Goal: Task Accomplishment & Management: Use online tool/utility

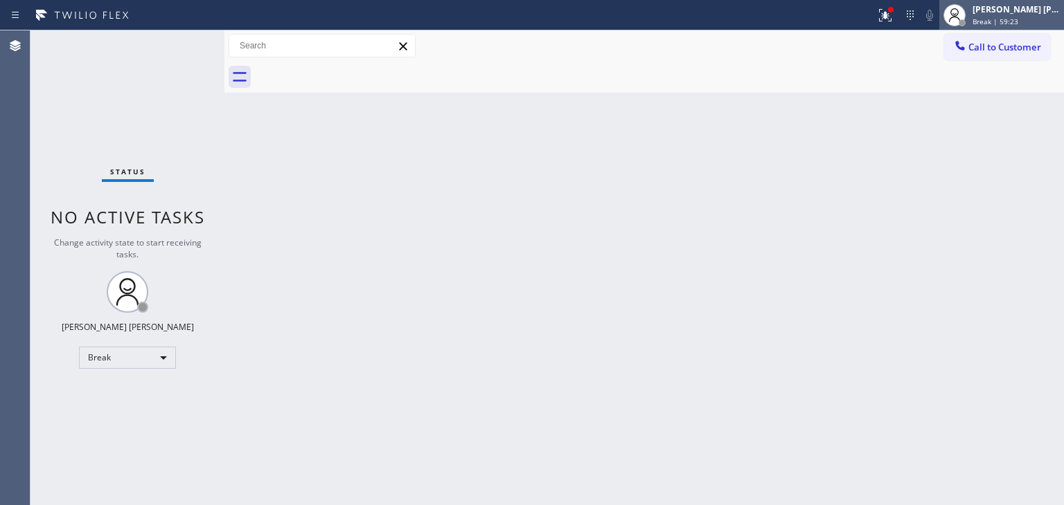
click at [1018, 20] on span "Break | 59:23" at bounding box center [995, 22] width 46 height 10
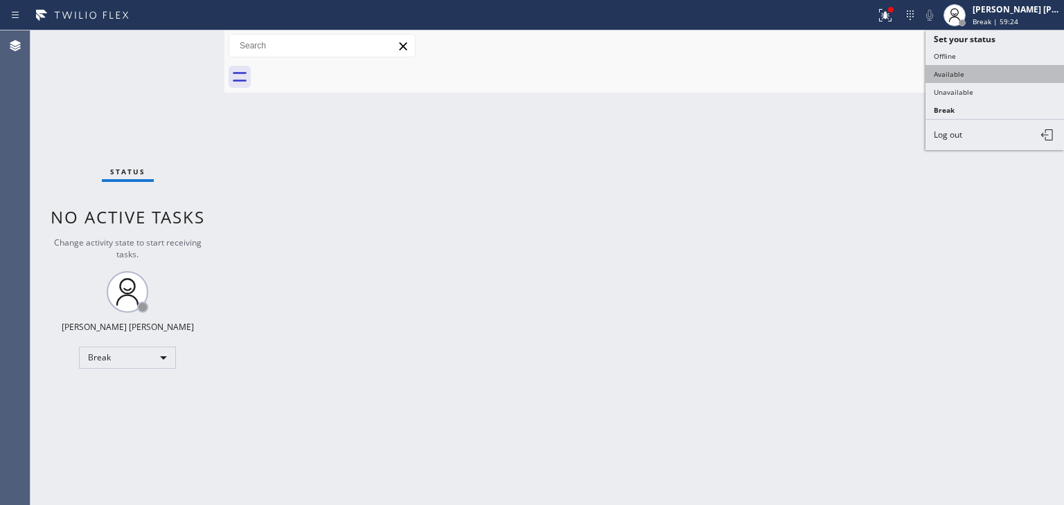
click at [972, 73] on button "Available" at bounding box center [994, 74] width 138 height 18
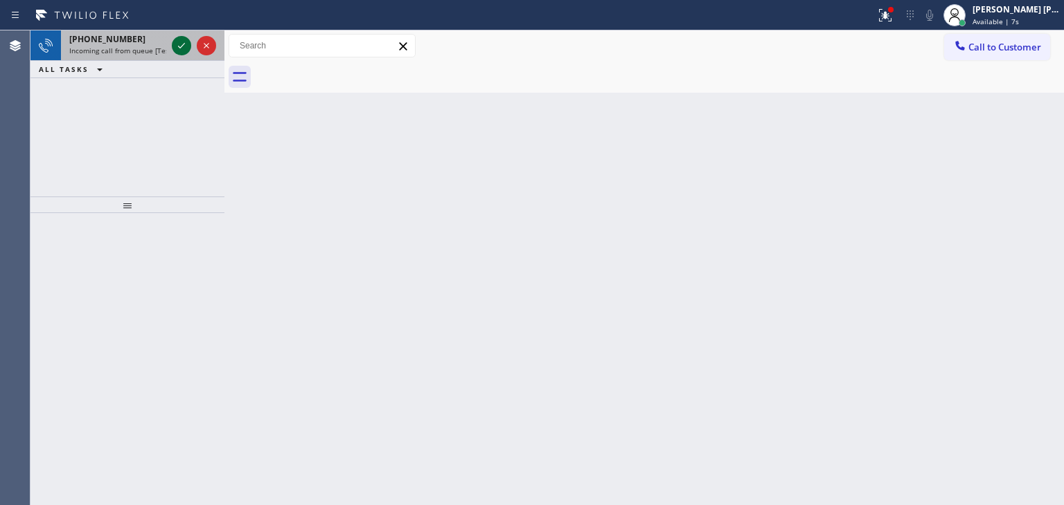
click at [183, 46] on icon at bounding box center [181, 45] width 17 height 17
click at [181, 41] on icon at bounding box center [181, 45] width 17 height 17
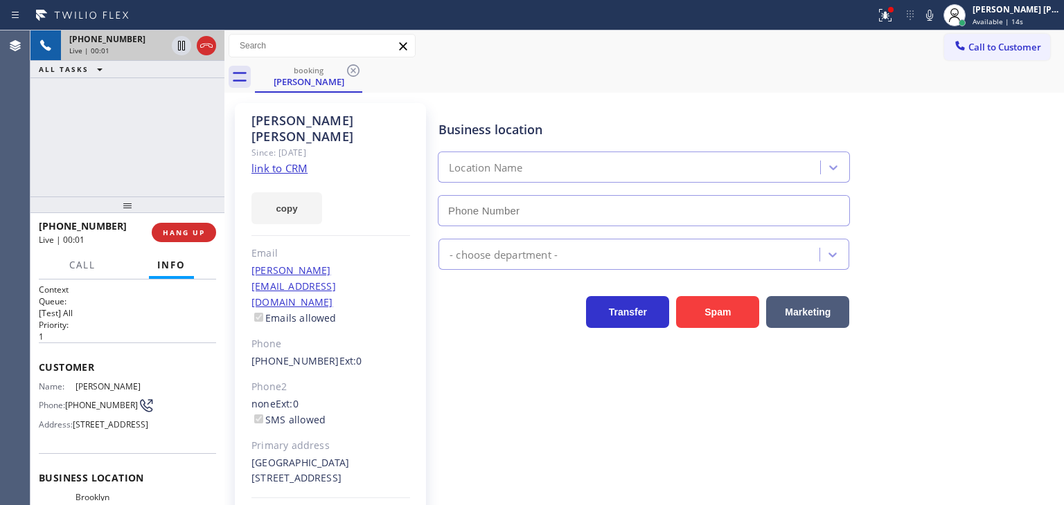
type input "[PHONE_NUMBER]"
click at [288, 161] on link "link to CRM" at bounding box center [279, 168] width 56 height 14
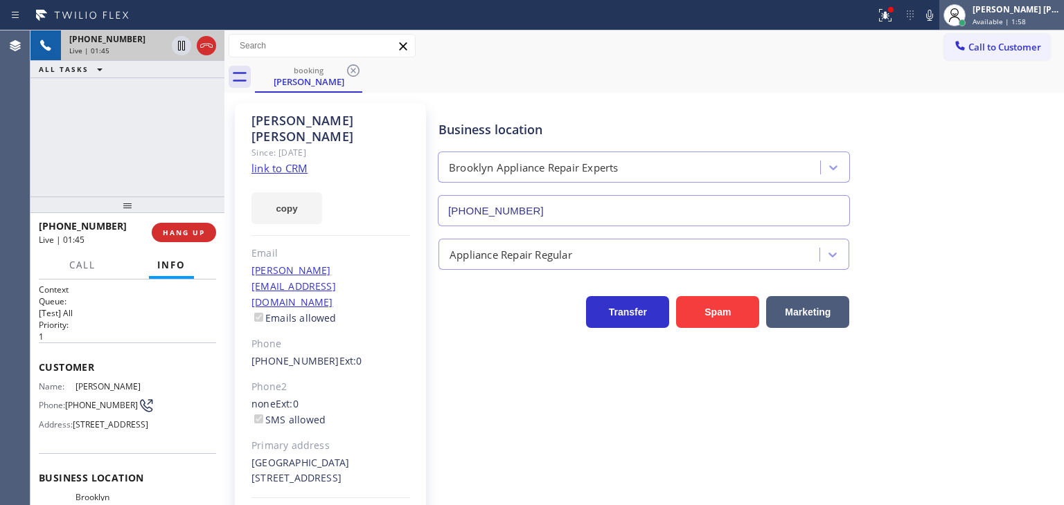
click at [1014, 17] on span "Available | 1:58" at bounding box center [998, 22] width 53 height 10
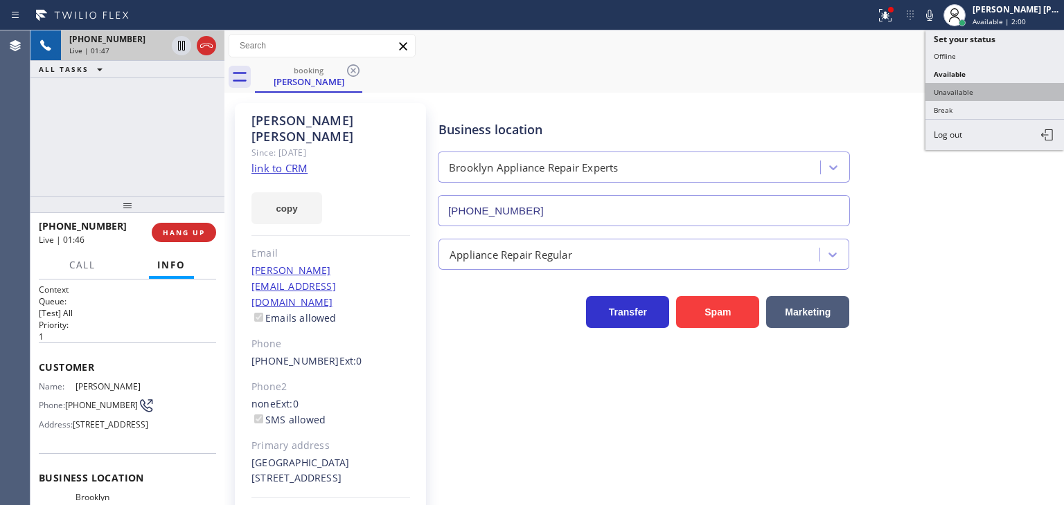
click at [1003, 96] on button "Unavailable" at bounding box center [994, 92] width 138 height 18
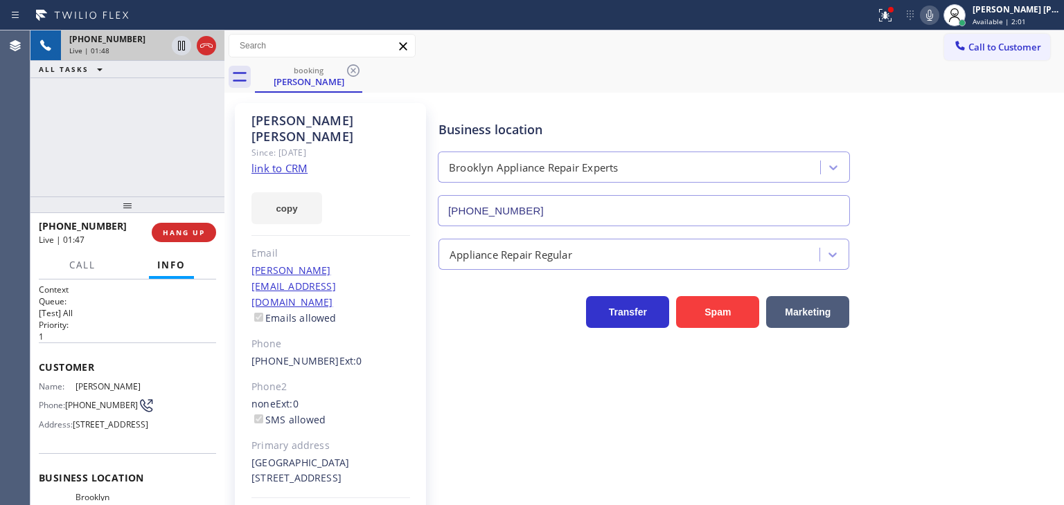
click at [938, 9] on icon at bounding box center [929, 15] width 17 height 17
click at [186, 45] on icon at bounding box center [181, 45] width 17 height 17
click at [938, 19] on icon at bounding box center [929, 15] width 17 height 17
click at [183, 40] on icon at bounding box center [181, 45] width 17 height 17
click at [1012, 19] on span "Unavailable | 4:04" at bounding box center [1003, 22] width 62 height 10
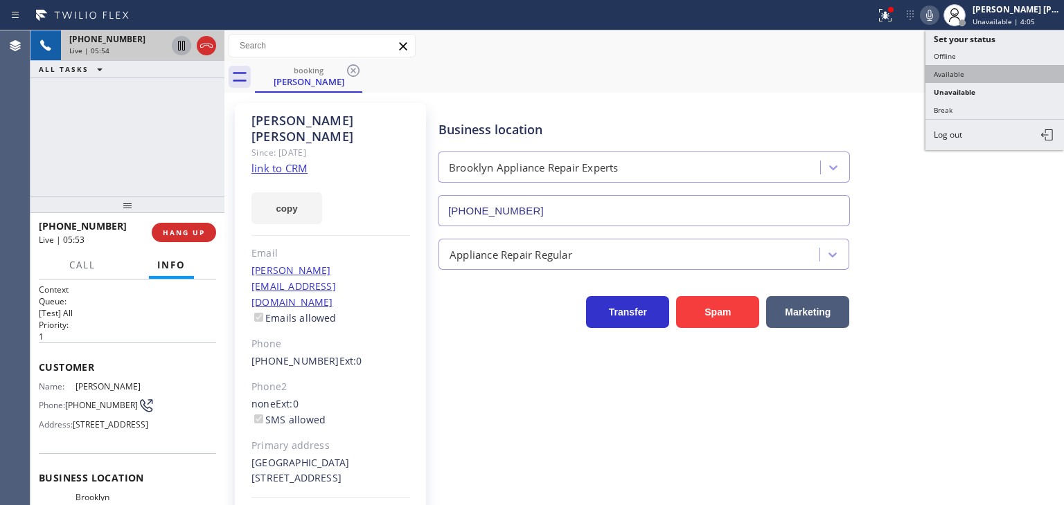
click at [937, 70] on button "Available" at bounding box center [994, 74] width 138 height 18
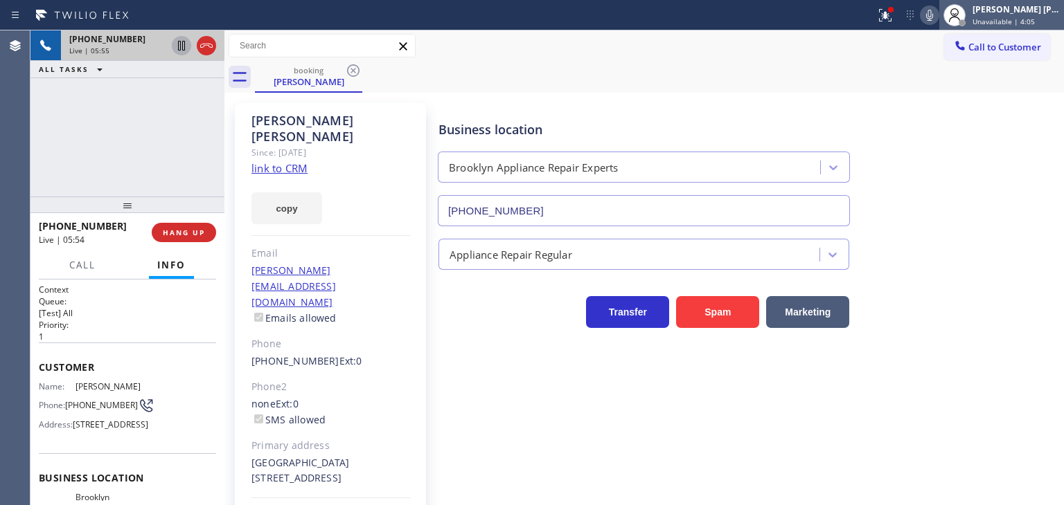
click at [1035, 17] on span "Unavailable | 4:05" at bounding box center [1003, 22] width 62 height 10
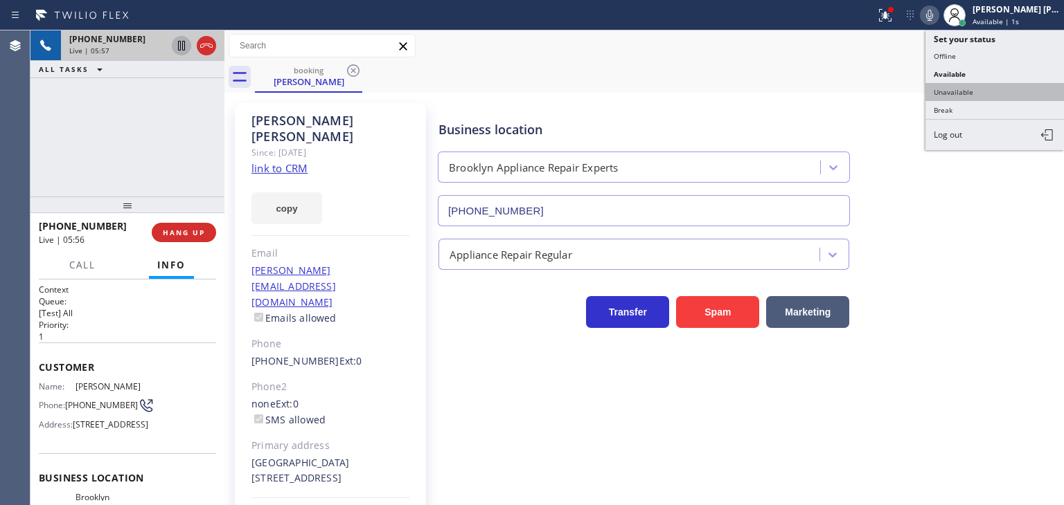
click at [990, 87] on button "Unavailable" at bounding box center [994, 92] width 138 height 18
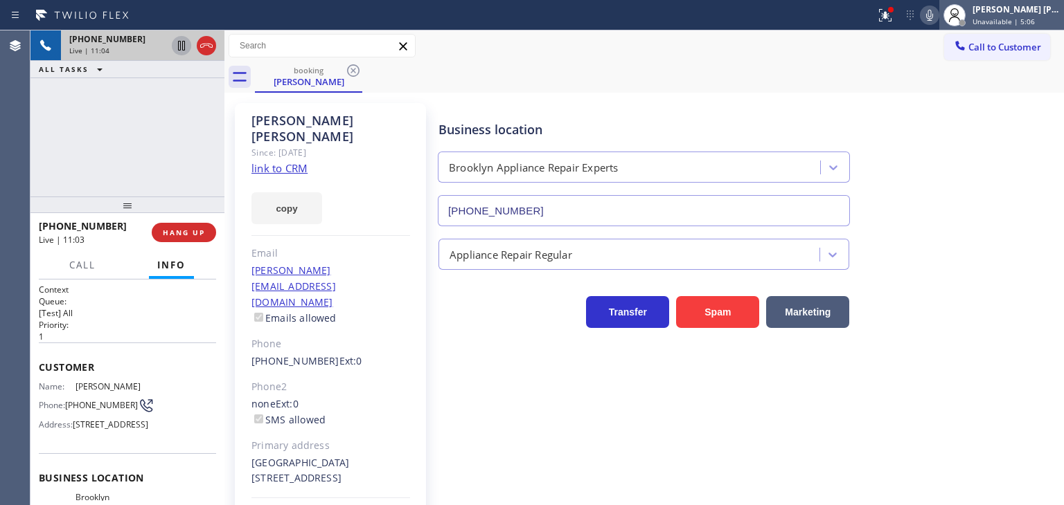
click at [1008, 12] on div "[PERSON_NAME] [PERSON_NAME]" at bounding box center [1015, 9] width 87 height 12
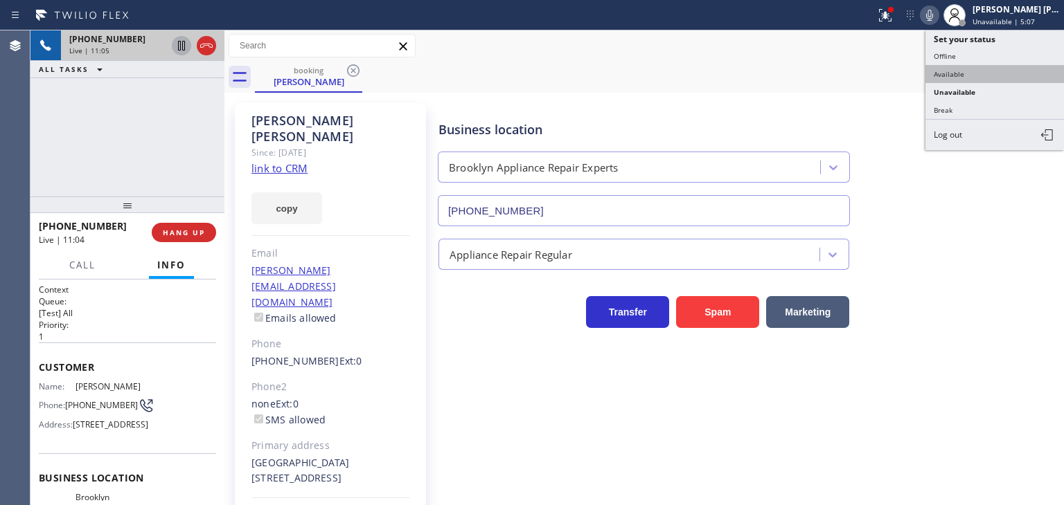
click at [967, 67] on button "Available" at bounding box center [994, 74] width 138 height 18
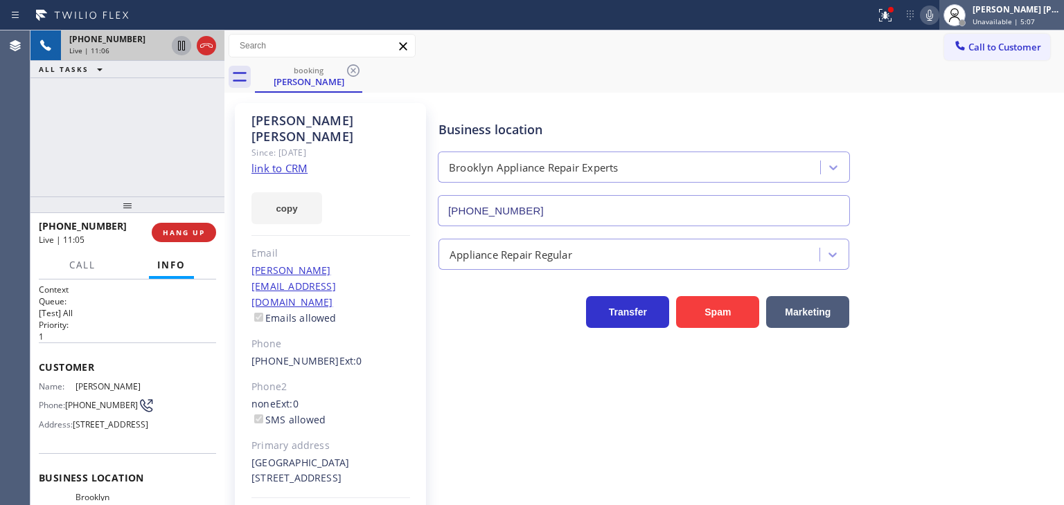
click at [1048, 9] on div "[PERSON_NAME] [PERSON_NAME]" at bounding box center [1015, 9] width 87 height 12
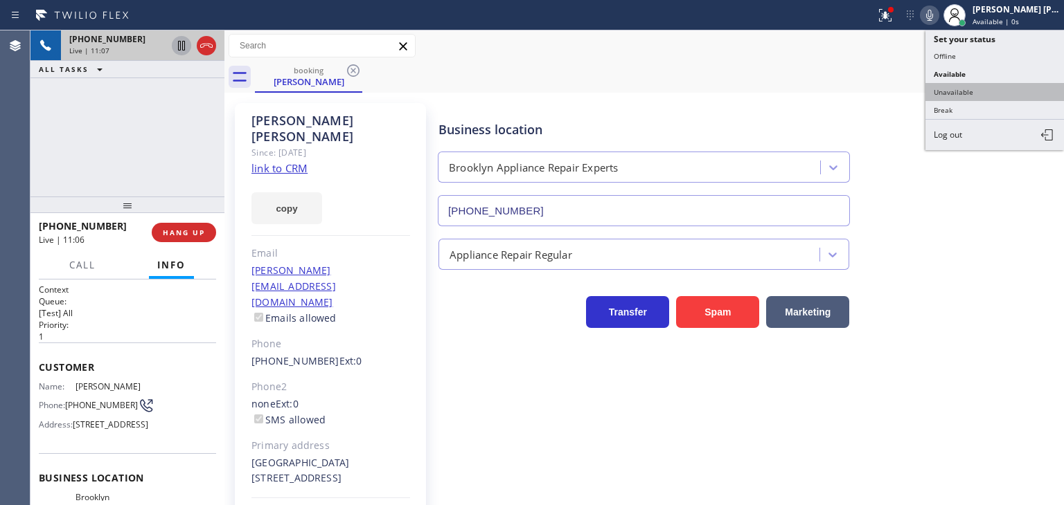
click at [973, 84] on button "Unavailable" at bounding box center [994, 92] width 138 height 18
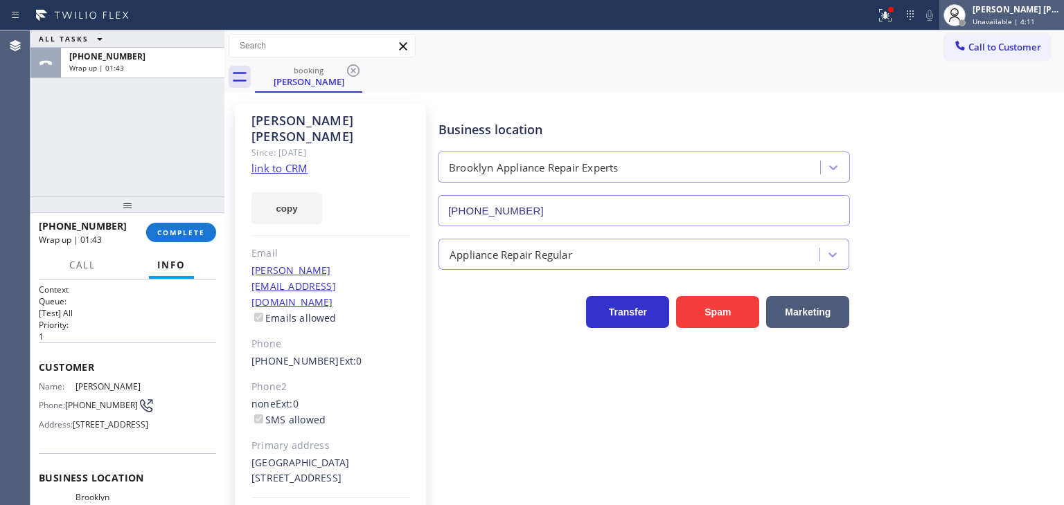
click at [1035, 12] on div "[PERSON_NAME] [PERSON_NAME]" at bounding box center [1015, 9] width 87 height 12
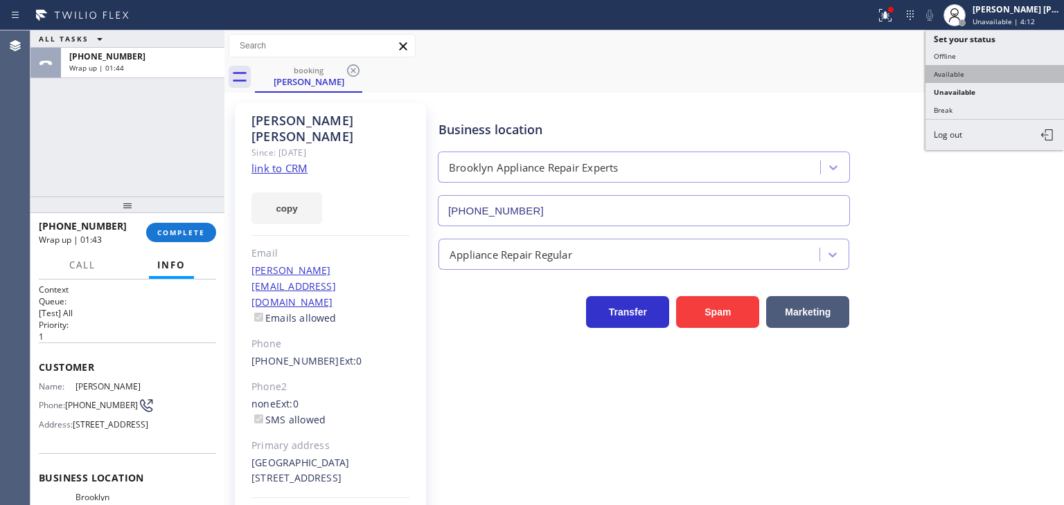
click at [945, 73] on button "Available" at bounding box center [994, 74] width 138 height 18
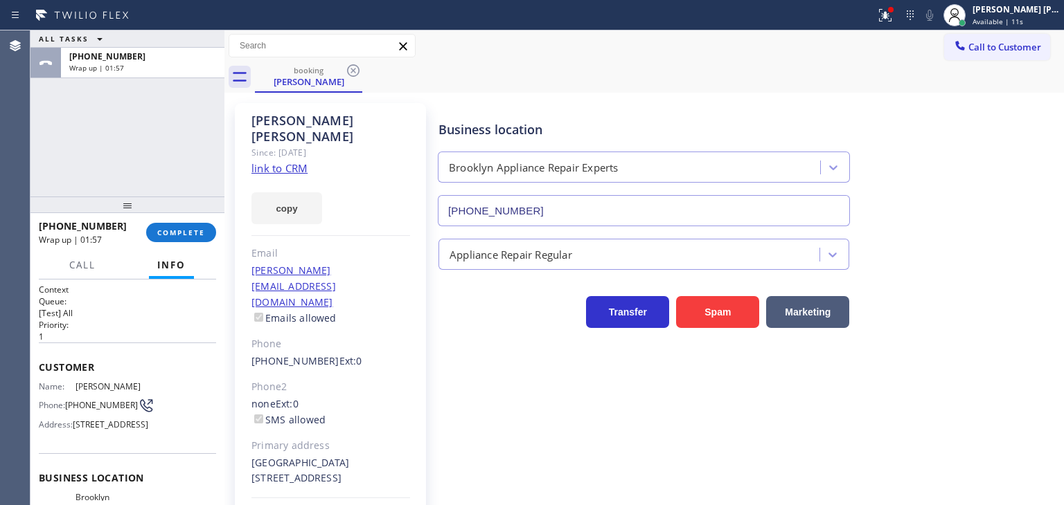
drag, startPoint x: 75, startPoint y: 140, endPoint x: 85, endPoint y: 141, distance: 9.8
click at [75, 140] on div "ALL TASKS ALL TASKS ACTIVE TASKS TASKS IN WRAP UP [PHONE_NUMBER] Wrap up | 01:57" at bounding box center [127, 113] width 194 height 166
click at [175, 237] on span "COMPLETE" at bounding box center [181, 233] width 48 height 10
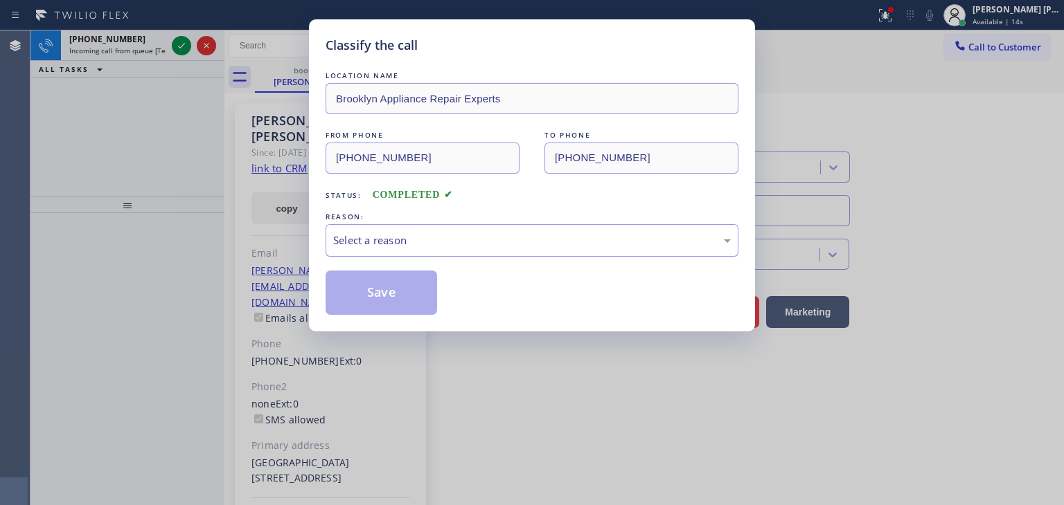
click at [366, 249] on div "Select a reason" at bounding box center [531, 240] width 413 height 33
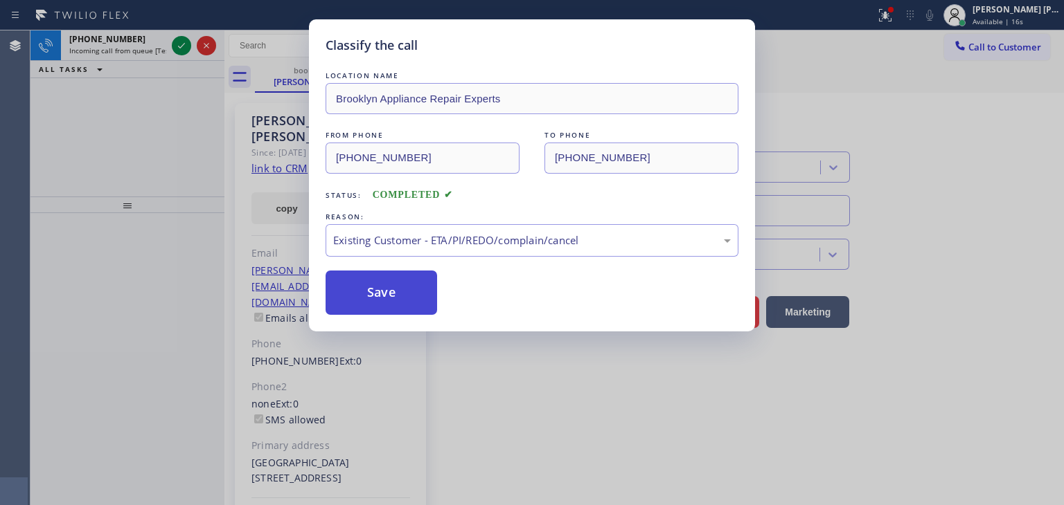
click at [388, 276] on button "Save" at bounding box center [380, 293] width 111 height 44
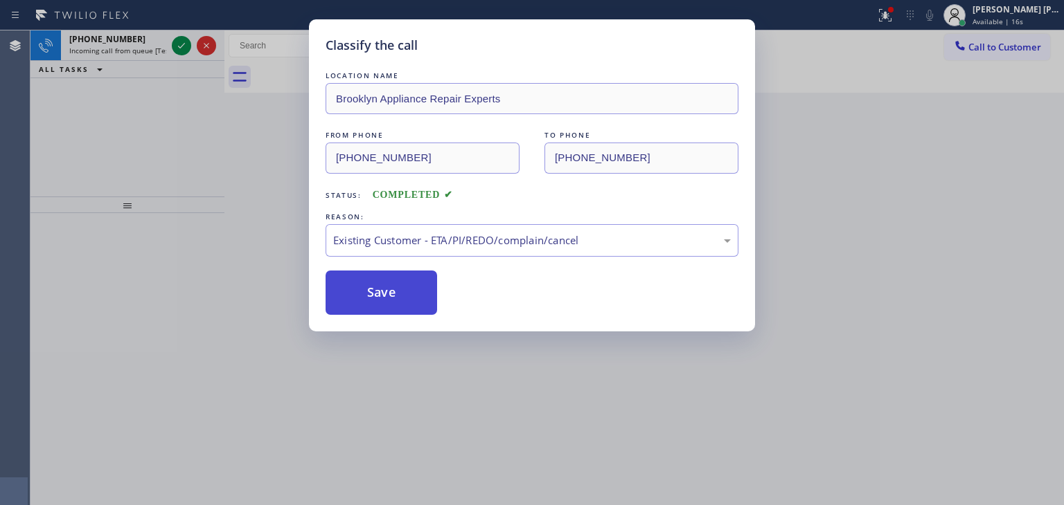
click at [379, 289] on button "Save" at bounding box center [380, 293] width 111 height 44
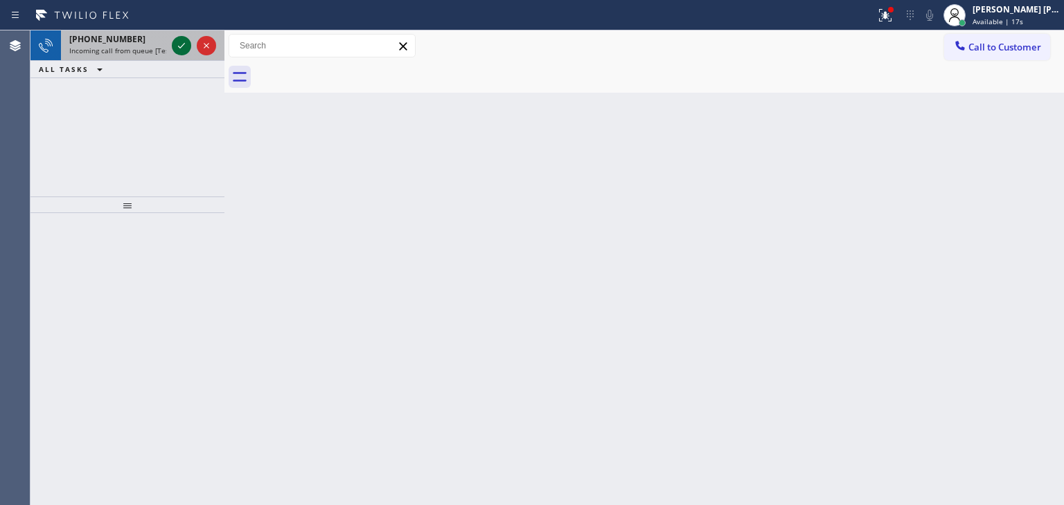
click at [182, 48] on icon at bounding box center [181, 45] width 17 height 17
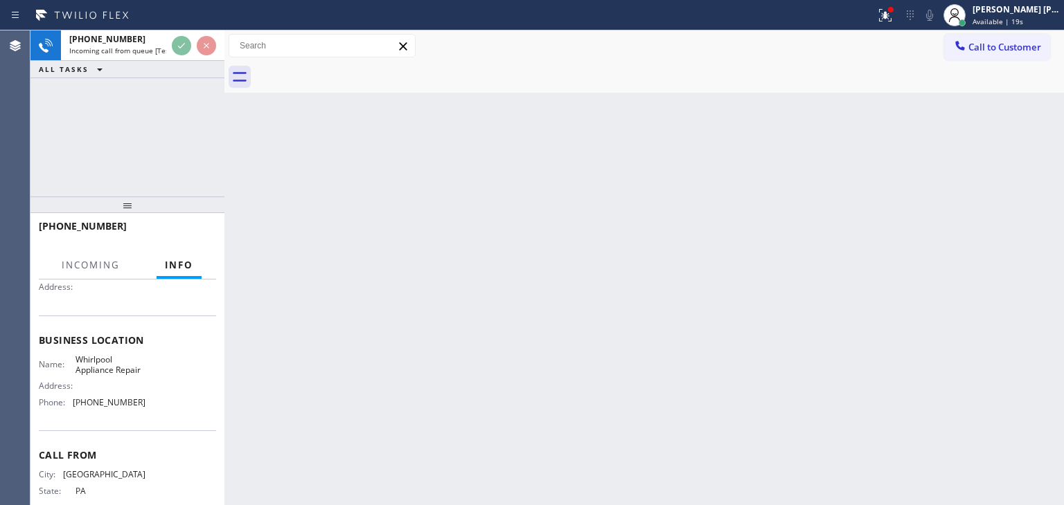
scroll to position [138, 0]
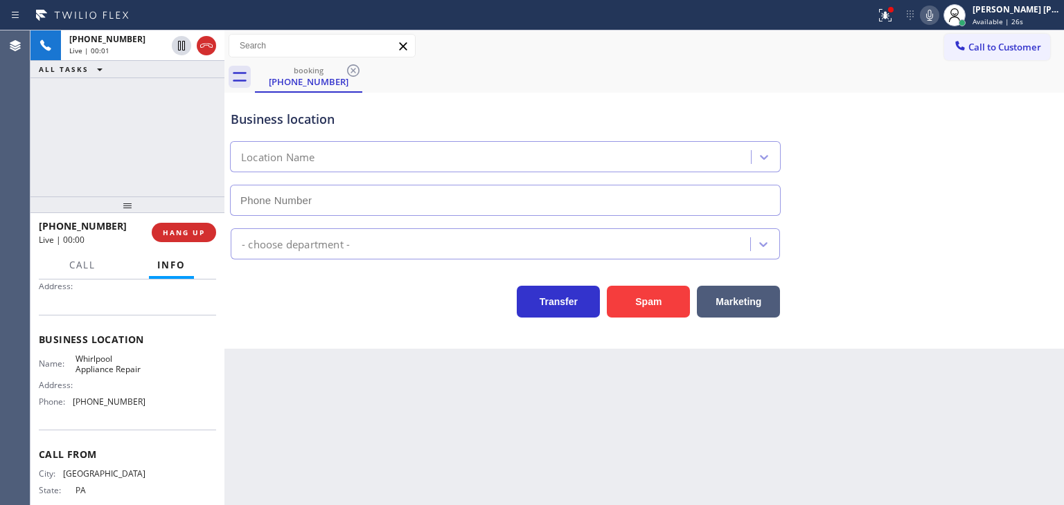
type input "[PHONE_NUMBER]"
drag, startPoint x: 114, startPoint y: 222, endPoint x: 51, endPoint y: 230, distance: 62.8
click at [51, 230] on div "[PHONE_NUMBER]" at bounding box center [90, 226] width 103 height 13
copy span "2158699408"
click at [938, 9] on icon at bounding box center [929, 15] width 17 height 17
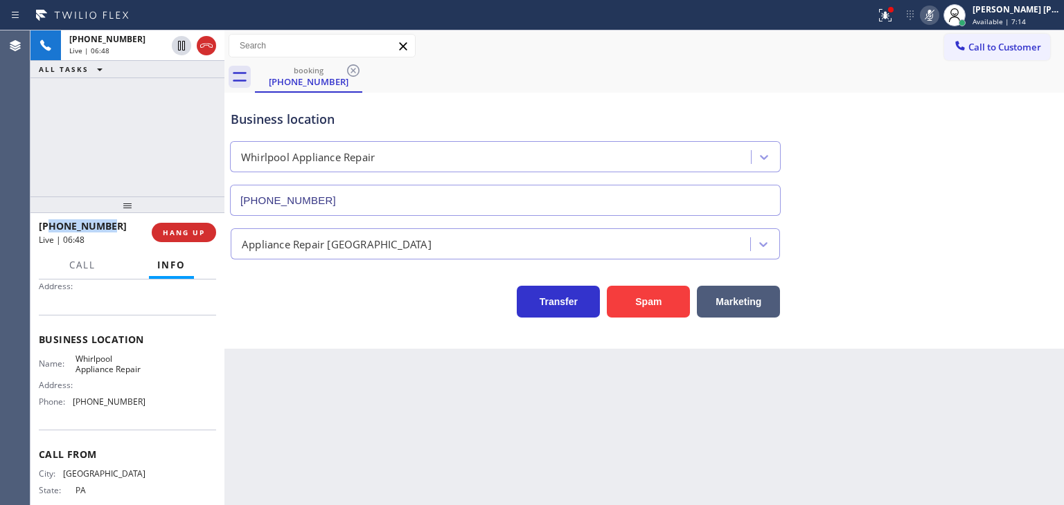
click at [933, 18] on icon at bounding box center [929, 15] width 7 height 11
drag, startPoint x: 177, startPoint y: 89, endPoint x: 335, endPoint y: 15, distance: 174.4
click at [177, 89] on div "[PHONE_NUMBER] Live | 07:00 ALL TASKS ALL TASKS ACTIVE TASKS TASKS IN WRAP UP" at bounding box center [127, 113] width 194 height 166
click at [1016, 8] on div "[PERSON_NAME] [PERSON_NAME]" at bounding box center [1015, 9] width 87 height 12
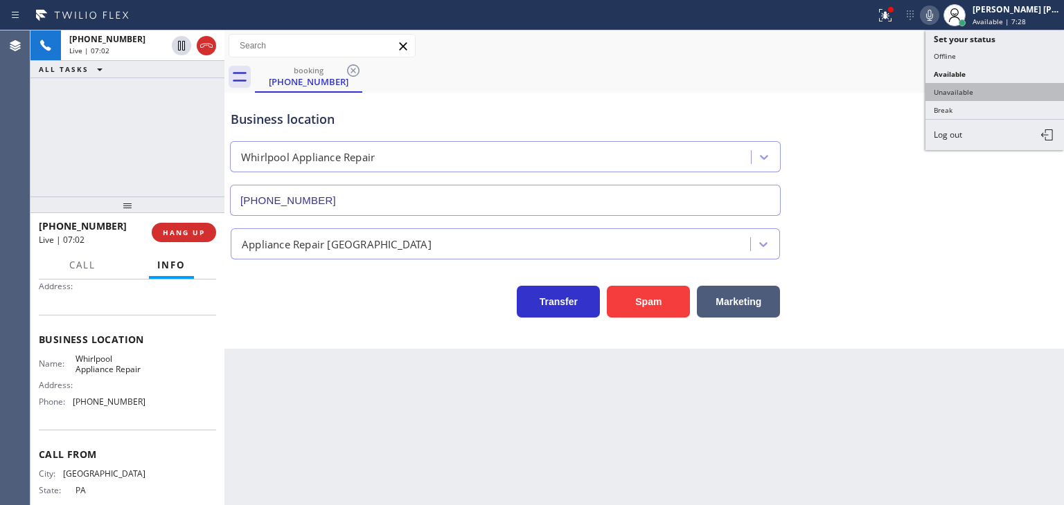
click at [971, 87] on button "Unavailable" at bounding box center [994, 92] width 138 height 18
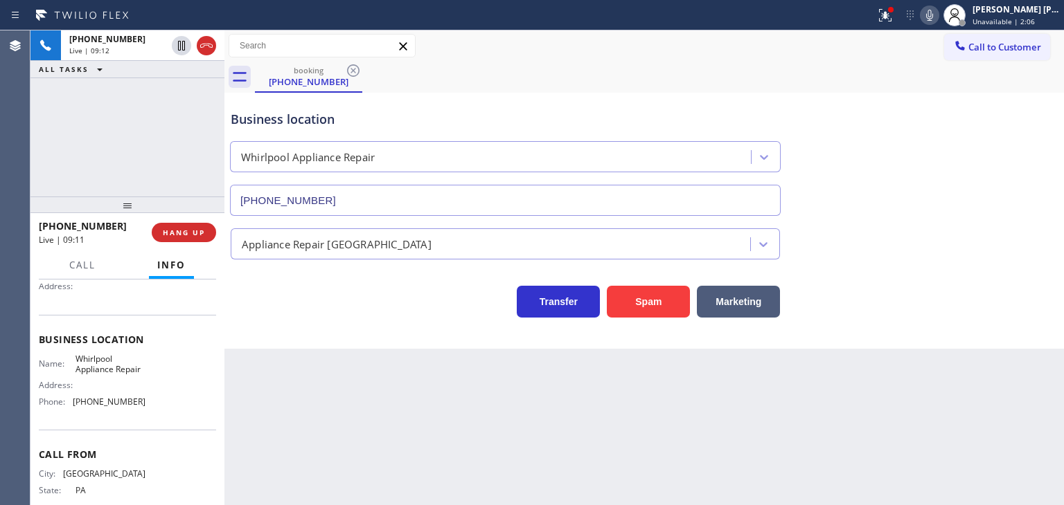
click at [933, 12] on icon at bounding box center [929, 15] width 7 height 11
click at [1028, 12] on div "[PERSON_NAME] [PERSON_NAME]" at bounding box center [1015, 9] width 87 height 12
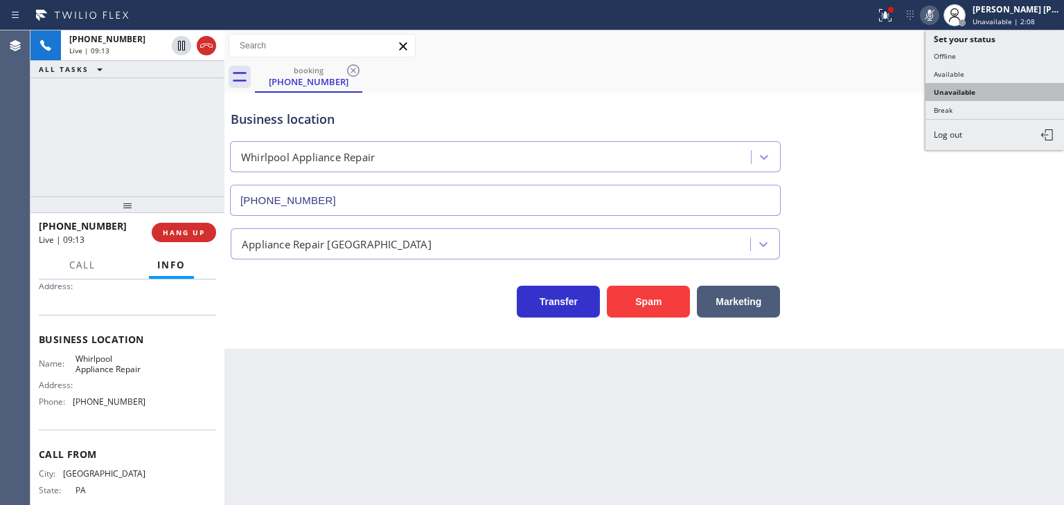
click at [978, 90] on button "Unavailable" at bounding box center [994, 92] width 138 height 18
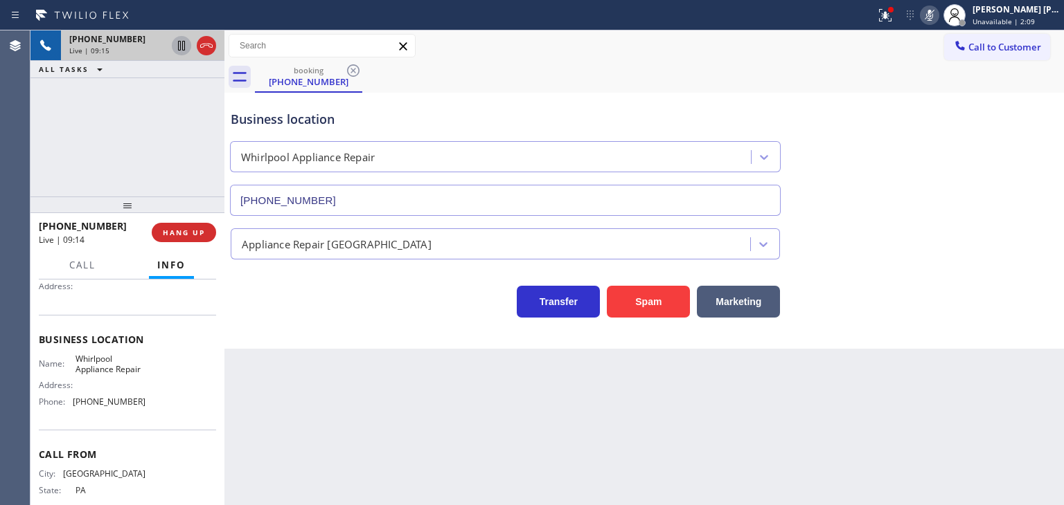
drag, startPoint x: 179, startPoint y: 41, endPoint x: 348, endPoint y: 6, distance: 172.5
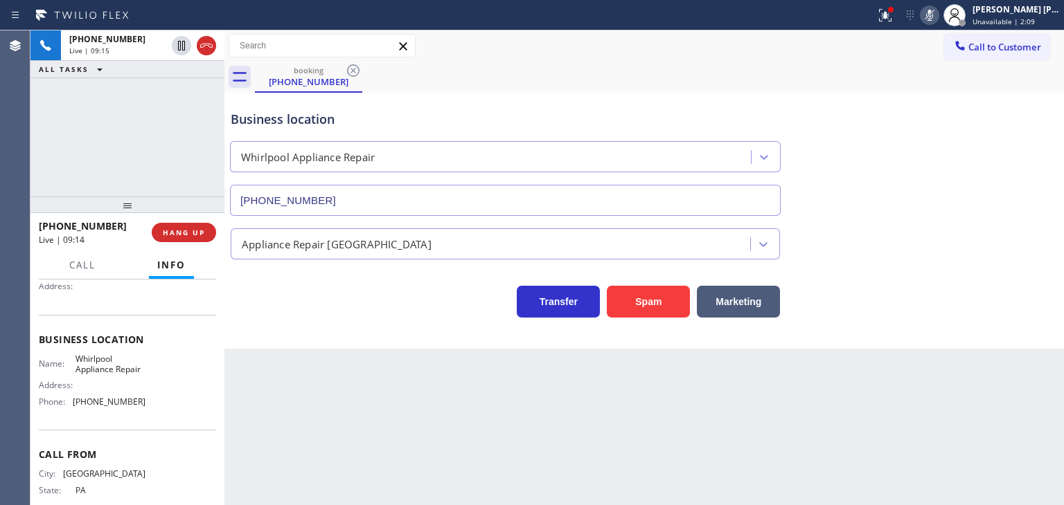
click at [179, 41] on icon at bounding box center [181, 46] width 7 height 10
click at [1028, 11] on div "[PERSON_NAME] [PERSON_NAME]" at bounding box center [1015, 9] width 87 height 12
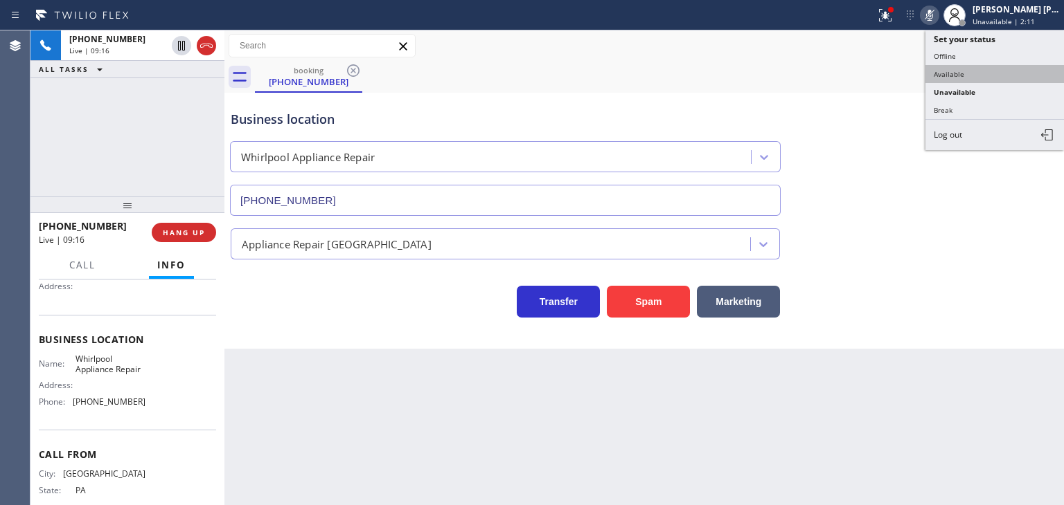
drag, startPoint x: 969, startPoint y: 72, endPoint x: 1014, endPoint y: 42, distance: 53.8
click at [971, 72] on button "Available" at bounding box center [994, 74] width 138 height 18
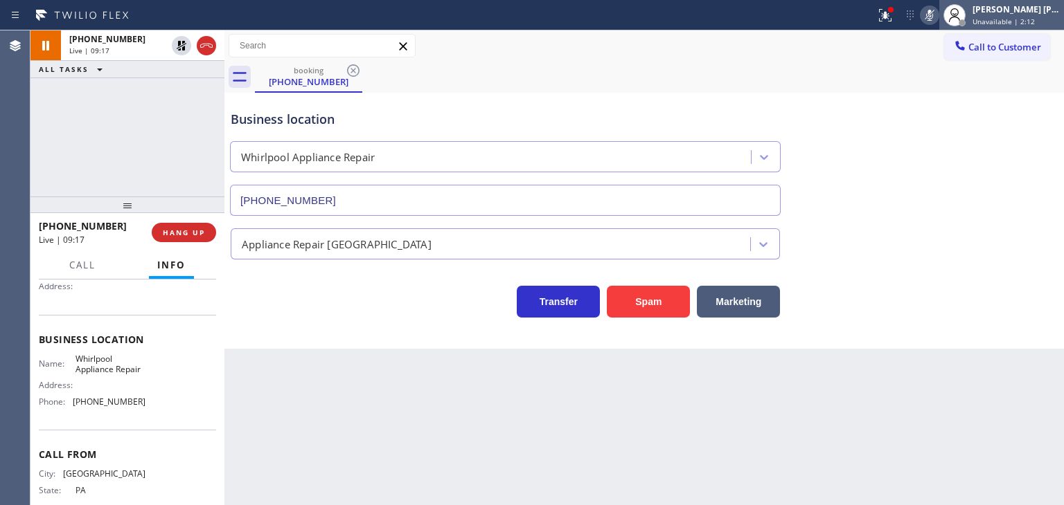
click at [1026, 17] on span "Unavailable | 2:12" at bounding box center [1003, 22] width 62 height 10
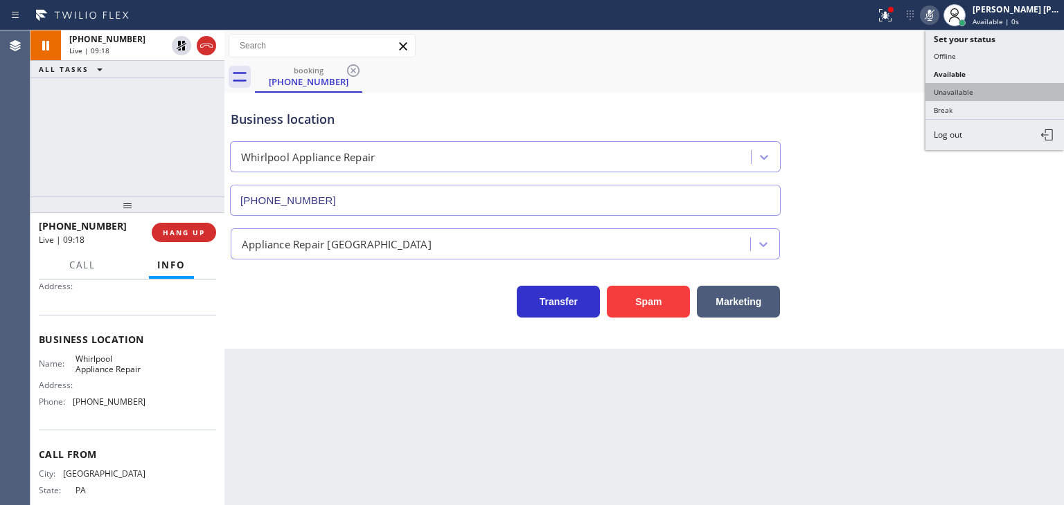
click at [981, 91] on button "Unavailable" at bounding box center [994, 92] width 138 height 18
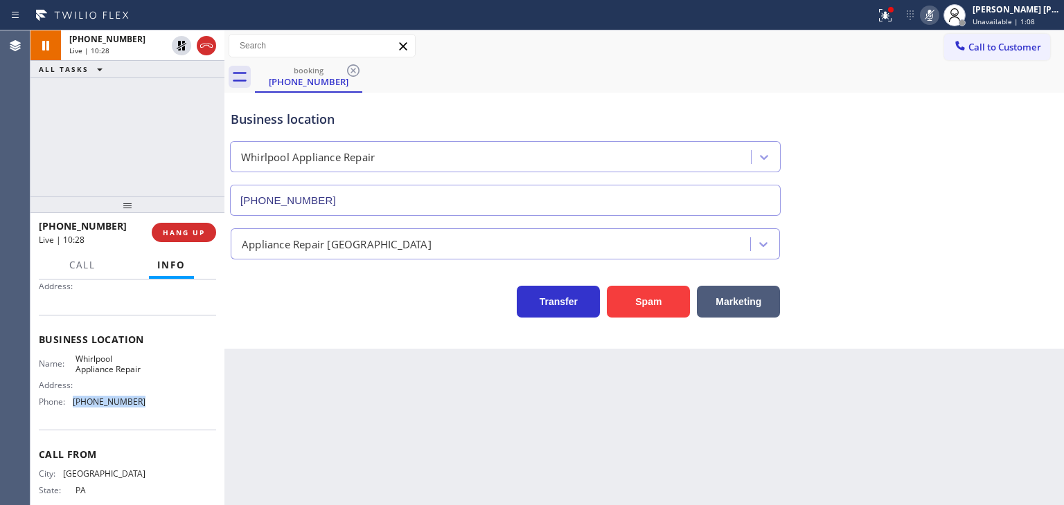
drag, startPoint x: 158, startPoint y: 402, endPoint x: 105, endPoint y: 390, distance: 54.1
click at [73, 406] on div "Name: Whirlpool Appliance Repair Address: Phone: [PHONE_NUMBER]" at bounding box center [127, 384] width 177 height 60
copy span "[PHONE_NUMBER]"
drag, startPoint x: 111, startPoint y: 229, endPoint x: 51, endPoint y: 220, distance: 60.9
click at [51, 220] on div "[PHONE_NUMBER]" at bounding box center [90, 226] width 103 height 13
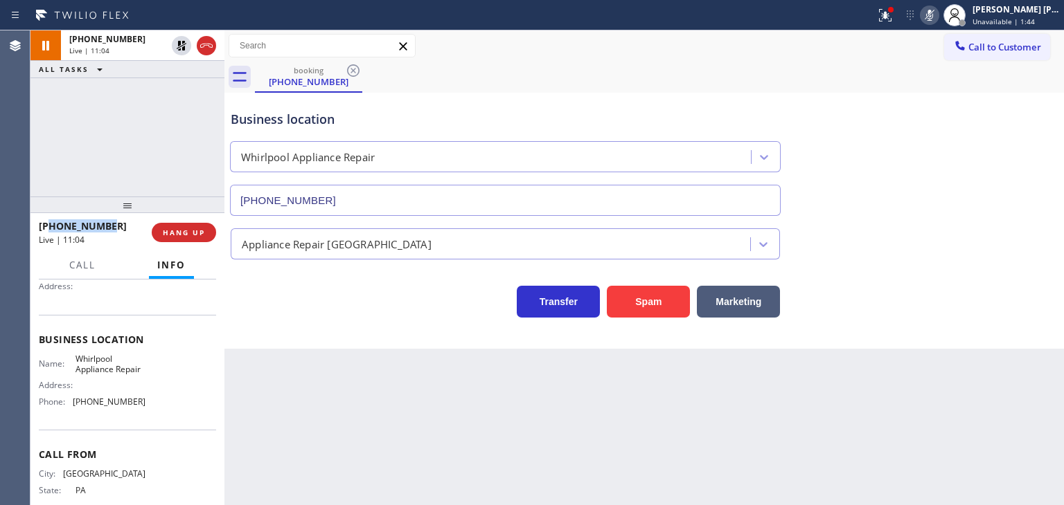
copy span "2158699408"
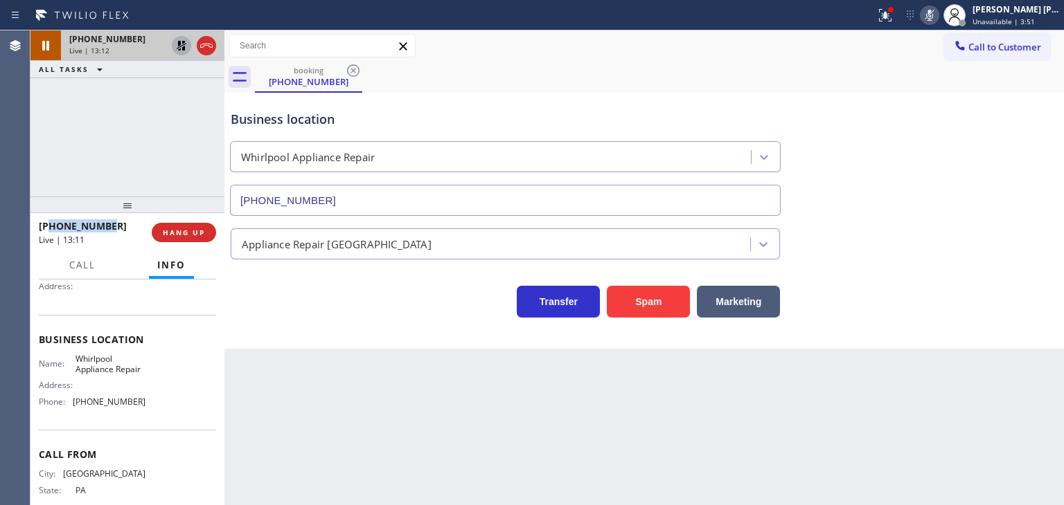
click at [183, 39] on icon at bounding box center [181, 45] width 17 height 17
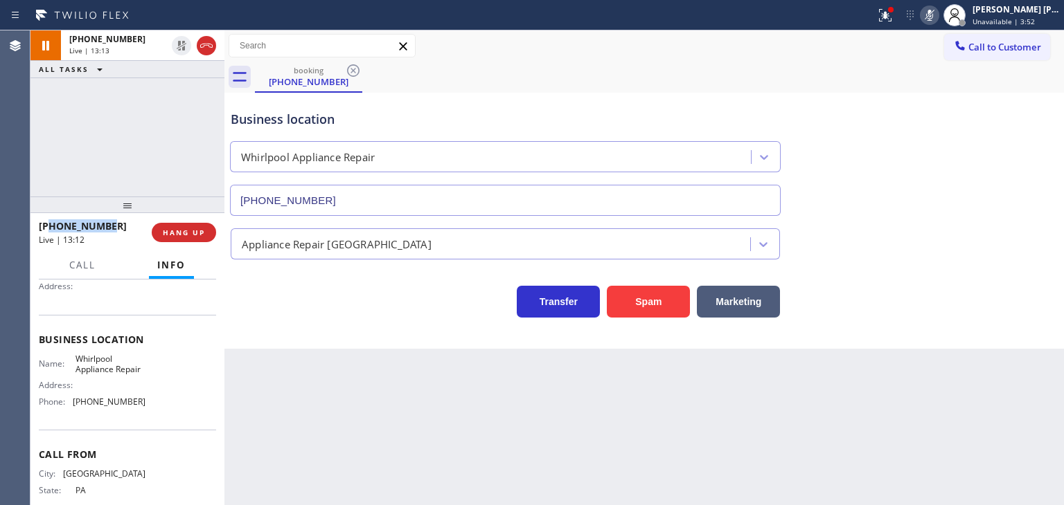
click at [938, 22] on icon at bounding box center [929, 15] width 17 height 17
click at [1033, 14] on div "[PERSON_NAME] [PERSON_NAME]" at bounding box center [1015, 9] width 87 height 12
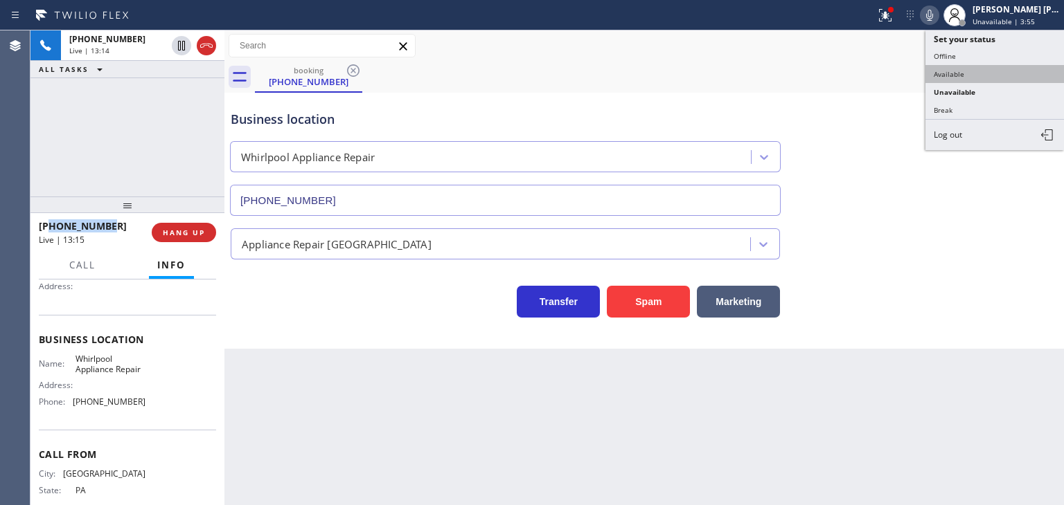
click at [969, 80] on button "Available" at bounding box center [994, 74] width 138 height 18
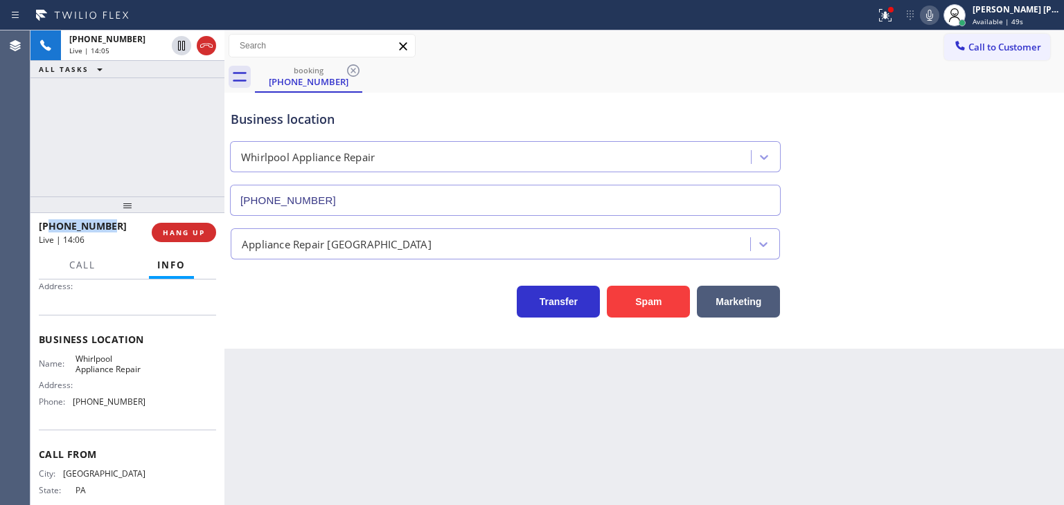
click at [163, 142] on div "[PHONE_NUMBER] Live | 14:05 ALL TASKS ALL TASKS ACTIVE TASKS TASKS IN WRAP UP" at bounding box center [127, 113] width 194 height 166
click at [938, 15] on icon at bounding box center [929, 15] width 17 height 17
click at [938, 16] on icon at bounding box center [929, 15] width 17 height 17
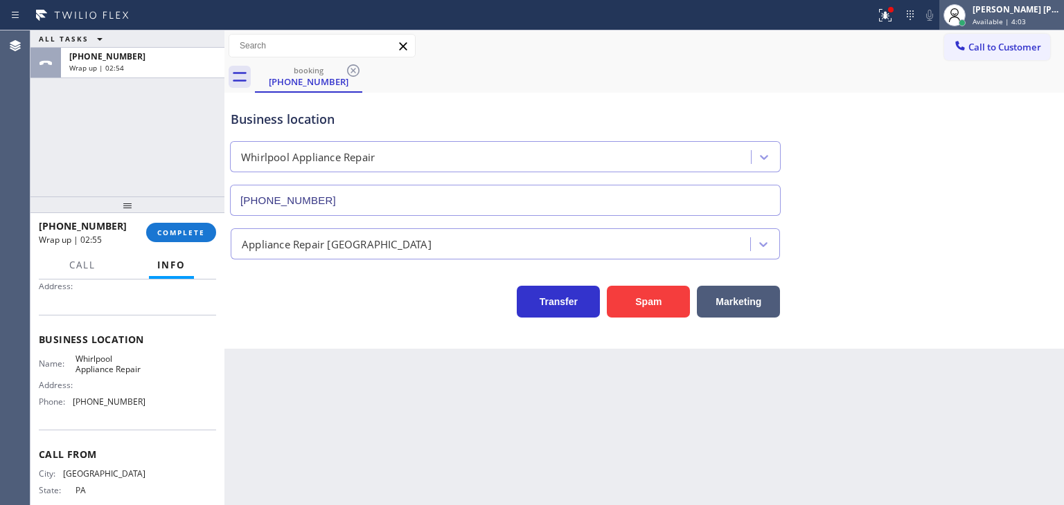
click at [1032, 15] on div "[PERSON_NAME] [PERSON_NAME]" at bounding box center [1015, 9] width 87 height 12
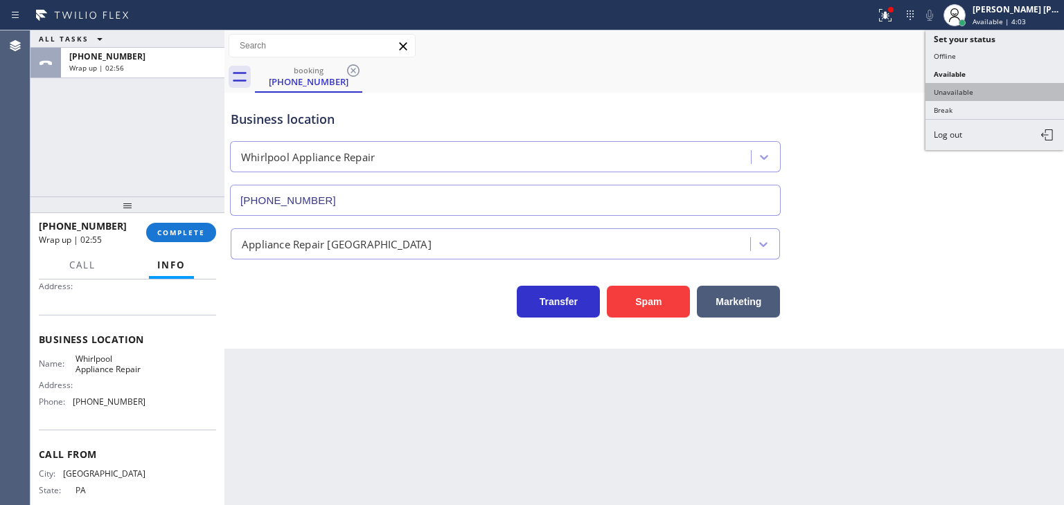
drag, startPoint x: 964, startPoint y: 82, endPoint x: 298, endPoint y: 147, distance: 669.2
click at [956, 84] on button "Unavailable" at bounding box center [994, 92] width 138 height 18
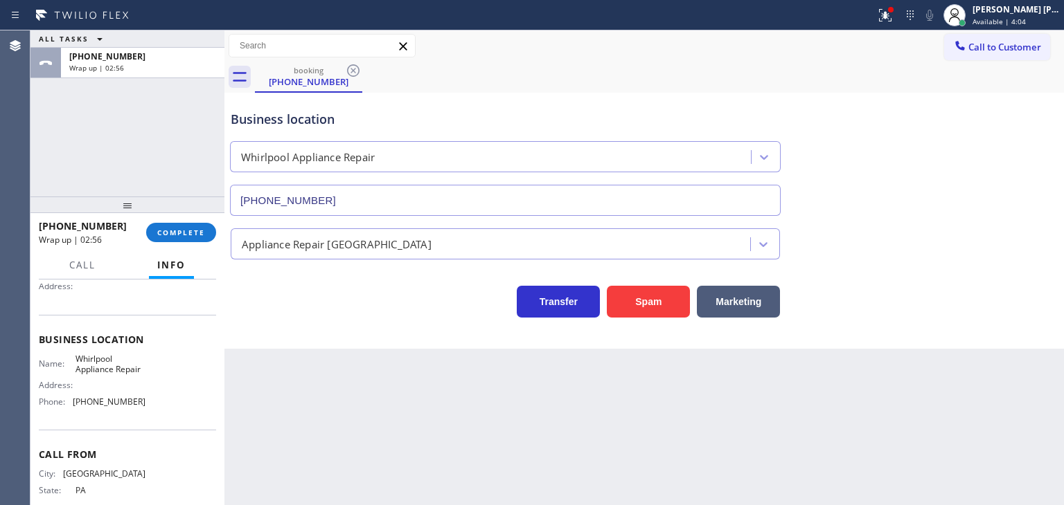
click at [173, 244] on div "[PHONE_NUMBER] Wrap up | 02:56 COMPLETE" at bounding box center [127, 233] width 177 height 36
click at [181, 229] on span "COMPLETE" at bounding box center [181, 233] width 48 height 10
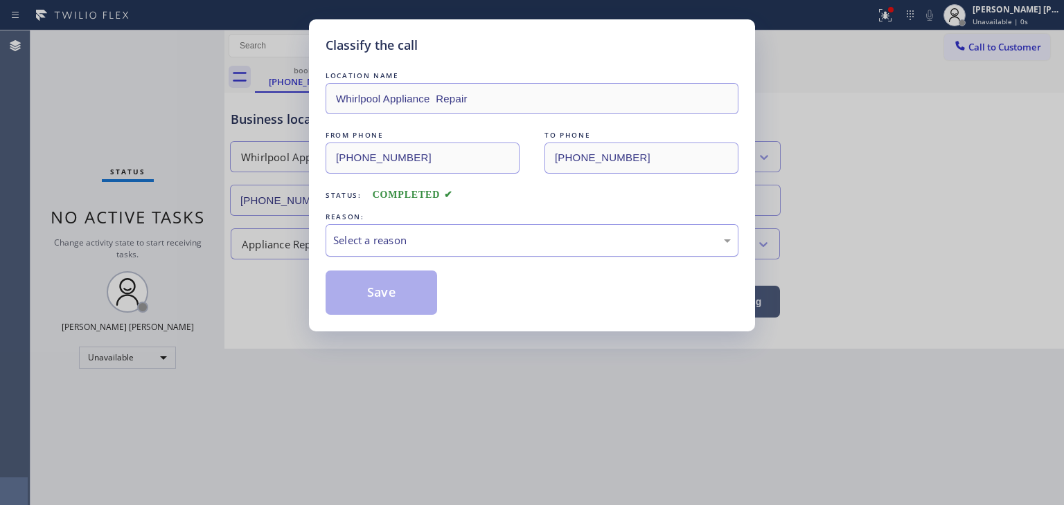
click at [382, 233] on div "Select a reason" at bounding box center [531, 241] width 397 height 16
click at [394, 280] on button "Save" at bounding box center [380, 293] width 111 height 44
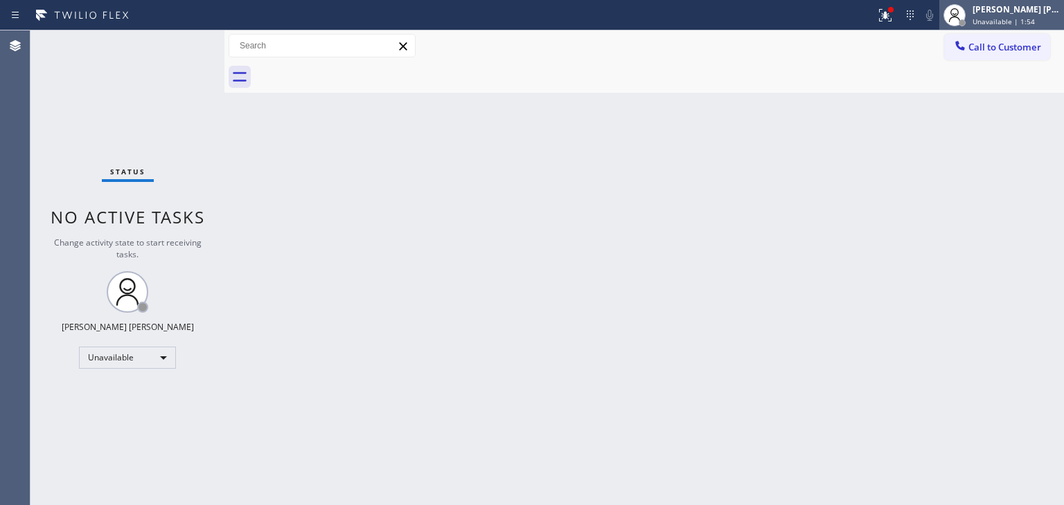
click at [1030, 17] on span "Unavailable | 1:54" at bounding box center [1003, 22] width 62 height 10
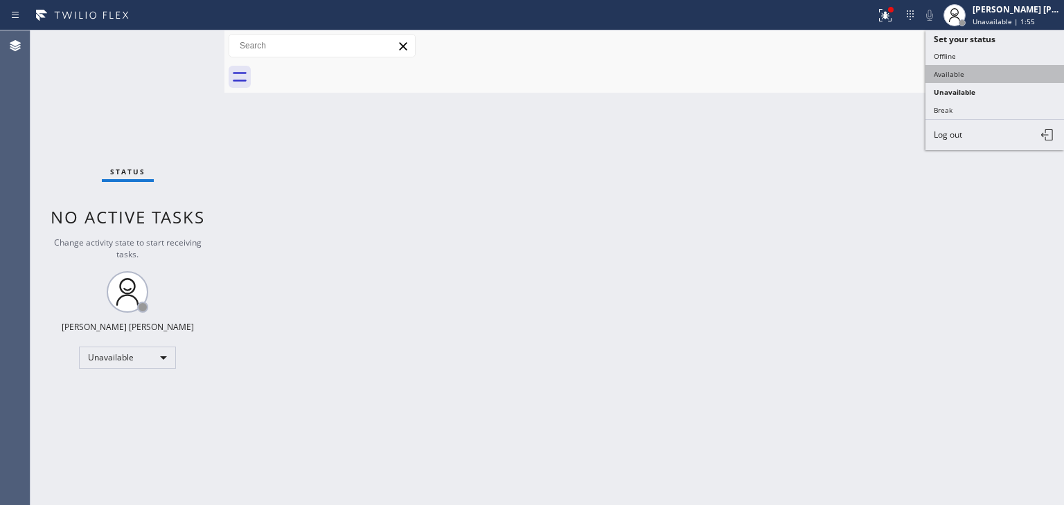
click at [967, 78] on button "Available" at bounding box center [994, 74] width 138 height 18
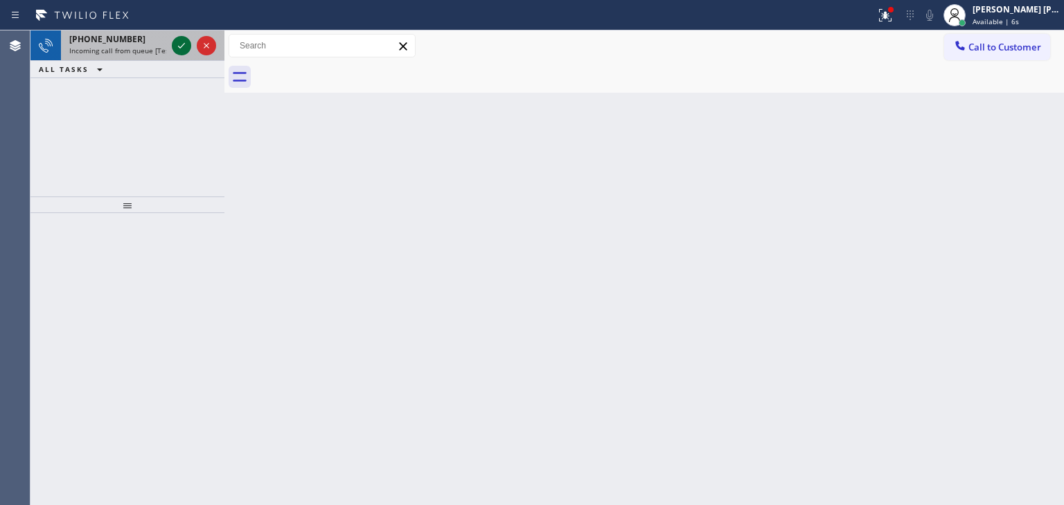
click at [184, 43] on icon at bounding box center [181, 46] width 7 height 6
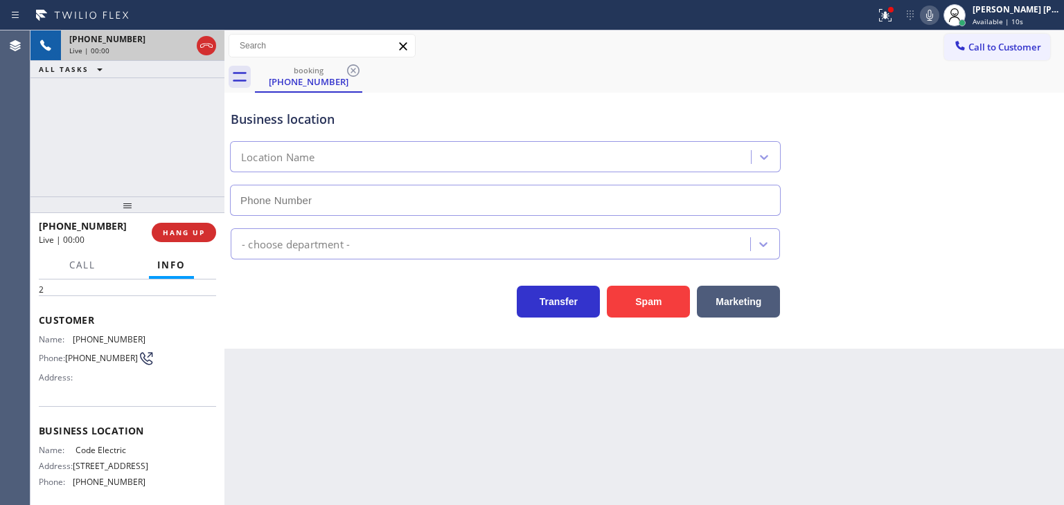
scroll to position [138, 0]
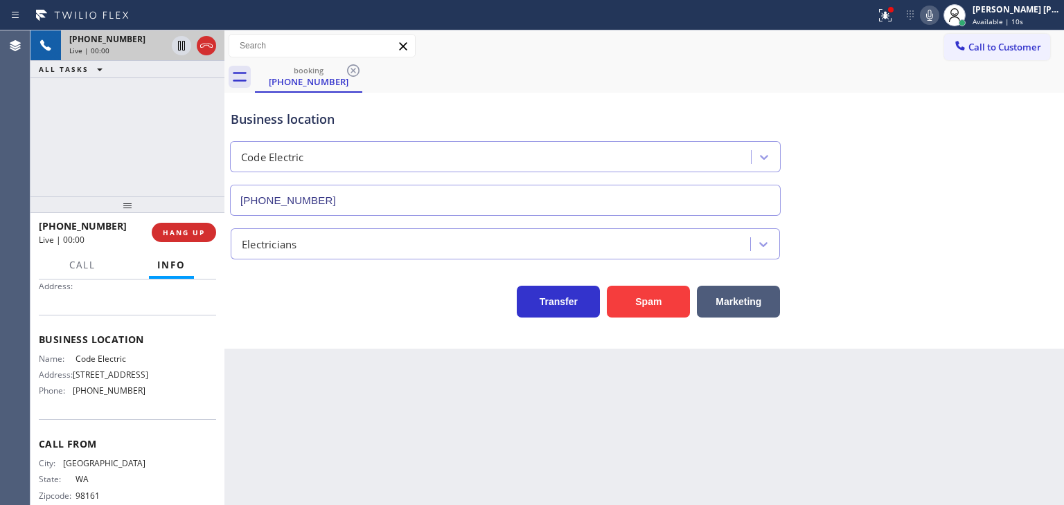
type input "[PHONE_NUMBER]"
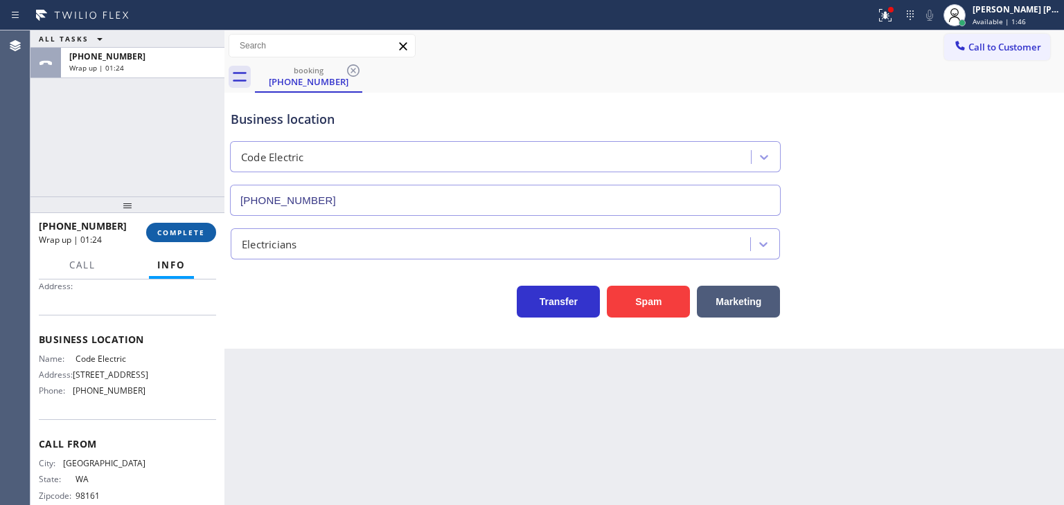
click at [176, 235] on span "COMPLETE" at bounding box center [181, 233] width 48 height 10
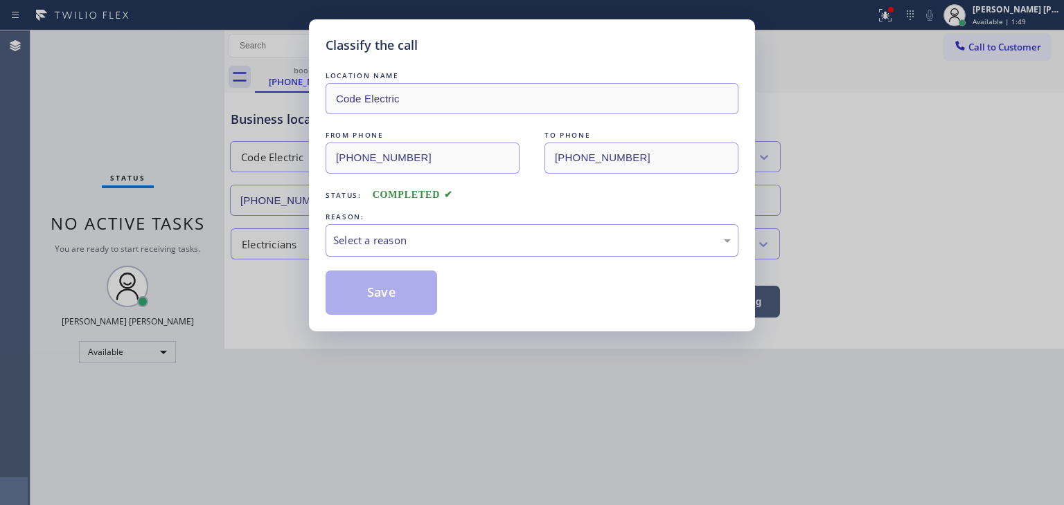
click at [359, 238] on div "Select a reason" at bounding box center [531, 241] width 397 height 16
click at [384, 299] on button "Save" at bounding box center [380, 293] width 111 height 44
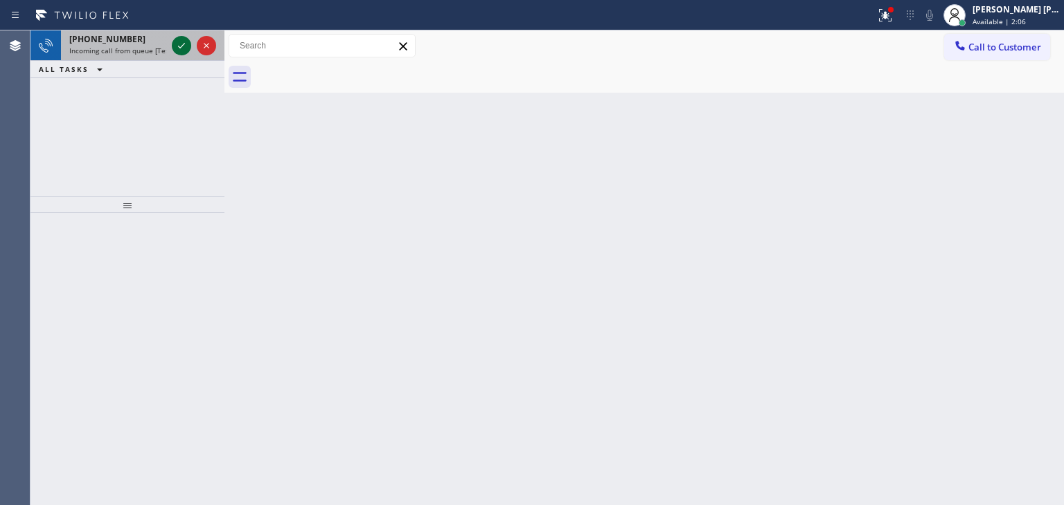
click at [187, 42] on icon at bounding box center [181, 45] width 17 height 17
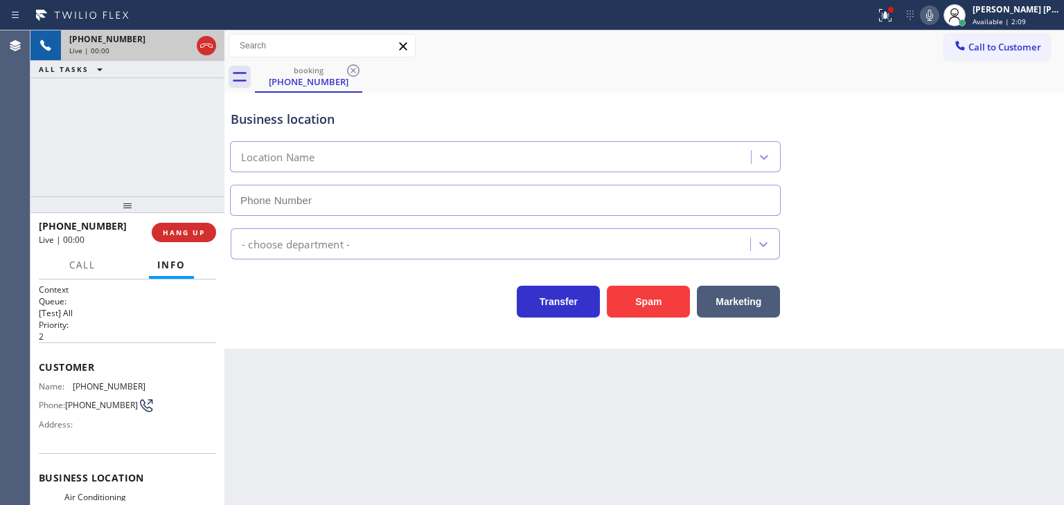
type input "[PHONE_NUMBER]"
click at [933, 17] on icon at bounding box center [929, 15] width 7 height 11
click at [938, 19] on icon at bounding box center [929, 15] width 17 height 17
click at [938, 15] on icon at bounding box center [929, 15] width 17 height 17
click at [203, 45] on icon at bounding box center [206, 45] width 17 height 17
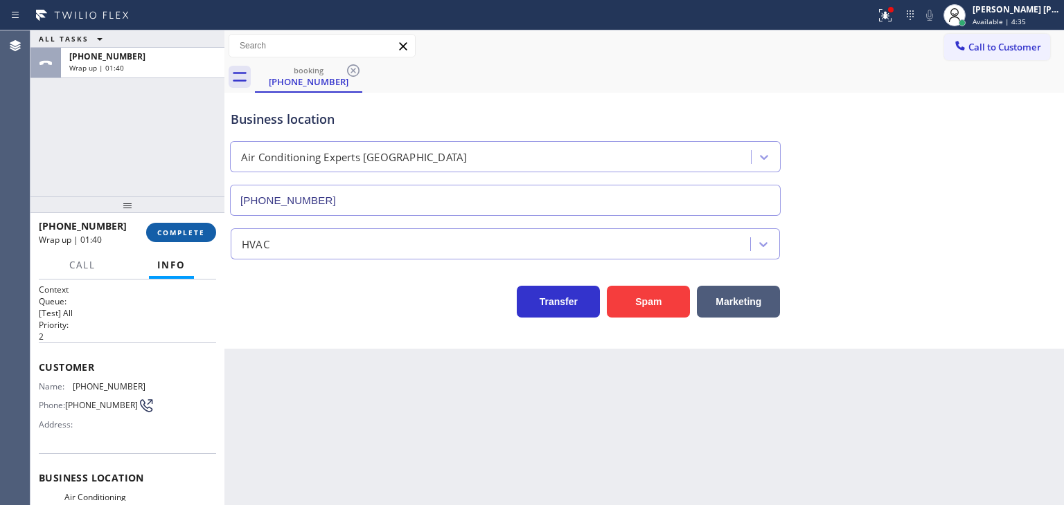
click at [190, 225] on button "COMPLETE" at bounding box center [181, 232] width 70 height 19
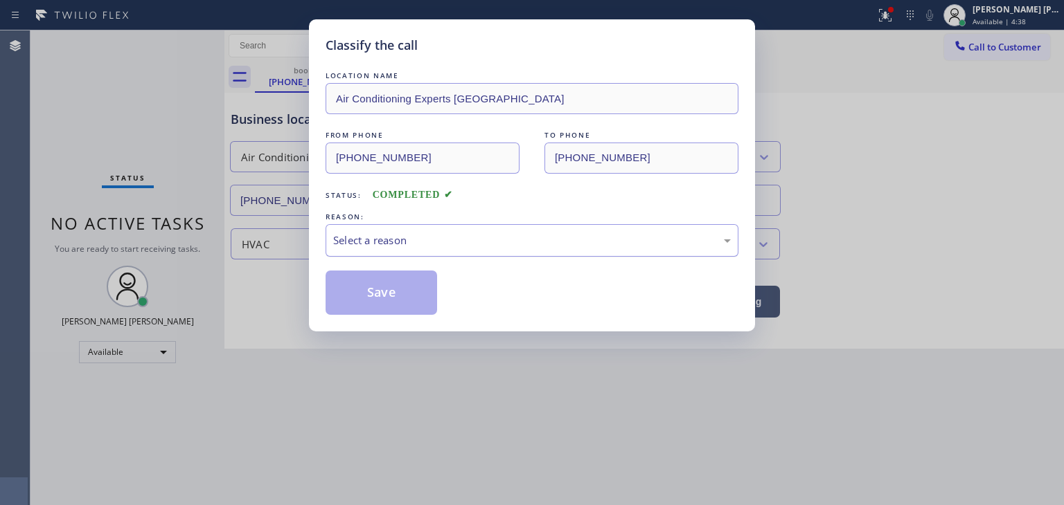
click at [373, 240] on div "Select a reason" at bounding box center [531, 241] width 397 height 16
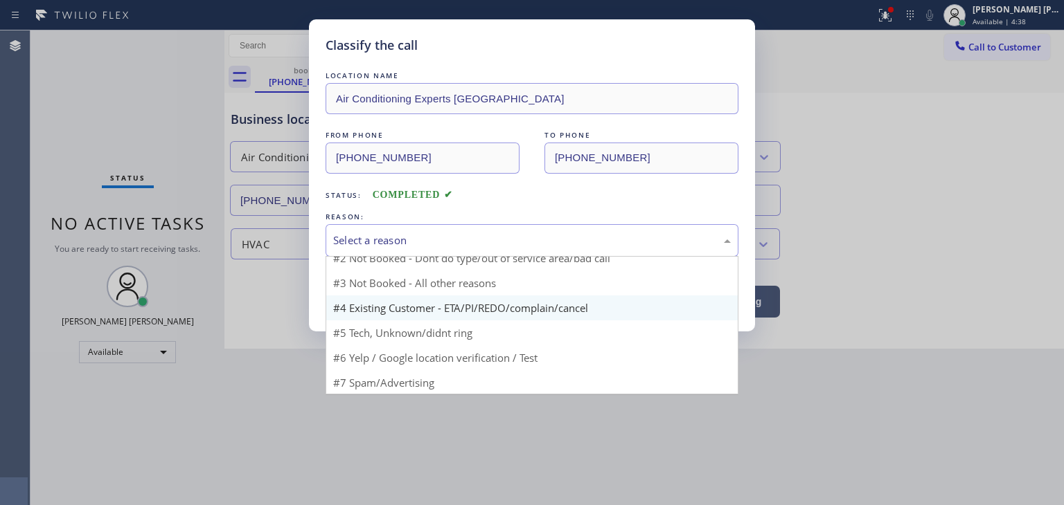
scroll to position [37, 0]
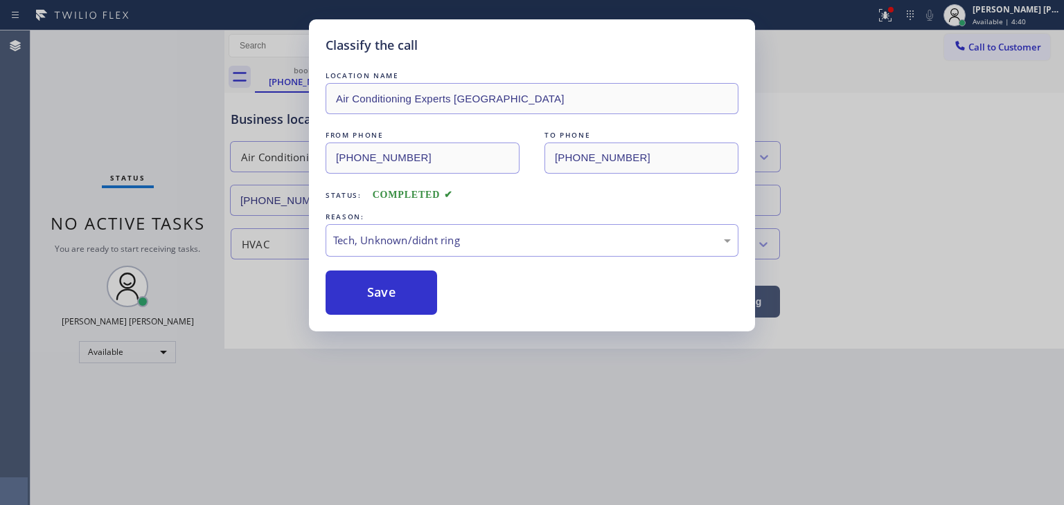
click at [400, 306] on button "Save" at bounding box center [380, 293] width 111 height 44
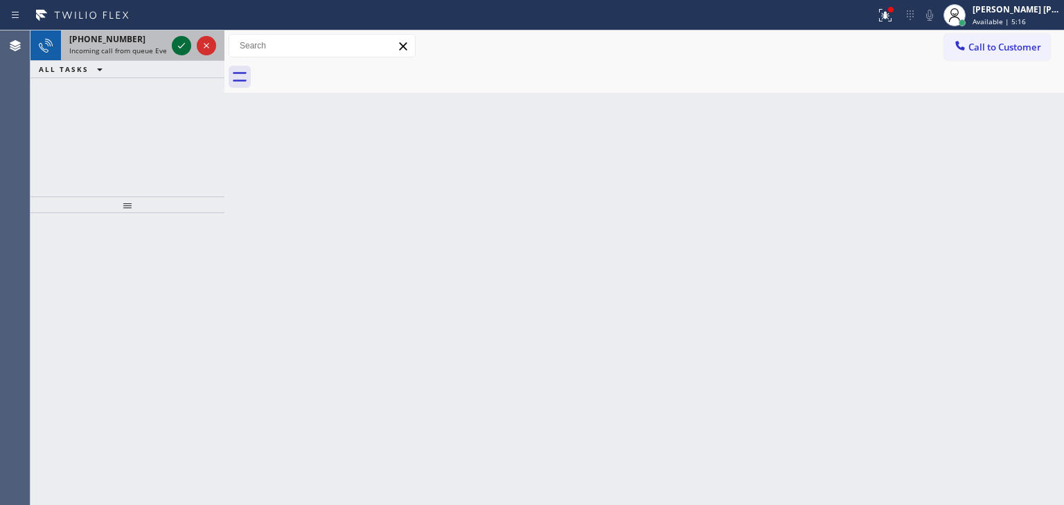
click at [180, 40] on icon at bounding box center [181, 45] width 17 height 17
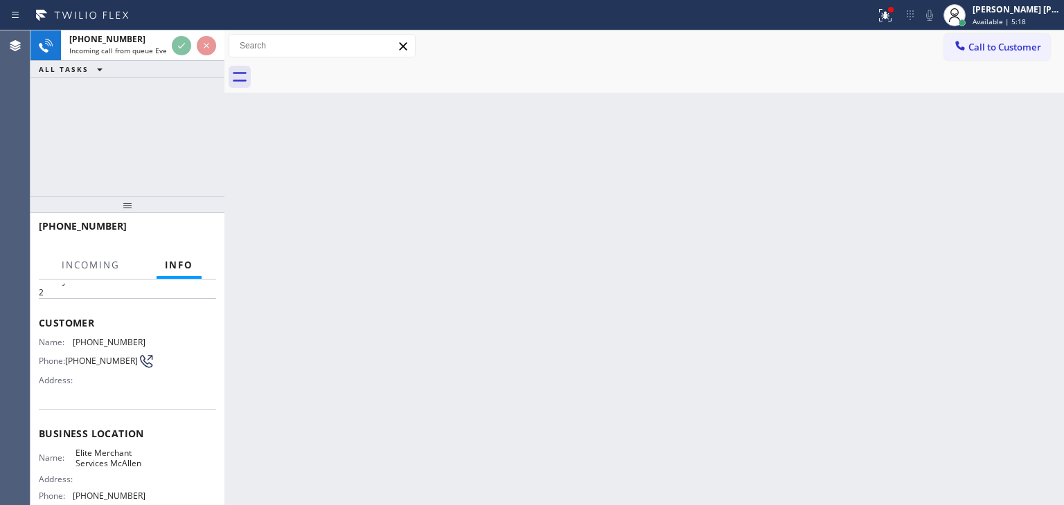
scroll to position [69, 0]
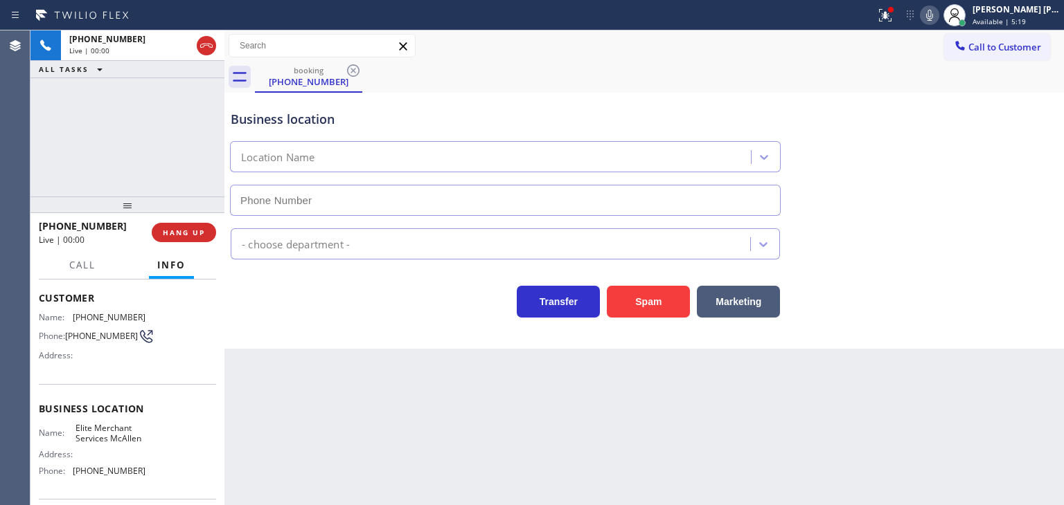
type input "[PHONE_NUMBER]"
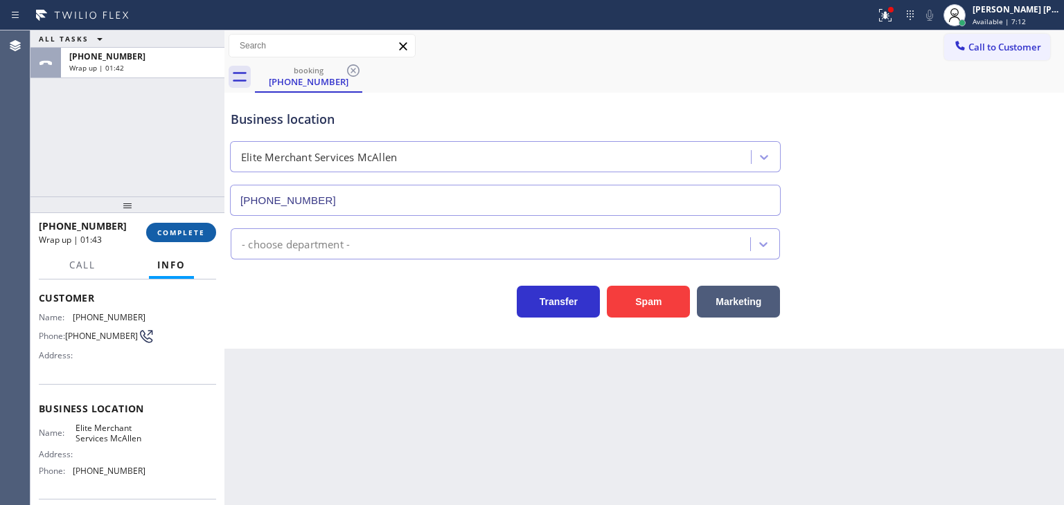
click at [165, 231] on span "COMPLETE" at bounding box center [181, 233] width 48 height 10
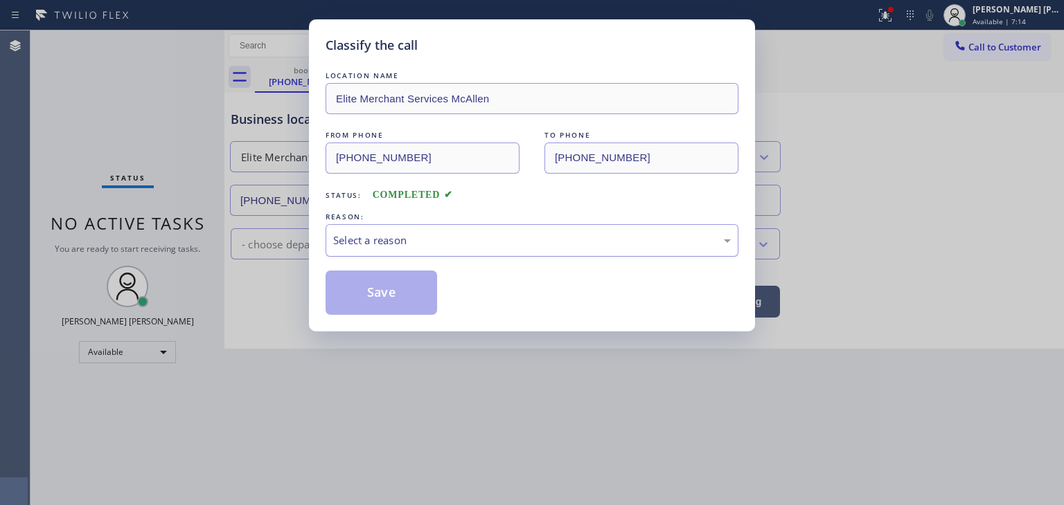
click at [420, 243] on div "Select a reason" at bounding box center [531, 241] width 397 height 16
click at [387, 289] on button "Save" at bounding box center [380, 293] width 111 height 44
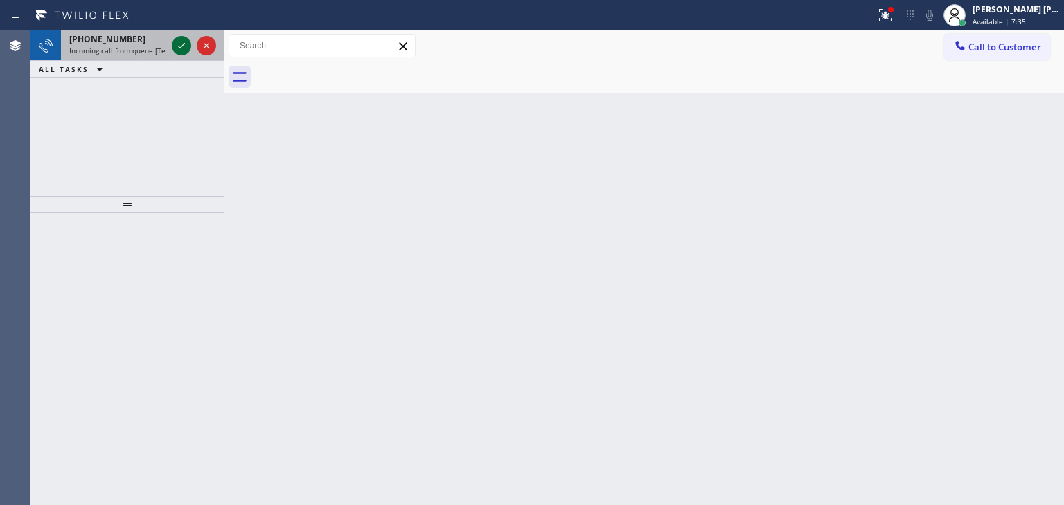
click at [178, 44] on icon at bounding box center [181, 45] width 17 height 17
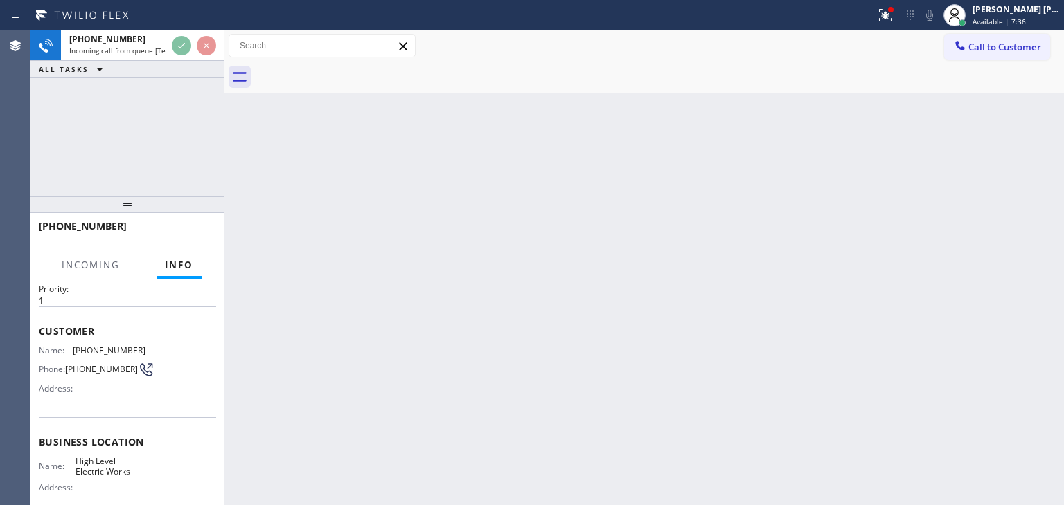
scroll to position [69, 0]
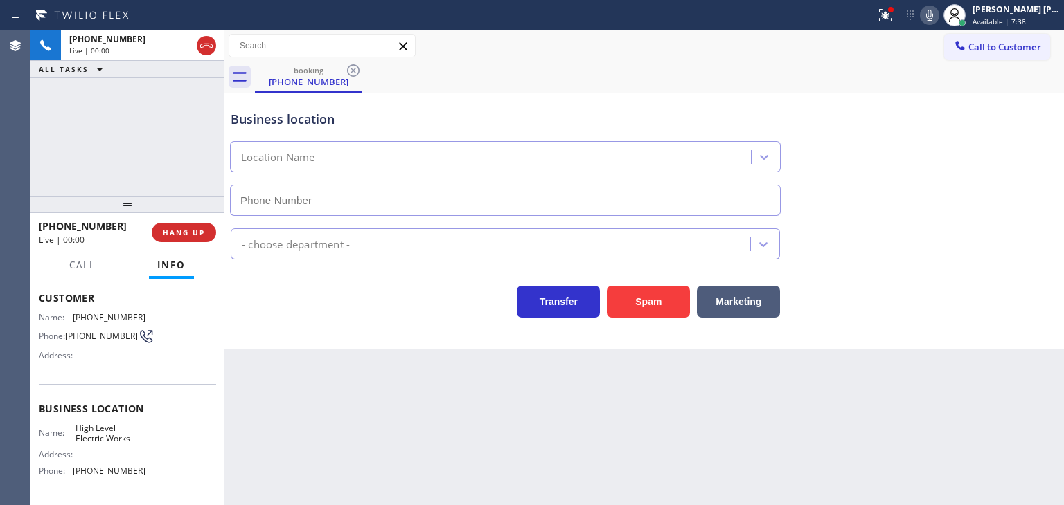
type input "[PHONE_NUMBER]"
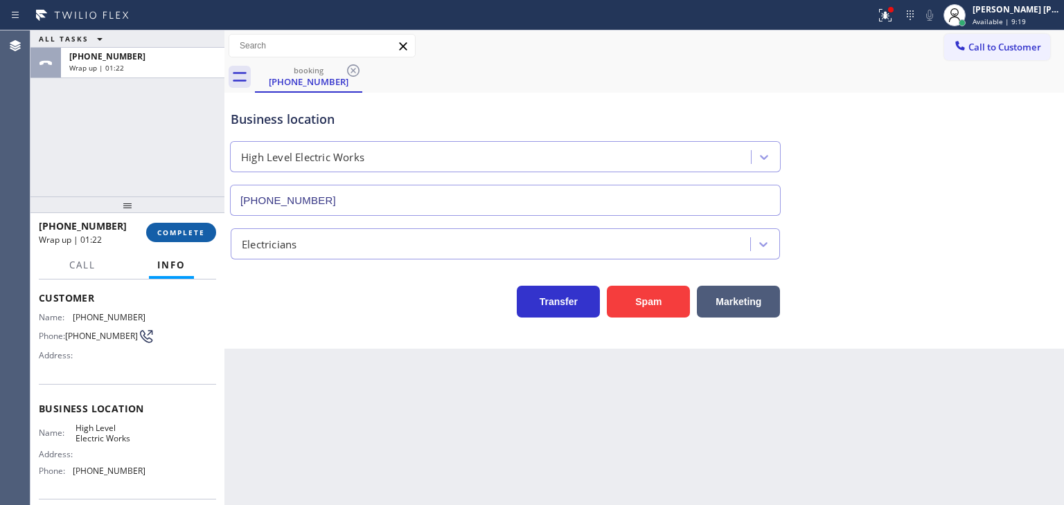
click at [181, 233] on span "COMPLETE" at bounding box center [181, 233] width 48 height 10
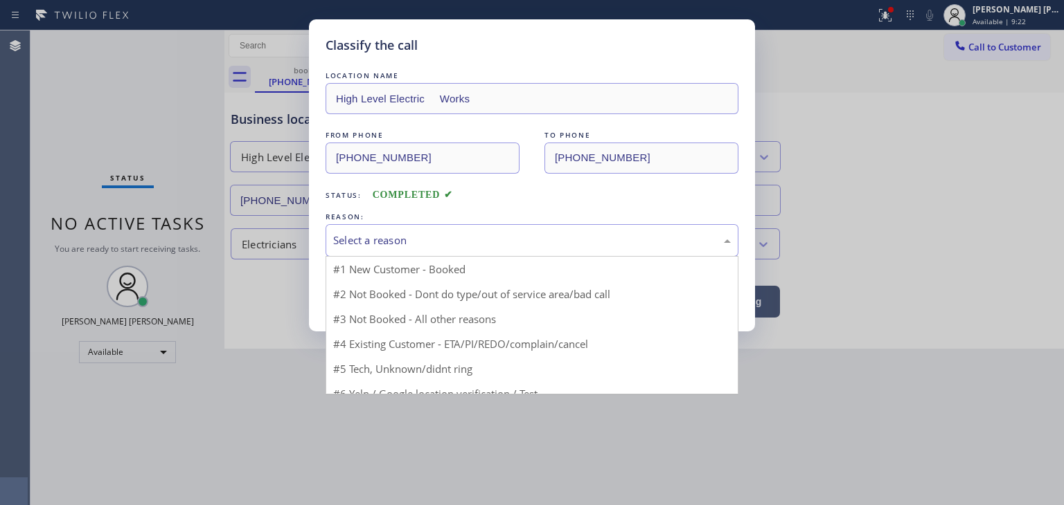
click at [345, 240] on div "Select a reason" at bounding box center [531, 241] width 397 height 16
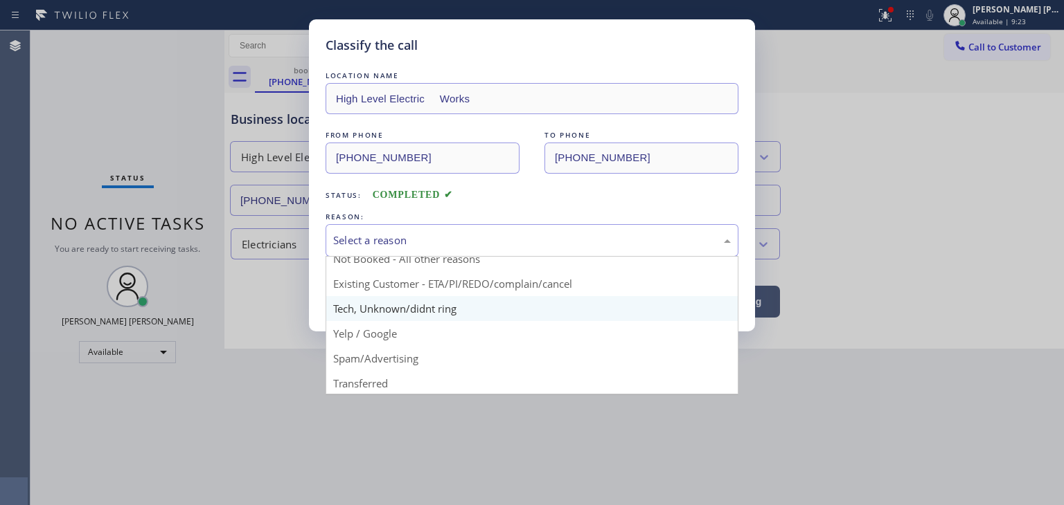
scroll to position [69, 0]
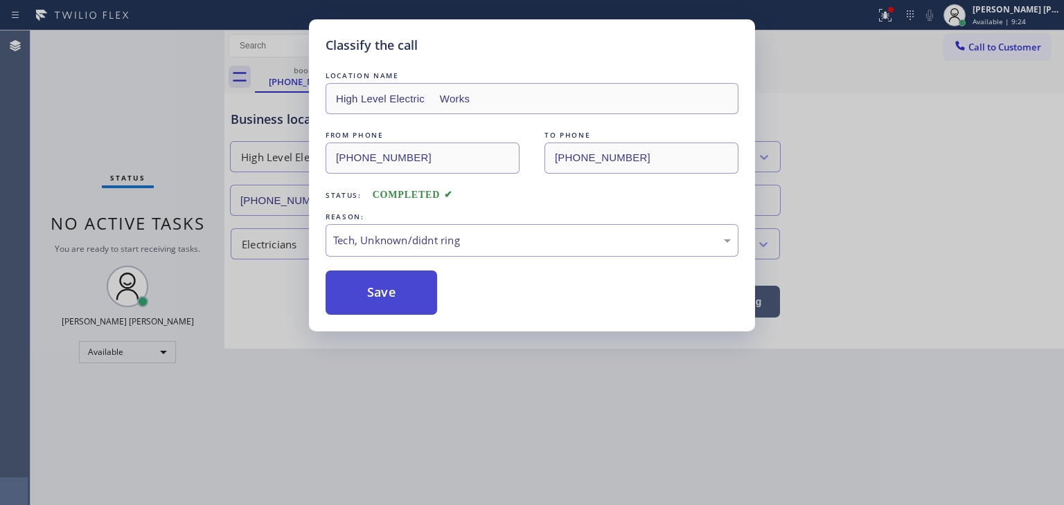
click at [387, 287] on button "Save" at bounding box center [380, 293] width 111 height 44
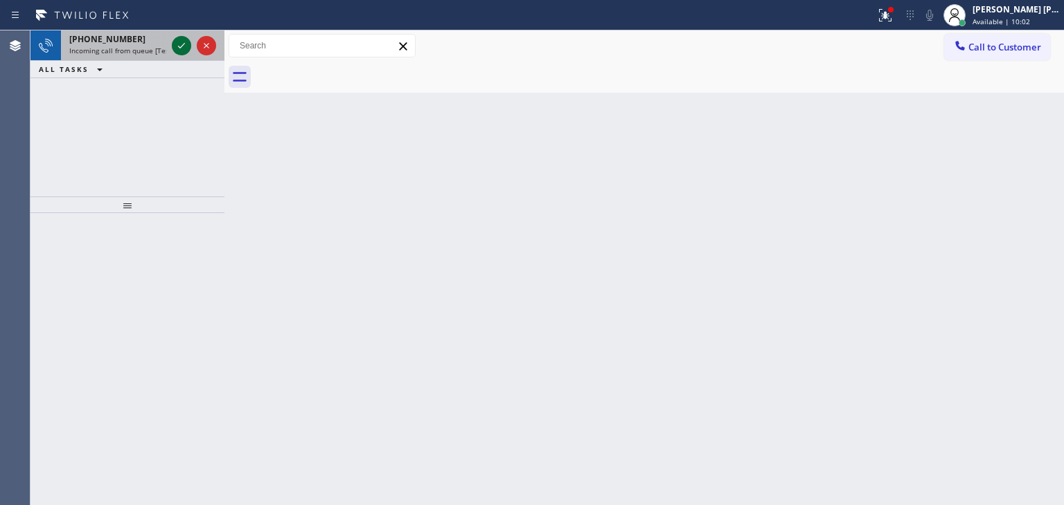
click at [181, 38] on icon at bounding box center [181, 45] width 17 height 17
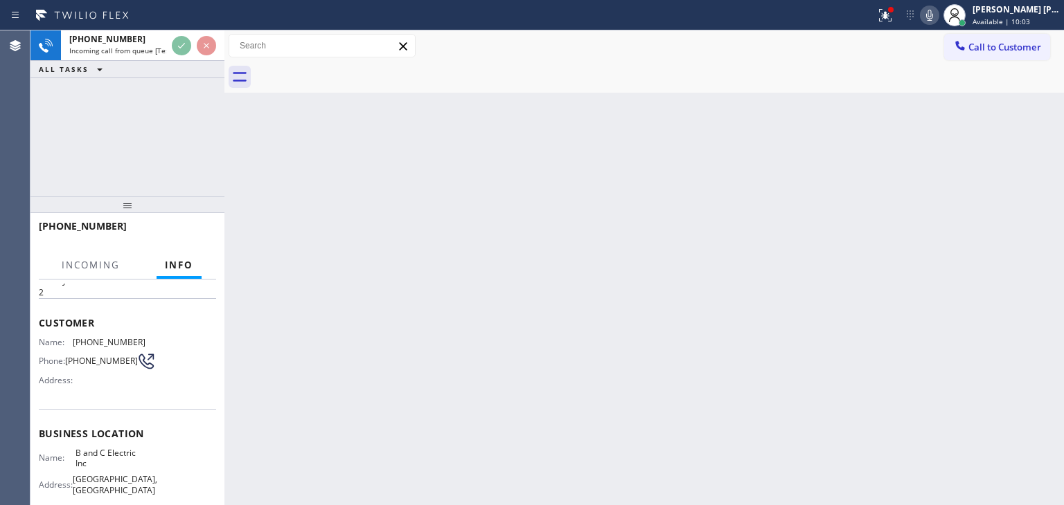
scroll to position [69, 0]
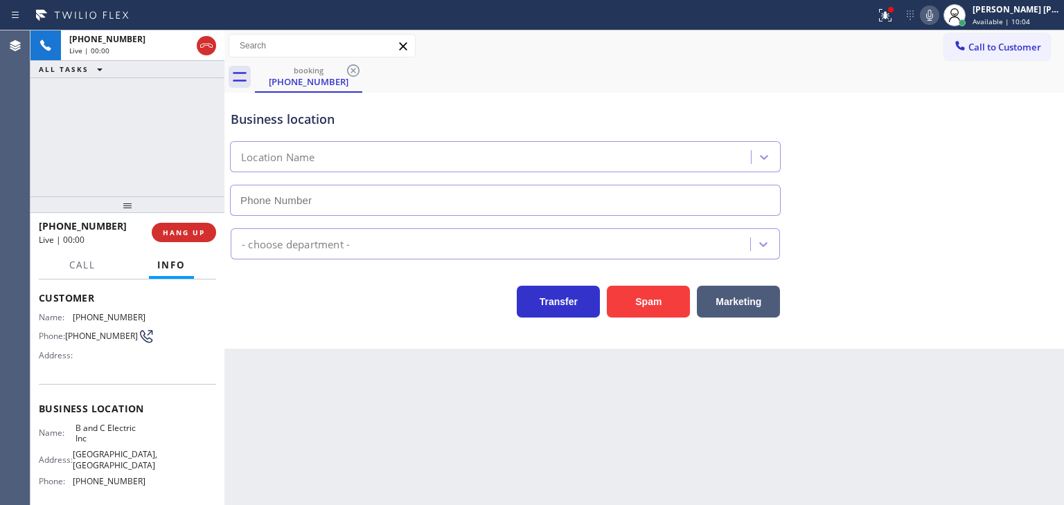
type input "[PHONE_NUMBER]"
click at [933, 16] on icon at bounding box center [929, 15] width 7 height 11
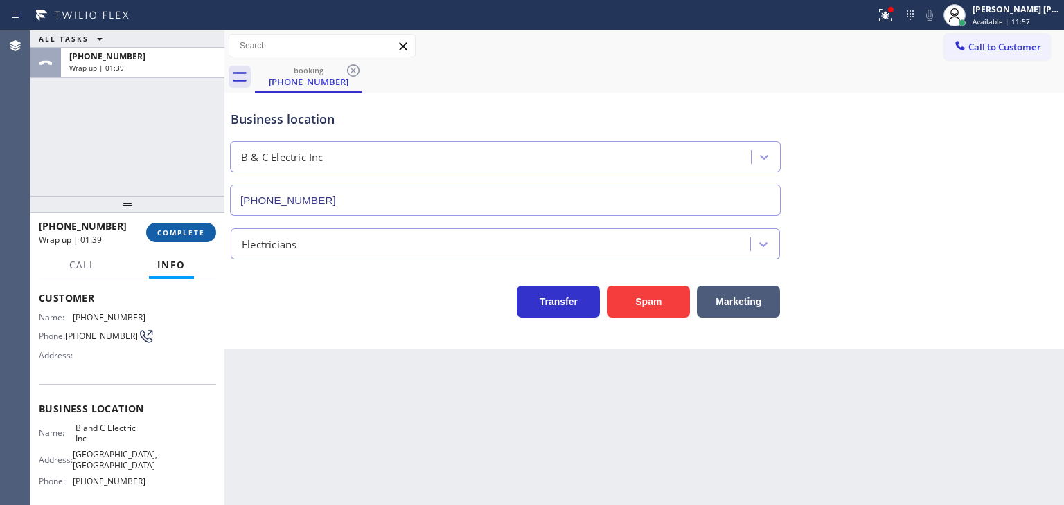
click at [199, 238] on button "COMPLETE" at bounding box center [181, 232] width 70 height 19
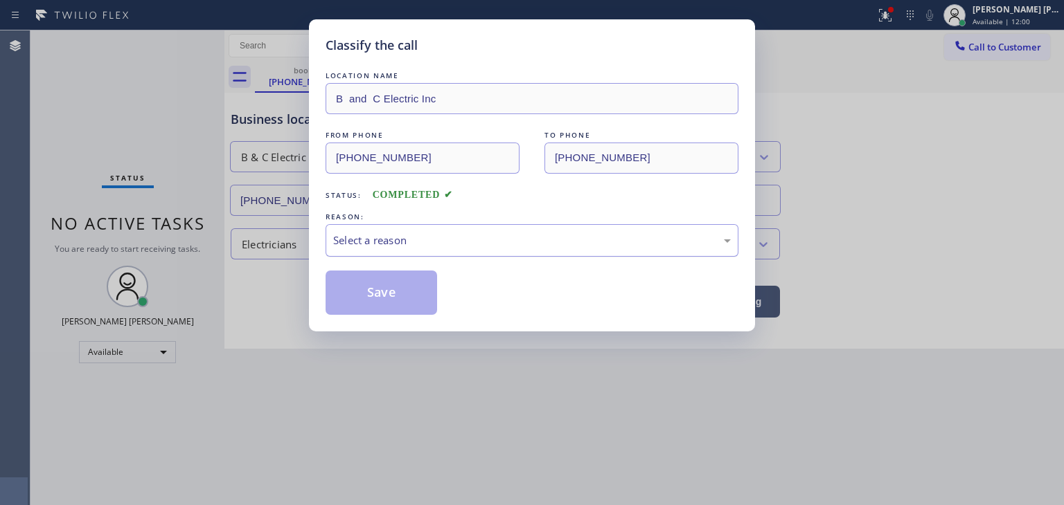
click at [371, 241] on div "Select a reason" at bounding box center [531, 241] width 397 height 16
click at [388, 302] on button "Save" at bounding box center [380, 293] width 111 height 44
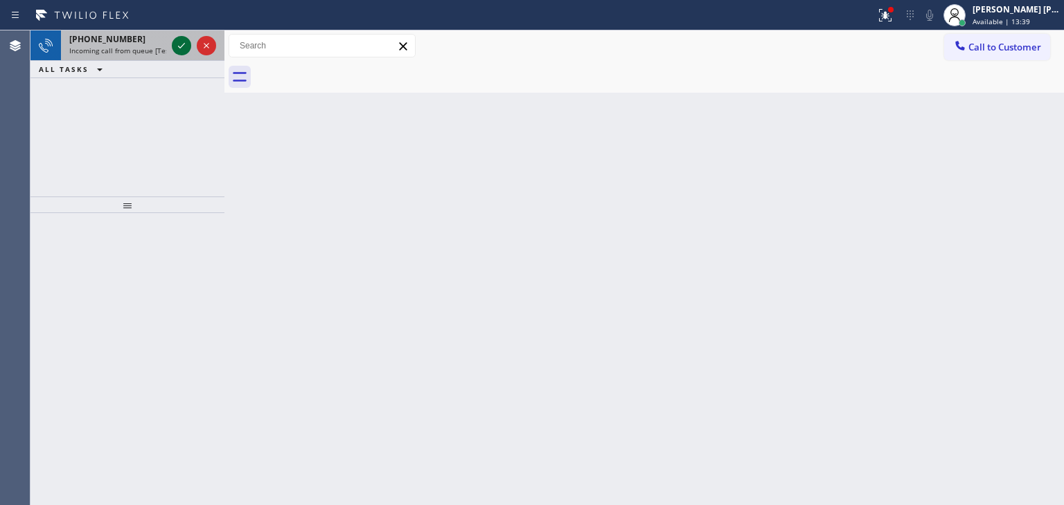
click at [180, 41] on icon at bounding box center [181, 45] width 17 height 17
click at [185, 48] on icon at bounding box center [181, 45] width 17 height 17
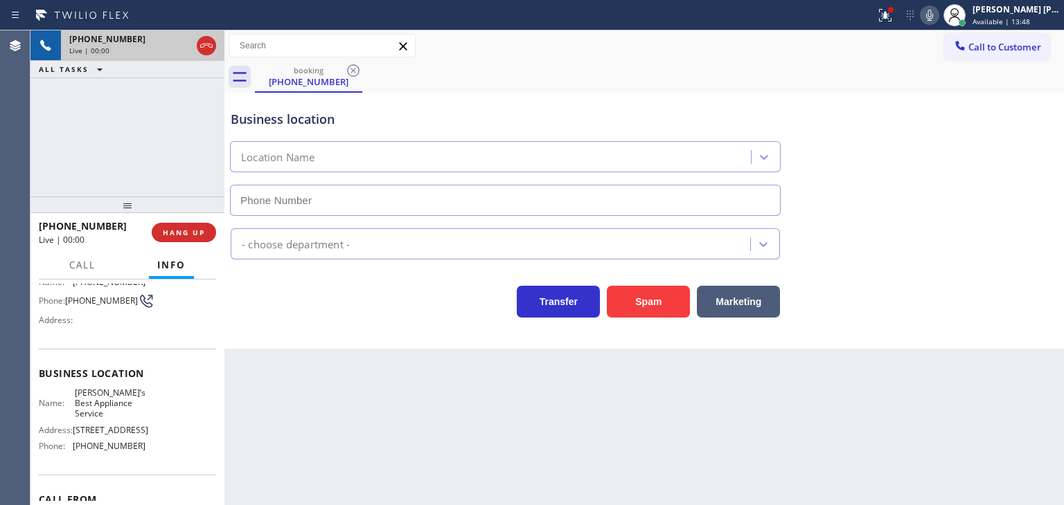
scroll to position [138, 0]
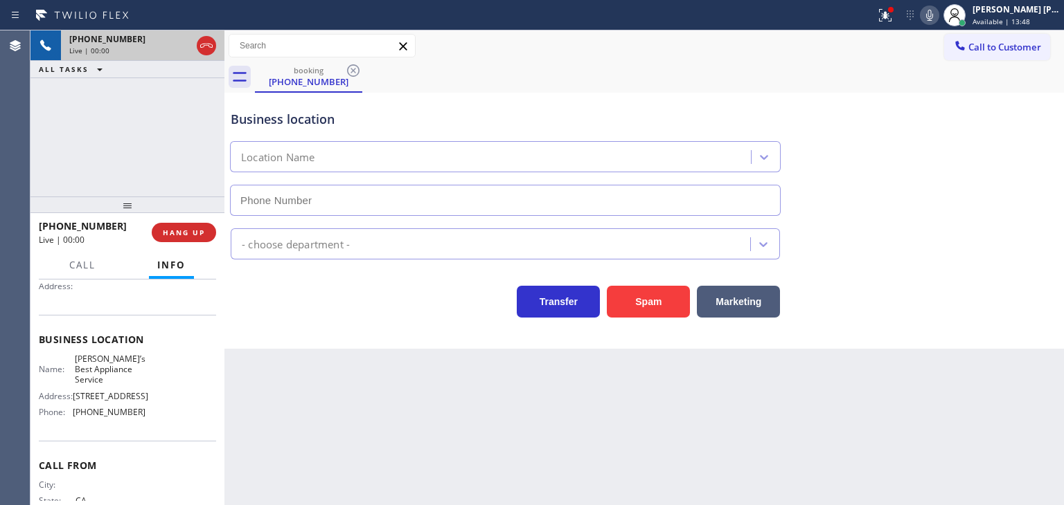
type input "[PHONE_NUMBER]"
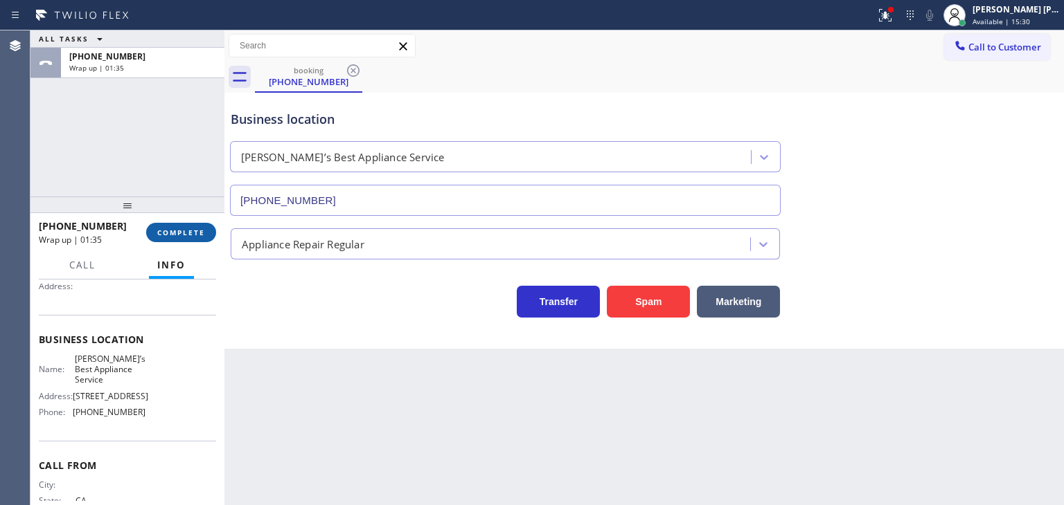
click at [179, 225] on button "COMPLETE" at bounding box center [181, 232] width 70 height 19
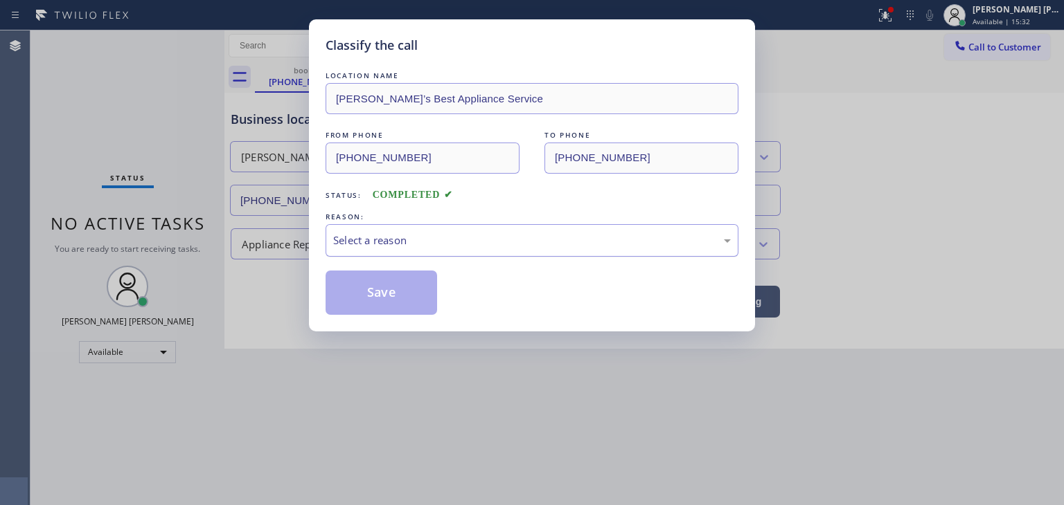
click at [380, 239] on div "Select a reason" at bounding box center [531, 241] width 397 height 16
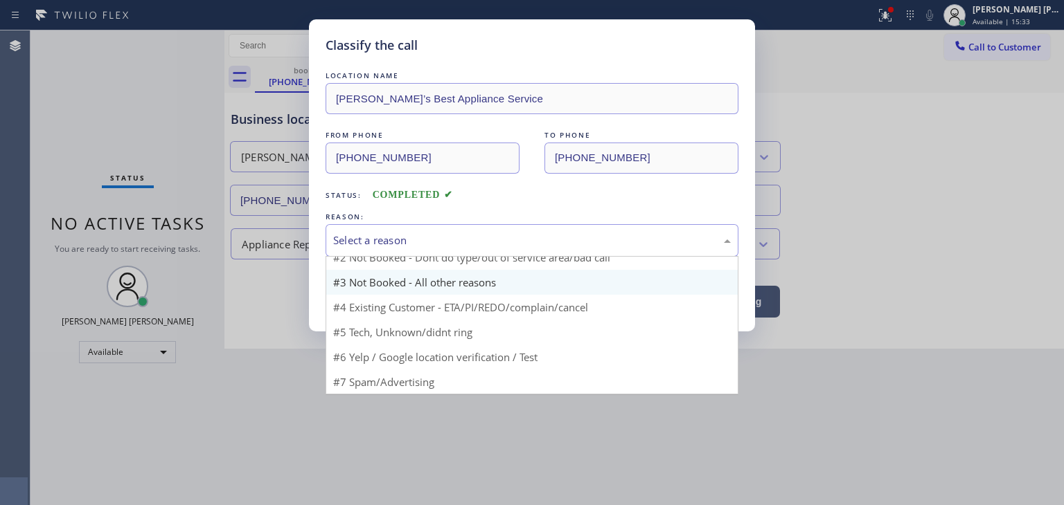
scroll to position [12, 0]
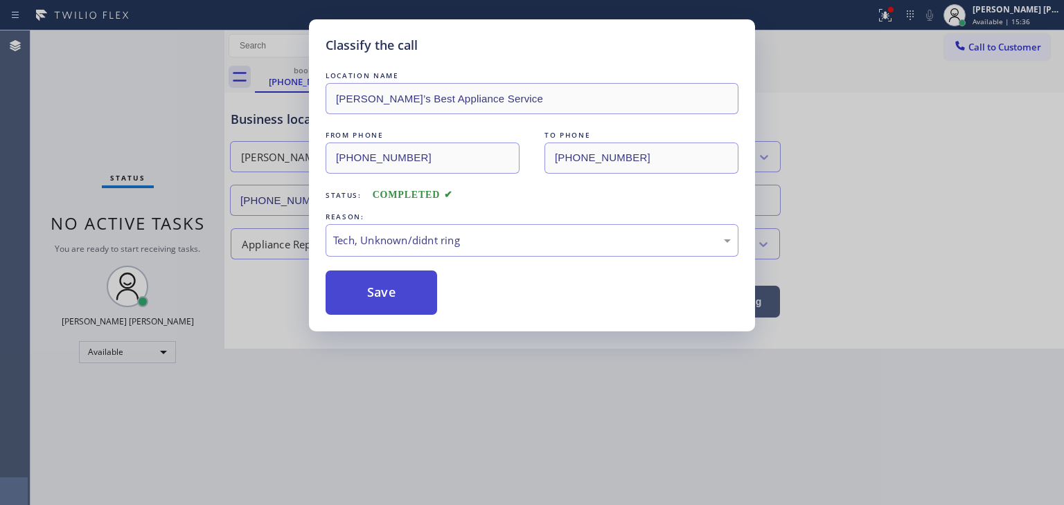
click at [373, 280] on button "Save" at bounding box center [380, 293] width 111 height 44
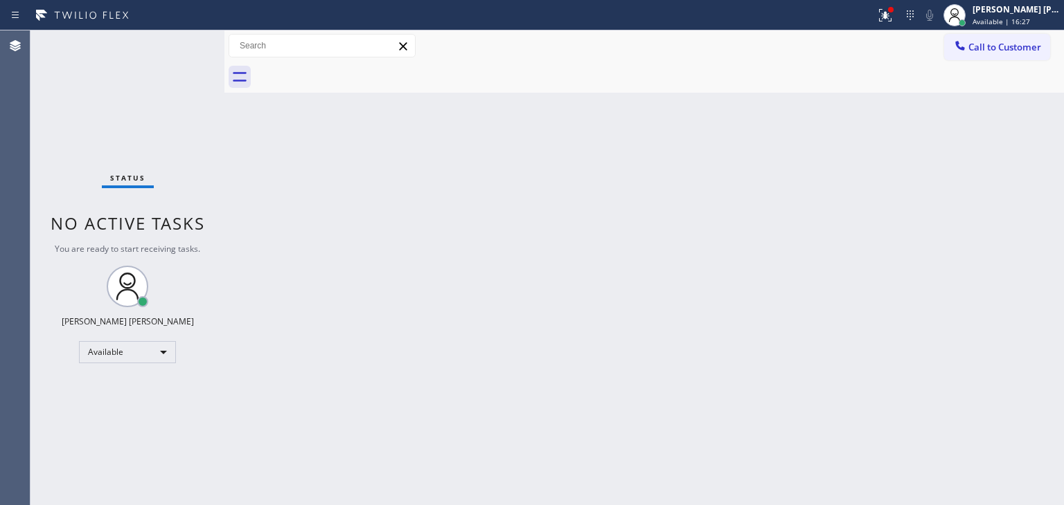
click at [102, 71] on div "Status No active tasks You are ready to start receiving tasks. [PERSON_NAME] [P…" at bounding box center [127, 267] width 194 height 475
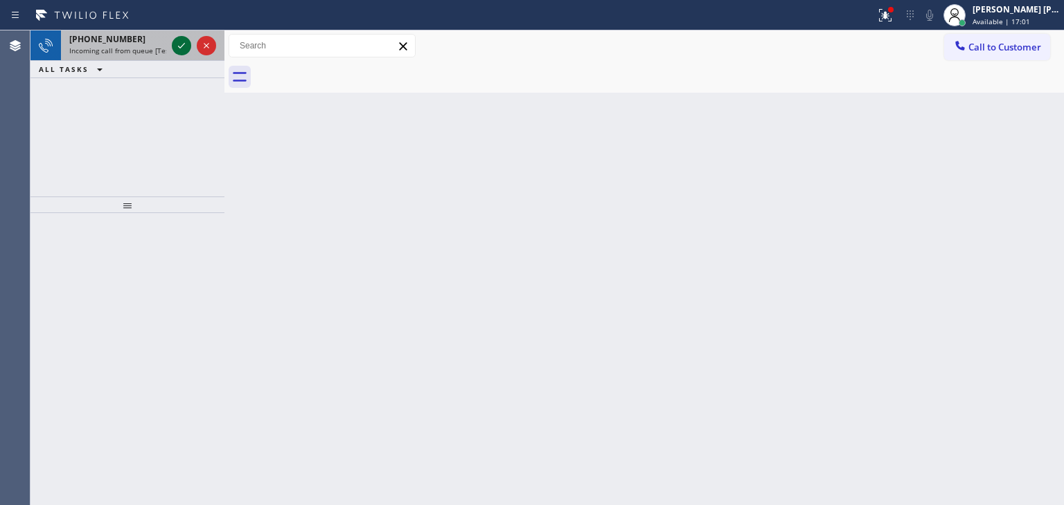
click at [174, 48] on icon at bounding box center [181, 45] width 17 height 17
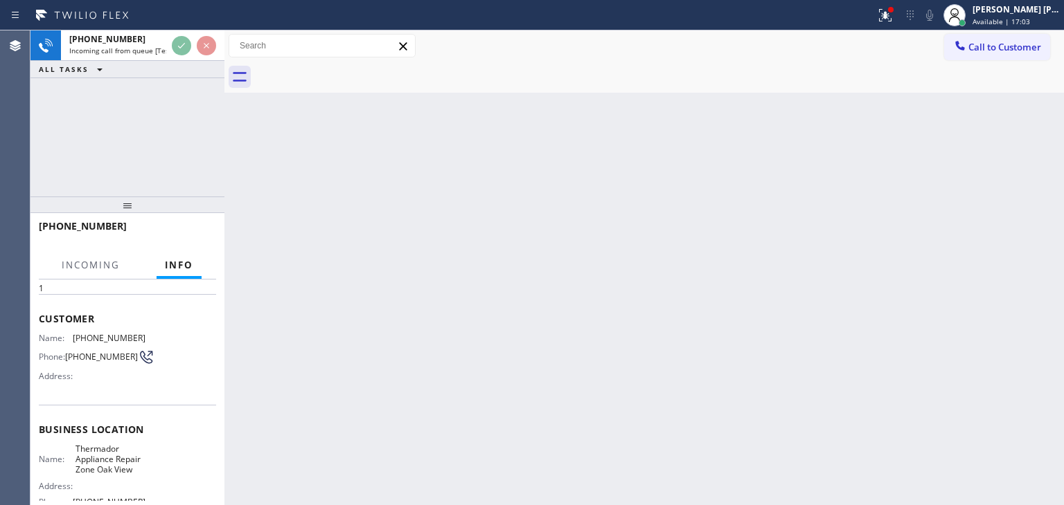
scroll to position [69, 0]
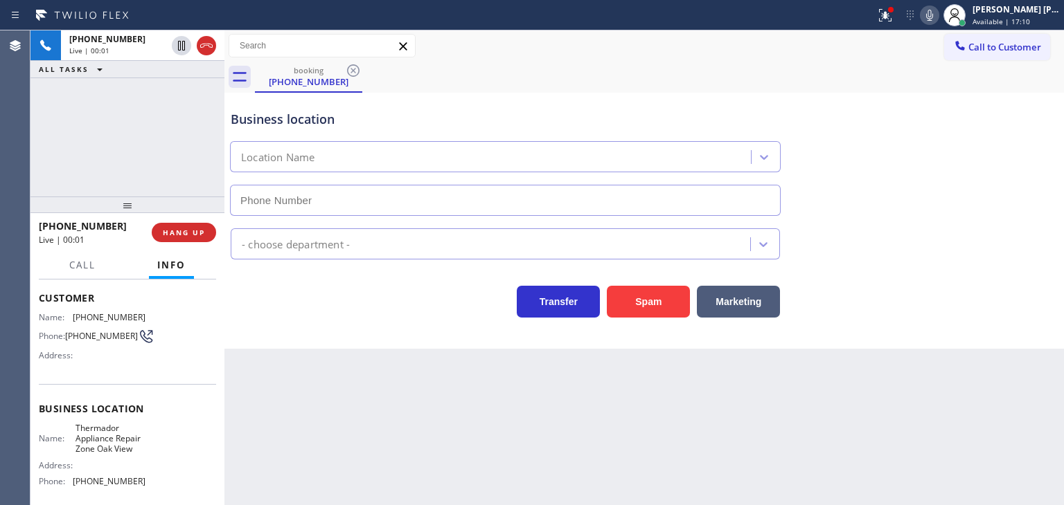
type input "[PHONE_NUMBER]"
click at [938, 13] on icon at bounding box center [929, 15] width 17 height 17
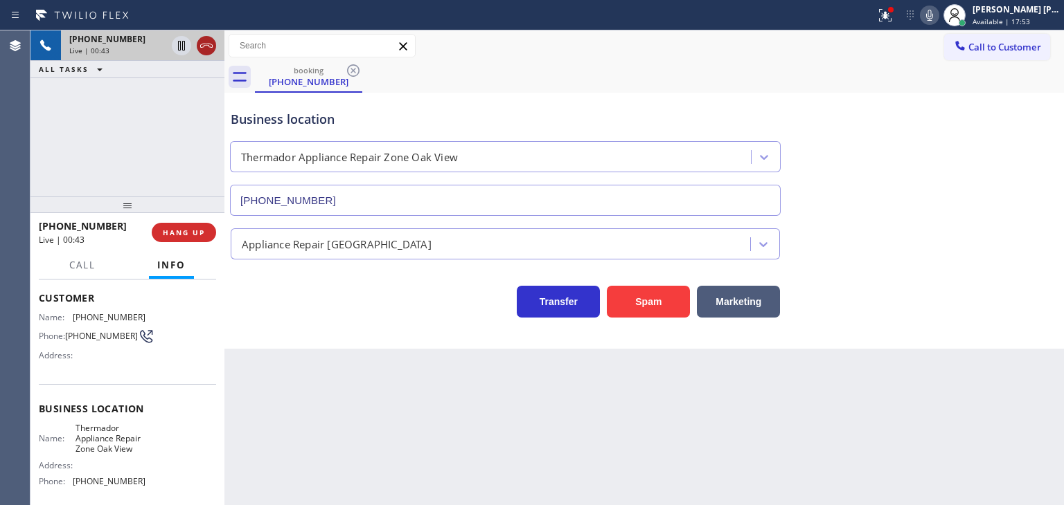
click at [208, 42] on icon at bounding box center [206, 45] width 17 height 17
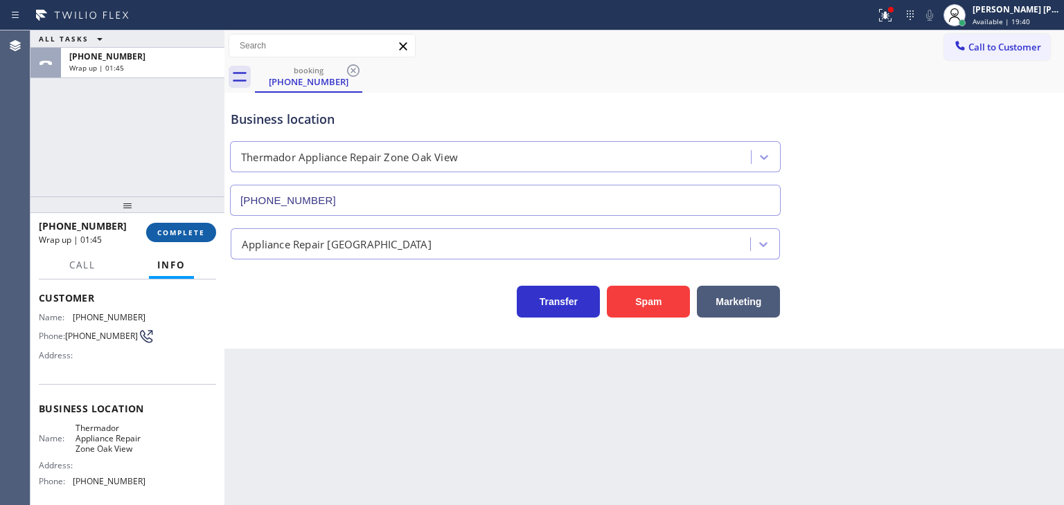
click at [177, 235] on span "COMPLETE" at bounding box center [181, 233] width 48 height 10
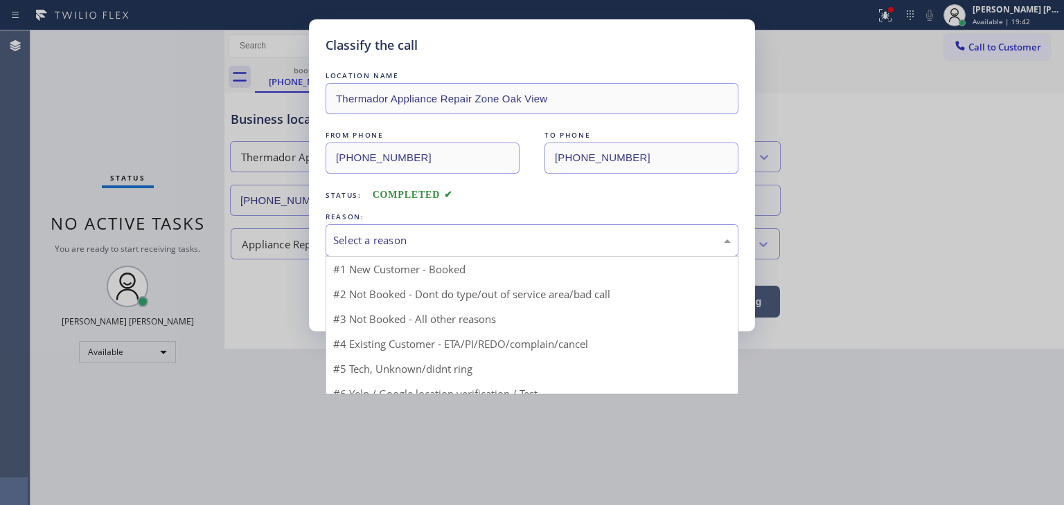
click at [387, 242] on div "Select a reason" at bounding box center [531, 241] width 397 height 16
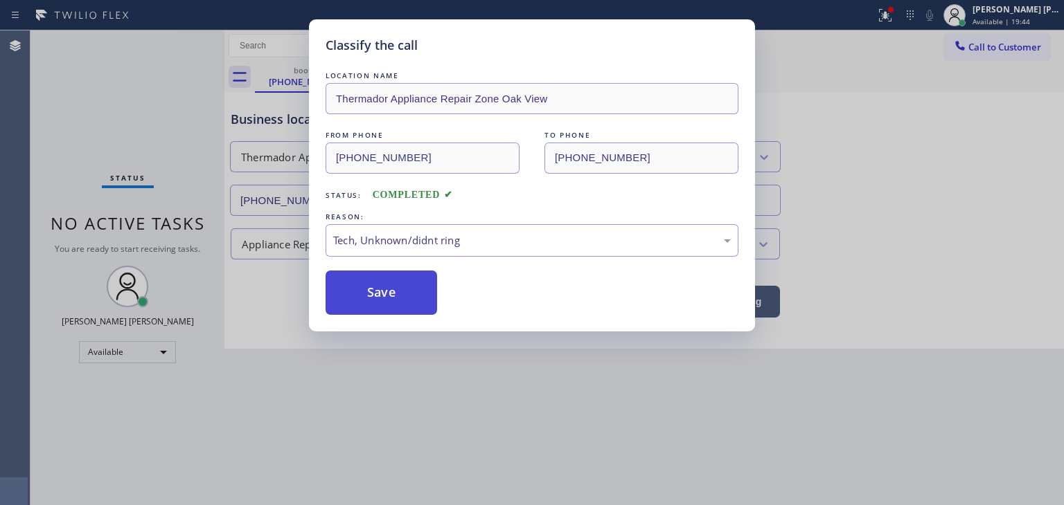
click at [383, 297] on button "Save" at bounding box center [380, 293] width 111 height 44
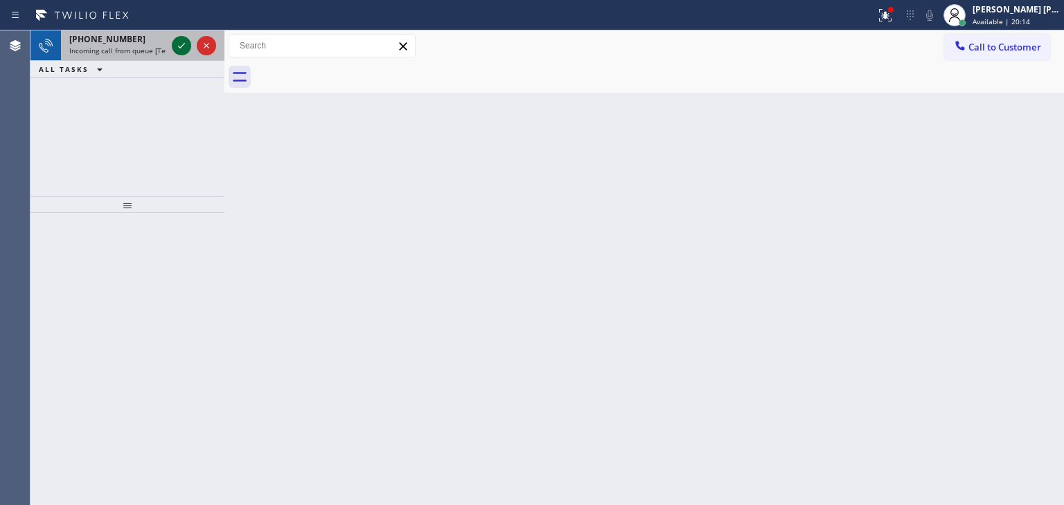
click at [180, 39] on icon at bounding box center [181, 45] width 17 height 17
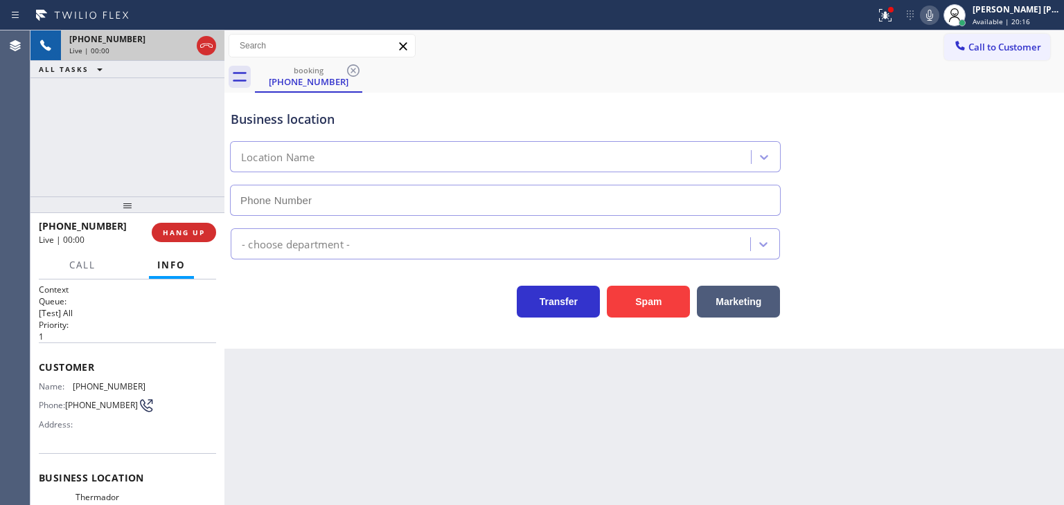
scroll to position [69, 0]
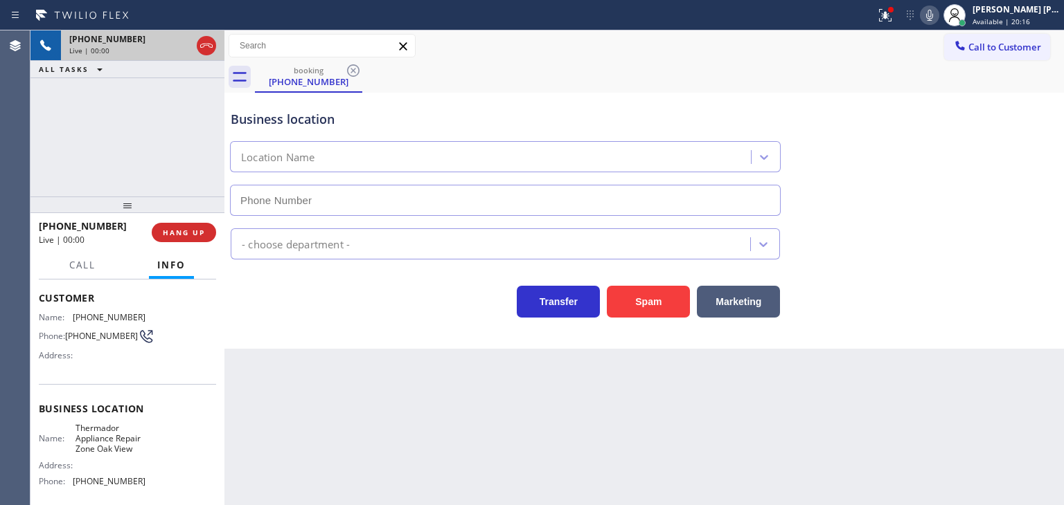
type input "[PHONE_NUMBER]"
click at [210, 239] on button "HANG UP" at bounding box center [184, 232] width 64 height 19
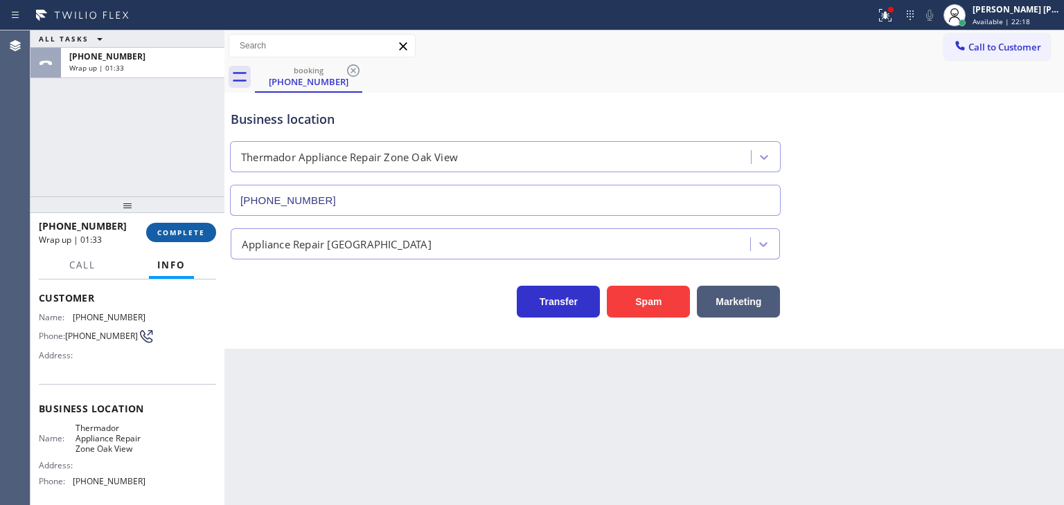
click at [199, 233] on span "COMPLETE" at bounding box center [181, 233] width 48 height 10
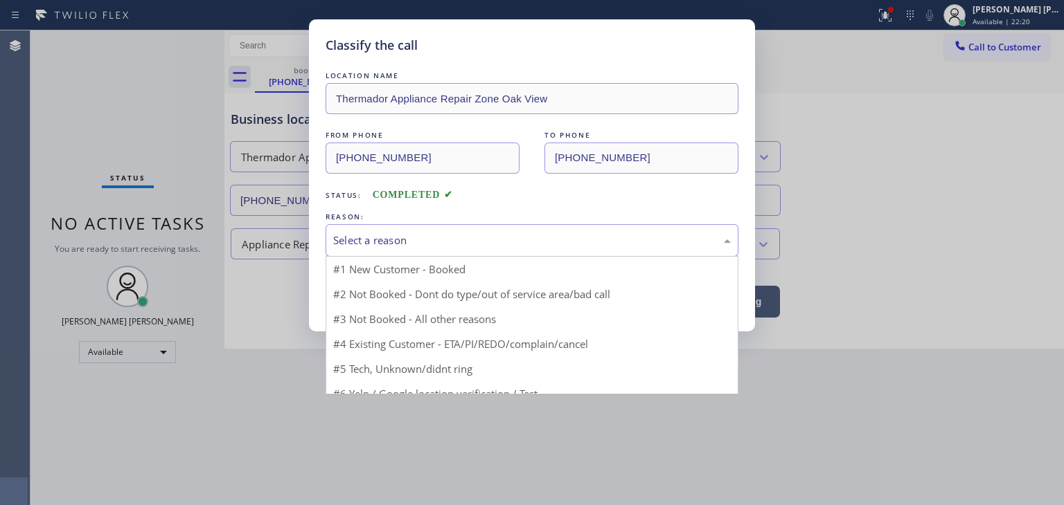
click at [400, 251] on div "Select a reason" at bounding box center [531, 240] width 413 height 33
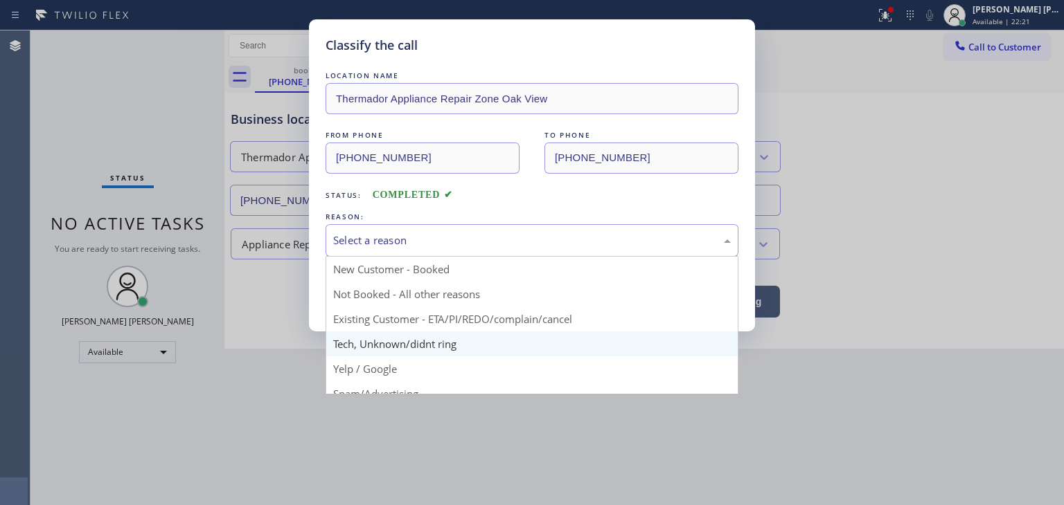
scroll to position [87, 0]
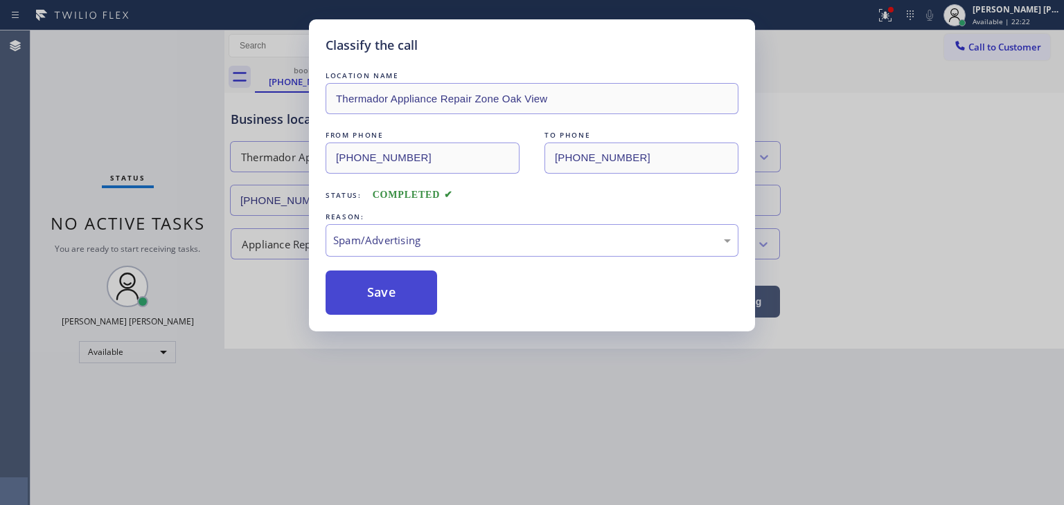
click at [378, 303] on button "Save" at bounding box center [380, 293] width 111 height 44
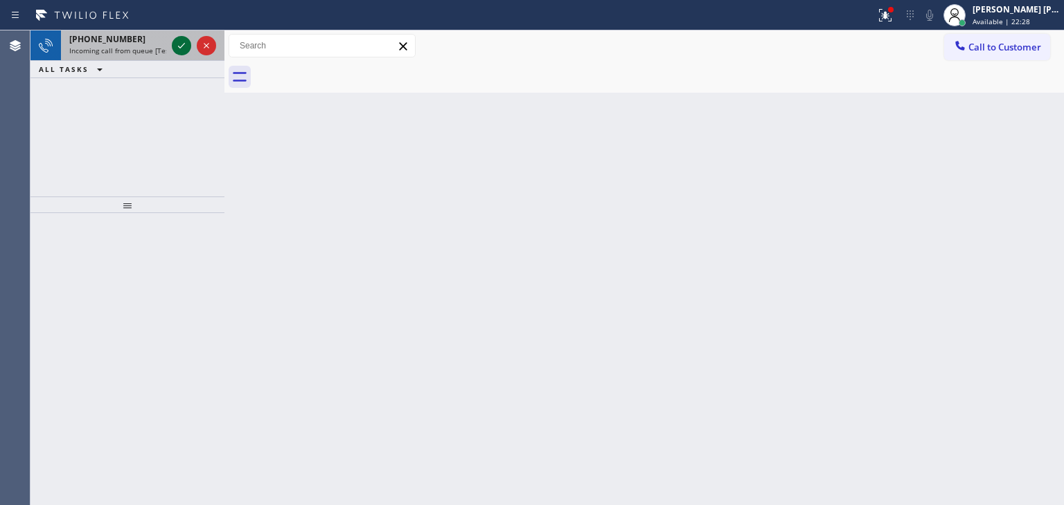
click at [180, 37] on icon at bounding box center [181, 45] width 17 height 17
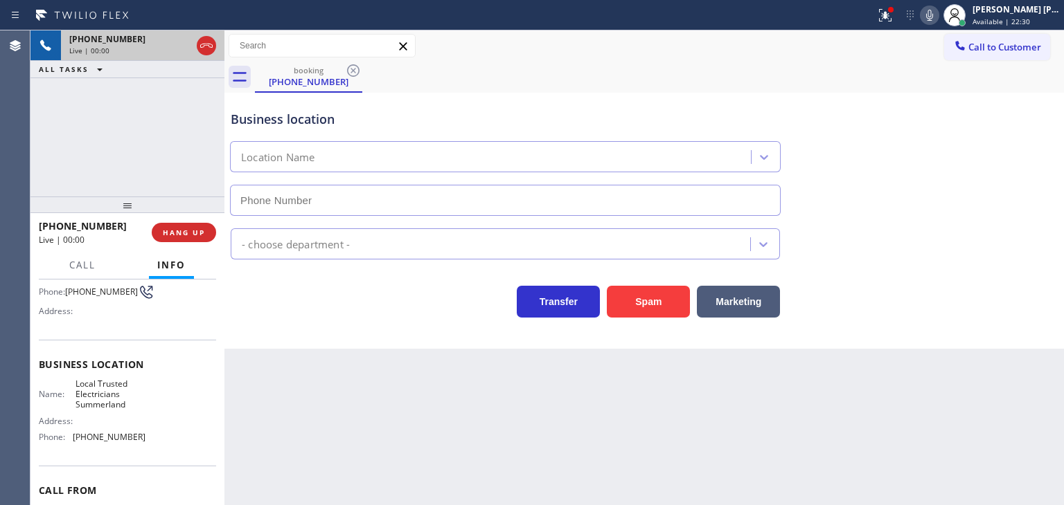
type input "[PHONE_NUMBER]"
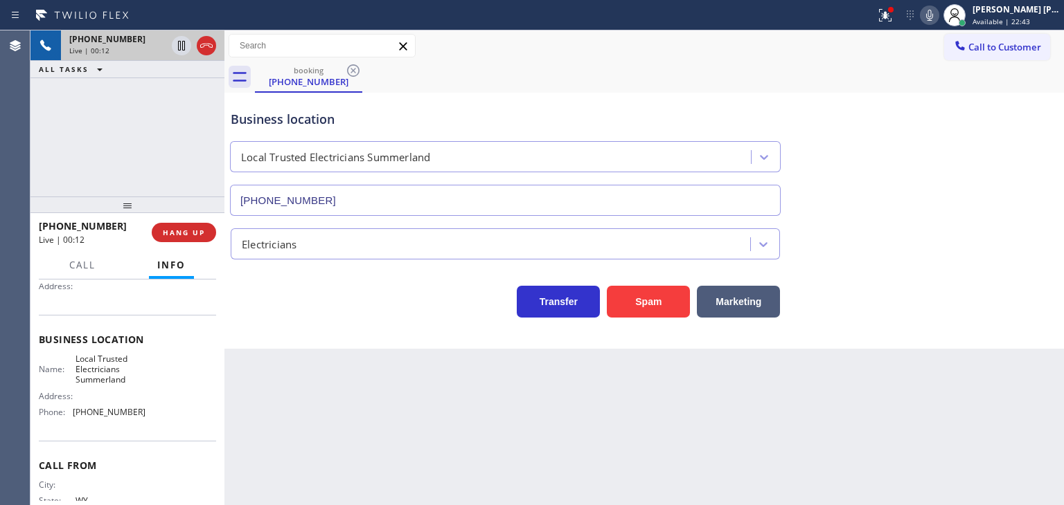
click at [938, 17] on icon at bounding box center [929, 15] width 17 height 17
click at [933, 17] on icon at bounding box center [929, 15] width 7 height 11
click at [938, 16] on icon at bounding box center [929, 15] width 17 height 17
click at [202, 237] on span "HANG UP" at bounding box center [184, 233] width 42 height 10
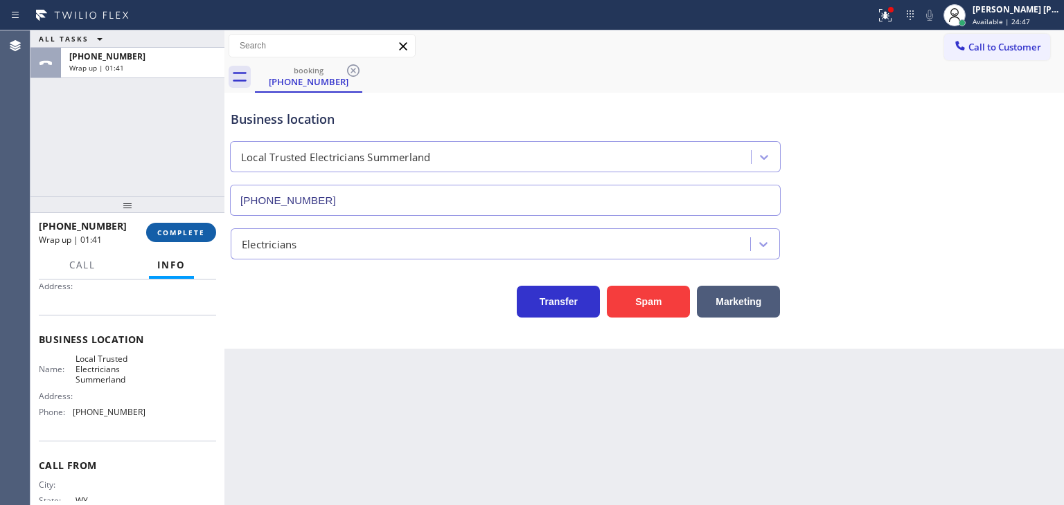
click at [202, 237] on span "COMPLETE" at bounding box center [181, 233] width 48 height 10
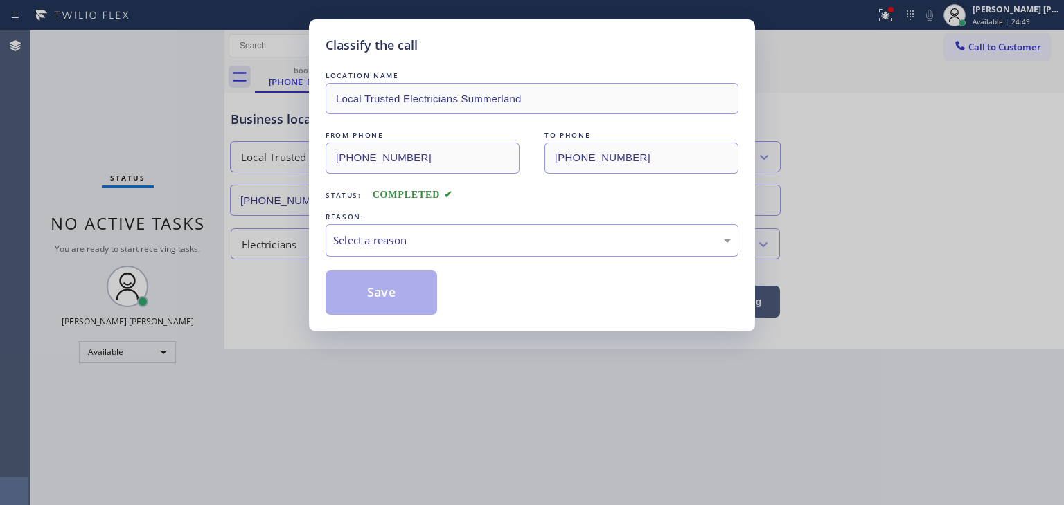
click at [373, 237] on div "Select a reason" at bounding box center [531, 241] width 397 height 16
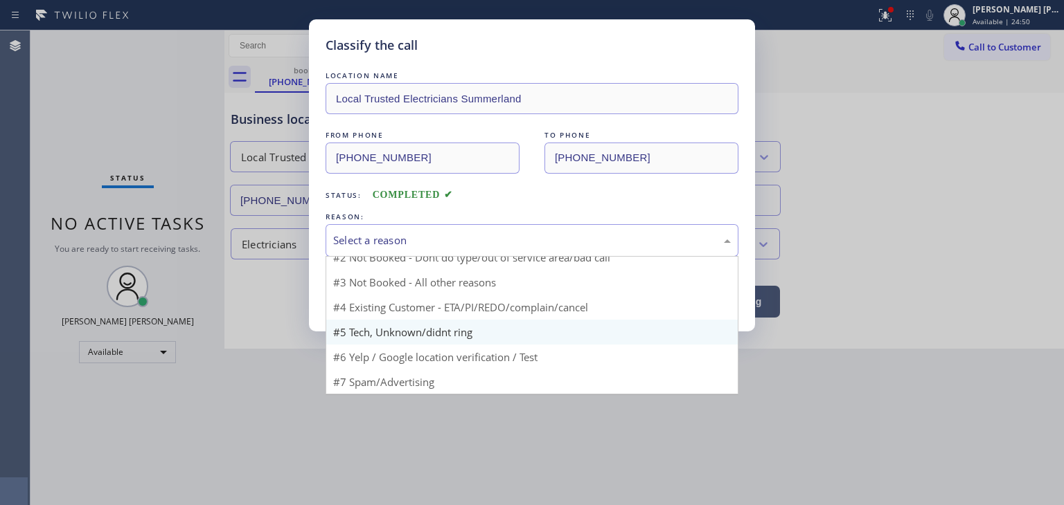
scroll to position [12, 0]
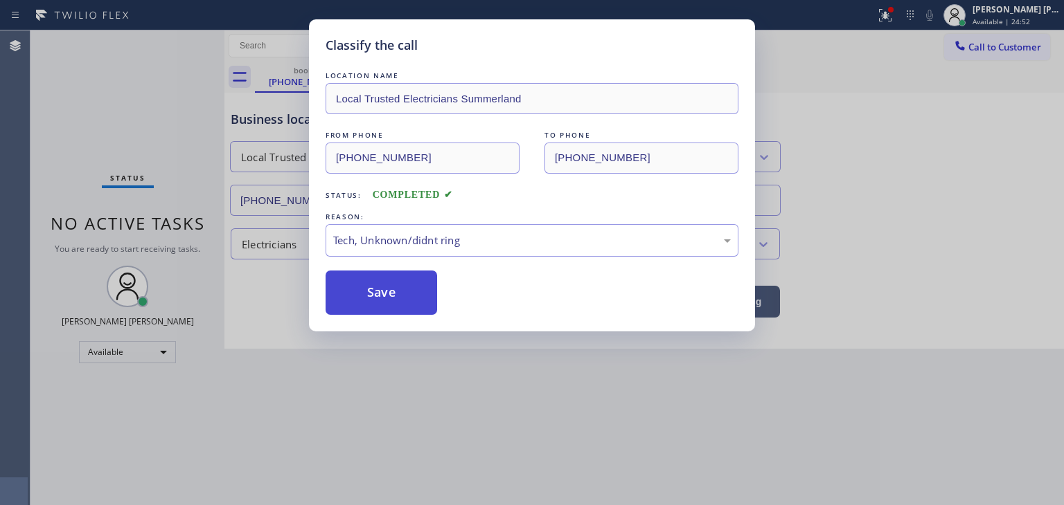
click at [398, 293] on button "Save" at bounding box center [380, 293] width 111 height 44
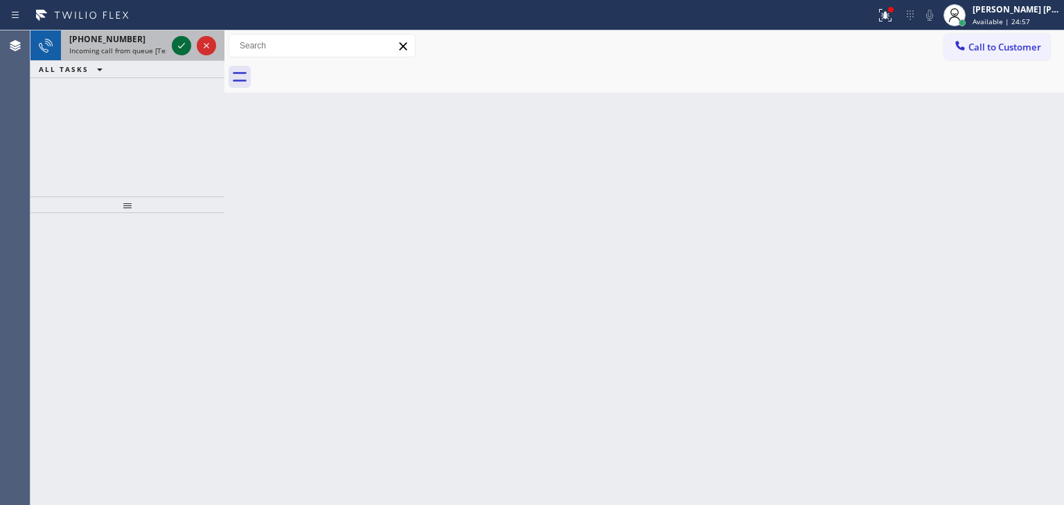
click at [181, 42] on icon at bounding box center [181, 45] width 17 height 17
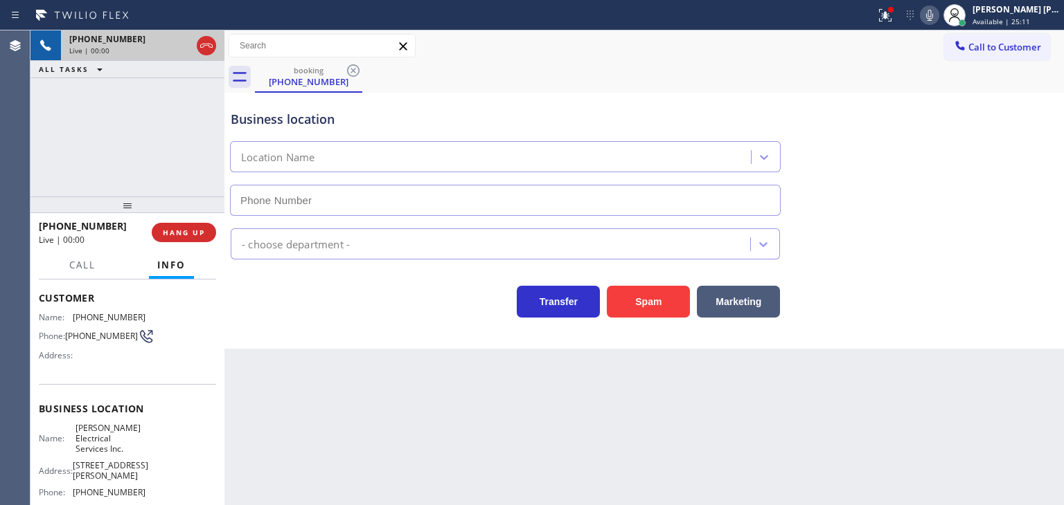
type input "[PHONE_NUMBER]"
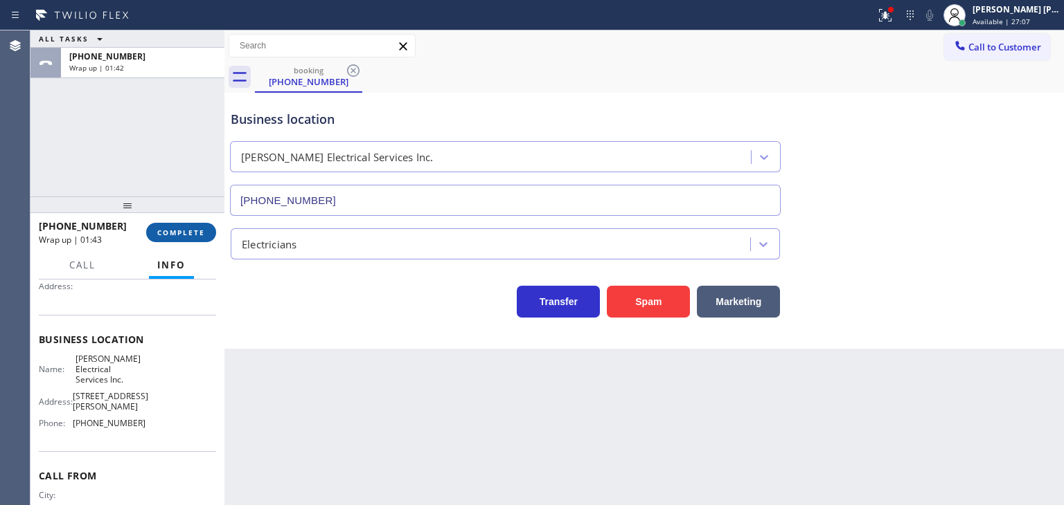
click at [172, 231] on span "COMPLETE" at bounding box center [181, 233] width 48 height 10
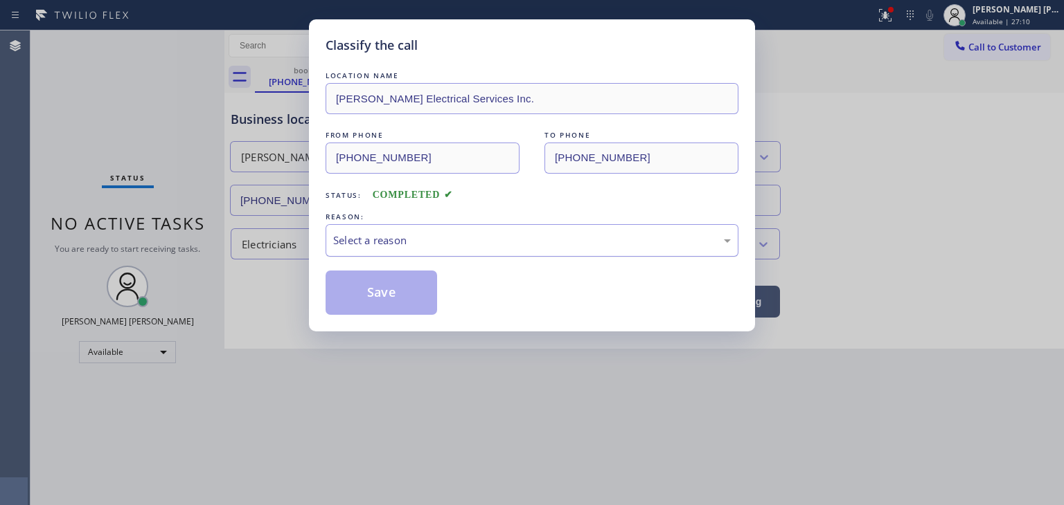
click at [415, 226] on div "Select a reason" at bounding box center [531, 240] width 413 height 33
click at [389, 305] on button "Save" at bounding box center [380, 293] width 111 height 44
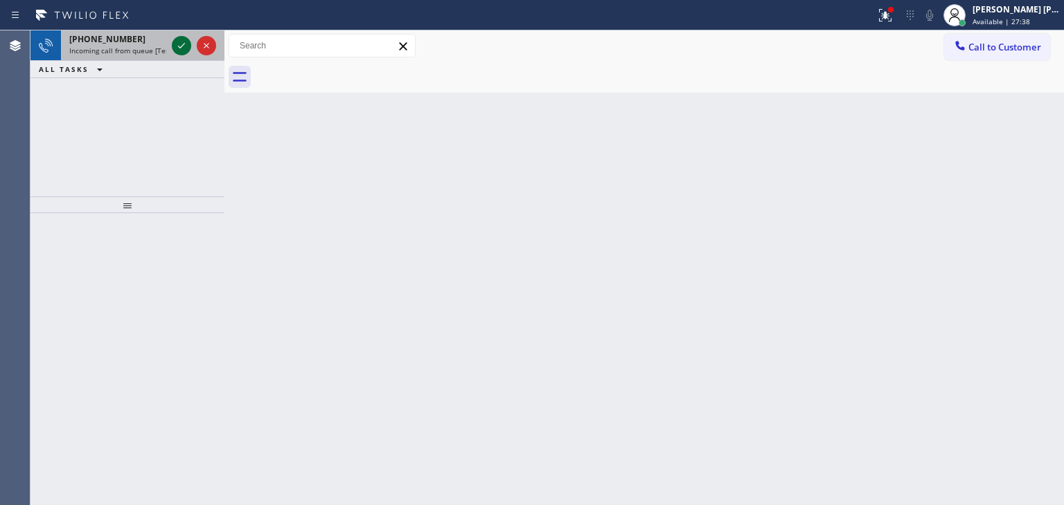
click at [180, 39] on icon at bounding box center [181, 45] width 17 height 17
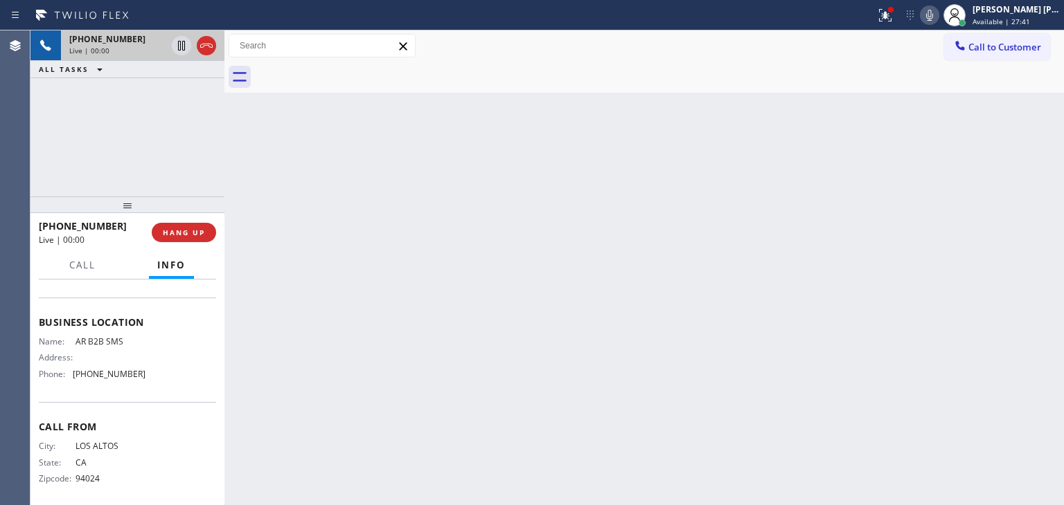
scroll to position [56, 0]
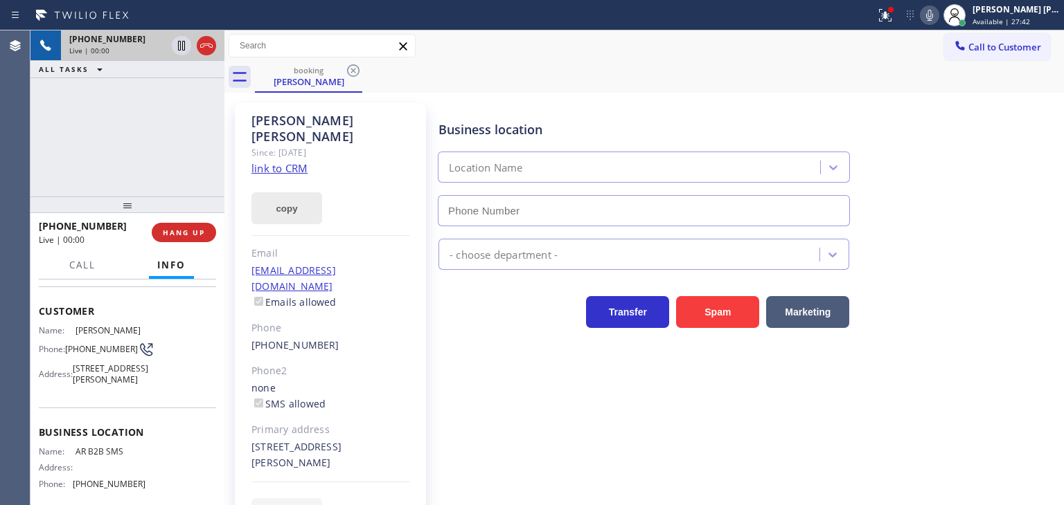
type input "[PHONE_NUMBER]"
click at [296, 161] on link "link to CRM" at bounding box center [279, 168] width 56 height 14
drag, startPoint x: 953, startPoint y: 13, endPoint x: 1022, endPoint y: 10, distance: 69.3
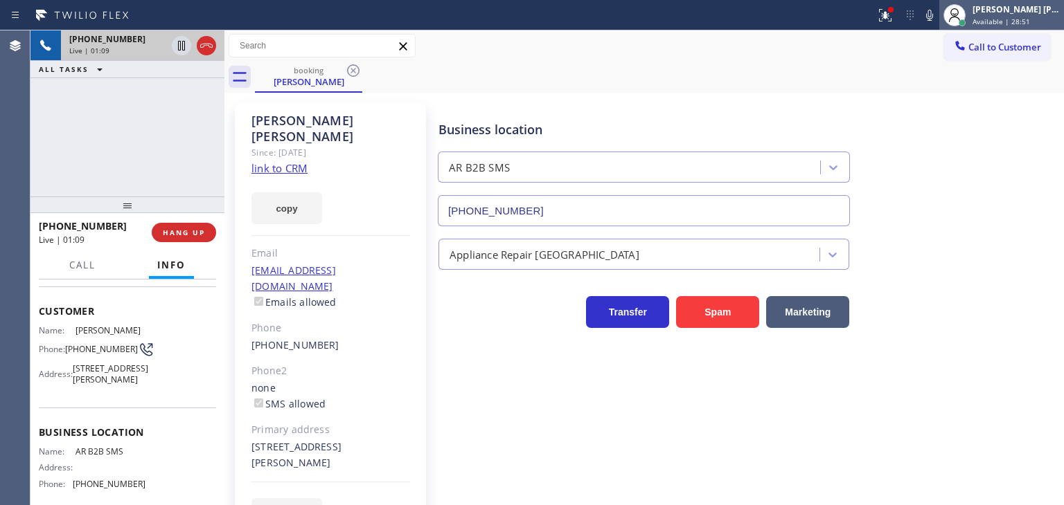
click at [939, 13] on div at bounding box center [929, 15] width 19 height 17
click at [1023, 10] on div "[PERSON_NAME] [PERSON_NAME]" at bounding box center [1015, 9] width 87 height 12
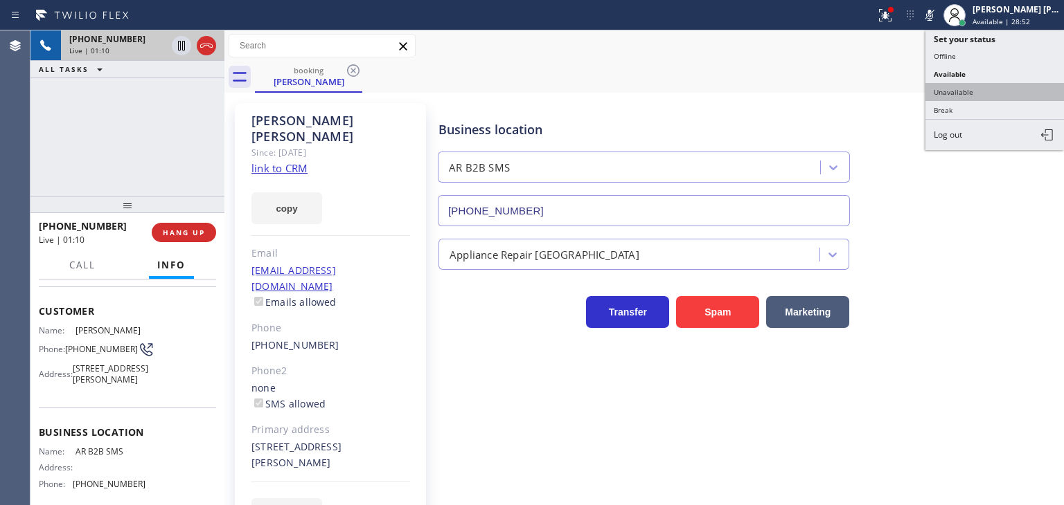
click at [997, 91] on button "Unavailable" at bounding box center [994, 92] width 138 height 18
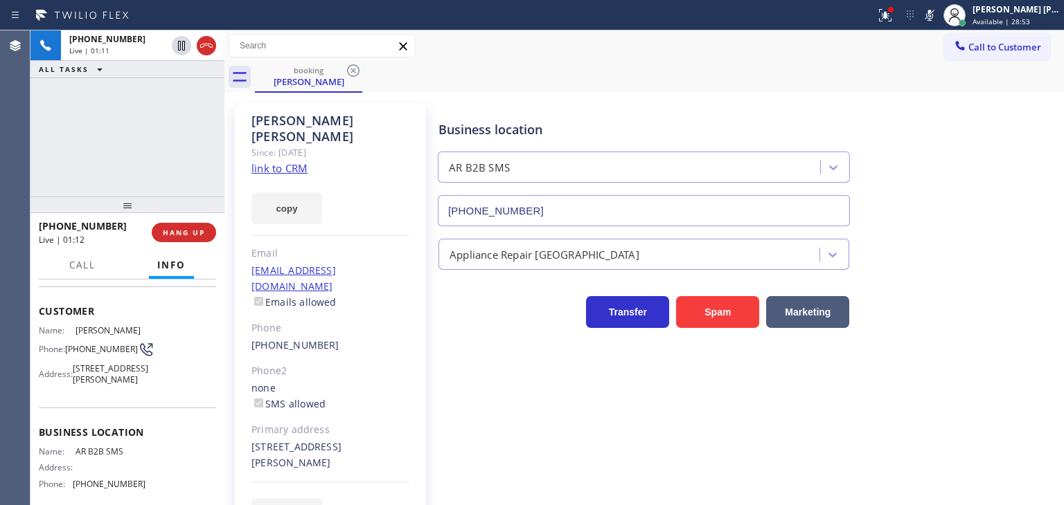
drag, startPoint x: 179, startPoint y: 42, endPoint x: 177, endPoint y: 109, distance: 67.2
click at [179, 42] on icon at bounding box center [181, 45] width 17 height 17
click at [938, 9] on icon at bounding box center [929, 15] width 17 height 17
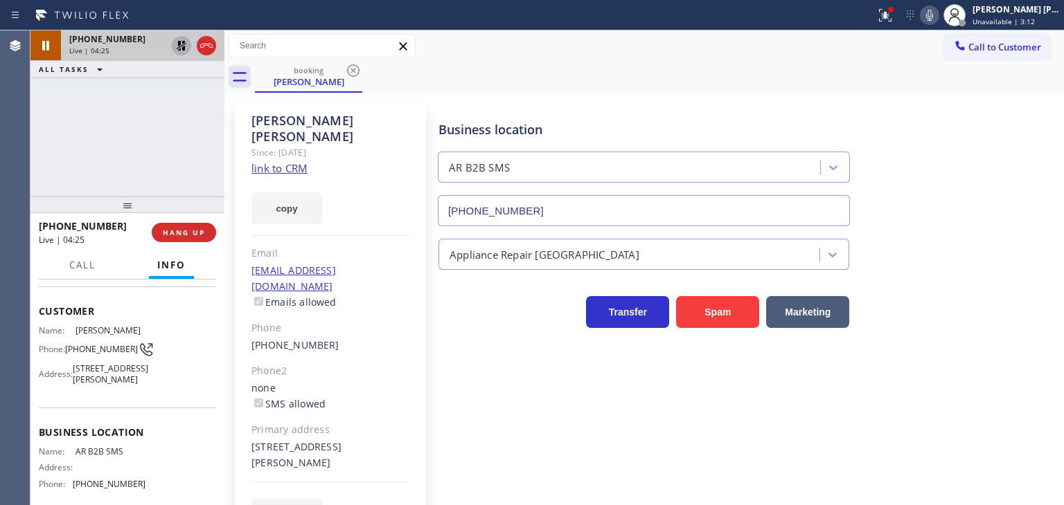
click at [179, 46] on icon at bounding box center [181, 45] width 17 height 17
click at [938, 13] on icon at bounding box center [929, 15] width 17 height 17
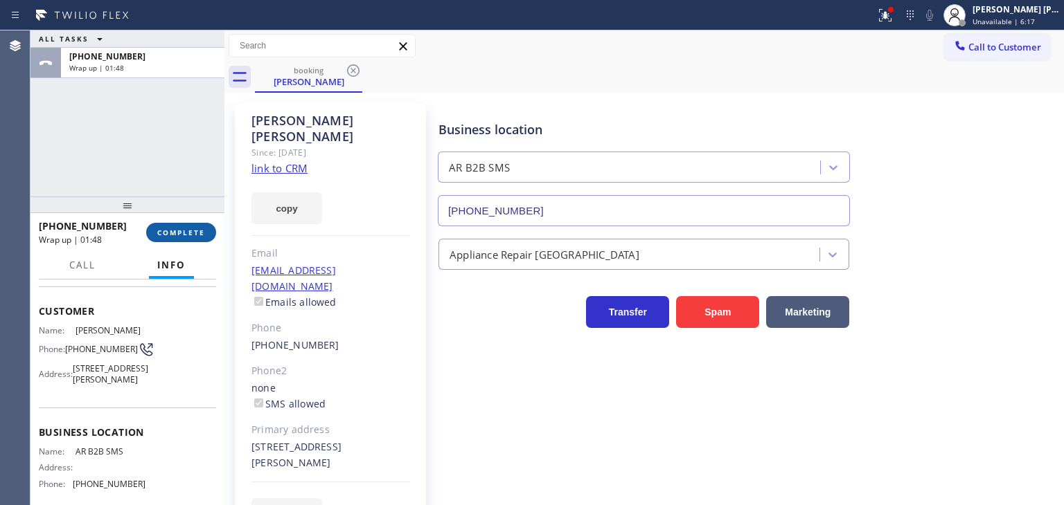
click at [173, 231] on span "COMPLETE" at bounding box center [181, 233] width 48 height 10
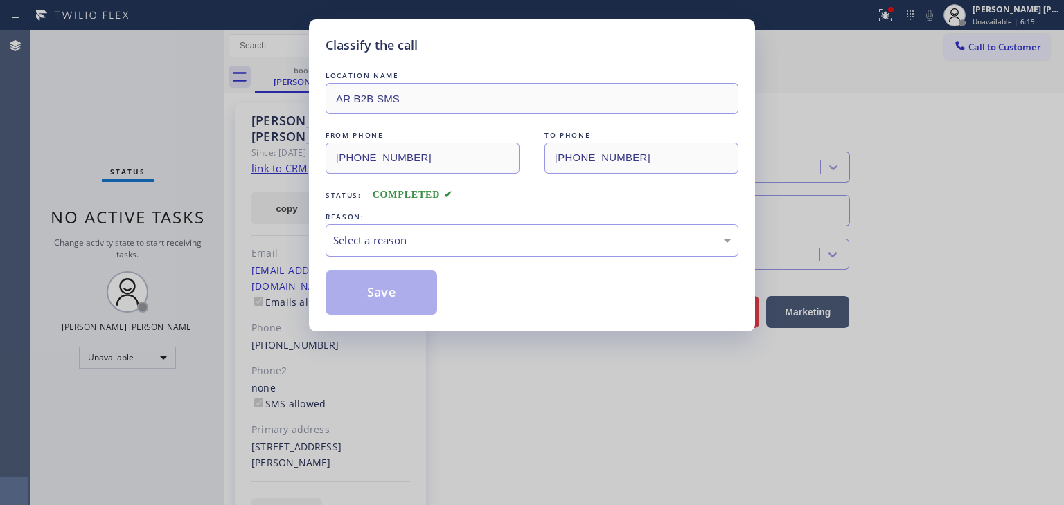
click at [358, 239] on div "Select a reason" at bounding box center [531, 241] width 397 height 16
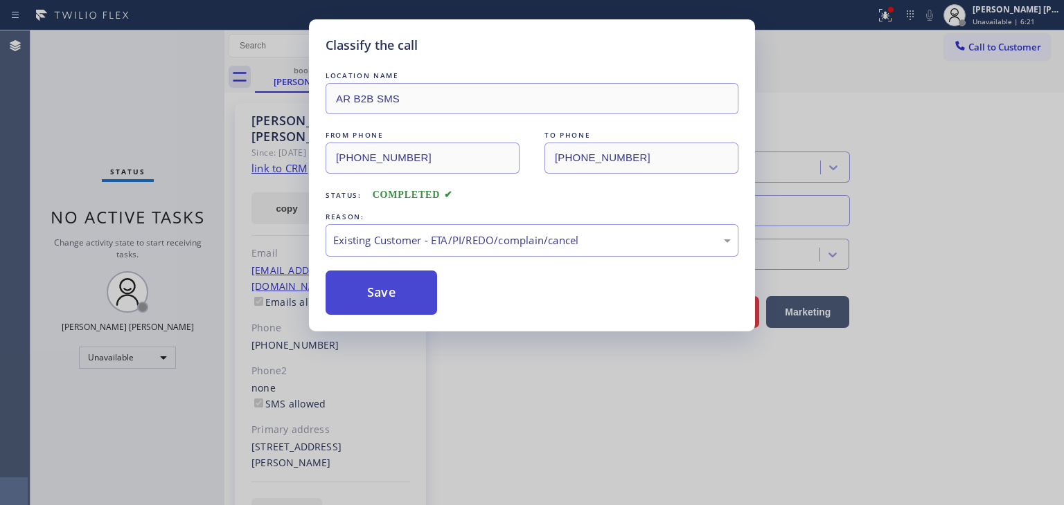
click at [378, 306] on button "Save" at bounding box center [380, 293] width 111 height 44
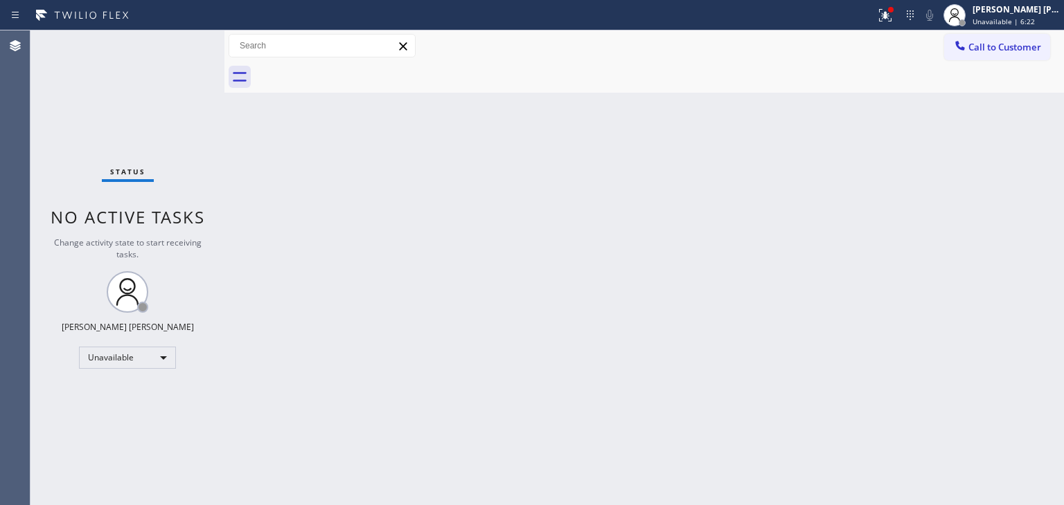
click at [1034, 17] on span "Unavailable | 6:22" at bounding box center [1003, 22] width 62 height 10
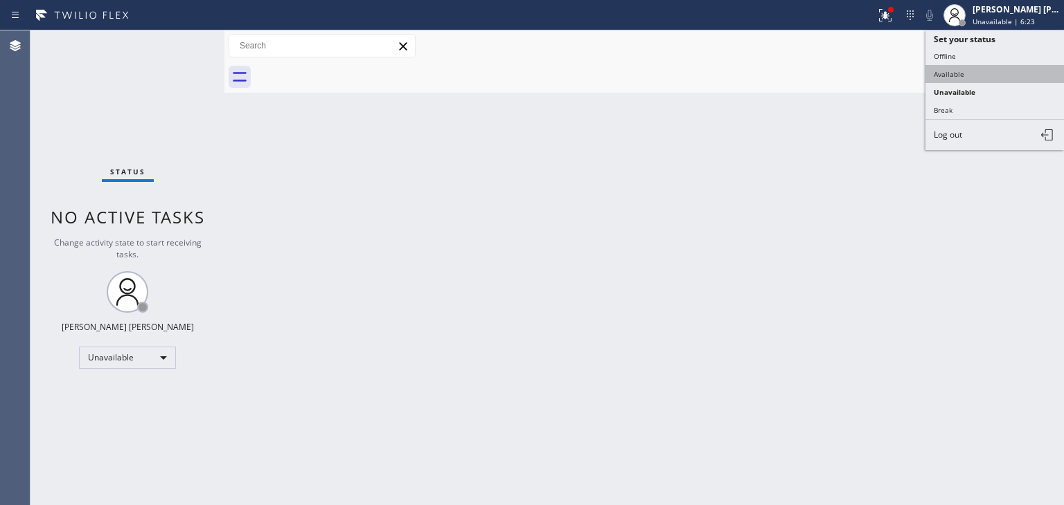
click at [978, 73] on button "Available" at bounding box center [994, 74] width 138 height 18
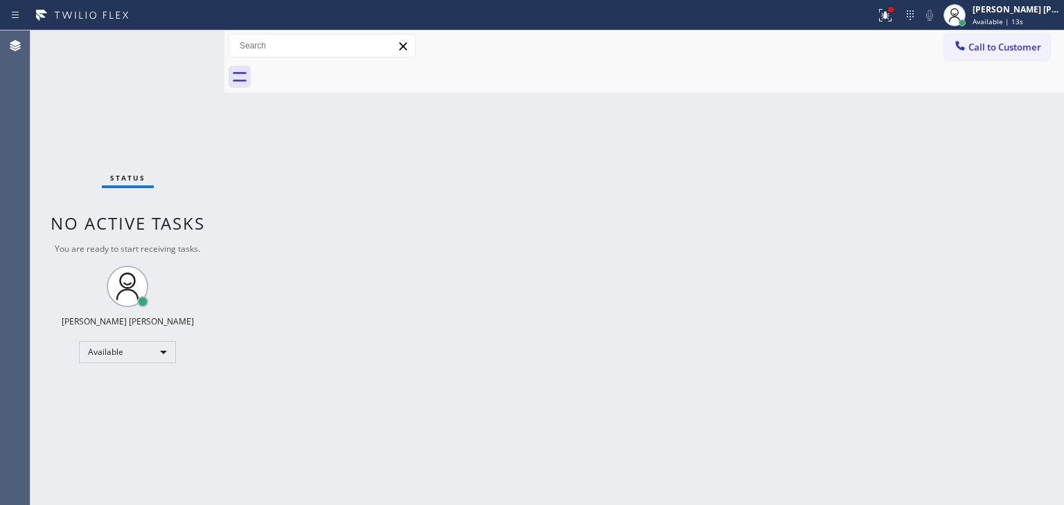
click at [179, 42] on div "Status No active tasks You are ready to start receiving tasks. [PERSON_NAME] [P…" at bounding box center [127, 267] width 194 height 475
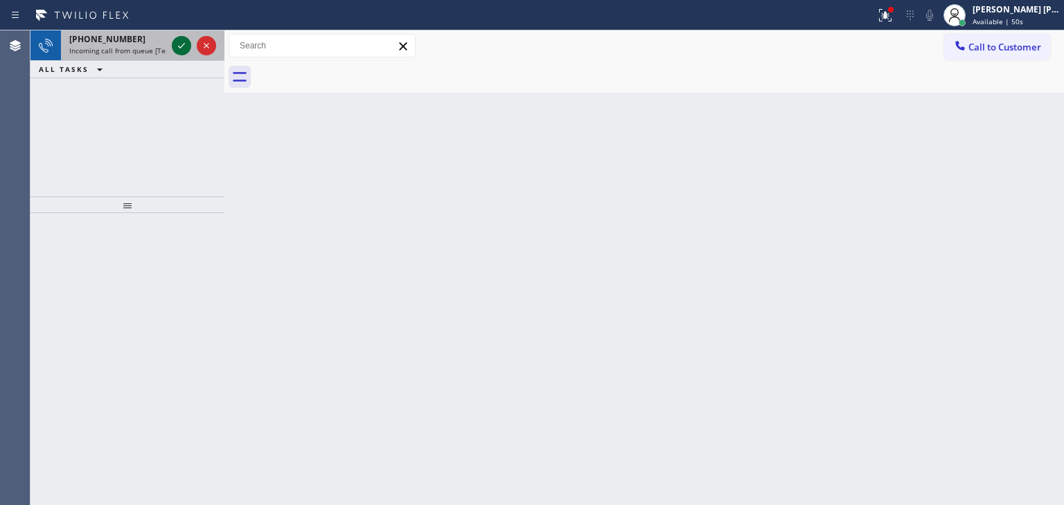
click at [175, 38] on icon at bounding box center [181, 45] width 17 height 17
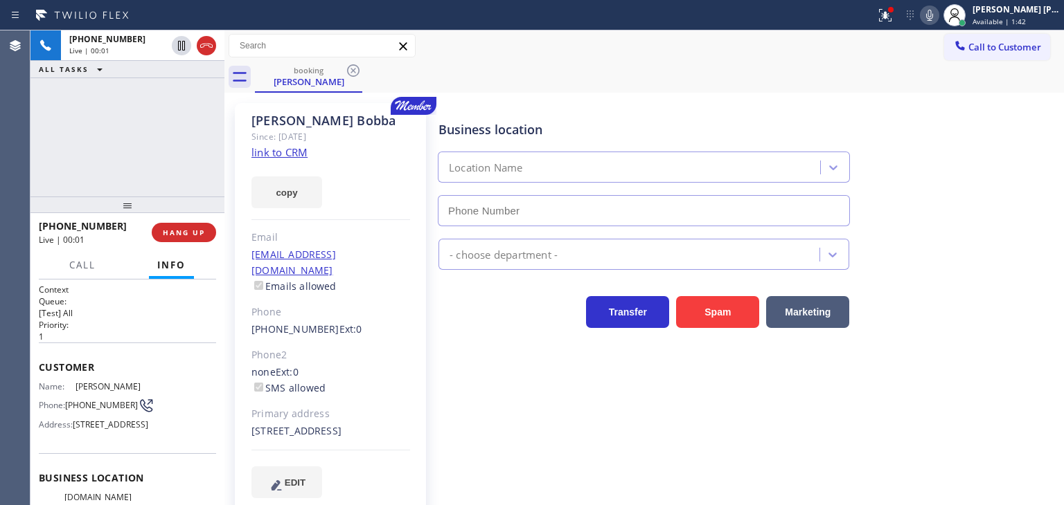
scroll to position [69, 0]
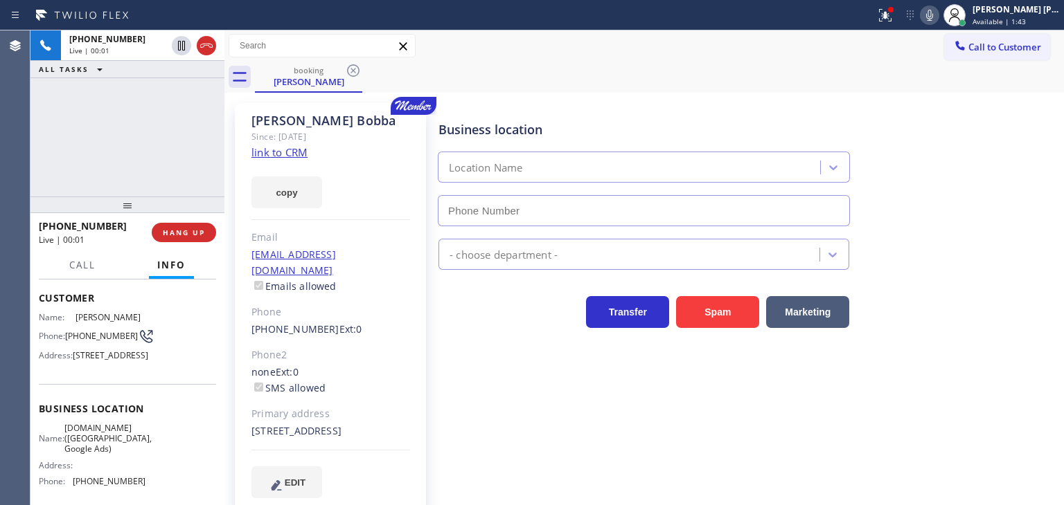
type input "[PHONE_NUMBER]"
click at [280, 149] on link "link to CRM" at bounding box center [279, 152] width 56 height 14
click at [75, 272] on button "Call" at bounding box center [82, 265] width 43 height 27
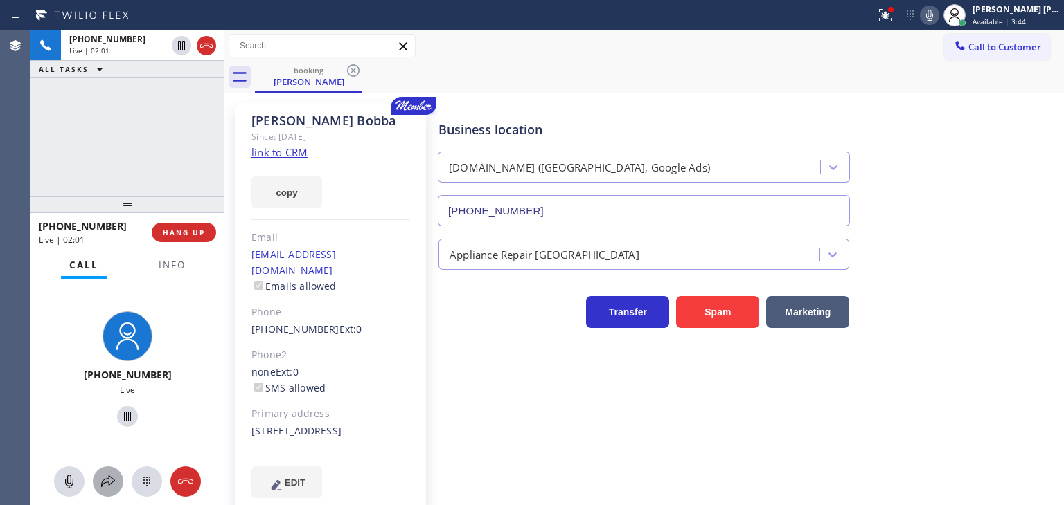
click at [114, 484] on icon at bounding box center [108, 482] width 17 height 17
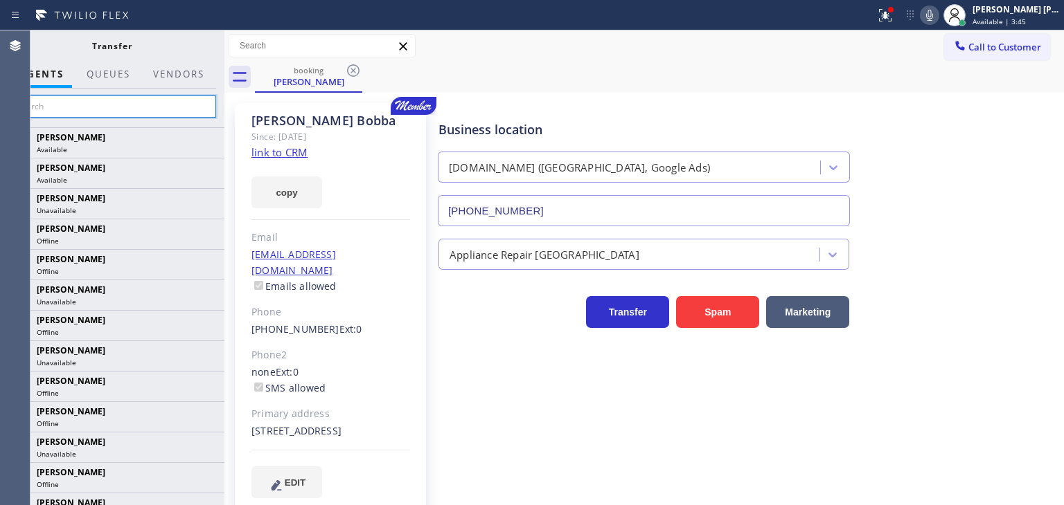
click at [186, 98] on input "text" at bounding box center [112, 107] width 208 height 22
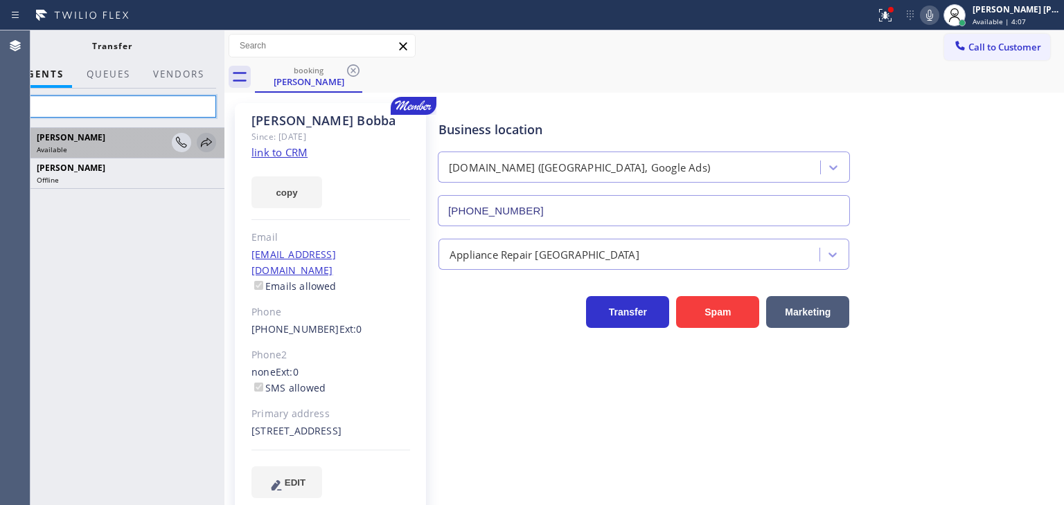
type input "Tat"
click at [205, 141] on icon at bounding box center [206, 142] width 17 height 17
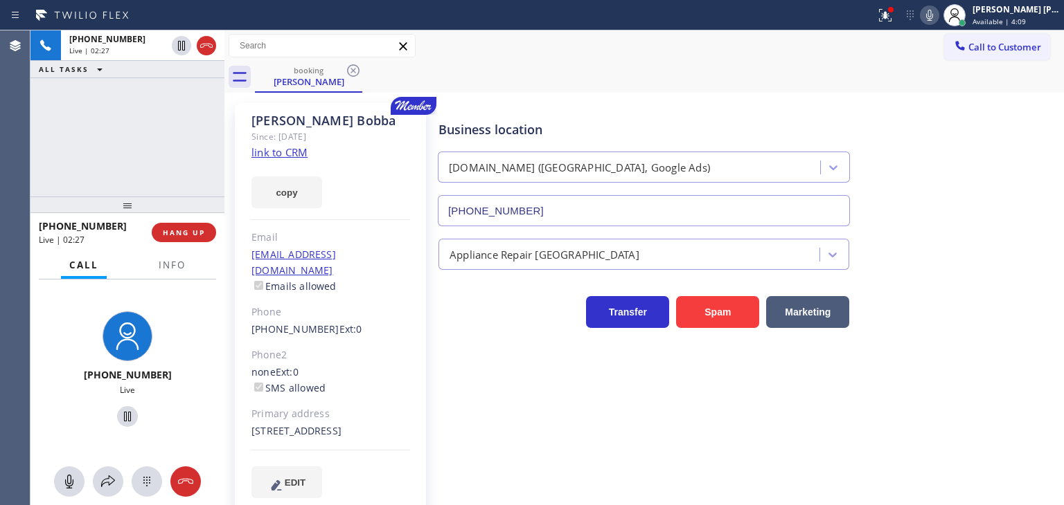
click at [938, 19] on icon at bounding box center [929, 15] width 17 height 17
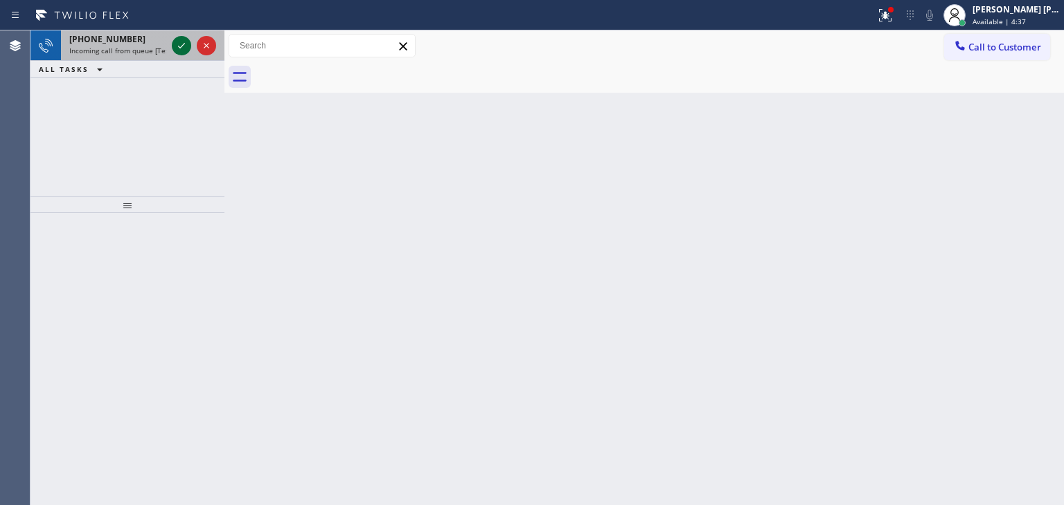
click at [185, 44] on icon at bounding box center [181, 45] width 17 height 17
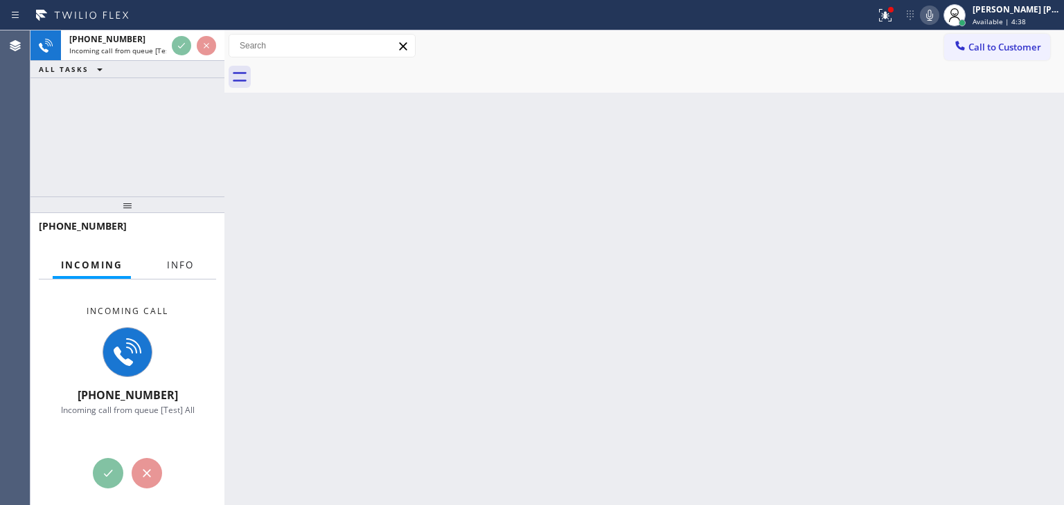
click at [188, 270] on span "Info" at bounding box center [180, 265] width 27 height 12
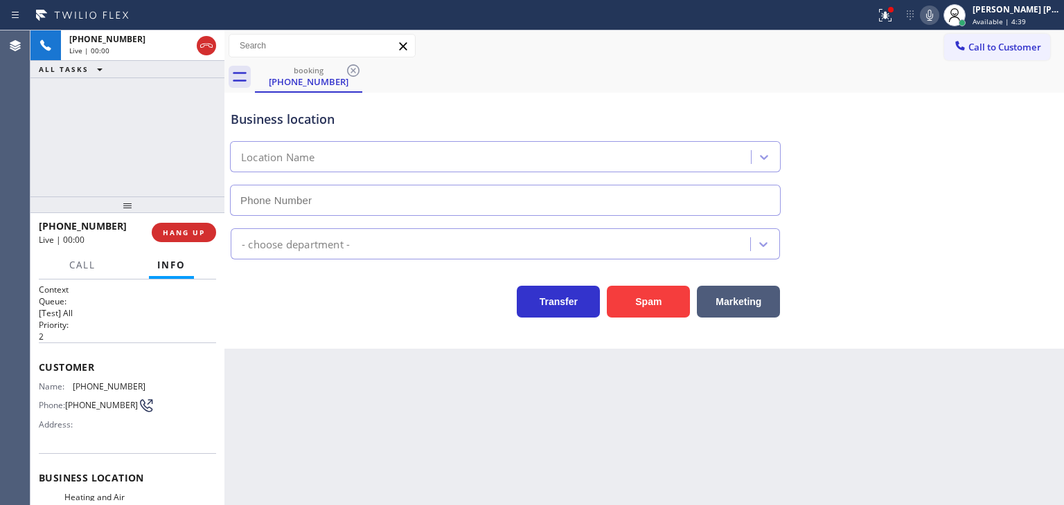
scroll to position [69, 0]
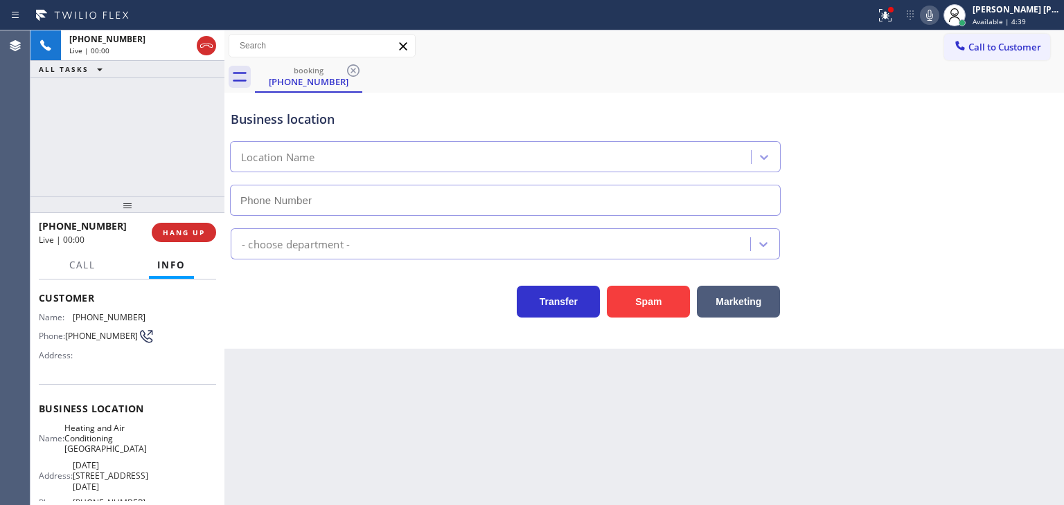
type input "[PHONE_NUMBER]"
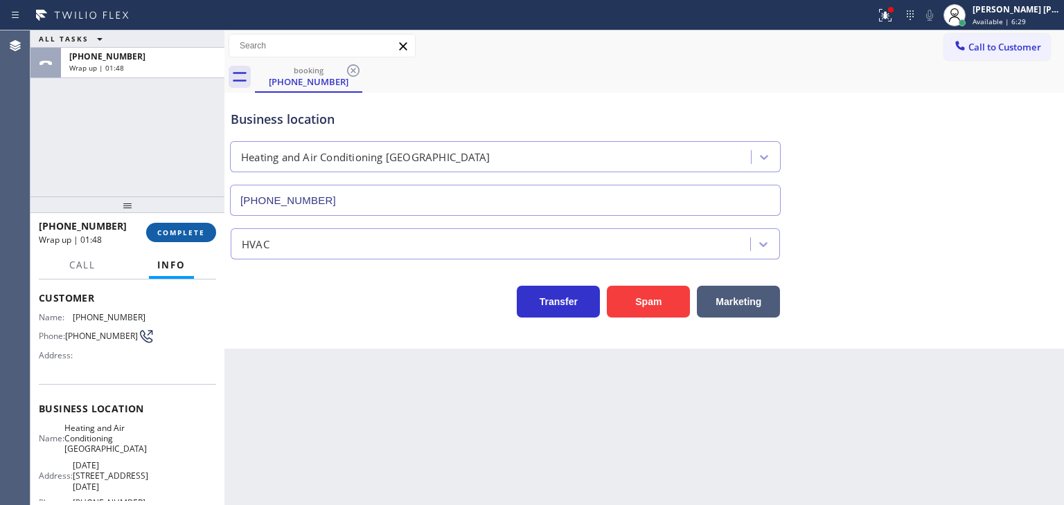
click at [193, 233] on span "COMPLETE" at bounding box center [181, 233] width 48 height 10
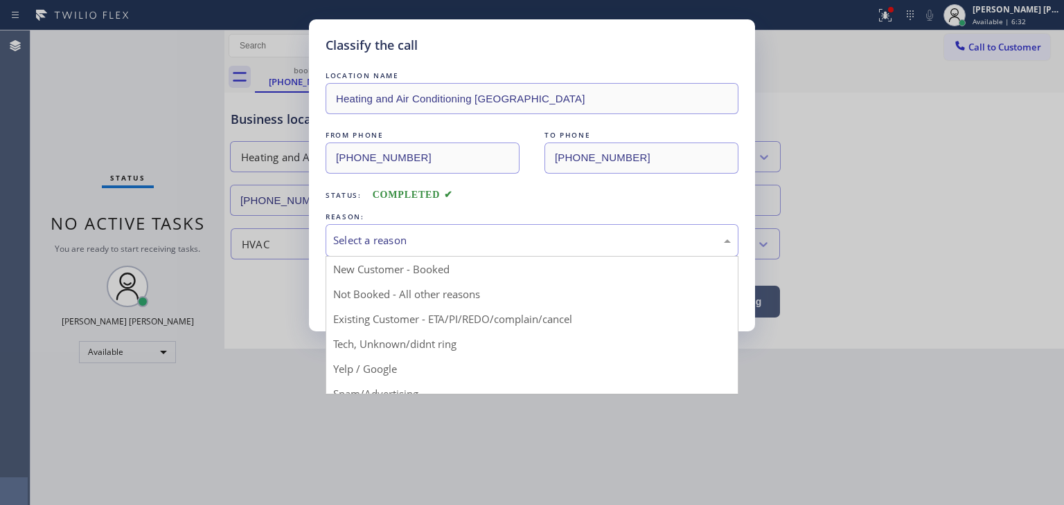
click at [364, 233] on div "Select a reason" at bounding box center [531, 241] width 397 height 16
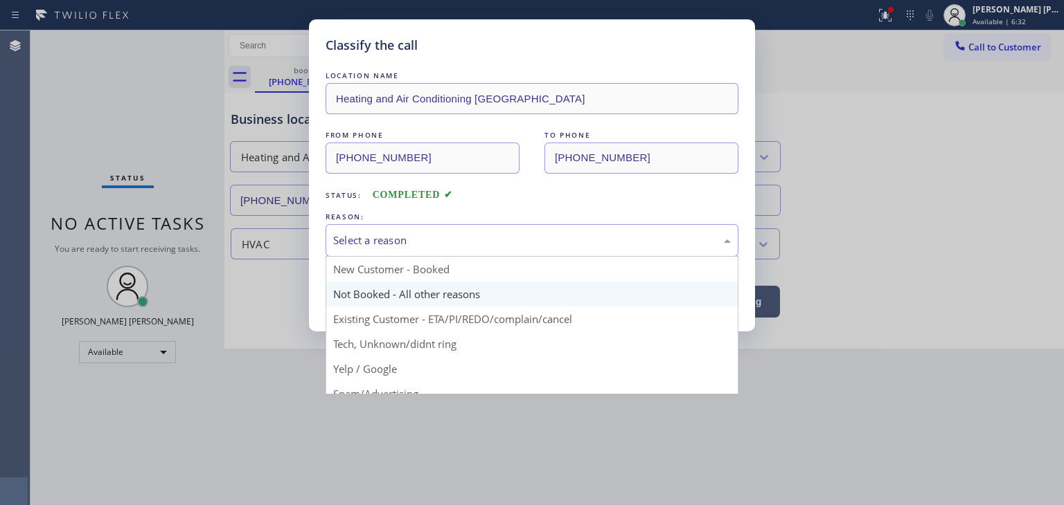
scroll to position [69, 0]
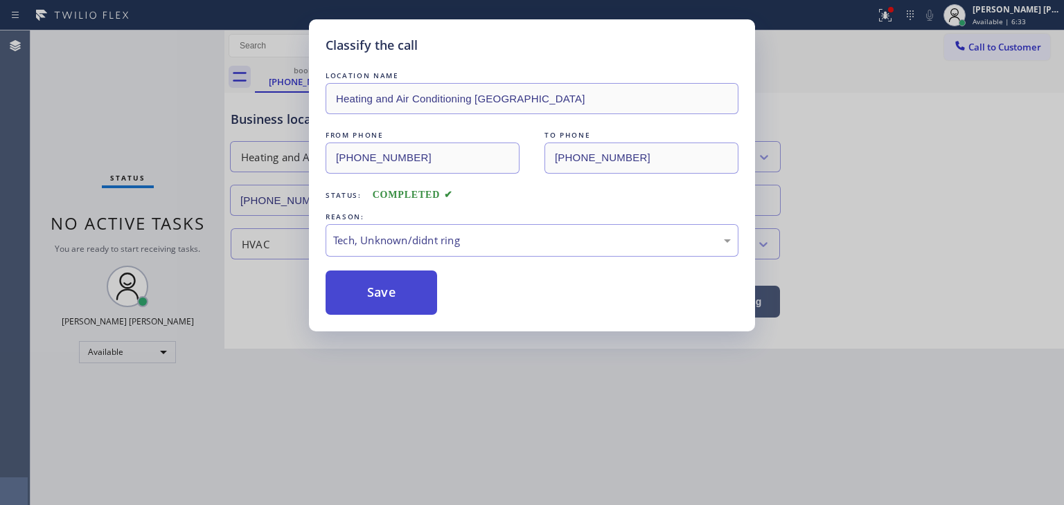
click at [385, 287] on button "Save" at bounding box center [380, 293] width 111 height 44
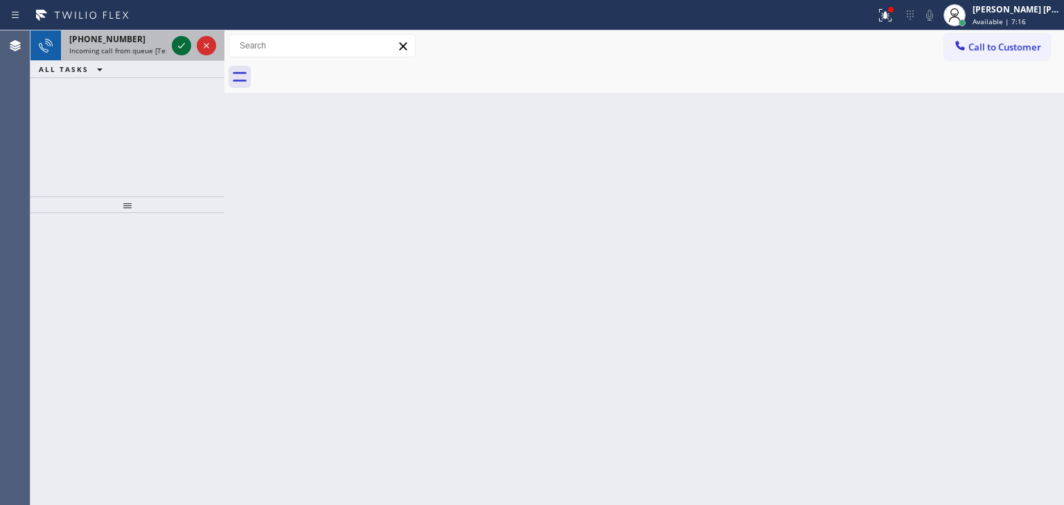
click at [185, 42] on icon at bounding box center [181, 45] width 17 height 17
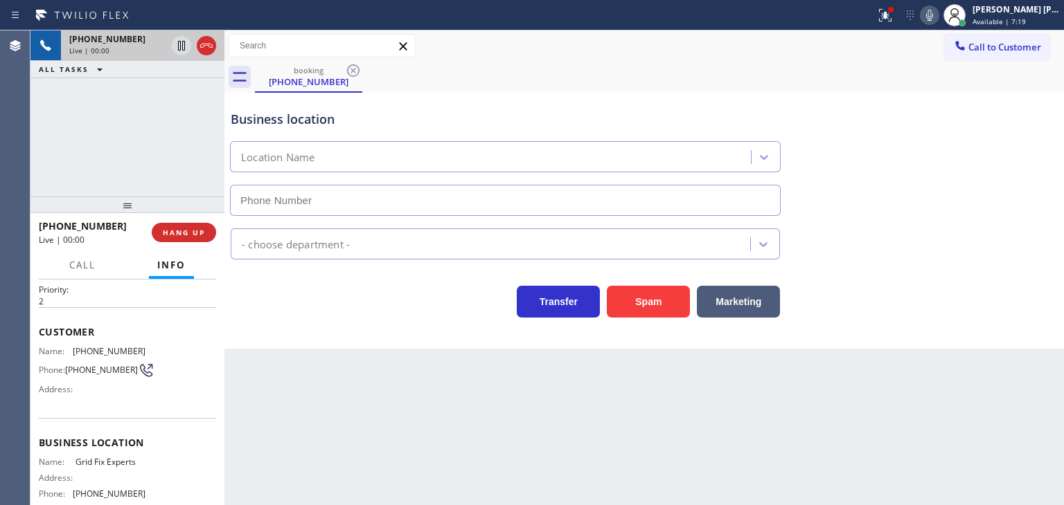
scroll to position [69, 0]
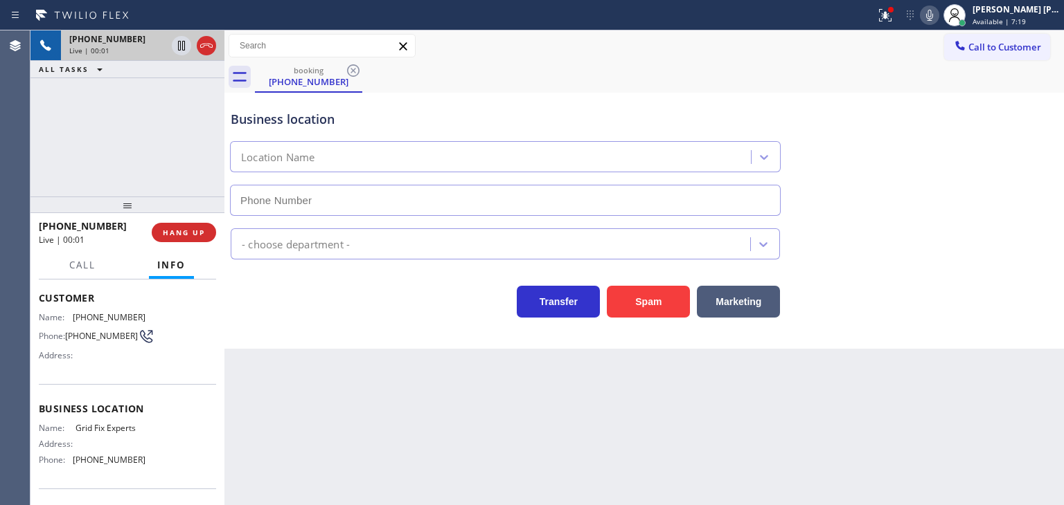
type input "[PHONE_NUMBER]"
click at [938, 20] on icon at bounding box center [929, 15] width 17 height 17
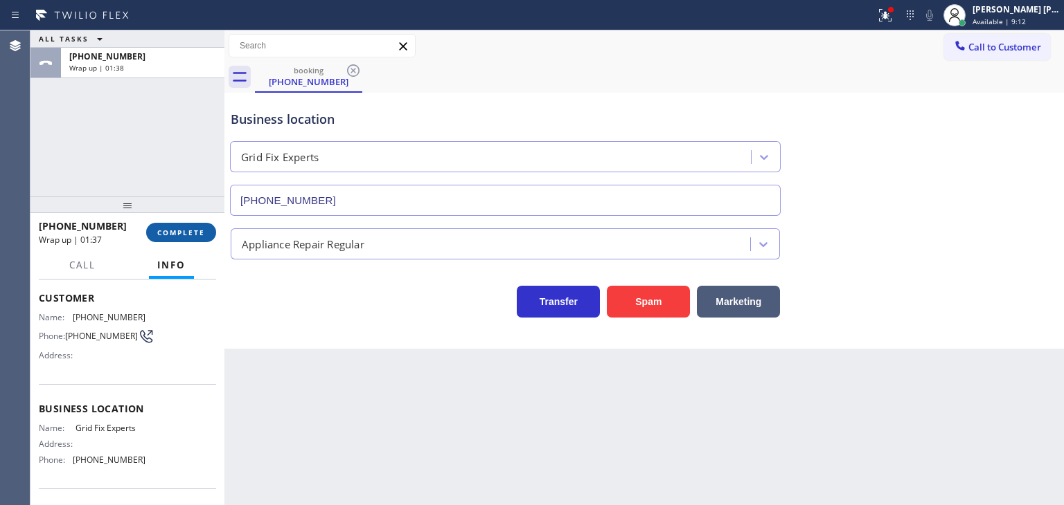
click at [191, 225] on button "COMPLETE" at bounding box center [181, 232] width 70 height 19
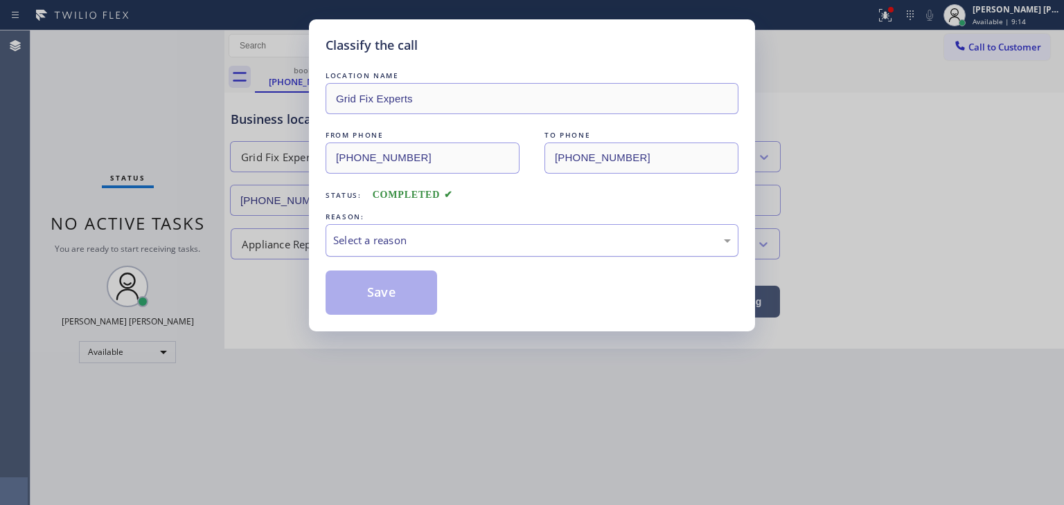
click at [384, 227] on div "Select a reason" at bounding box center [531, 240] width 413 height 33
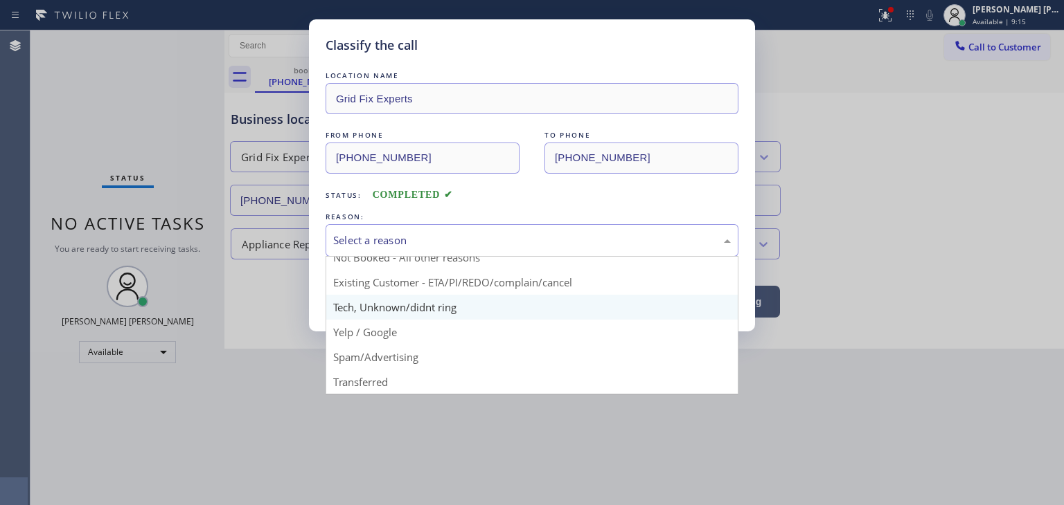
scroll to position [12, 0]
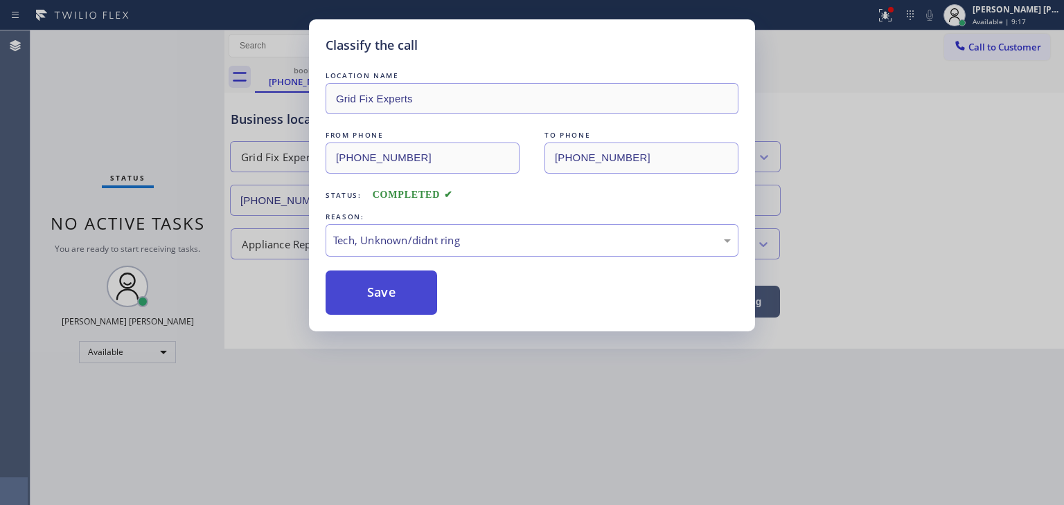
click at [384, 289] on button "Save" at bounding box center [380, 293] width 111 height 44
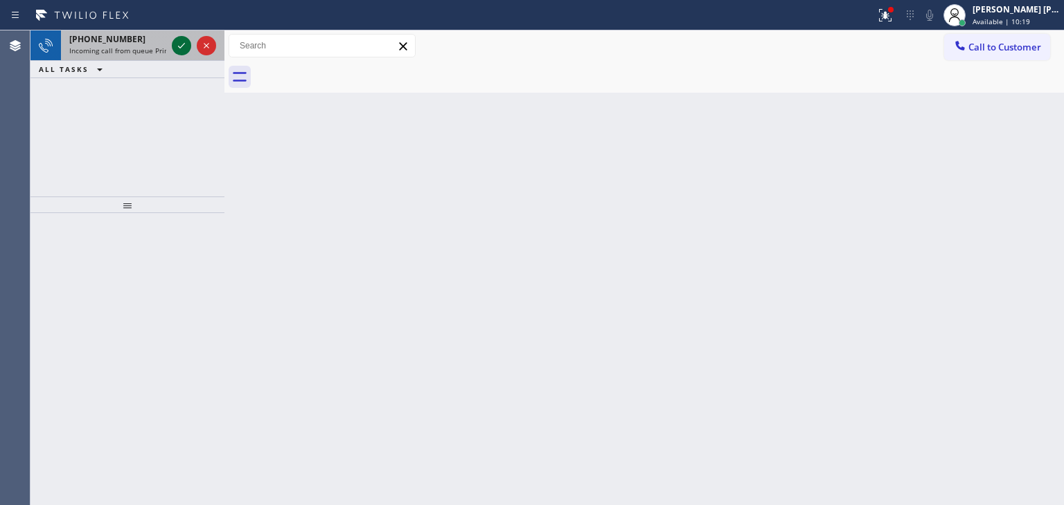
click at [181, 51] on icon at bounding box center [181, 45] width 17 height 17
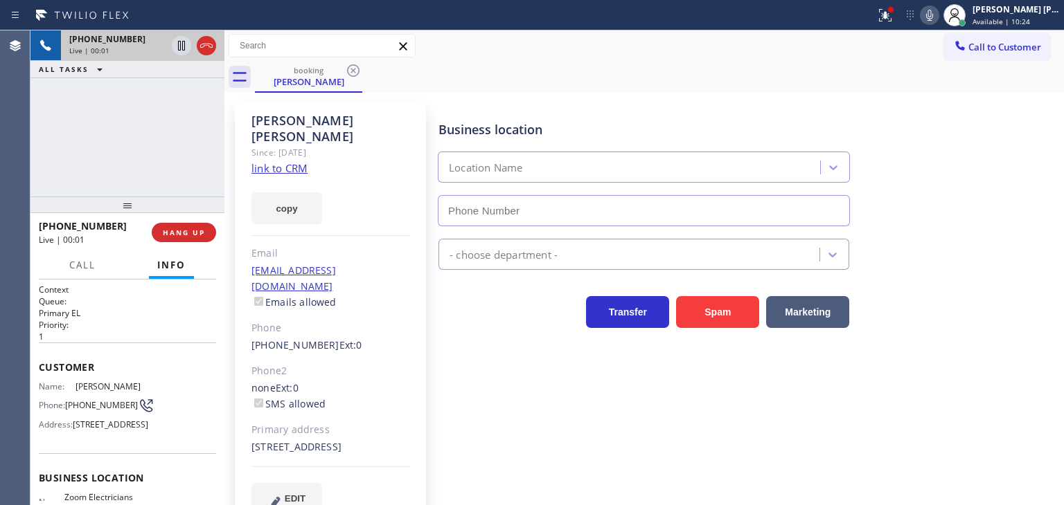
type input "[PHONE_NUMBER]"
click at [296, 161] on link "link to CRM" at bounding box center [279, 168] width 56 height 14
click at [91, 261] on span "Call" at bounding box center [82, 265] width 26 height 12
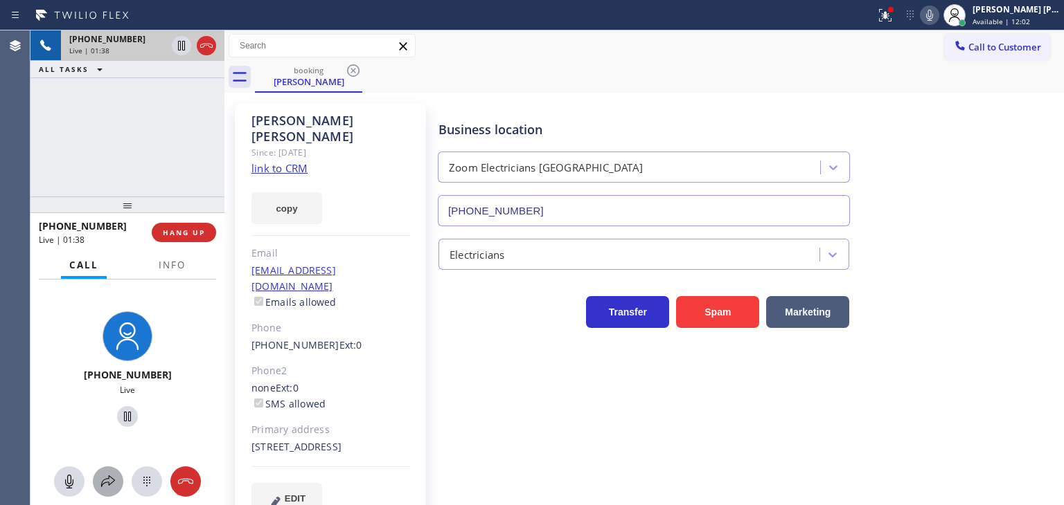
click at [105, 483] on icon at bounding box center [108, 482] width 17 height 17
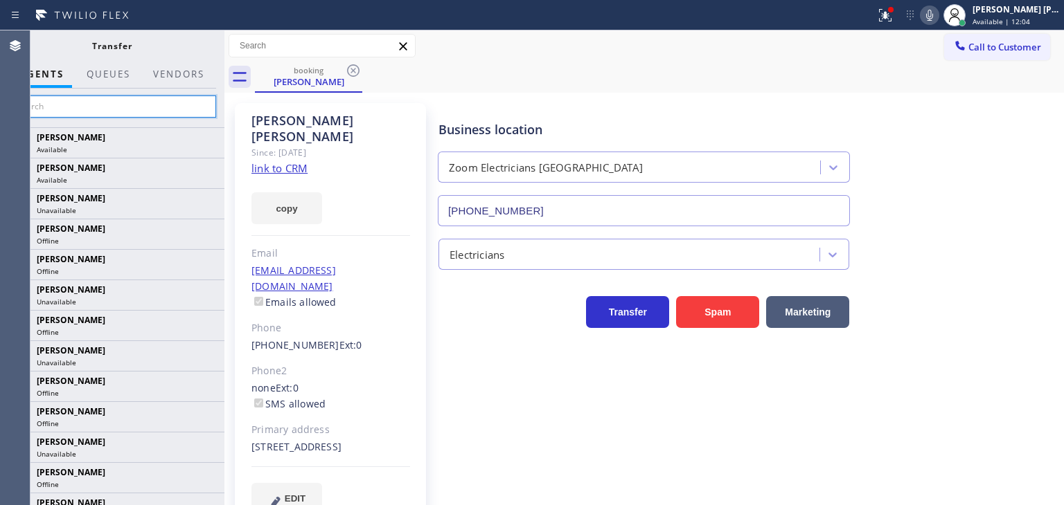
click at [177, 108] on input "text" at bounding box center [112, 107] width 208 height 22
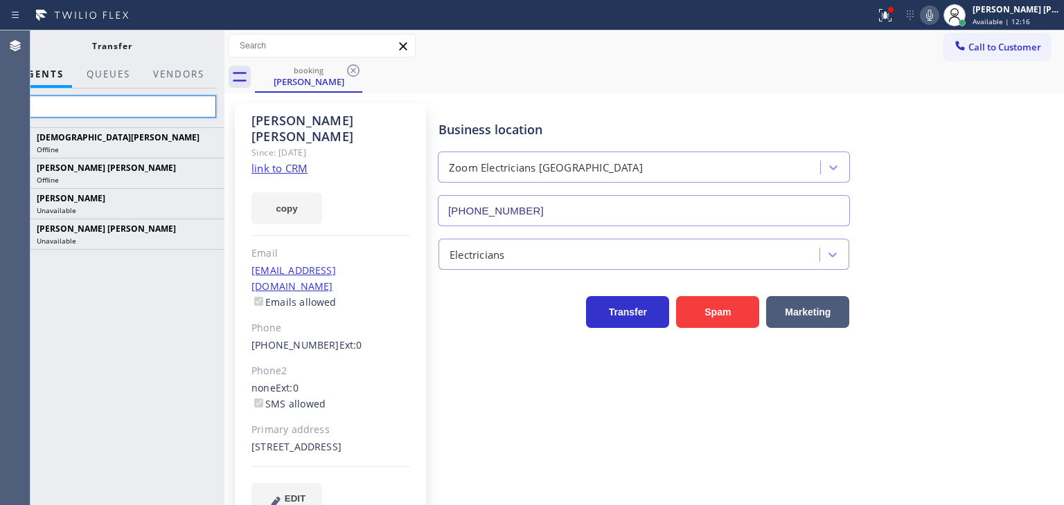
click at [96, 112] on input "Chr" at bounding box center [112, 107] width 208 height 22
type input "C"
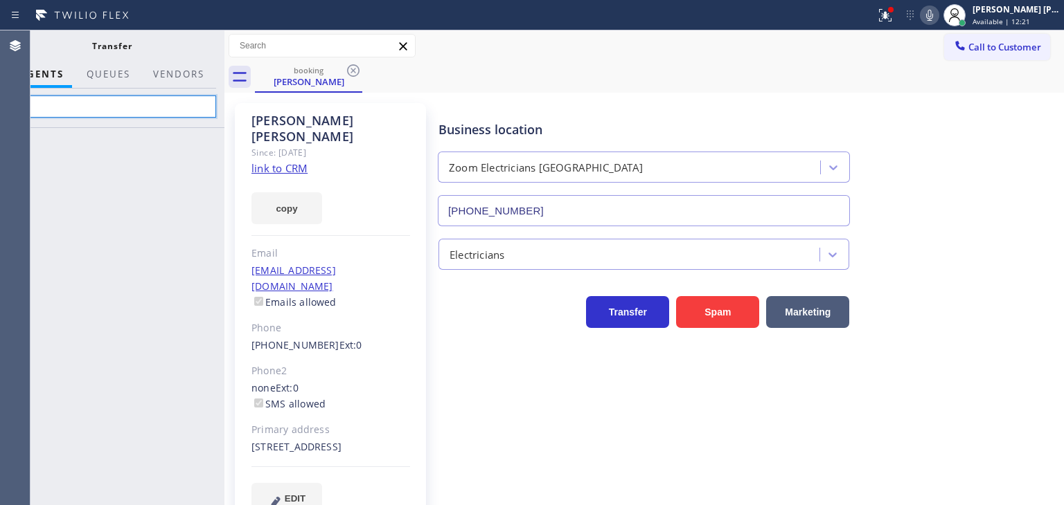
type input "C"
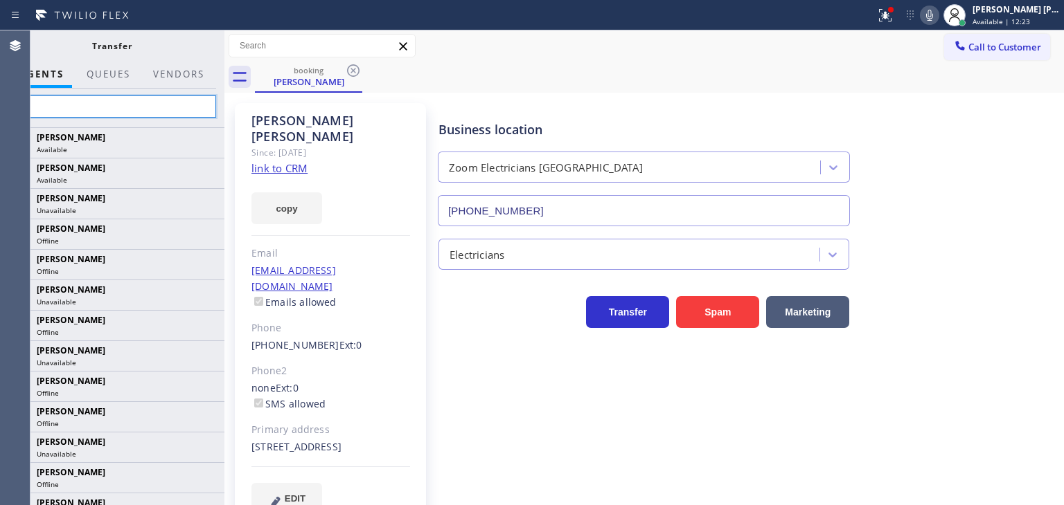
type input "Chr"
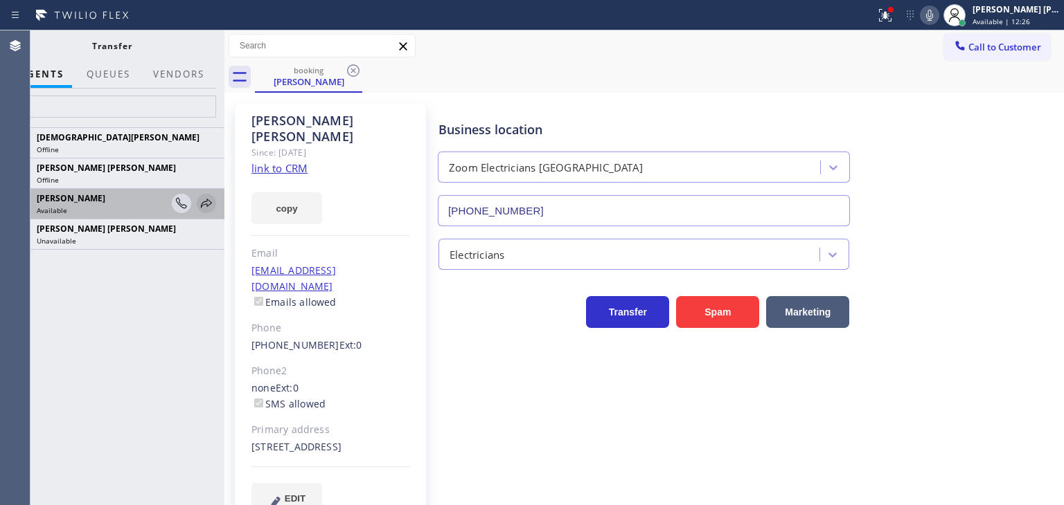
click at [205, 204] on icon at bounding box center [206, 203] width 11 height 9
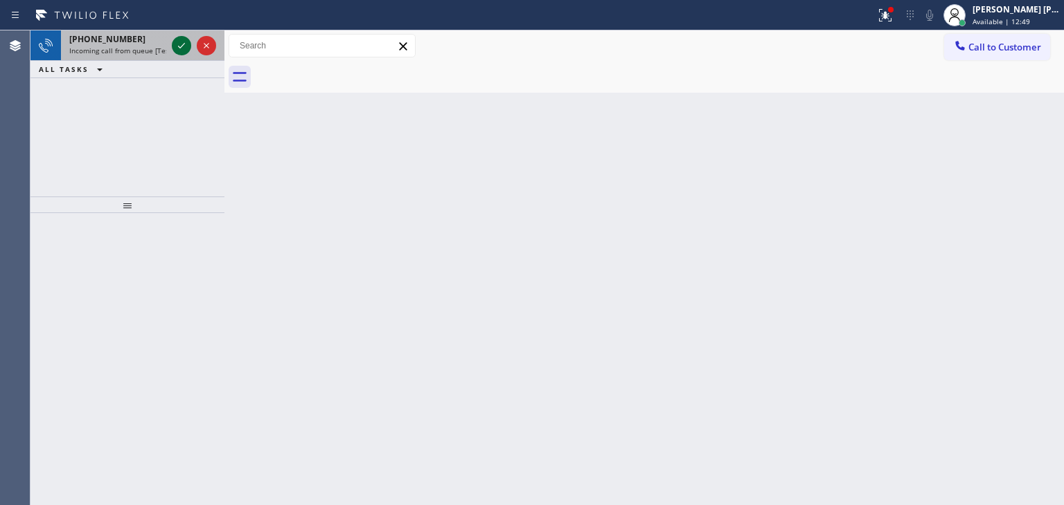
click at [186, 50] on icon at bounding box center [181, 45] width 17 height 17
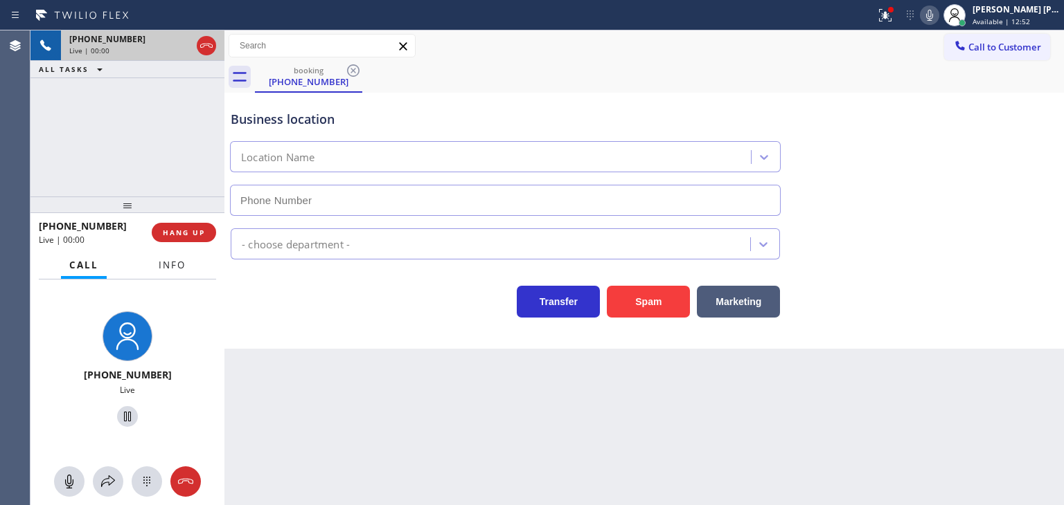
type input "[PHONE_NUMBER]"
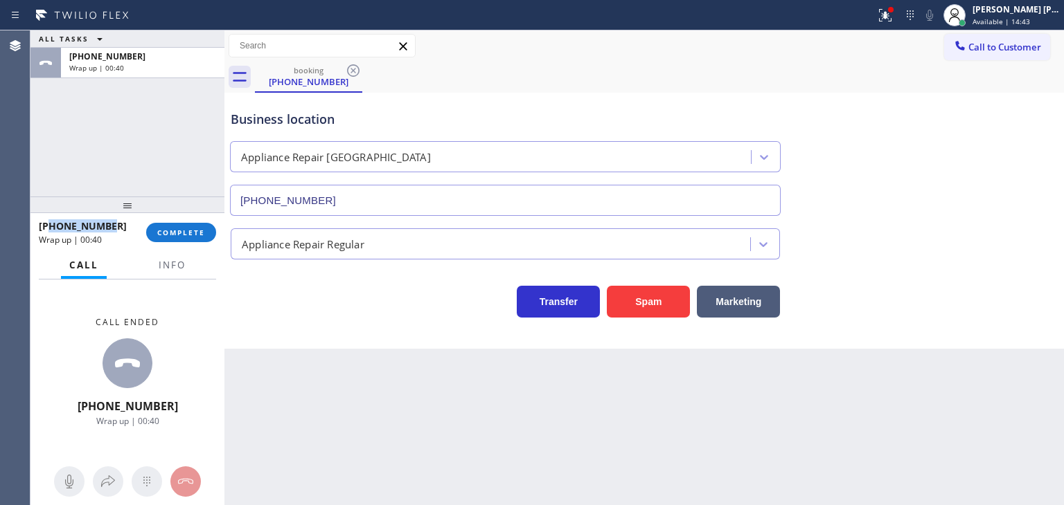
drag, startPoint x: 105, startPoint y: 229, endPoint x: 48, endPoint y: 229, distance: 56.8
click at [48, 229] on div "[PHONE_NUMBER]" at bounding box center [88, 226] width 98 height 13
copy span "5202354729"
click at [186, 267] on button "Info" at bounding box center [172, 265] width 44 height 27
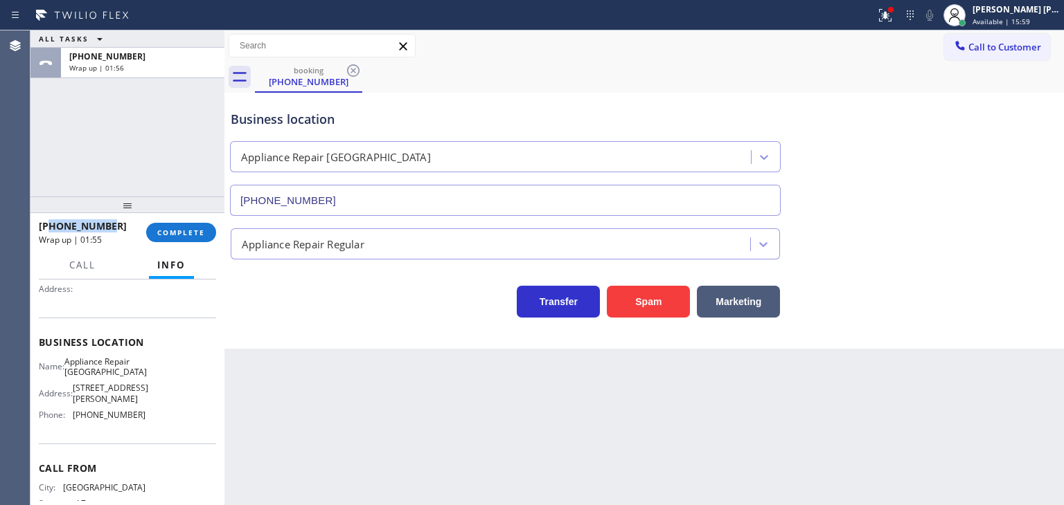
scroll to position [138, 0]
drag, startPoint x: 142, startPoint y: 416, endPoint x: 64, endPoint y: 414, distance: 77.6
click at [64, 414] on div "Name: Appliance Repair [GEOGRAPHIC_DATA] Address: [STREET_ADDRESS][PERSON_NAME]…" at bounding box center [127, 389] width 177 height 70
copy div "[PHONE_NUMBER]"
click at [177, 228] on span "COMPLETE" at bounding box center [181, 233] width 48 height 10
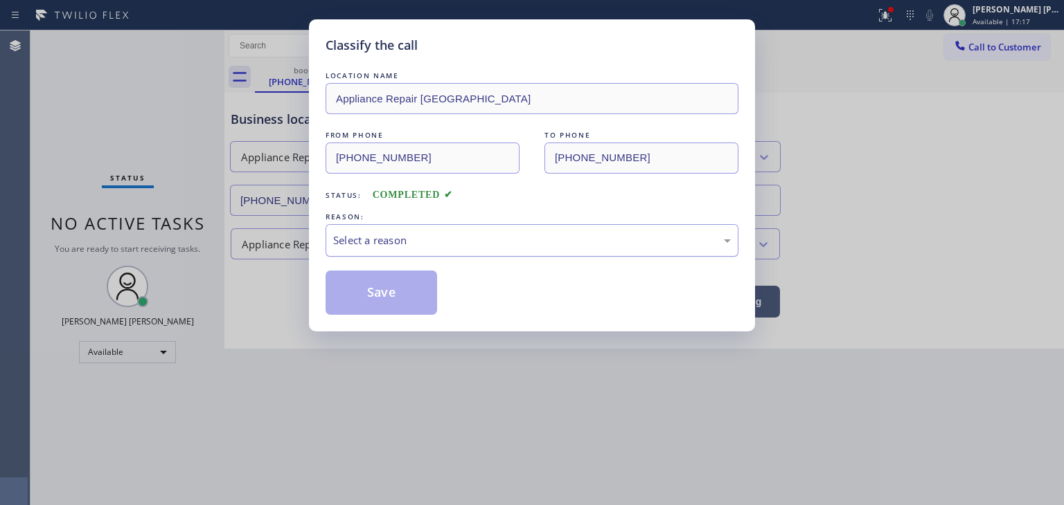
click at [404, 240] on div "Select a reason" at bounding box center [531, 241] width 397 height 16
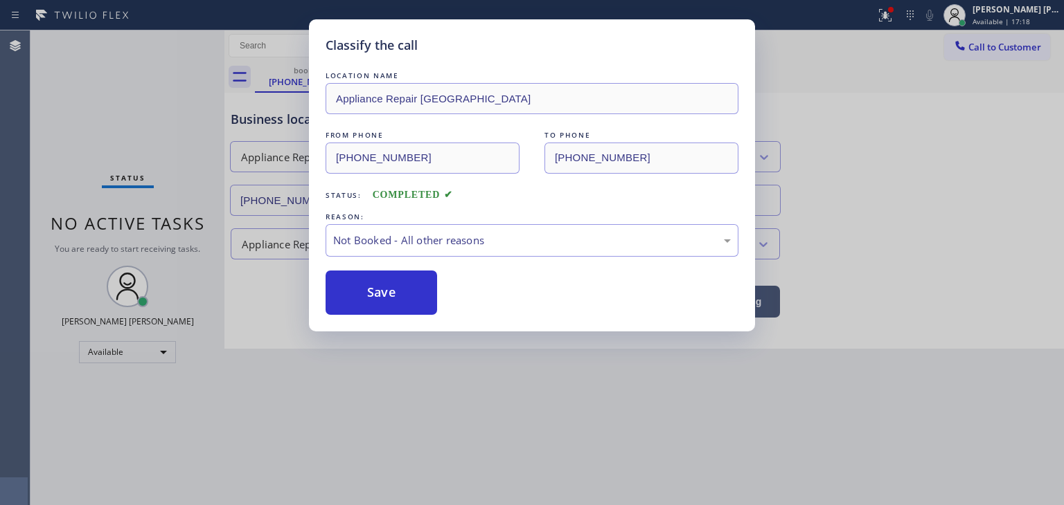
click at [374, 295] on button "Save" at bounding box center [380, 293] width 111 height 44
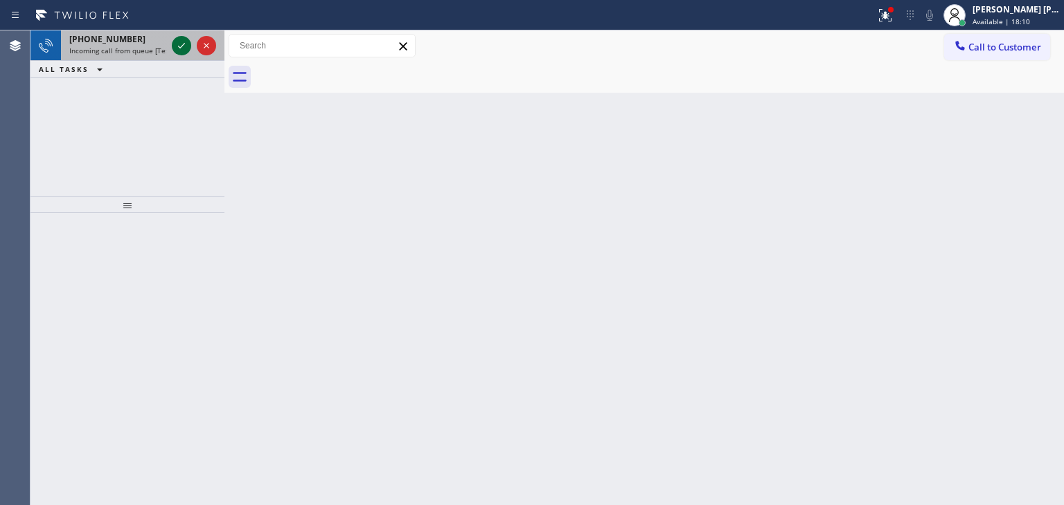
click at [183, 51] on icon at bounding box center [181, 45] width 17 height 17
click at [175, 46] on icon at bounding box center [181, 45] width 17 height 17
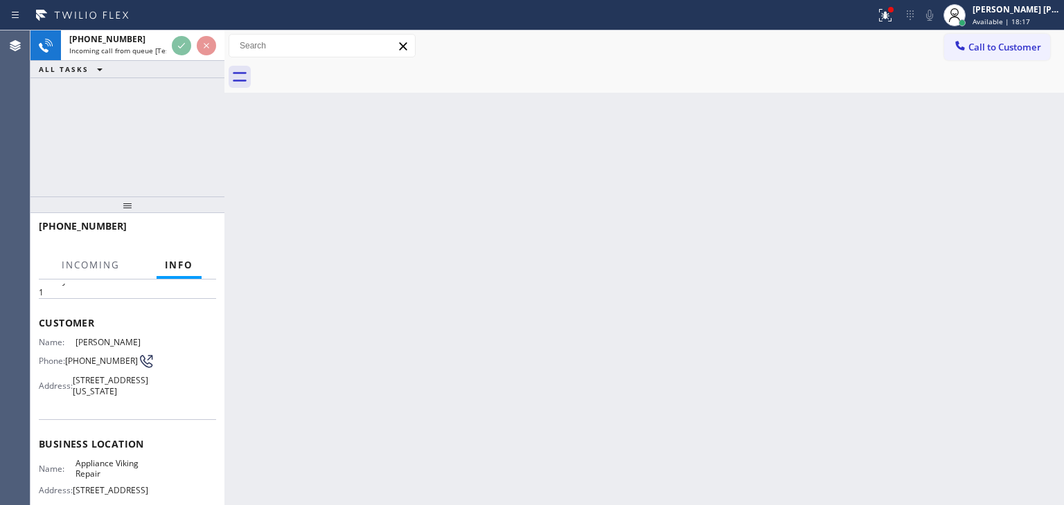
scroll to position [69, 0]
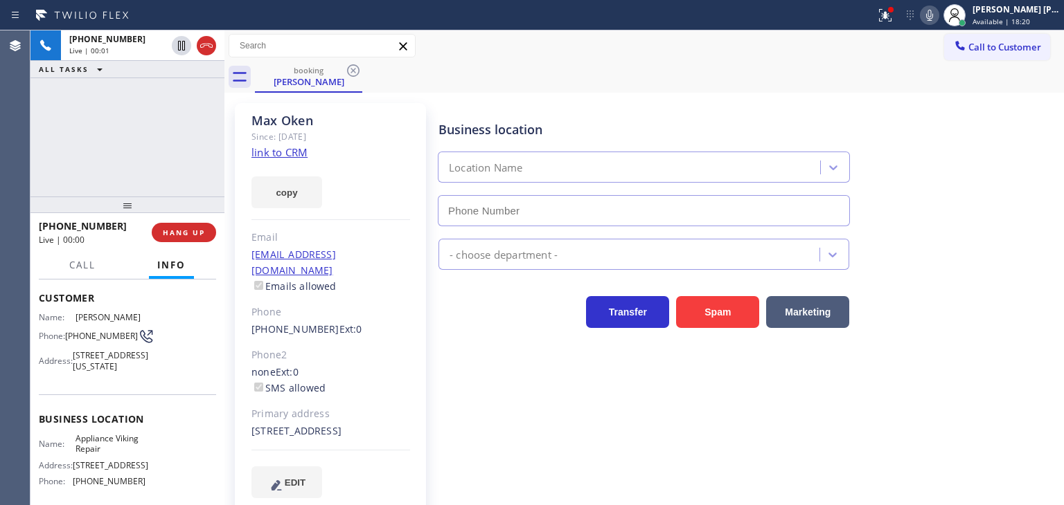
type input "[PHONE_NUMBER]"
drag, startPoint x: 86, startPoint y: 181, endPoint x: 230, endPoint y: 142, distance: 149.3
click at [86, 181] on div "[PHONE_NUMBER] Live | 00:17 ALL TASKS ALL TASKS ACTIVE TASKS TASKS IN WRAP UP" at bounding box center [127, 113] width 194 height 166
click at [275, 156] on link "link to CRM" at bounding box center [279, 152] width 56 height 14
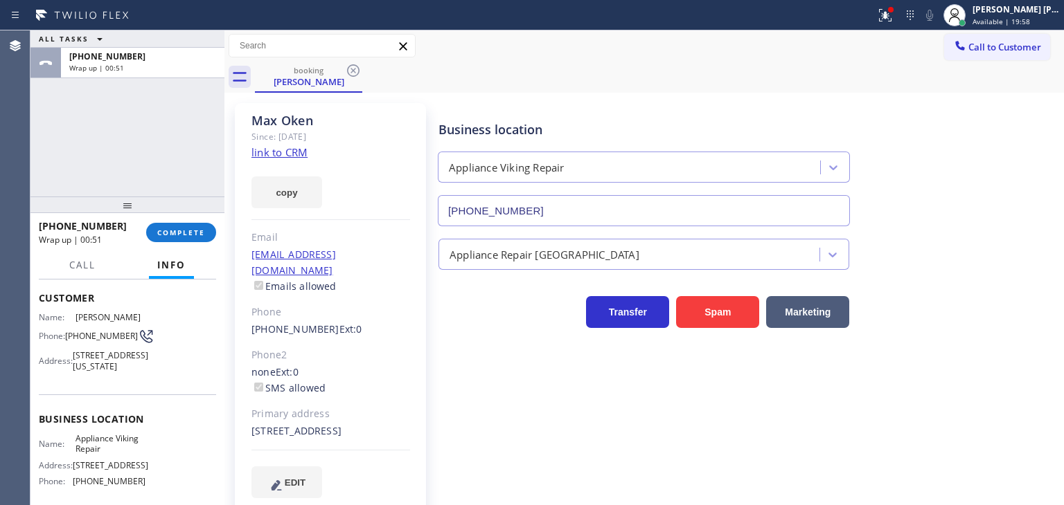
click at [178, 131] on div "ALL TASKS ALL TASKS ACTIVE TASKS TASKS IN WRAP UP [PHONE_NUMBER] Wrap up | 00:51" at bounding box center [127, 113] width 194 height 166
click at [185, 229] on span "COMPLETE" at bounding box center [181, 233] width 48 height 10
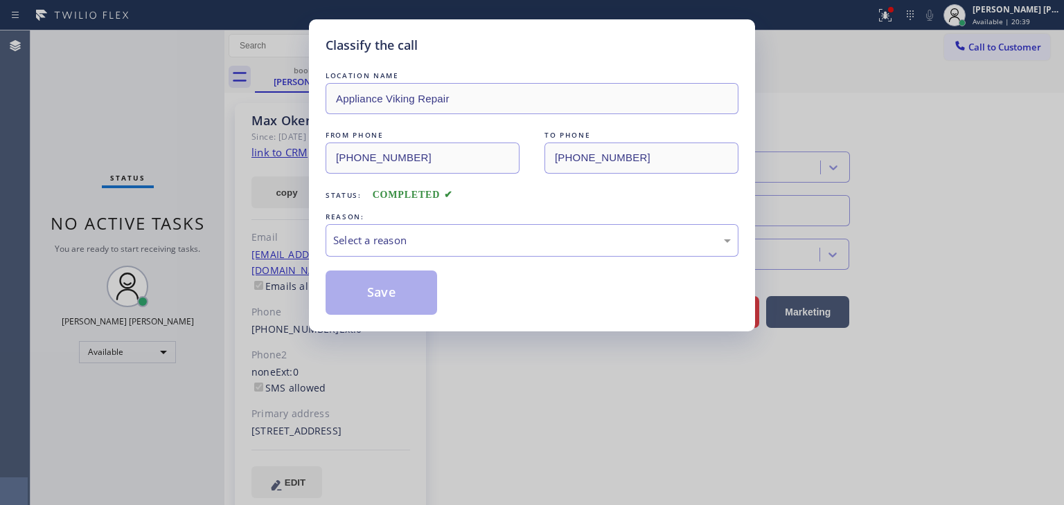
click at [428, 245] on div "Select a reason" at bounding box center [531, 241] width 397 height 16
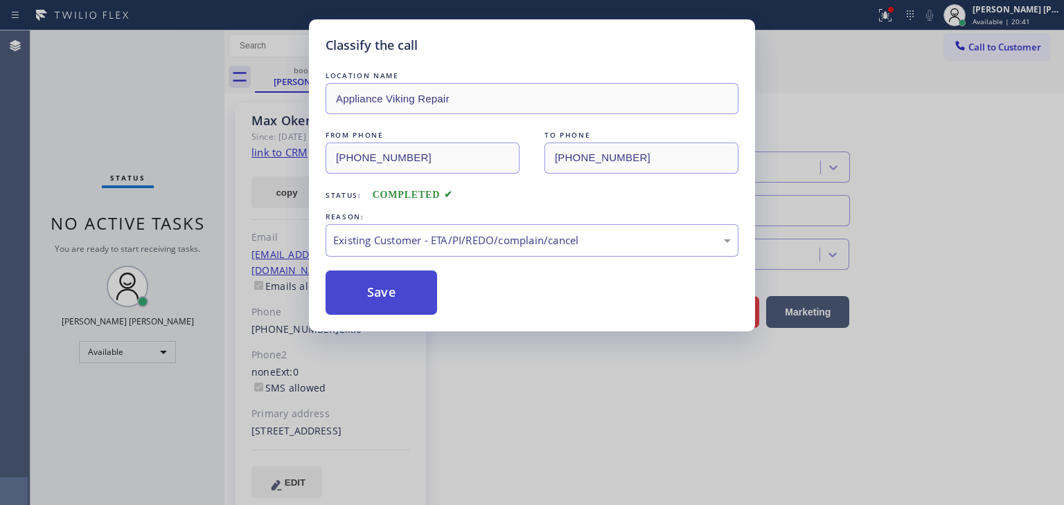
click at [382, 303] on button "Save" at bounding box center [380, 293] width 111 height 44
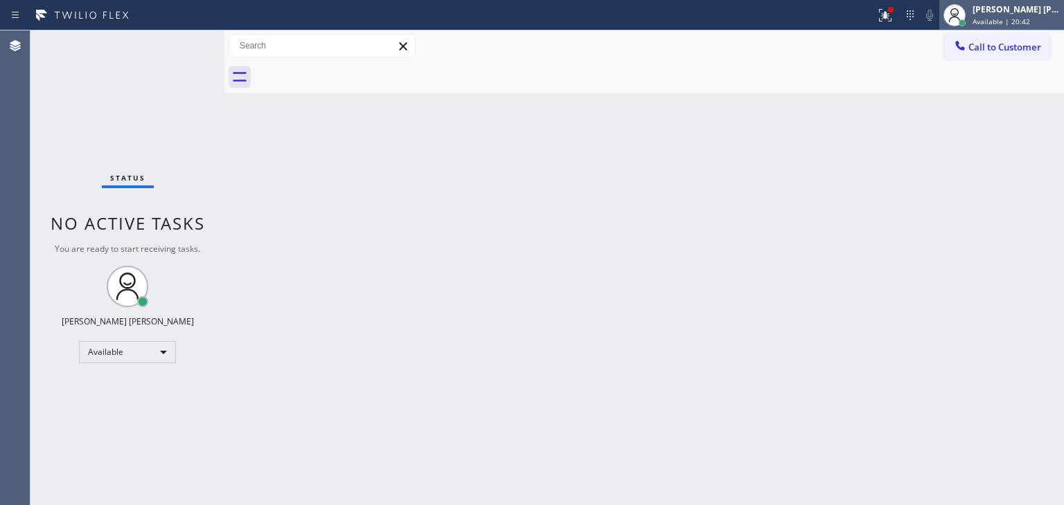
click at [1017, 18] on span "Available | 20:42" at bounding box center [1000, 22] width 57 height 10
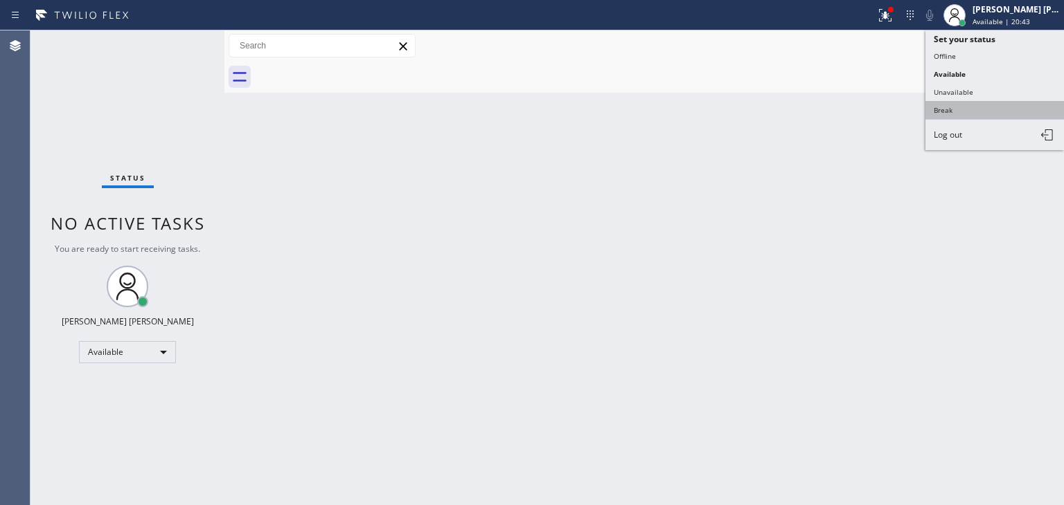
click at [953, 106] on button "Break" at bounding box center [994, 110] width 138 height 18
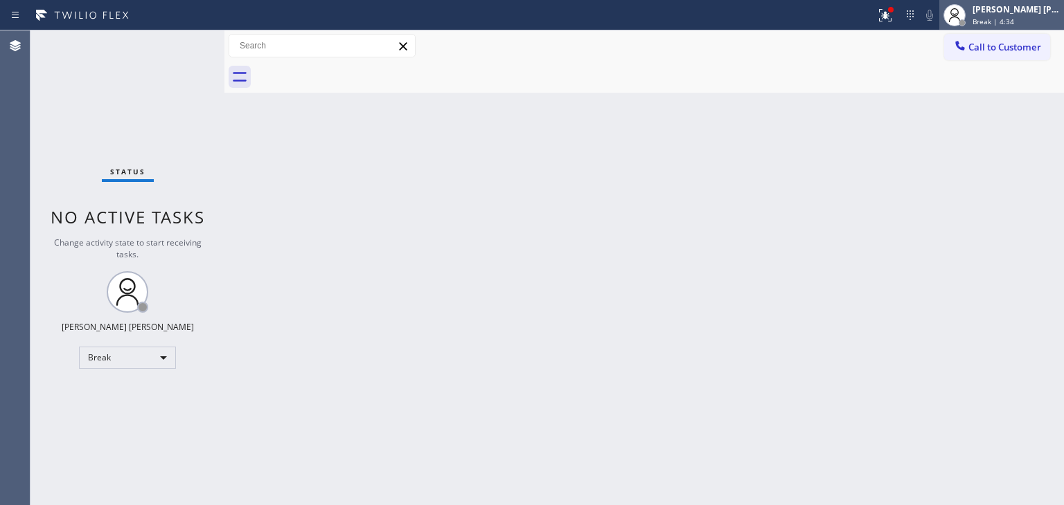
drag, startPoint x: 1026, startPoint y: 12, endPoint x: 1016, endPoint y: 19, distance: 11.9
click at [1026, 12] on div "[PERSON_NAME] [PERSON_NAME]" at bounding box center [1015, 9] width 87 height 12
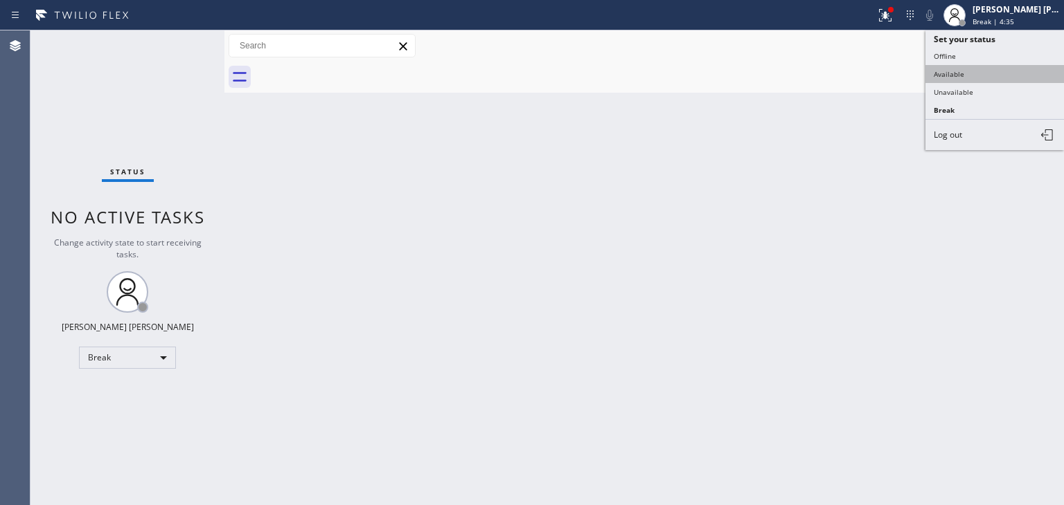
click at [961, 71] on button "Available" at bounding box center [994, 74] width 138 height 18
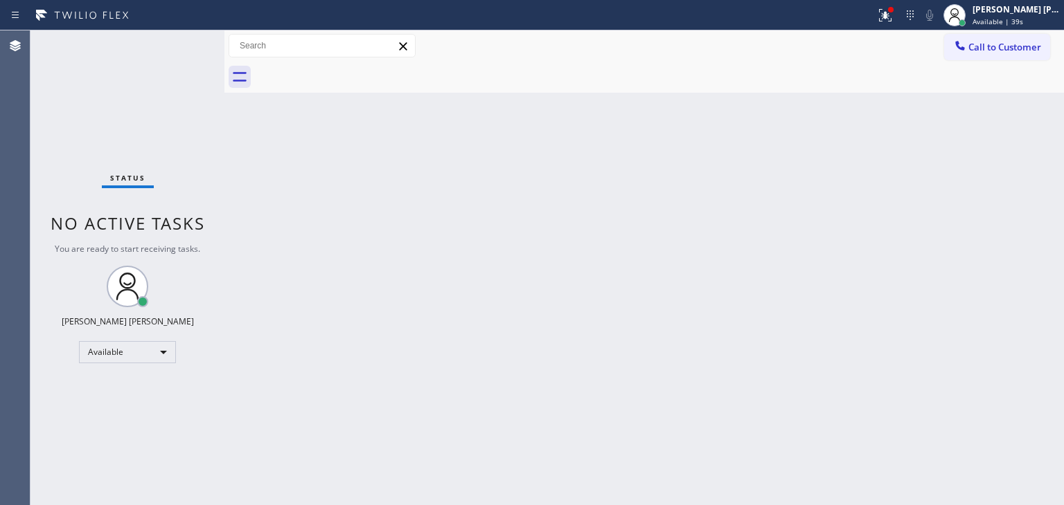
click at [176, 45] on div "Status No active tasks You are ready to start receiving tasks. [PERSON_NAME] [P…" at bounding box center [127, 267] width 194 height 475
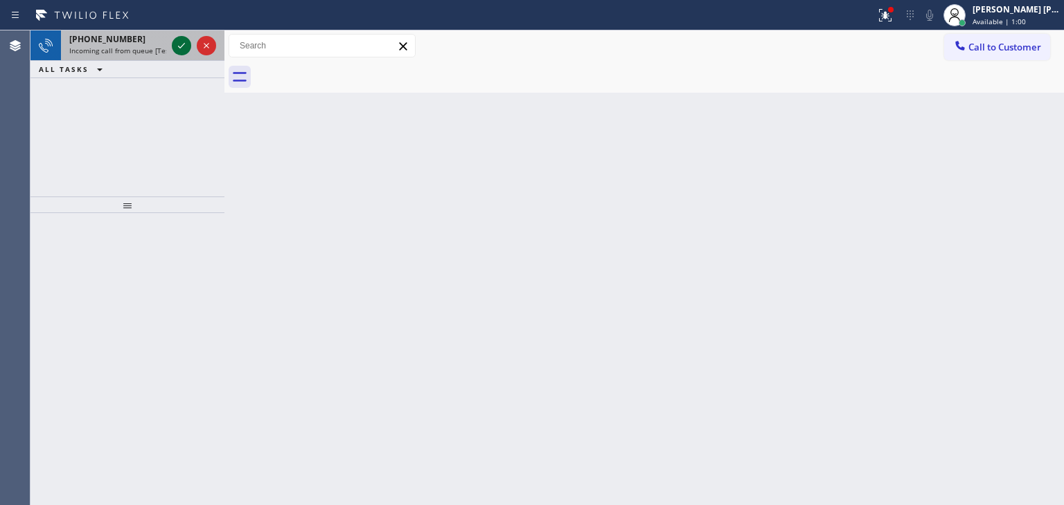
click at [179, 41] on icon at bounding box center [181, 45] width 17 height 17
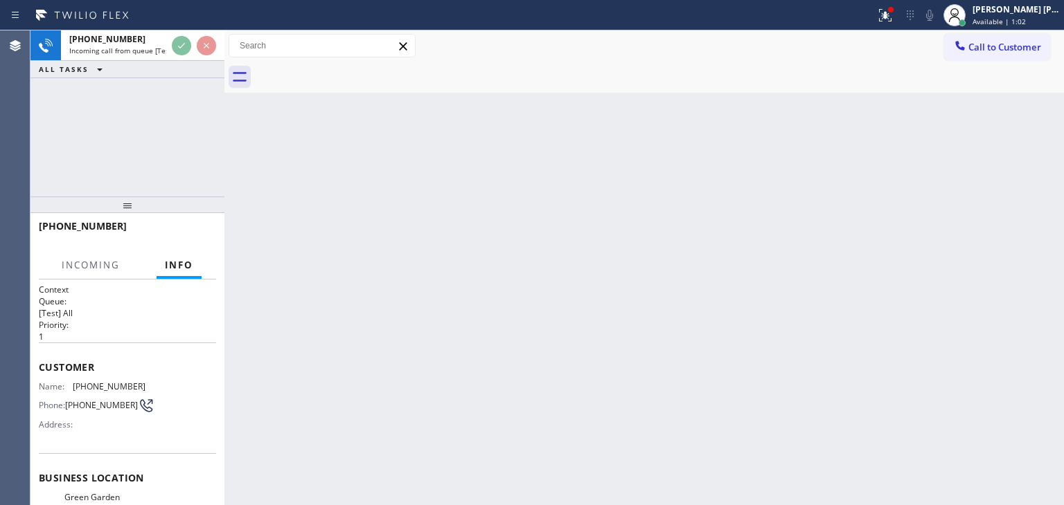
scroll to position [69, 0]
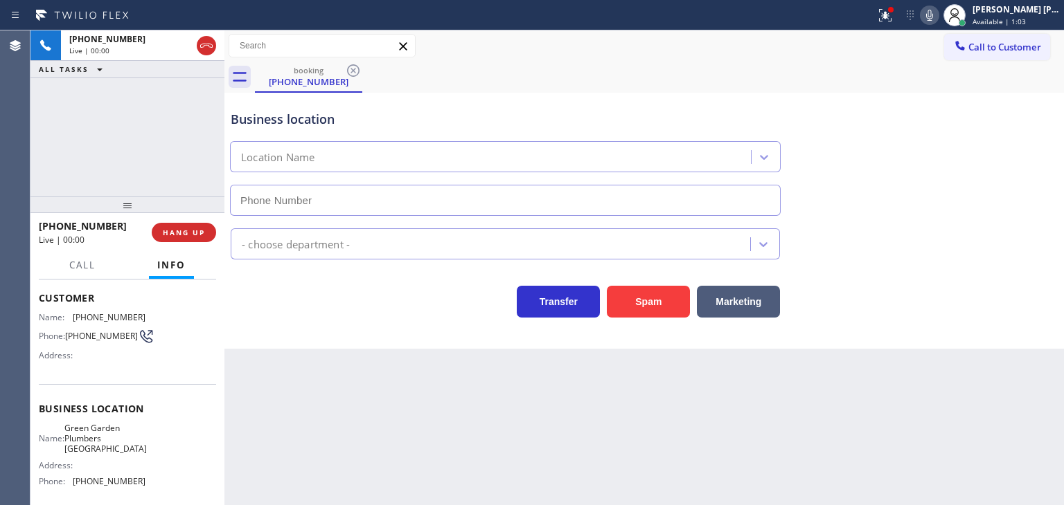
type input "[PHONE_NUMBER]"
click at [938, 15] on icon at bounding box center [929, 15] width 17 height 17
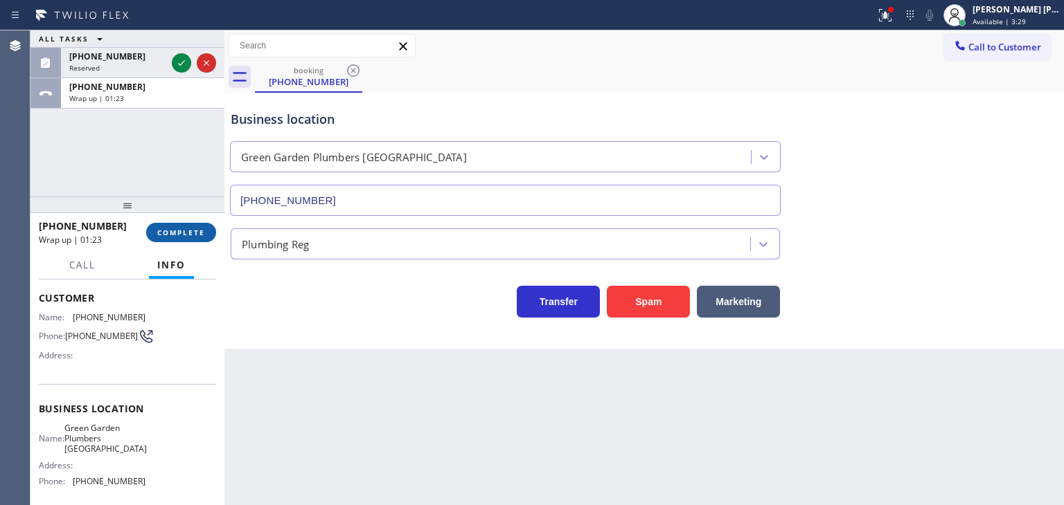
click at [197, 233] on span "COMPLETE" at bounding box center [181, 233] width 48 height 10
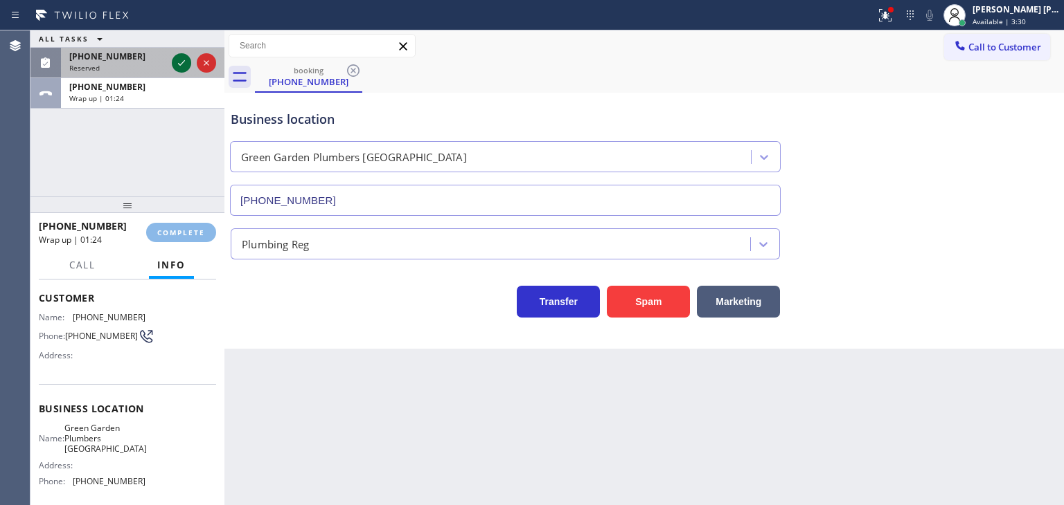
click at [182, 62] on icon at bounding box center [181, 63] width 17 height 17
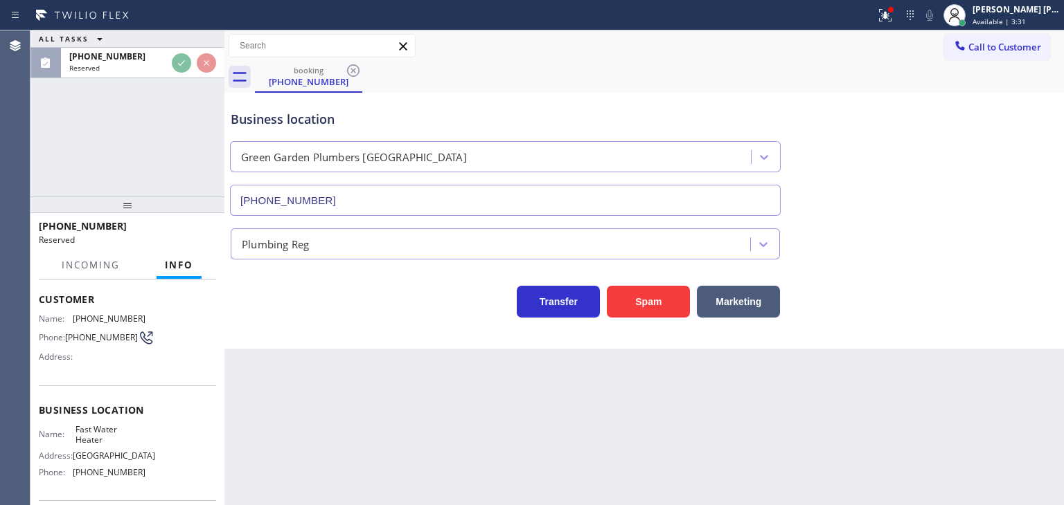
scroll to position [80, 0]
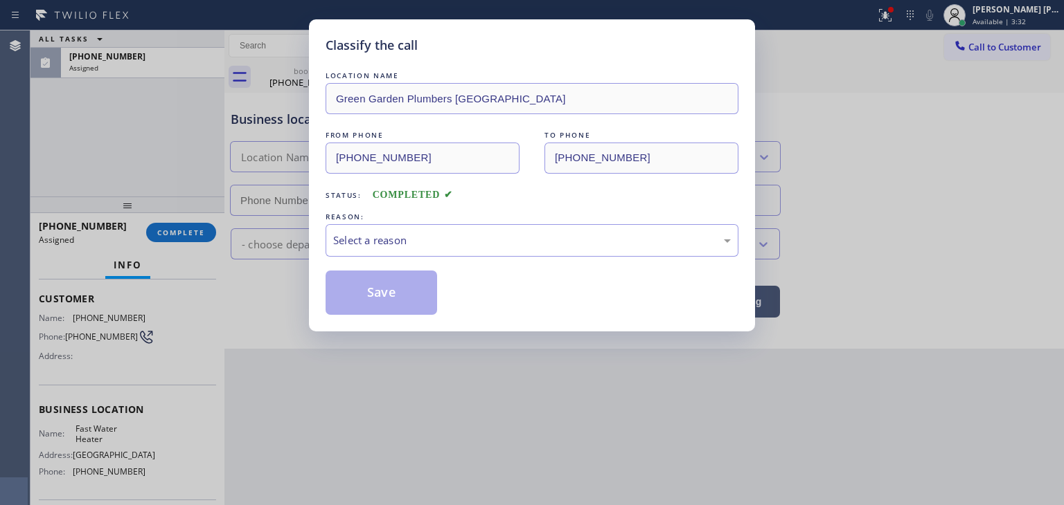
type input "[PHONE_NUMBER]"
drag, startPoint x: 421, startPoint y: 225, endPoint x: 418, endPoint y: 238, distance: 13.6
click at [421, 226] on div "Select a reason" at bounding box center [531, 240] width 413 height 33
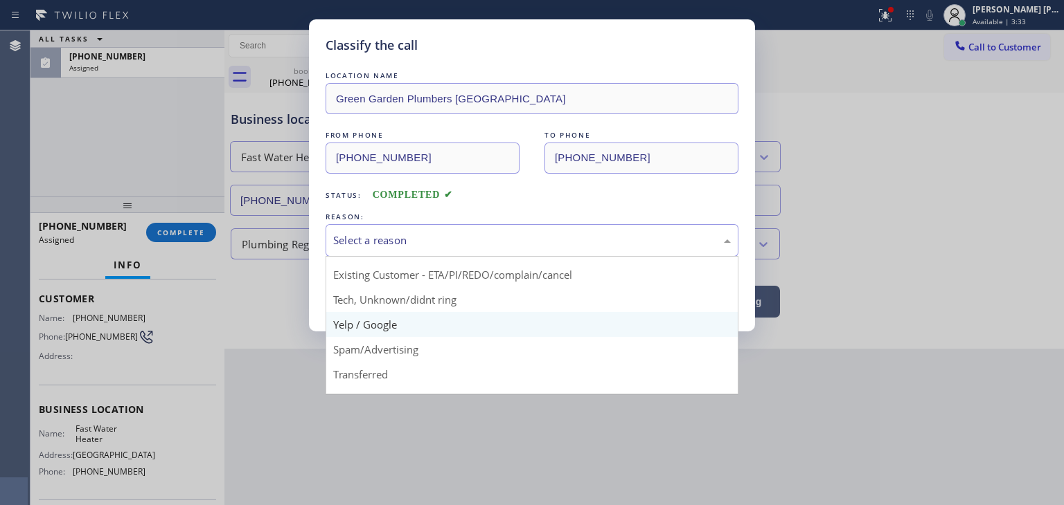
scroll to position [69, 0]
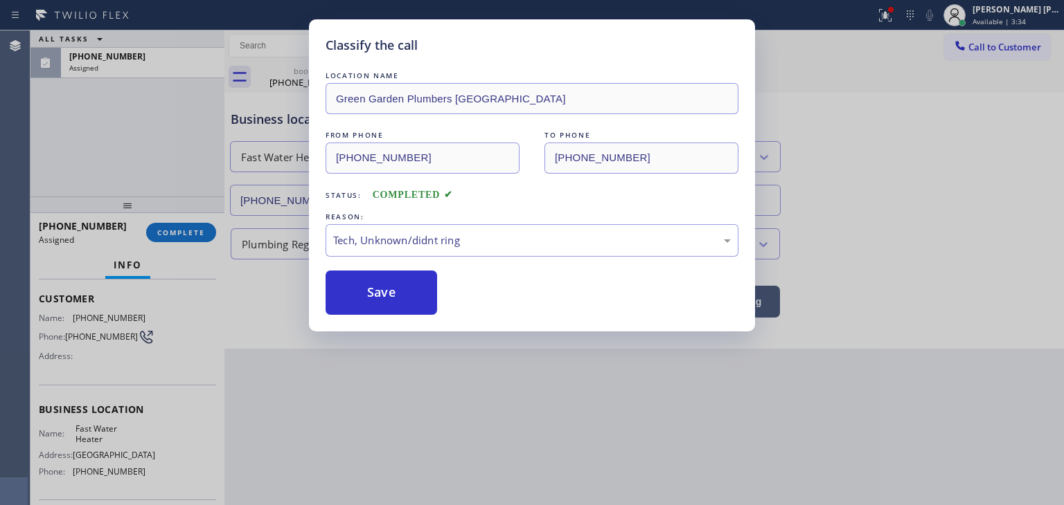
drag, startPoint x: 377, startPoint y: 299, endPoint x: 255, endPoint y: 217, distance: 147.1
click at [377, 300] on button "Save" at bounding box center [380, 293] width 111 height 44
click at [158, 51] on div "Classify the call LOCATION NAME [GEOGRAPHIC_DATA] Plumbers [GEOGRAPHIC_DATA] FR…" at bounding box center [532, 252] width 1064 height 505
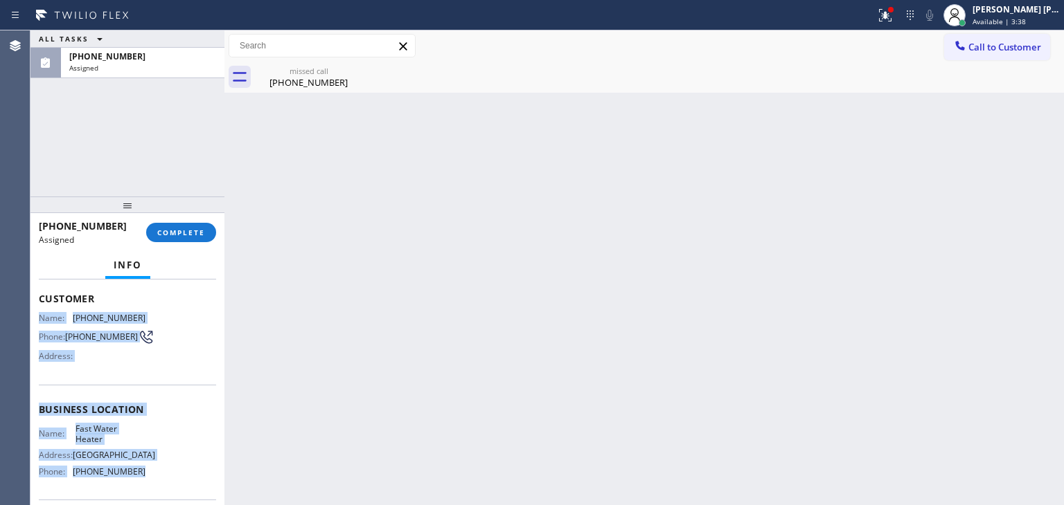
drag, startPoint x: 144, startPoint y: 474, endPoint x: 39, endPoint y: 319, distance: 187.1
click at [39, 319] on div "Context Queue: [Test] All Priority: 0 Task Age: Customer Name: [PHONE_NUMBER] P…" at bounding box center [127, 405] width 177 height 402
copy div "Name: [PHONE_NUMBER] Phone: [PHONE_NUMBER] Address: Business location Name: Fas…"
click at [169, 230] on span "COMPLETE" at bounding box center [181, 233] width 48 height 10
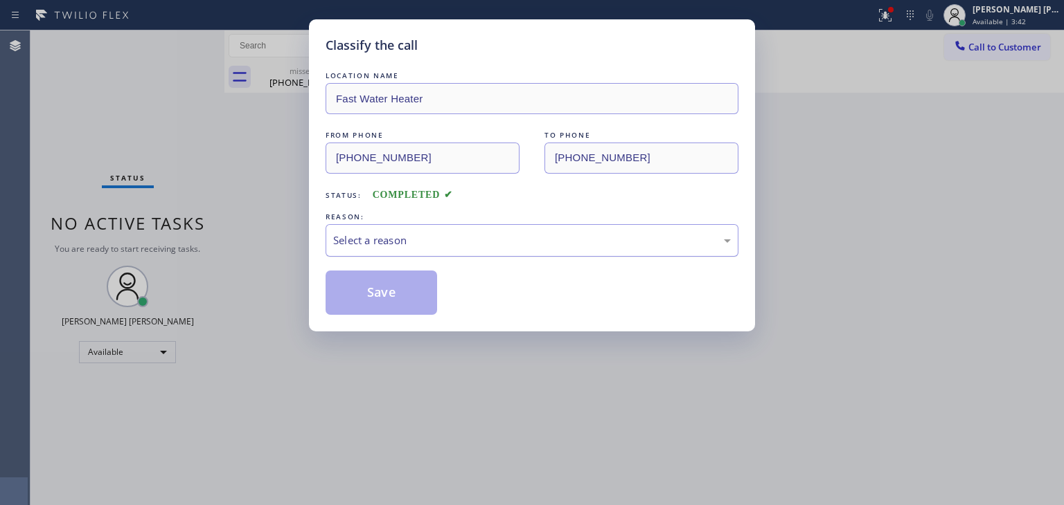
click at [383, 240] on div "Select a reason" at bounding box center [531, 241] width 397 height 16
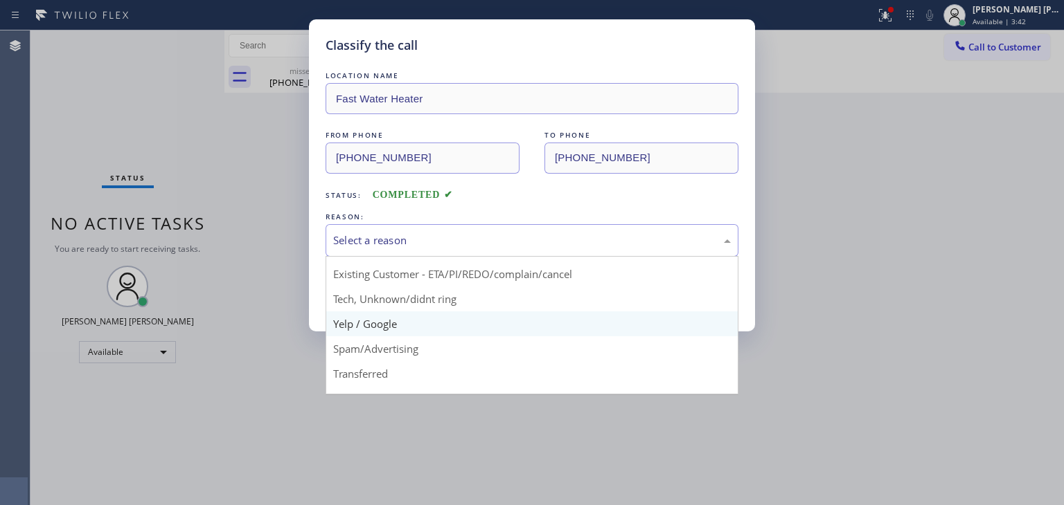
scroll to position [69, 0]
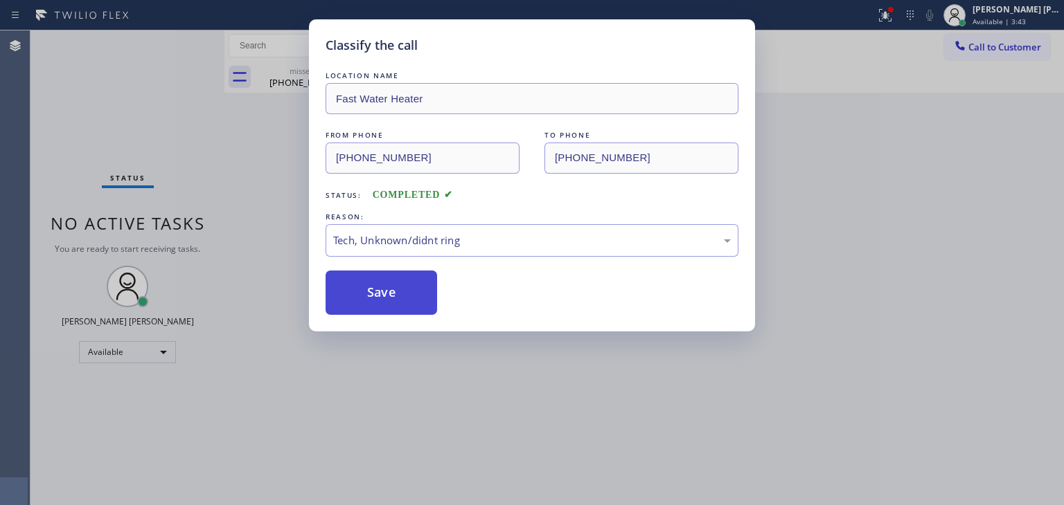
click at [395, 296] on button "Save" at bounding box center [380, 293] width 111 height 44
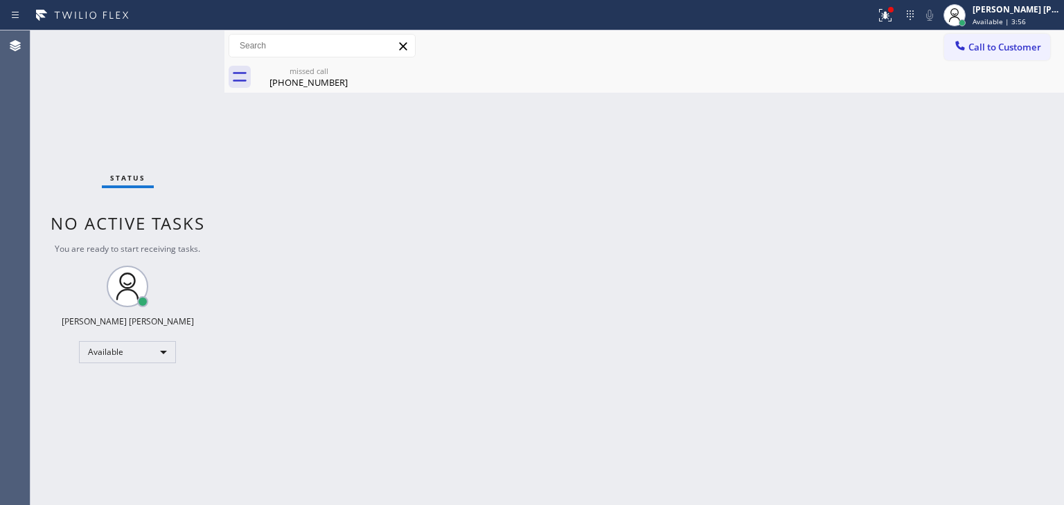
click at [141, 73] on div "Status No active tasks You are ready to start receiving tasks. [PERSON_NAME] [P…" at bounding box center [127, 267] width 194 height 475
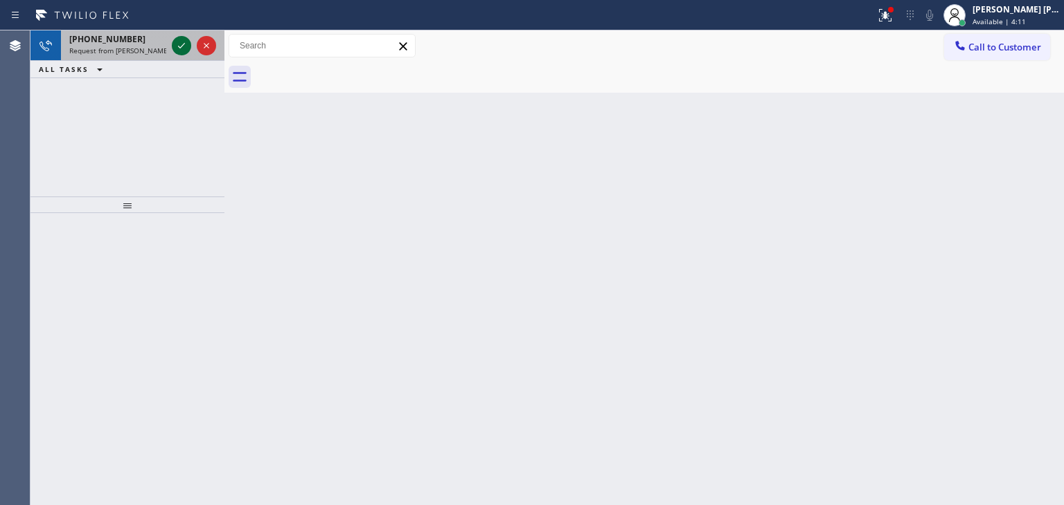
click at [186, 44] on icon at bounding box center [181, 45] width 17 height 17
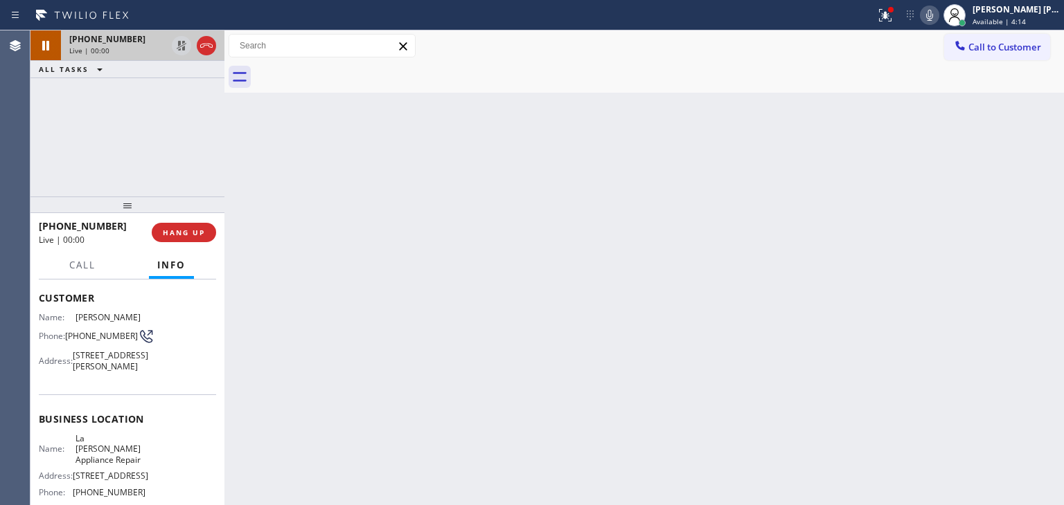
scroll to position [138, 0]
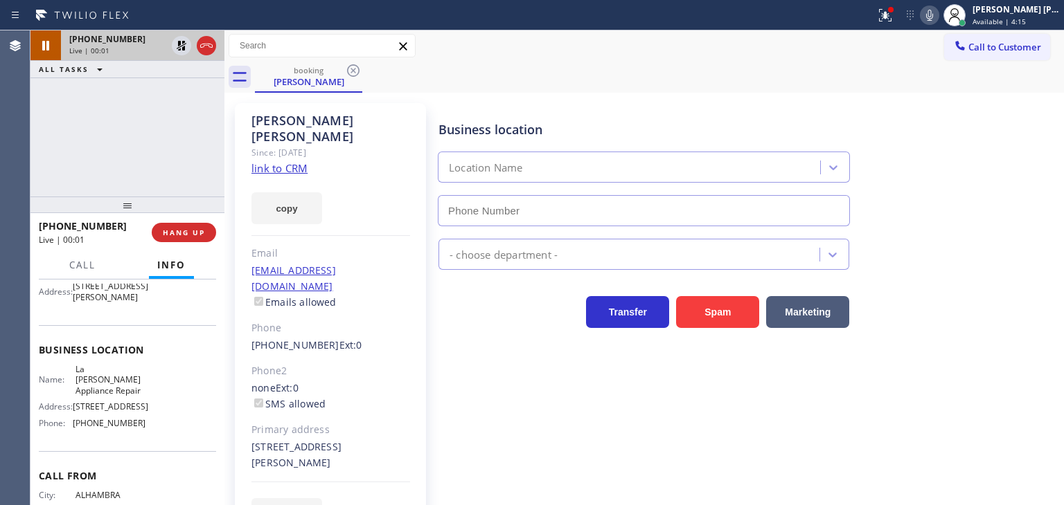
type input "[PHONE_NUMBER]"
click at [292, 161] on link "link to CRM" at bounding box center [279, 168] width 56 height 14
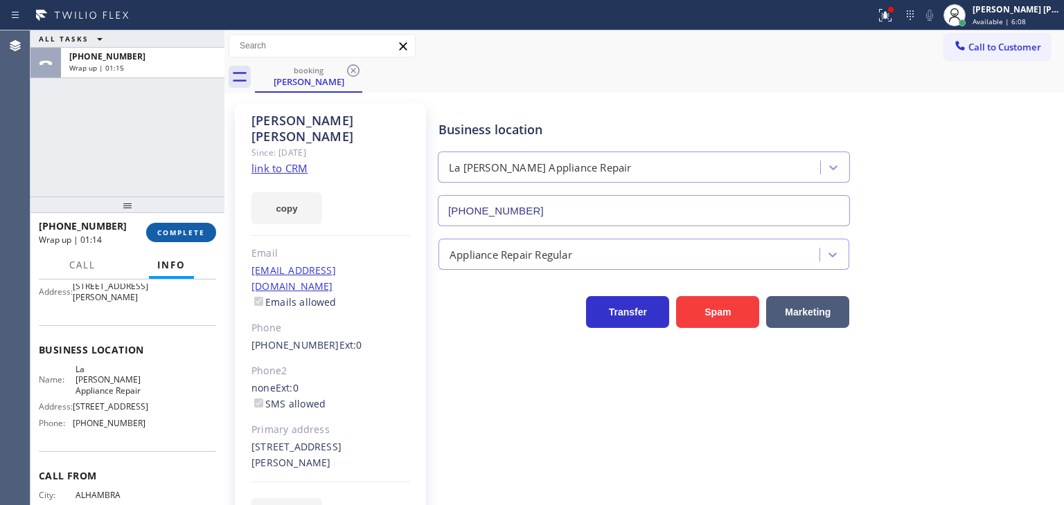
click at [204, 229] on span "COMPLETE" at bounding box center [181, 233] width 48 height 10
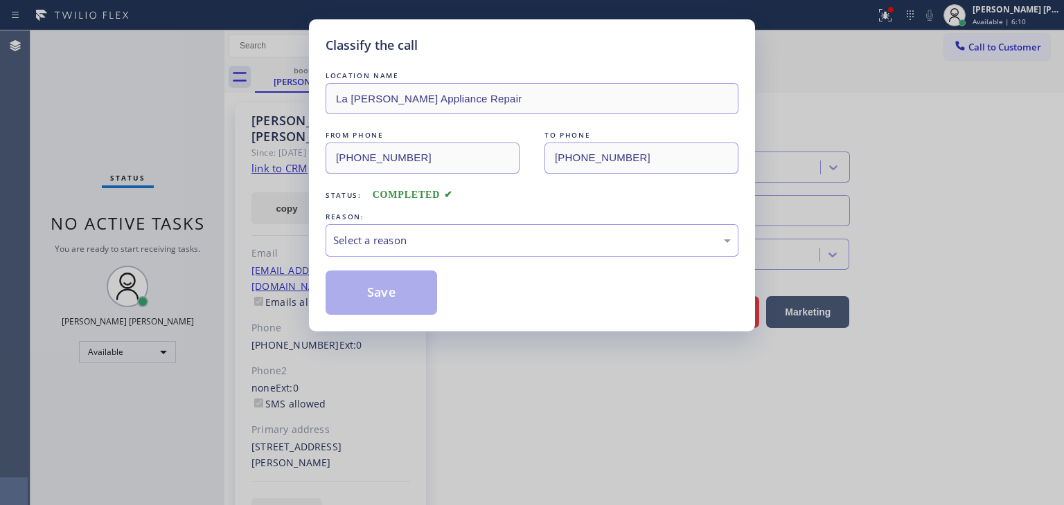
click at [377, 236] on div "Select a reason" at bounding box center [531, 241] width 397 height 16
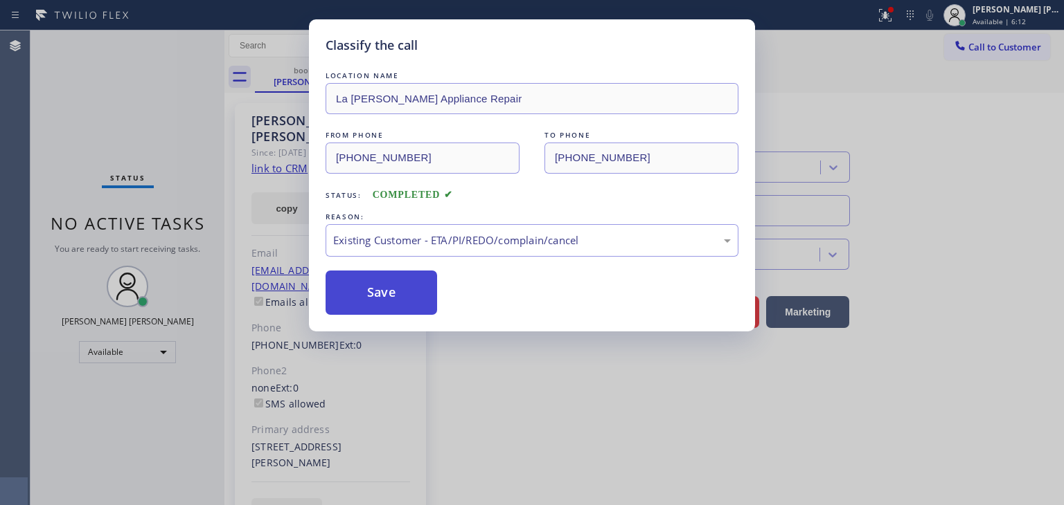
click at [376, 294] on button "Save" at bounding box center [380, 293] width 111 height 44
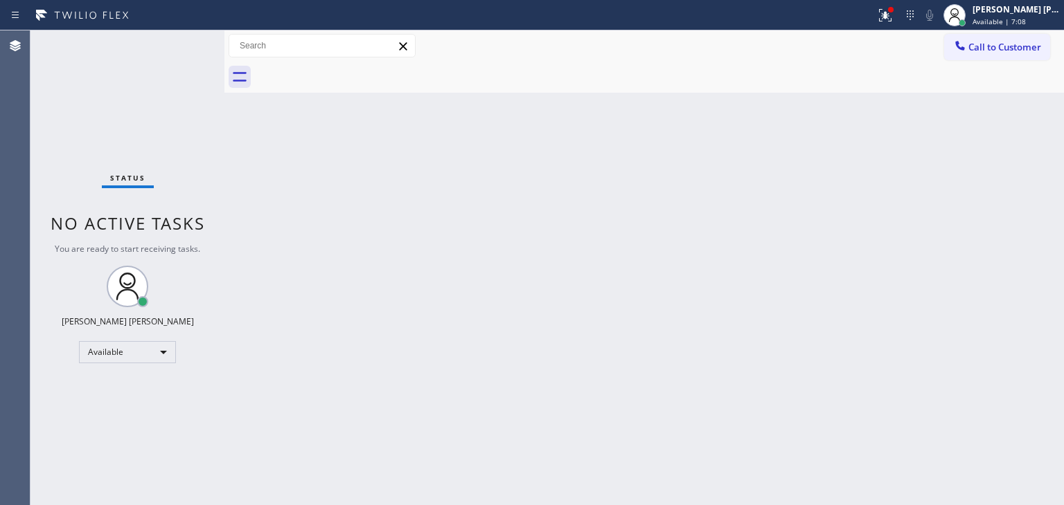
click at [152, 73] on div "Status No active tasks You are ready to start receiving tasks. [PERSON_NAME] [P…" at bounding box center [127, 267] width 194 height 475
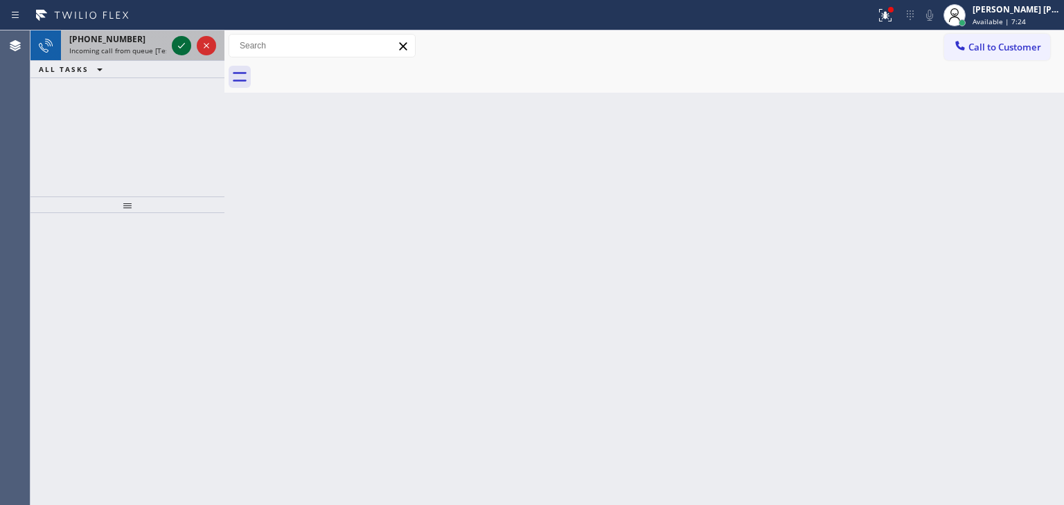
click at [174, 43] on icon at bounding box center [181, 45] width 17 height 17
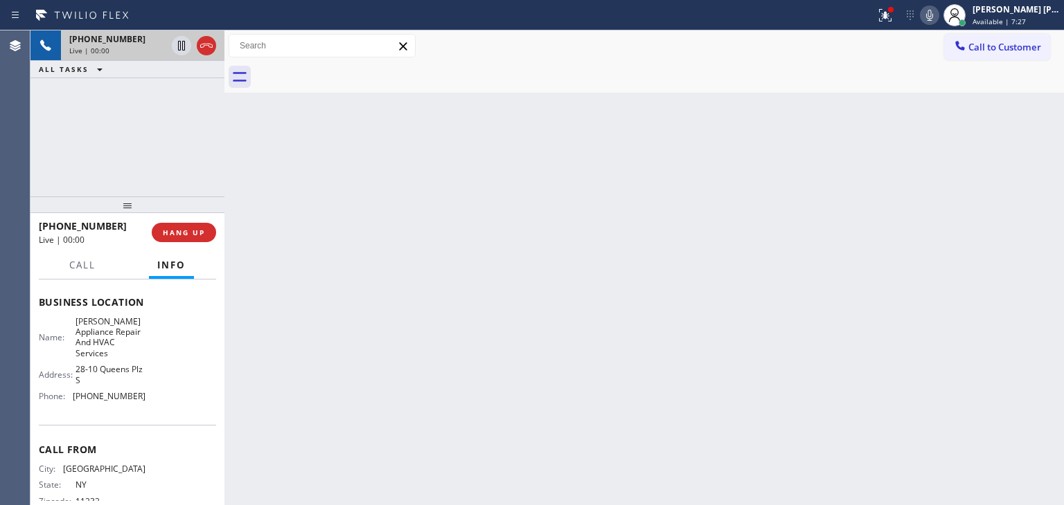
scroll to position [208, 0]
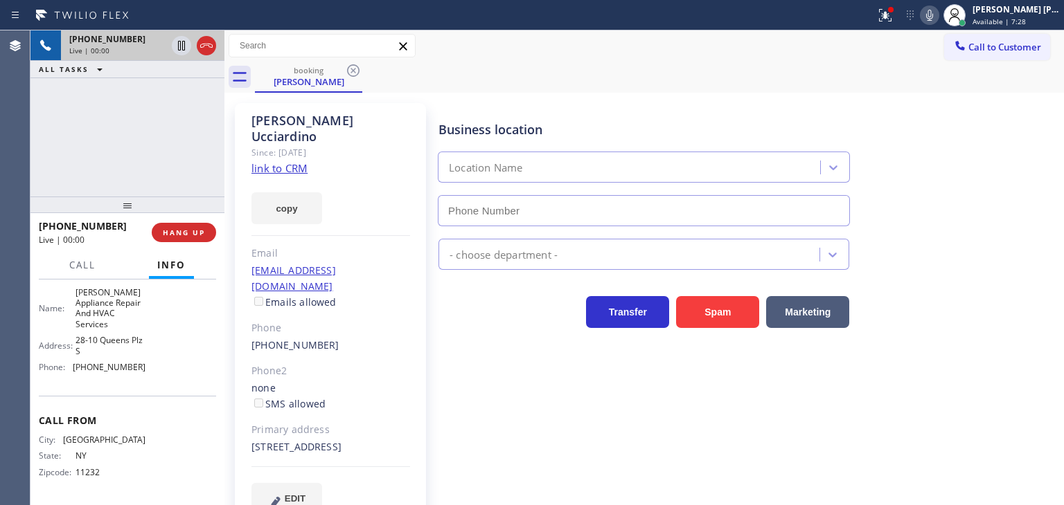
type input "[PHONE_NUMBER]"
click at [294, 161] on link "link to CRM" at bounding box center [279, 168] width 56 height 14
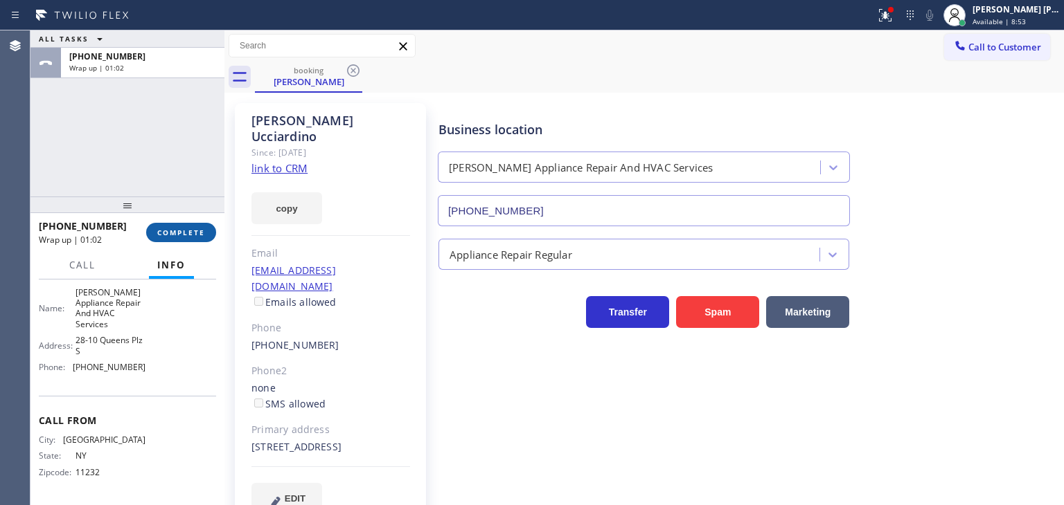
click at [197, 240] on button "COMPLETE" at bounding box center [181, 232] width 70 height 19
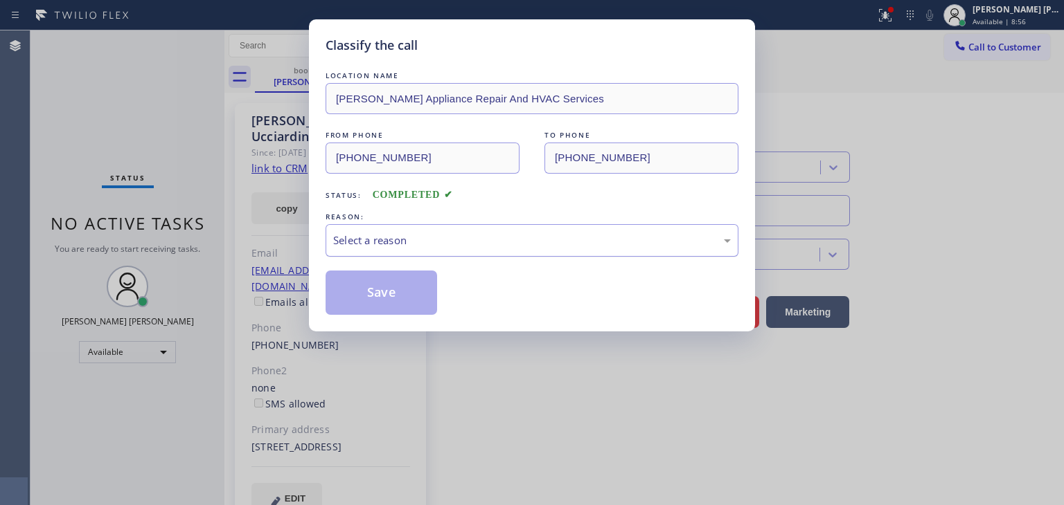
click at [411, 242] on div "Select a reason" at bounding box center [531, 241] width 397 height 16
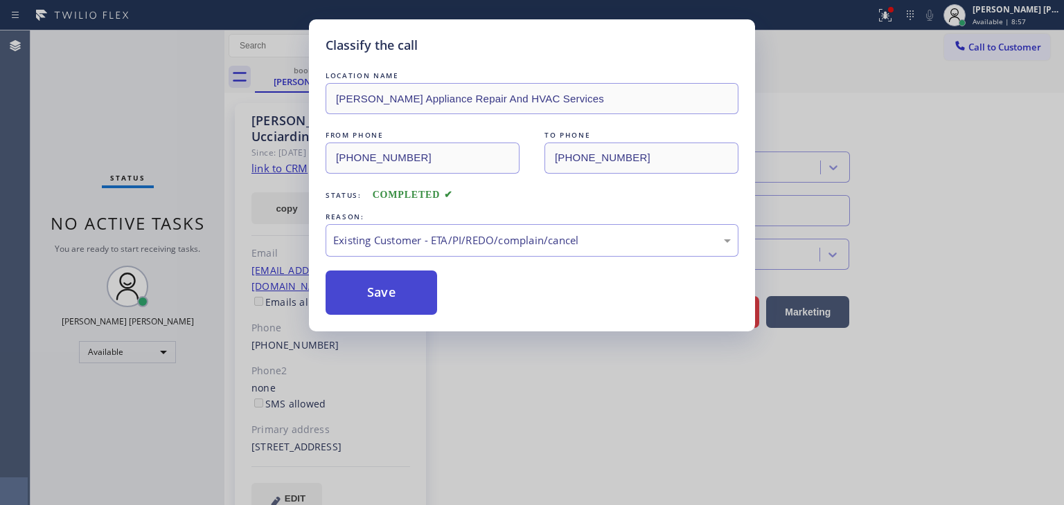
click at [382, 294] on button "Save" at bounding box center [380, 293] width 111 height 44
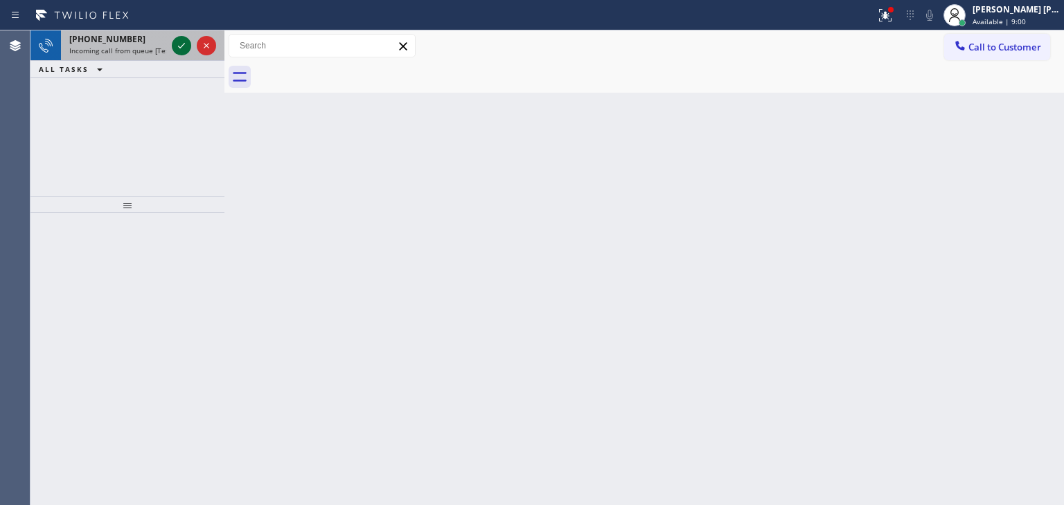
click at [185, 37] on icon at bounding box center [181, 45] width 17 height 17
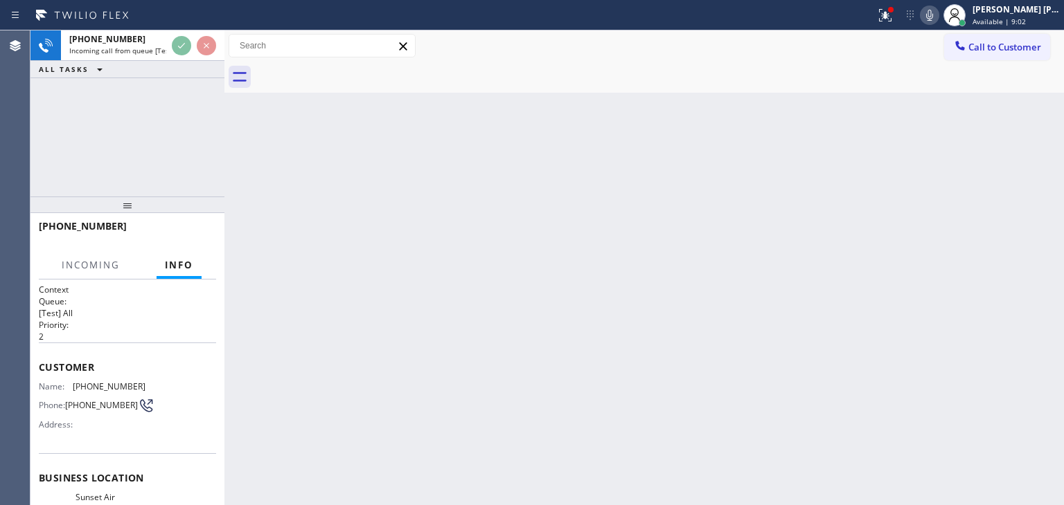
scroll to position [69, 0]
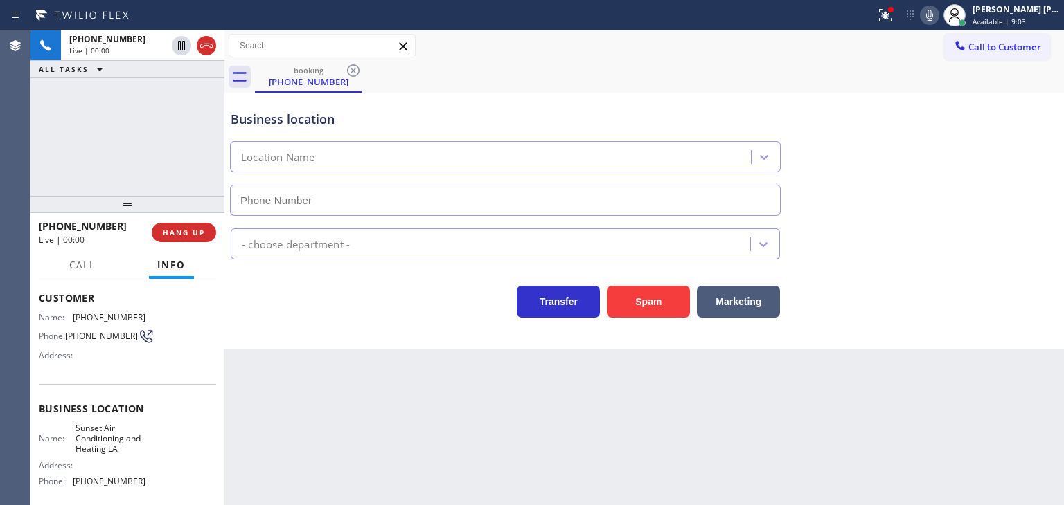
type input "[PHONE_NUMBER]"
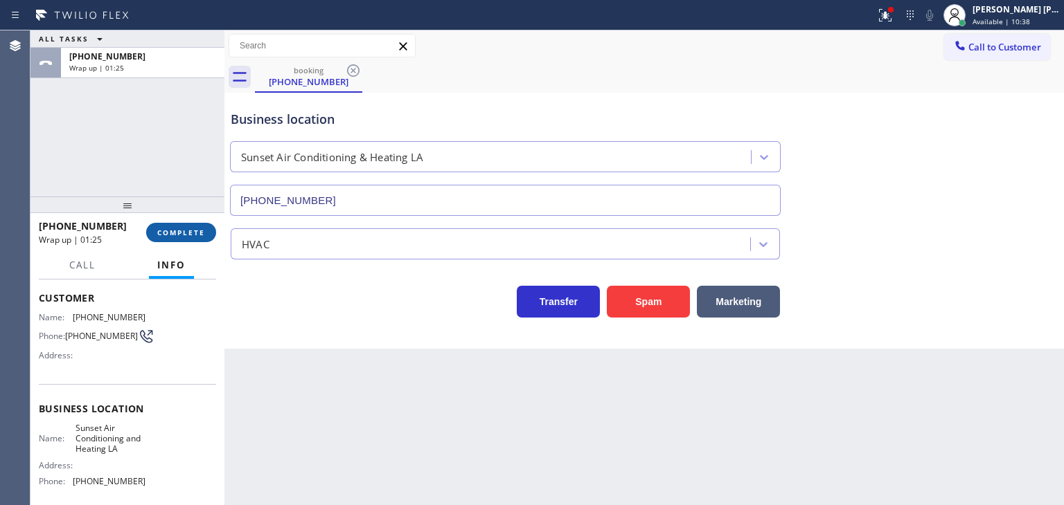
click at [188, 233] on span "COMPLETE" at bounding box center [181, 233] width 48 height 10
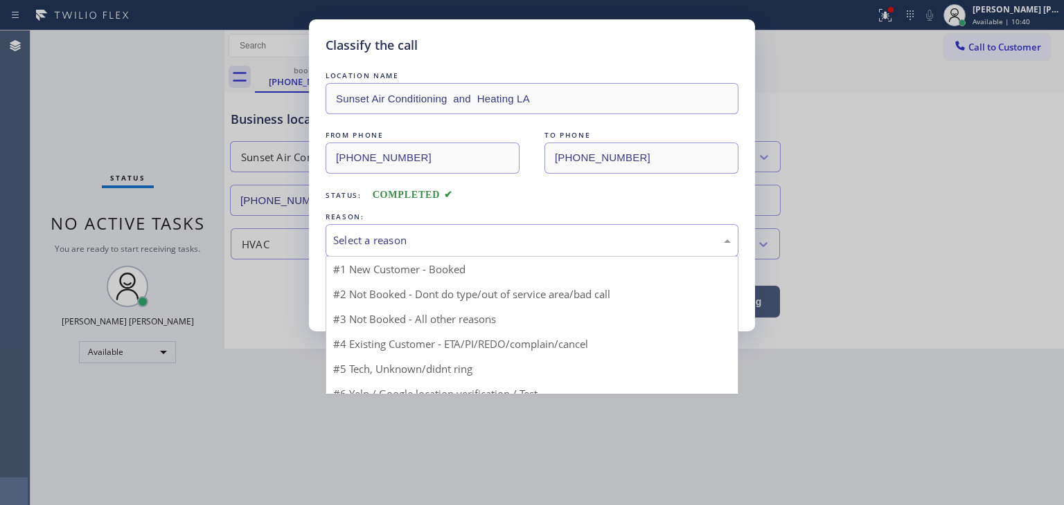
click at [449, 238] on div "Select a reason" at bounding box center [531, 241] width 397 height 16
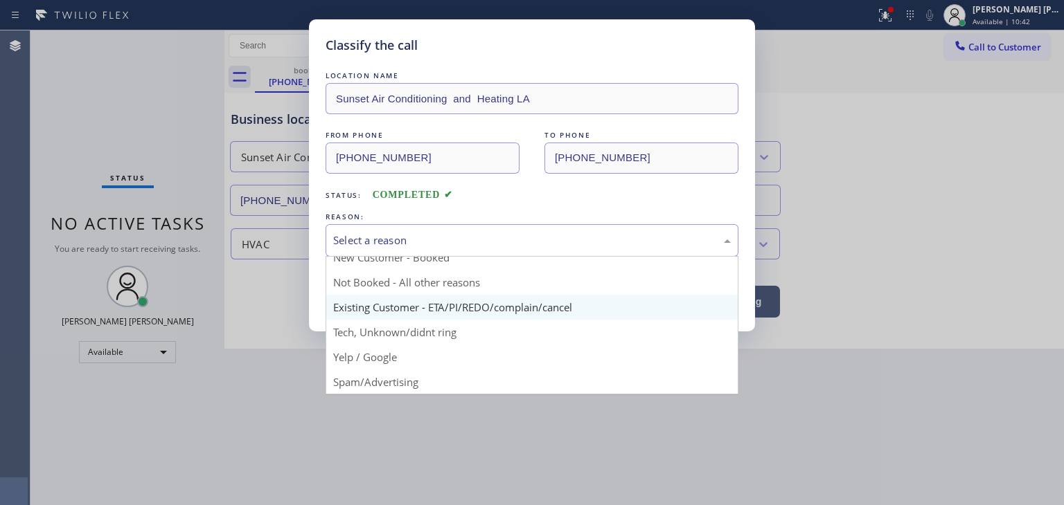
scroll to position [81, 0]
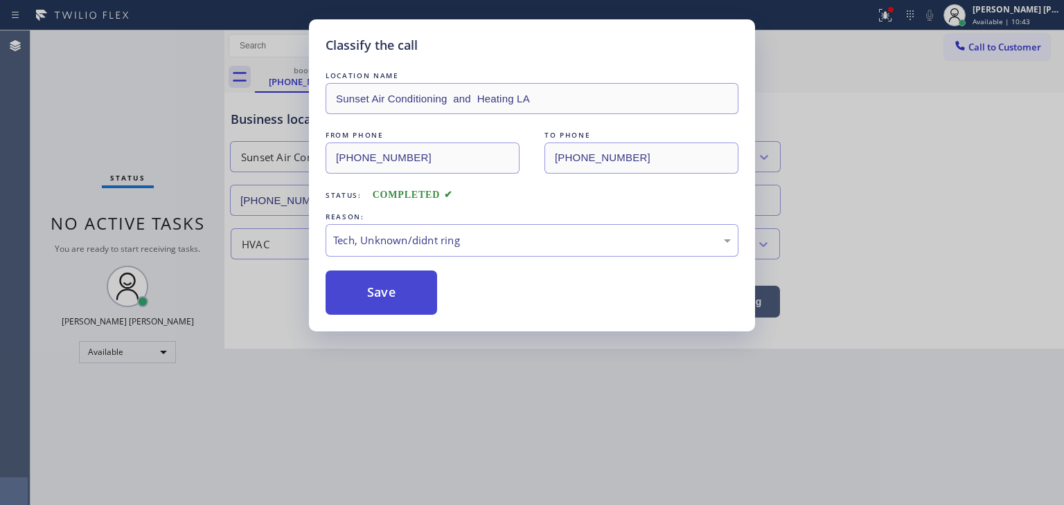
click at [379, 300] on button "Save" at bounding box center [380, 293] width 111 height 44
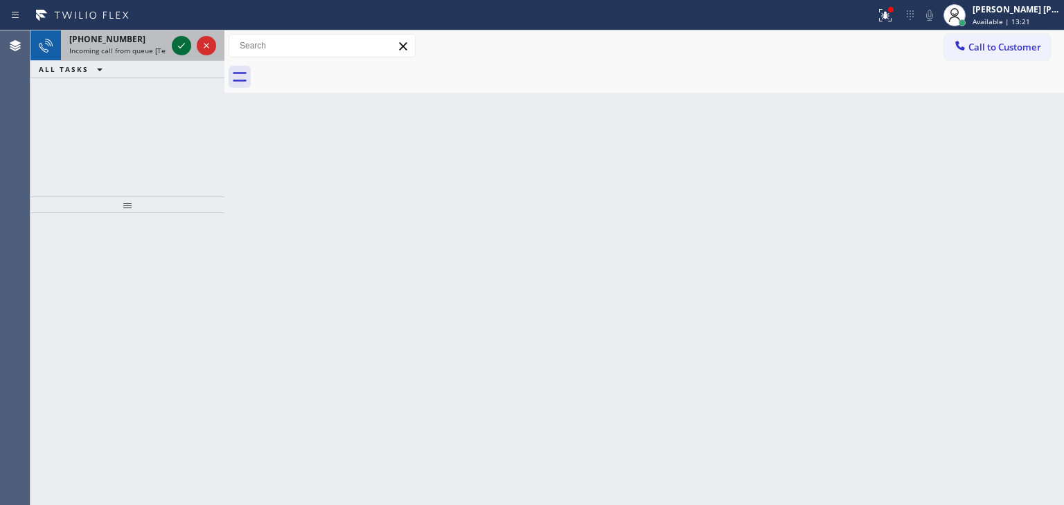
click at [188, 45] on icon at bounding box center [181, 45] width 17 height 17
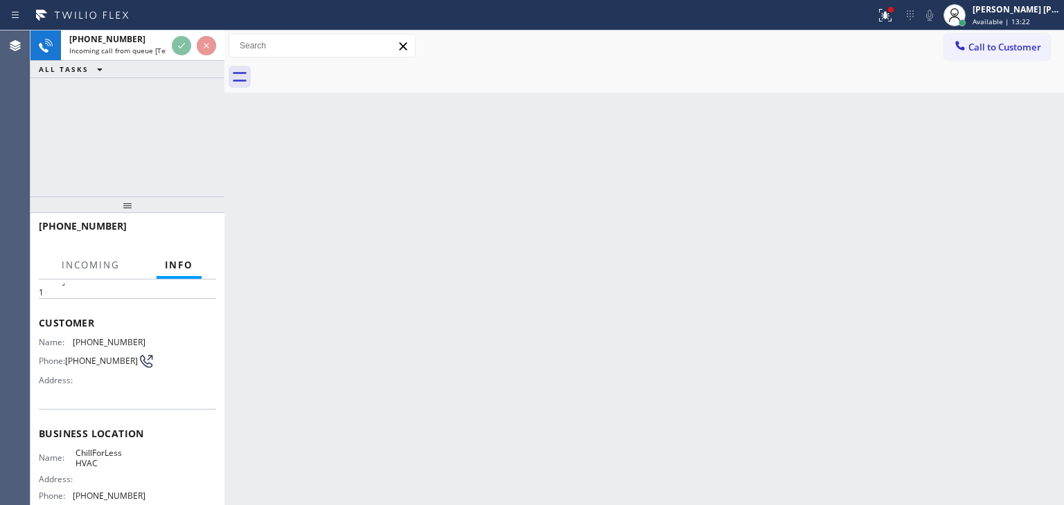
scroll to position [69, 0]
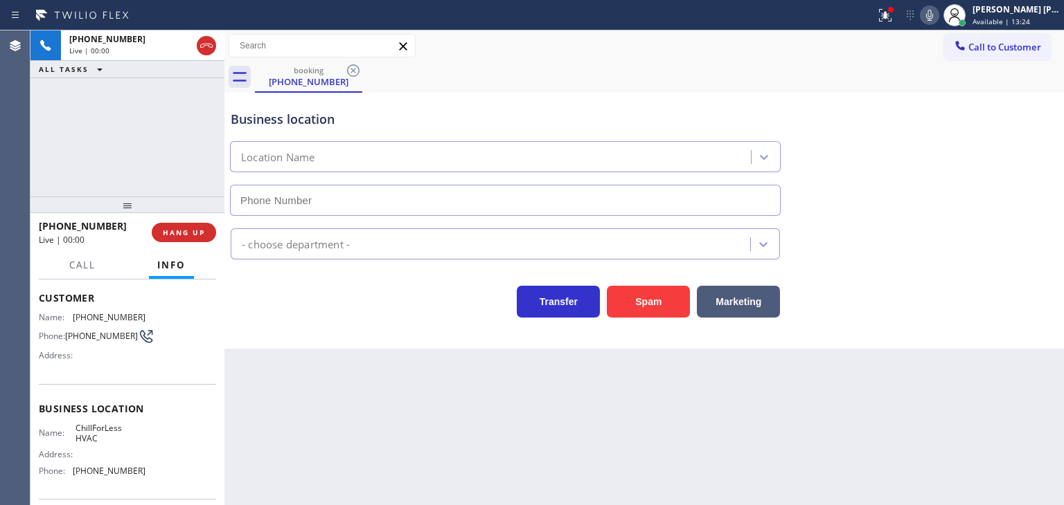
type input "[PHONE_NUMBER]"
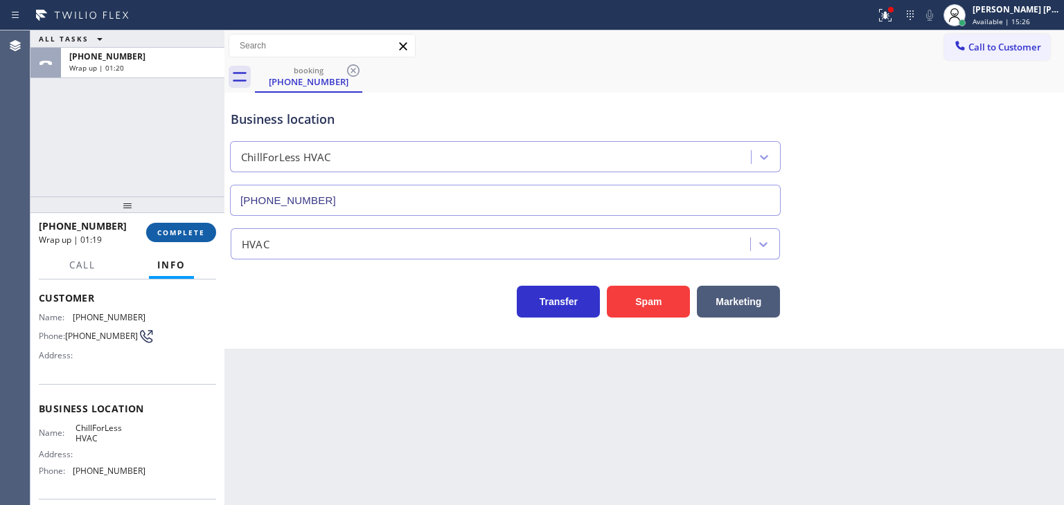
click at [186, 229] on span "COMPLETE" at bounding box center [181, 233] width 48 height 10
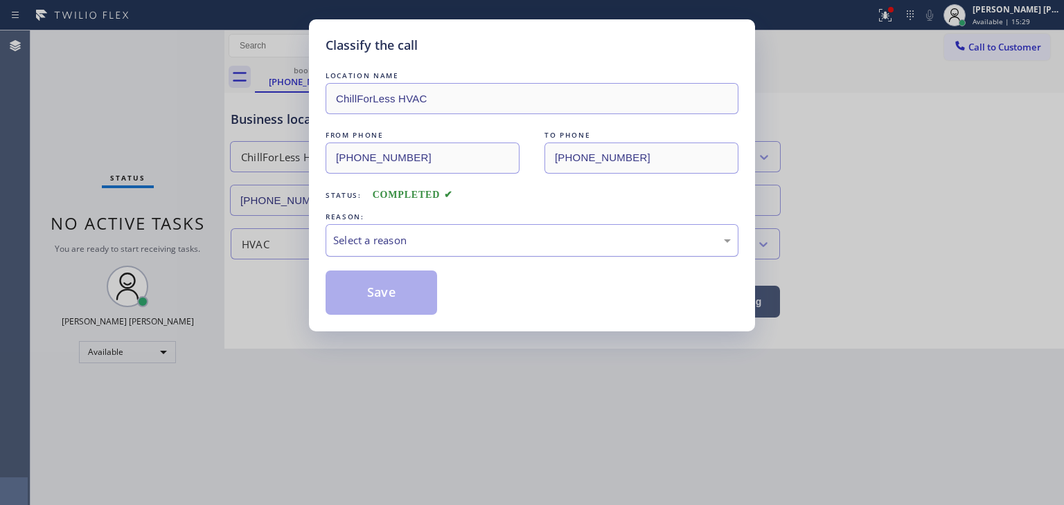
click at [375, 238] on div "Select a reason" at bounding box center [531, 241] width 397 height 16
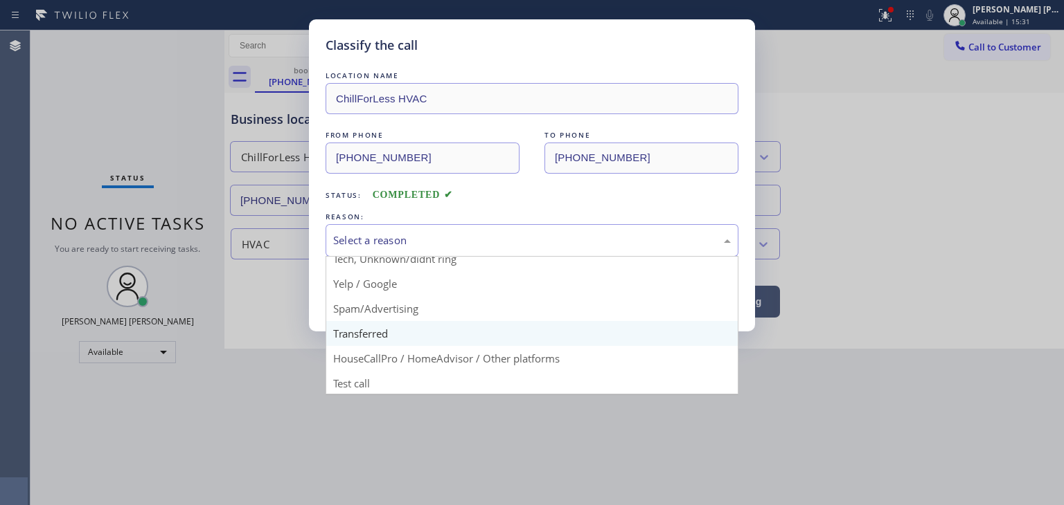
scroll to position [87, 0]
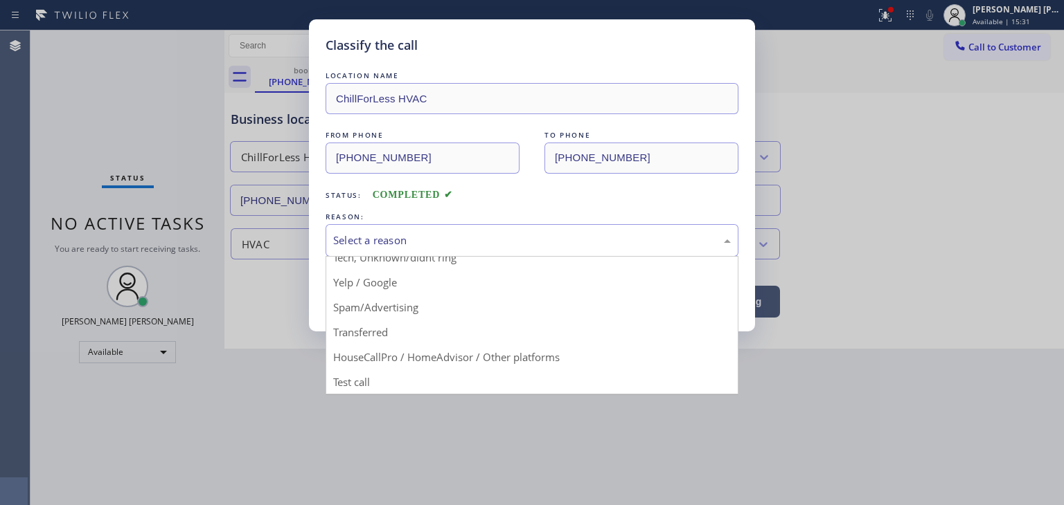
drag, startPoint x: 399, startPoint y: 352, endPoint x: 387, endPoint y: 317, distance: 37.2
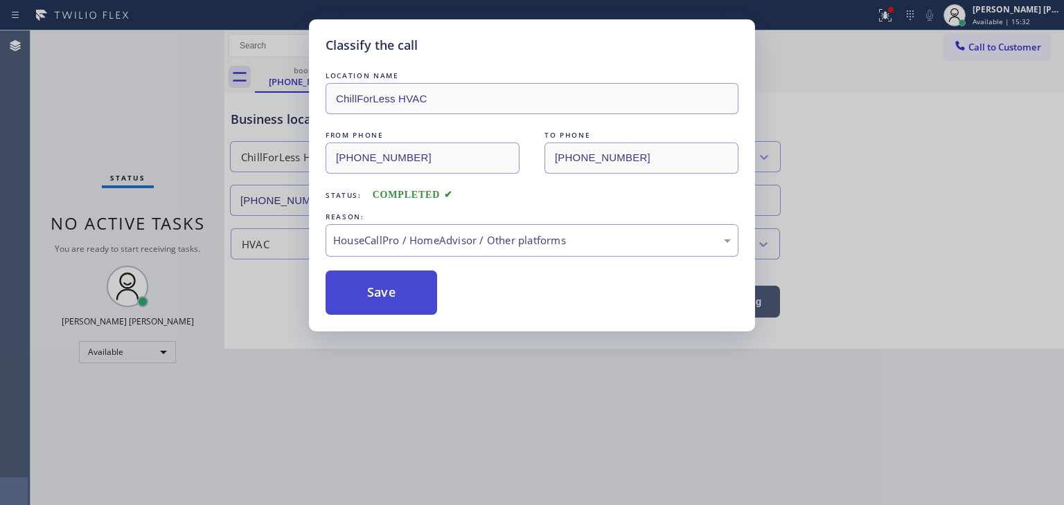
click at [382, 283] on button "Save" at bounding box center [380, 293] width 111 height 44
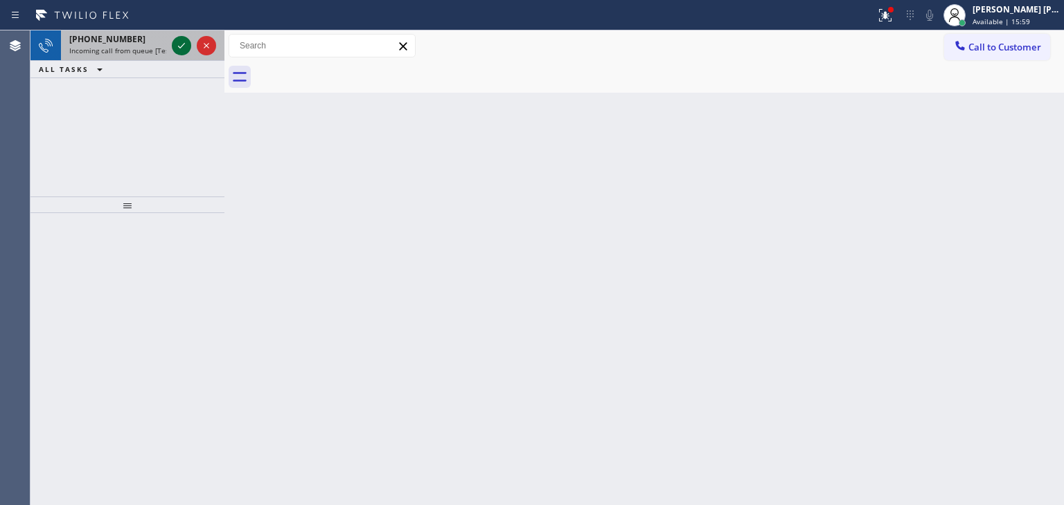
click at [184, 37] on icon at bounding box center [181, 45] width 17 height 17
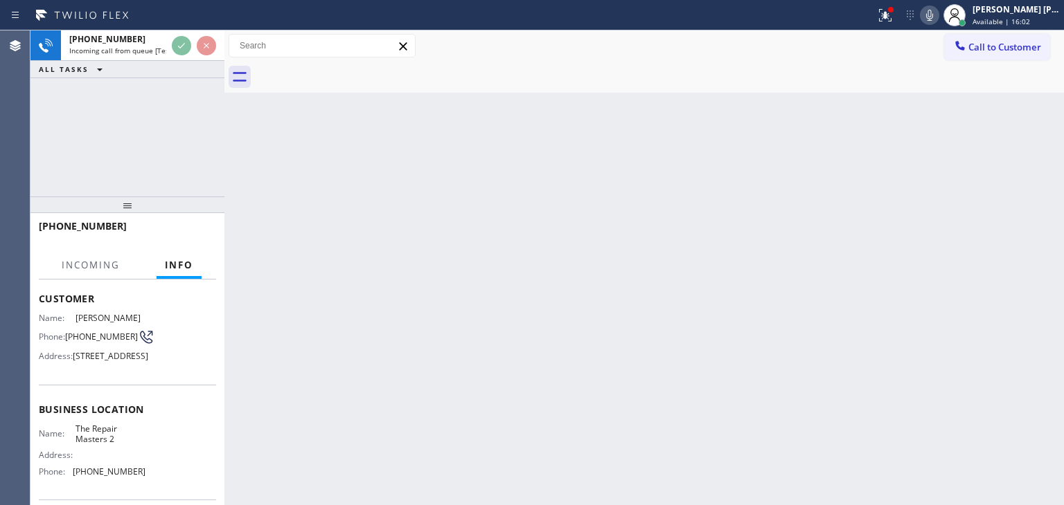
scroll to position [69, 0]
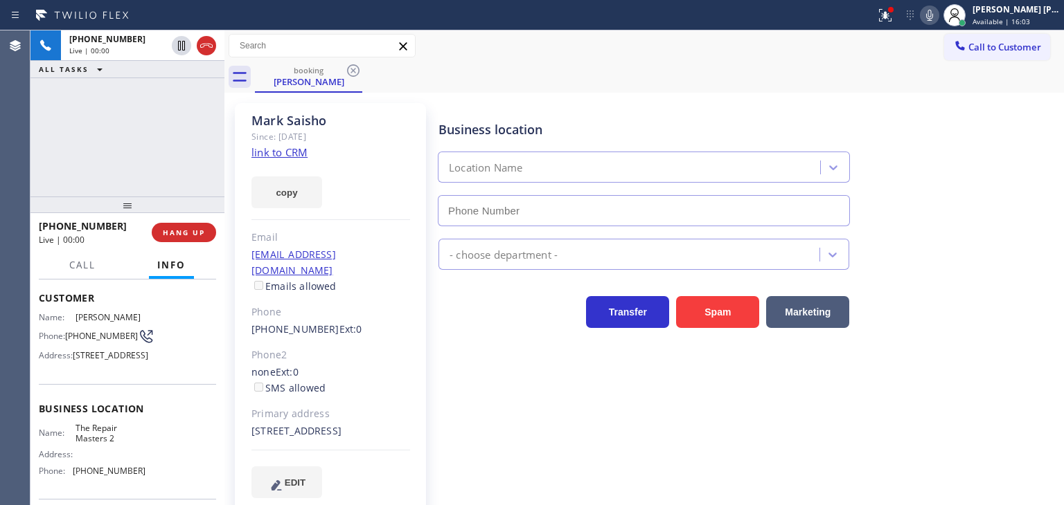
type input "[PHONE_NUMBER]"
click at [283, 156] on link "link to CRM" at bounding box center [279, 152] width 56 height 14
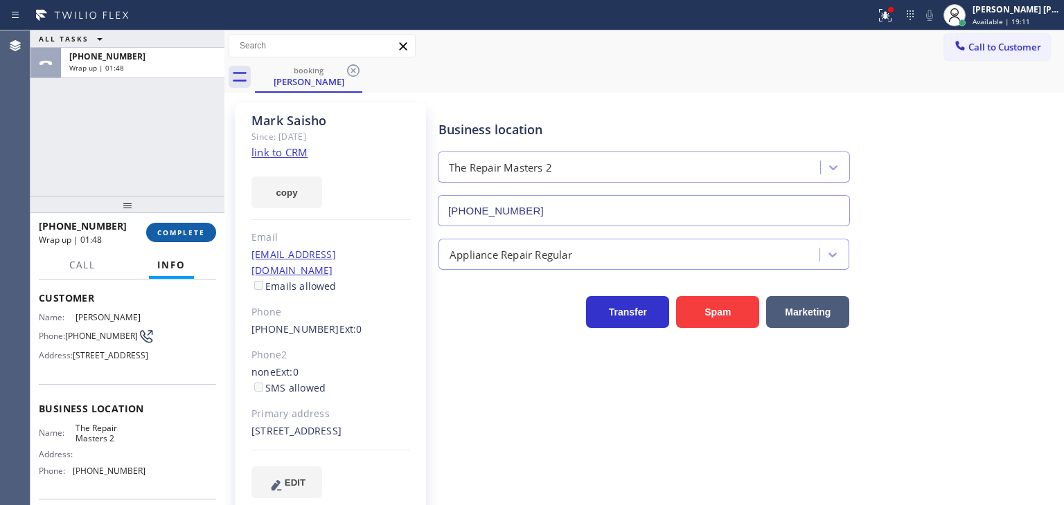
click at [203, 236] on span "COMPLETE" at bounding box center [181, 233] width 48 height 10
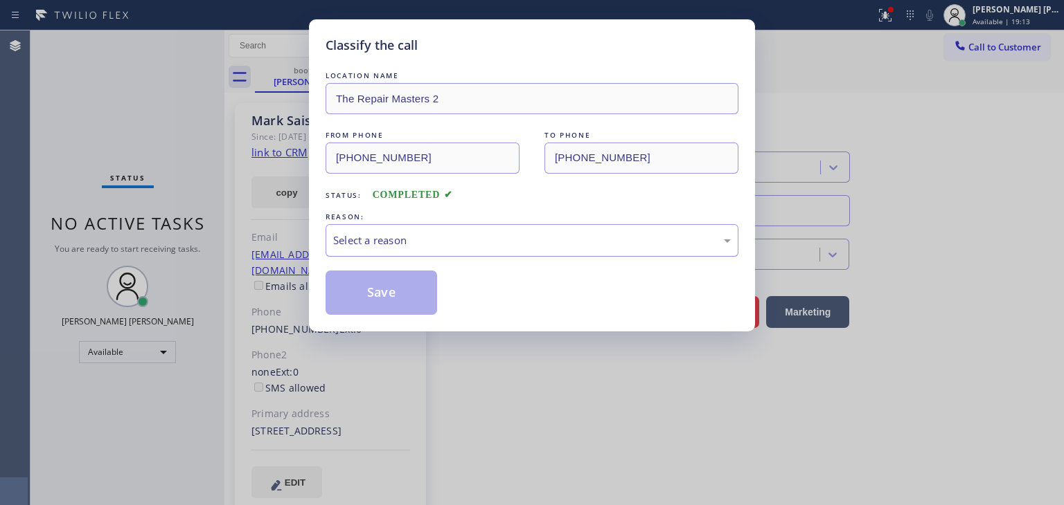
click at [379, 233] on div "Select a reason" at bounding box center [531, 241] width 397 height 16
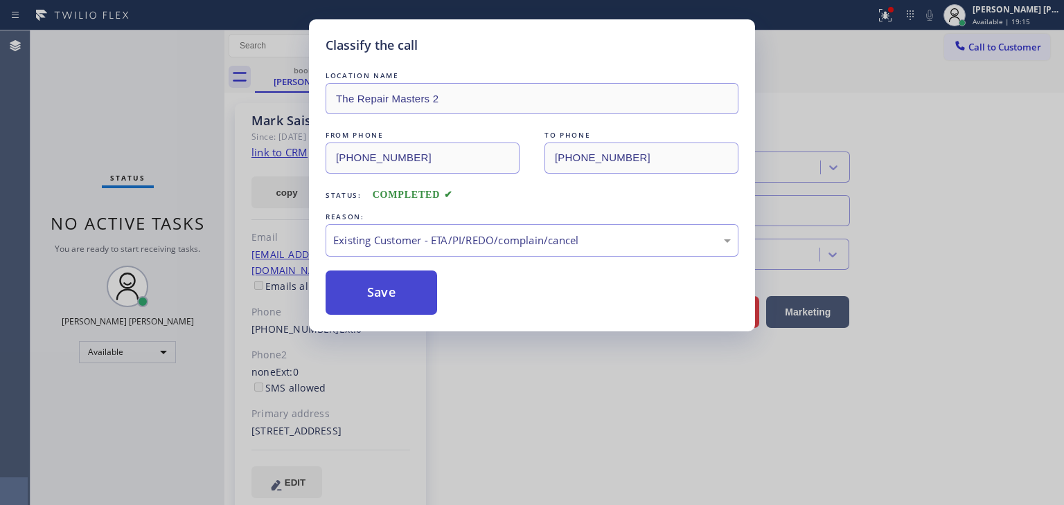
click at [391, 301] on button "Save" at bounding box center [380, 293] width 111 height 44
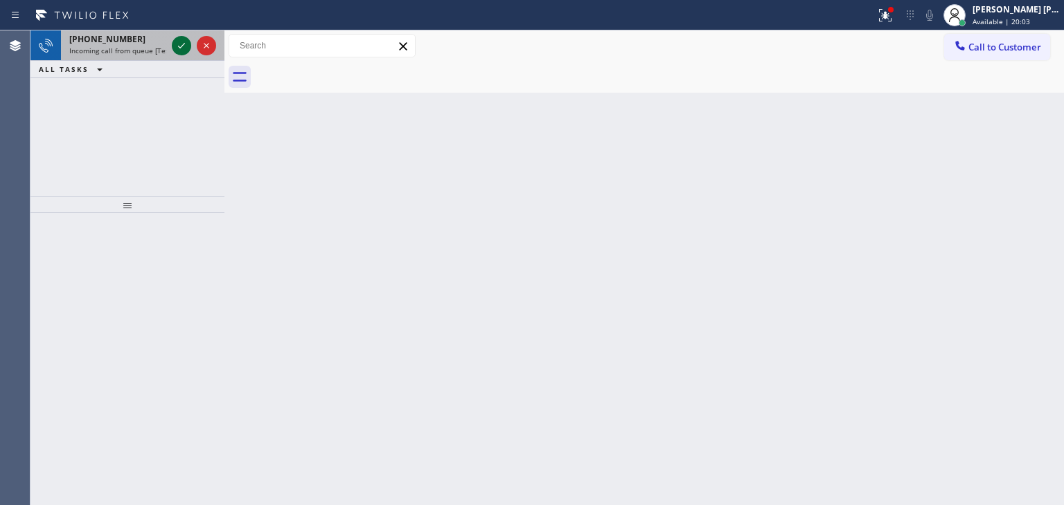
click at [183, 48] on icon at bounding box center [181, 45] width 17 height 17
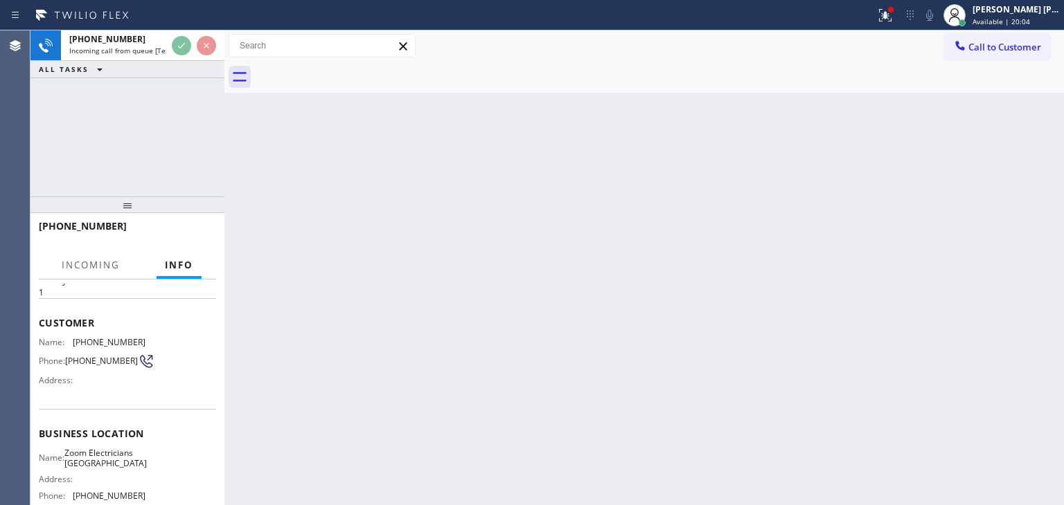
scroll to position [69, 0]
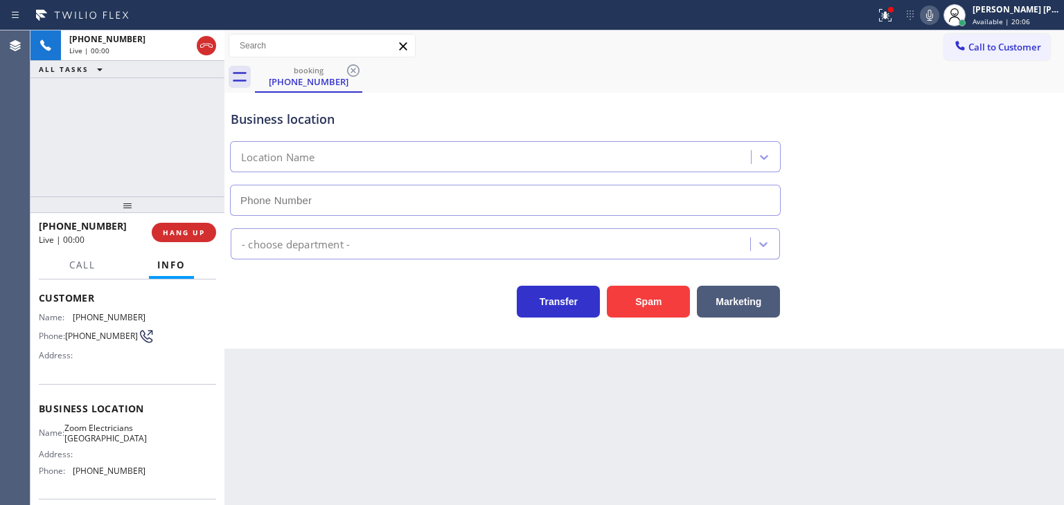
type input "[PHONE_NUMBER]"
drag, startPoint x: 117, startPoint y: 225, endPoint x: 51, endPoint y: 231, distance: 66.0
click at [51, 231] on div "[PHONE_NUMBER]" at bounding box center [90, 226] width 103 height 13
copy span "5626622813"
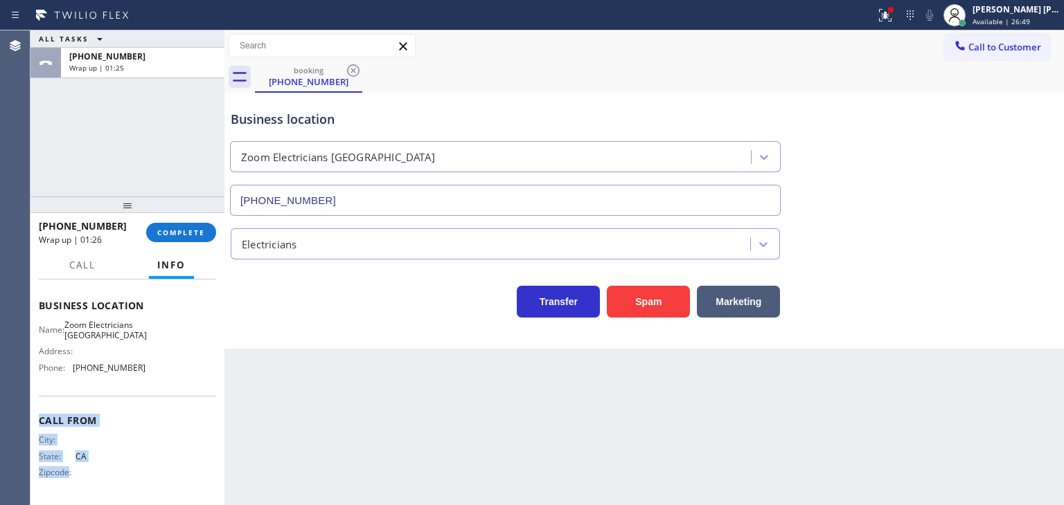
scroll to position [184, 0]
drag, startPoint x: 137, startPoint y: 488, endPoint x: 68, endPoint y: 380, distance: 128.3
click at [68, 380] on div "Business location Name: Zoom Electricians [GEOGRAPHIC_DATA] Address: Phone: [PH…" at bounding box center [127, 339] width 177 height 116
copy div "[PHONE_NUMBER]"
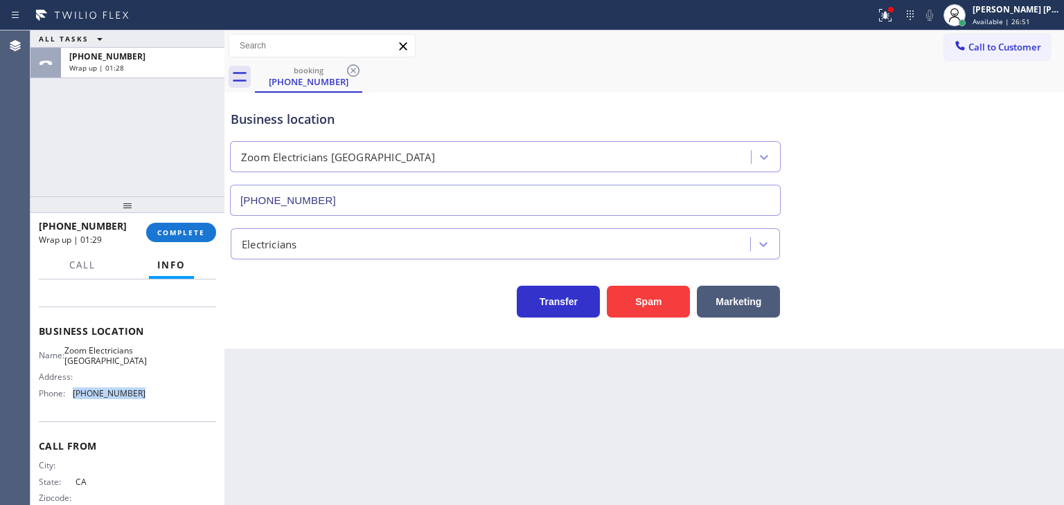
scroll to position [115, 0]
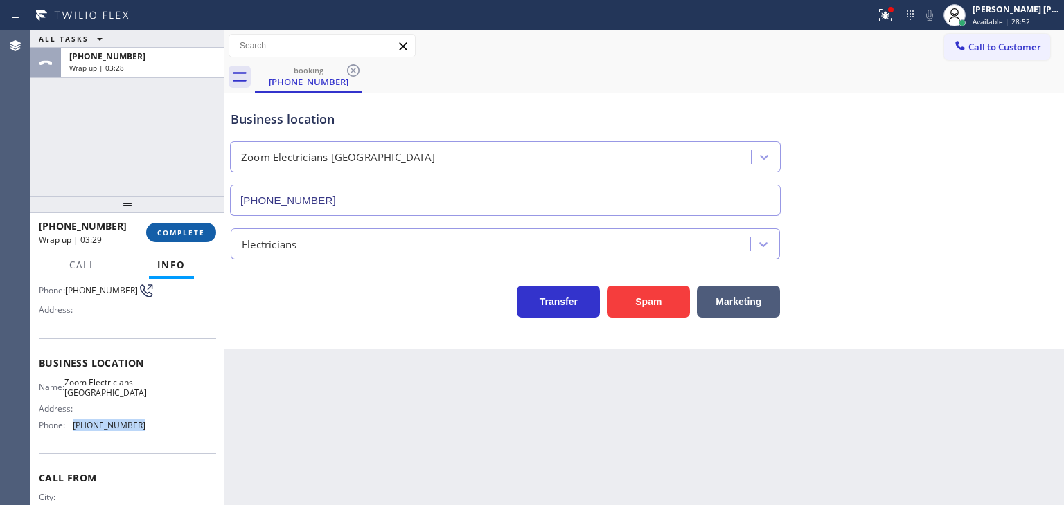
click at [193, 238] on button "COMPLETE" at bounding box center [181, 232] width 70 height 19
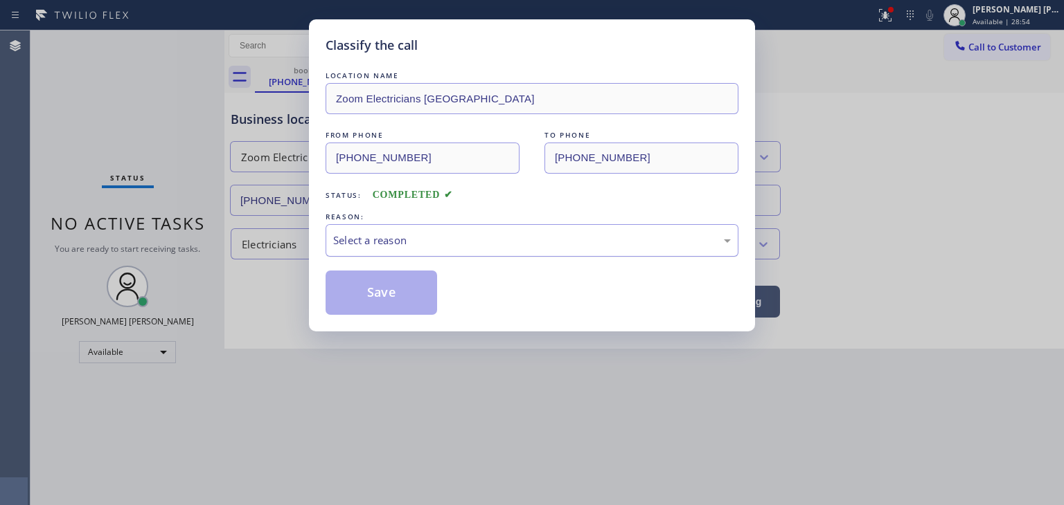
click at [406, 245] on div "Select a reason" at bounding box center [531, 241] width 397 height 16
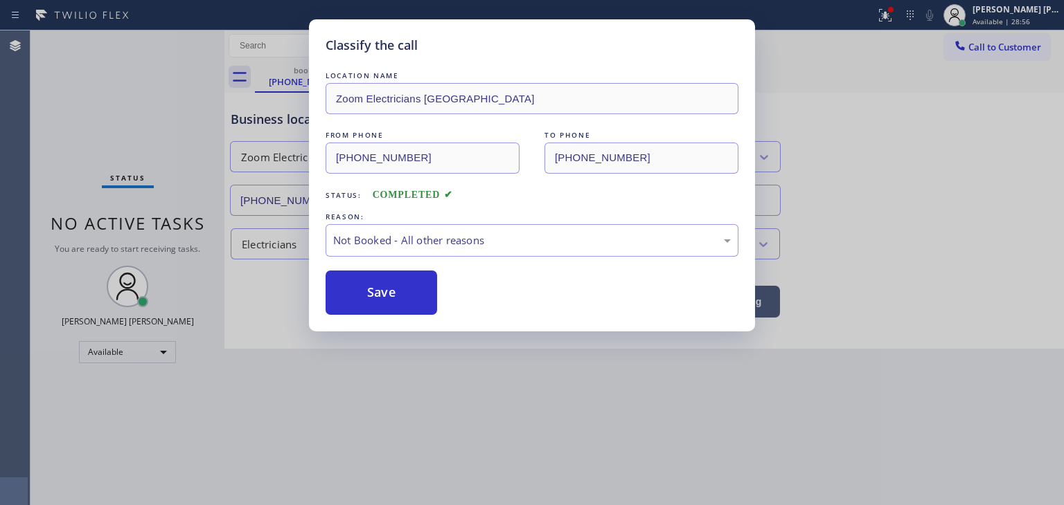
click at [395, 291] on button "Save" at bounding box center [380, 293] width 111 height 44
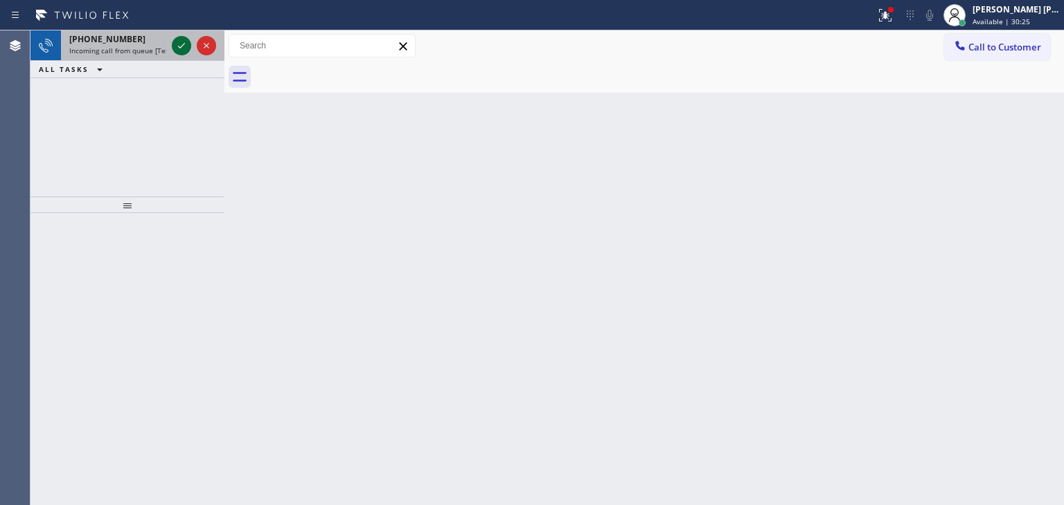
click at [177, 46] on icon at bounding box center [181, 45] width 17 height 17
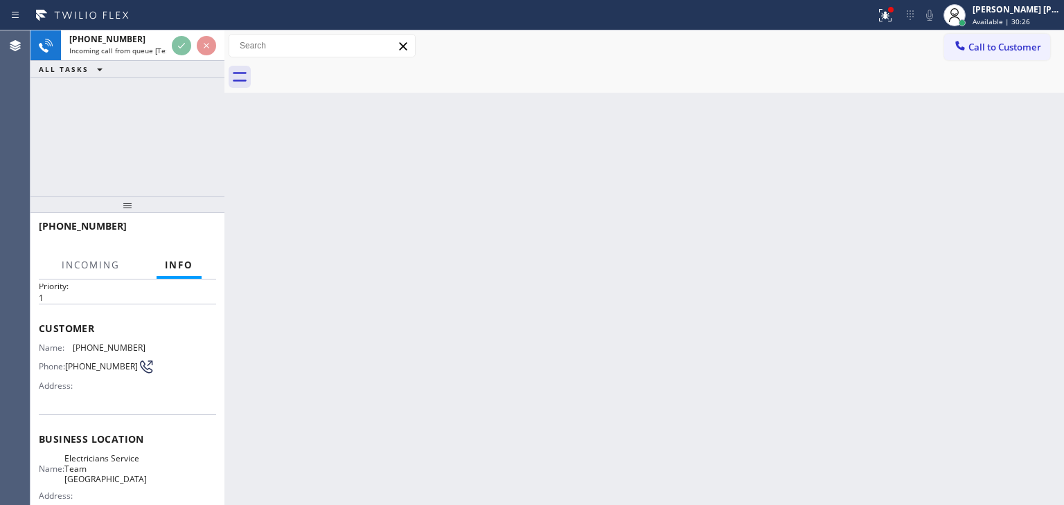
scroll to position [69, 0]
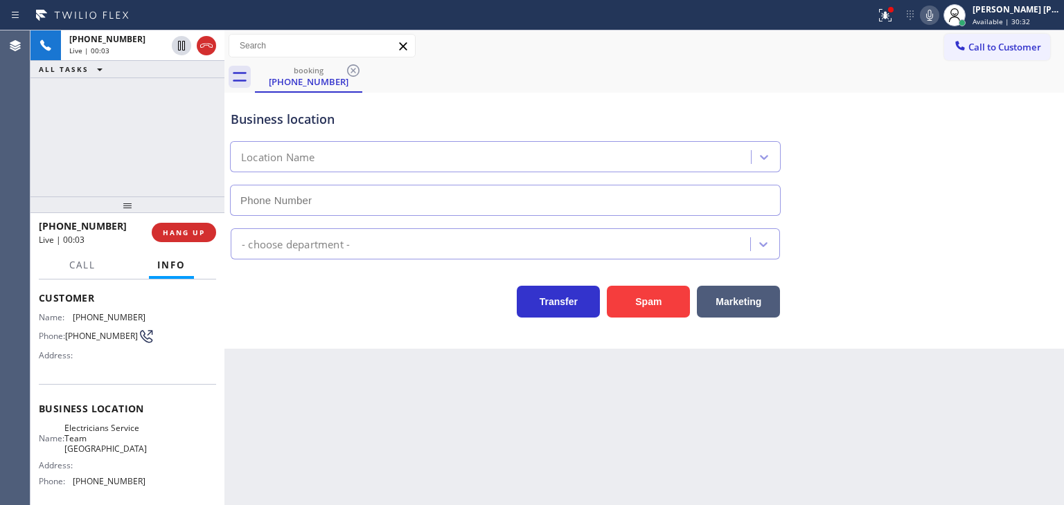
type input "[PHONE_NUMBER]"
click at [938, 21] on icon at bounding box center [929, 15] width 17 height 17
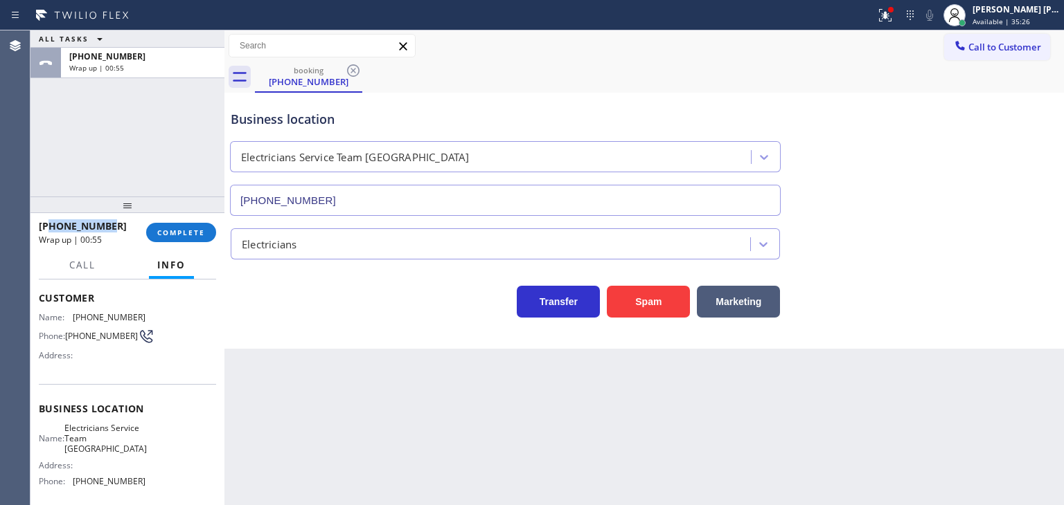
drag, startPoint x: 109, startPoint y: 228, endPoint x: 48, endPoint y: 230, distance: 61.0
click at [48, 230] on div "[PHONE_NUMBER]" at bounding box center [88, 226] width 98 height 13
copy span "7147174035"
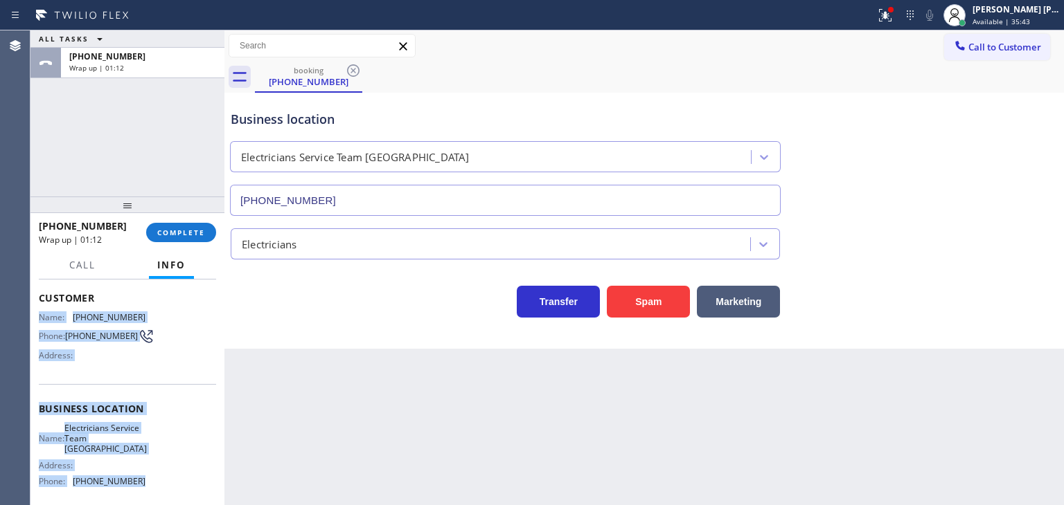
drag, startPoint x: 138, startPoint y: 483, endPoint x: 37, endPoint y: 310, distance: 200.2
click at [37, 310] on div "Context Queue: [Test] All Priority: 1 Customer Name: [PHONE_NUMBER] Phone: [PHO…" at bounding box center [127, 393] width 194 height 226
copy div "Name: [PHONE_NUMBER] Phone: [PHONE_NUMBER] Address: Business location Name: Ele…"
click at [1023, 6] on div "[PERSON_NAME] [PERSON_NAME]" at bounding box center [1015, 9] width 87 height 12
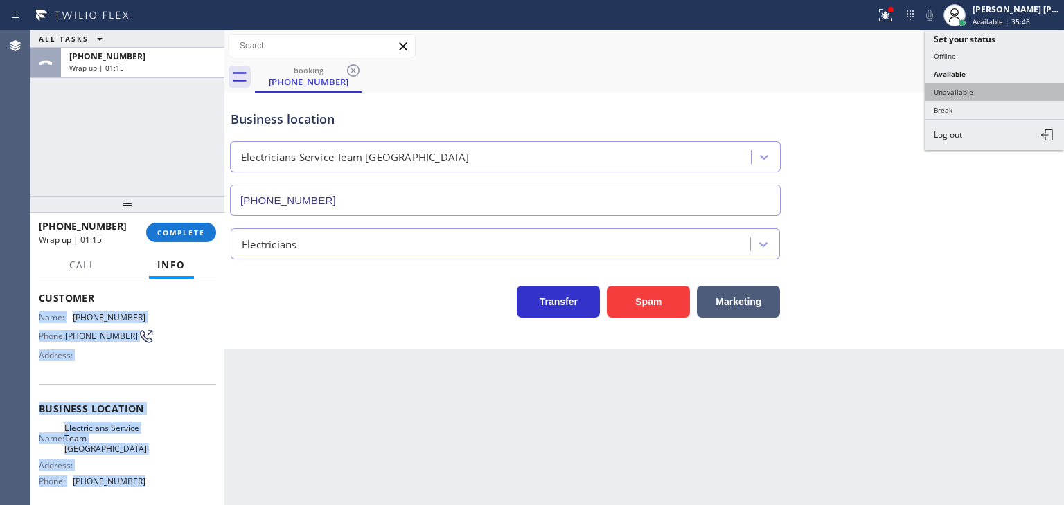
click at [985, 88] on button "Unavailable" at bounding box center [994, 92] width 138 height 18
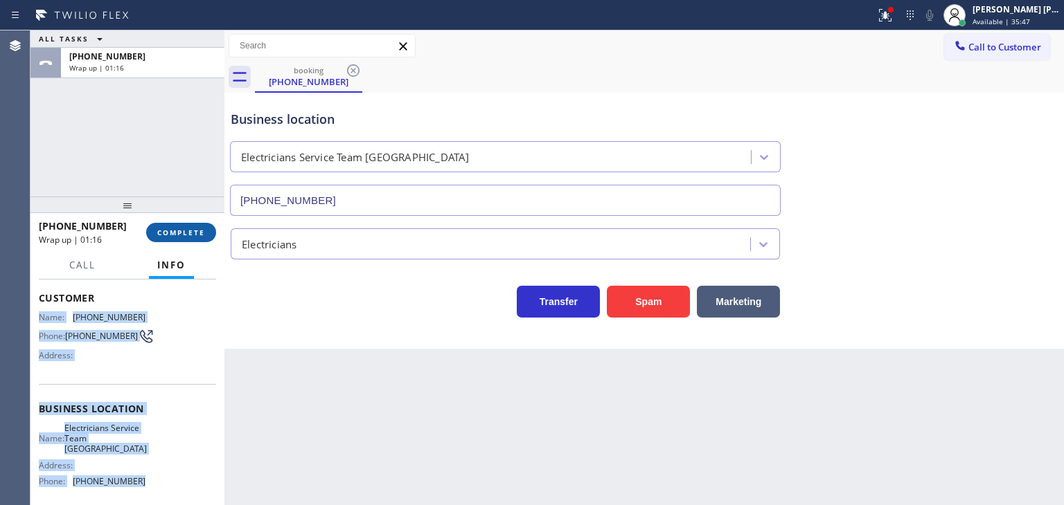
click at [191, 233] on span "COMPLETE" at bounding box center [181, 233] width 48 height 10
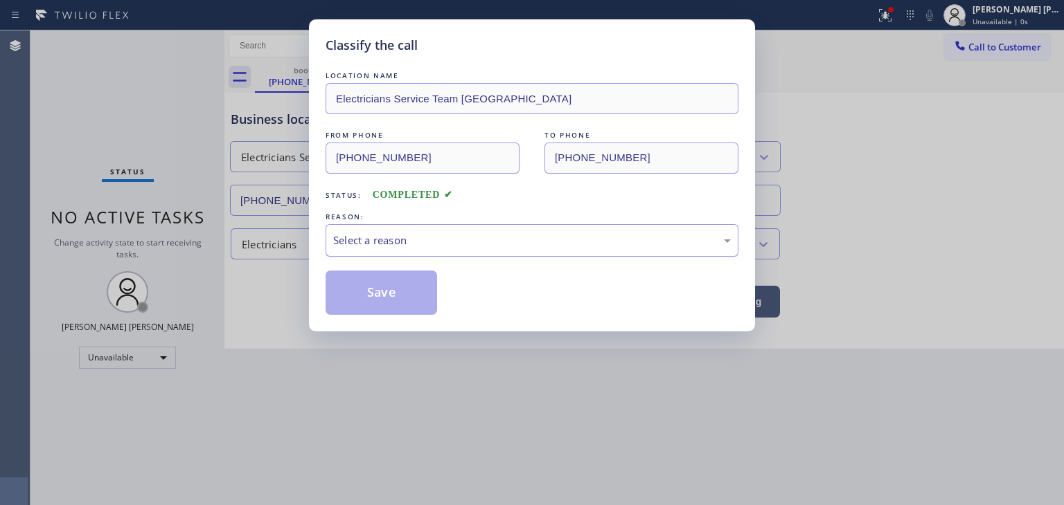
click at [474, 242] on div "Select a reason" at bounding box center [531, 241] width 397 height 16
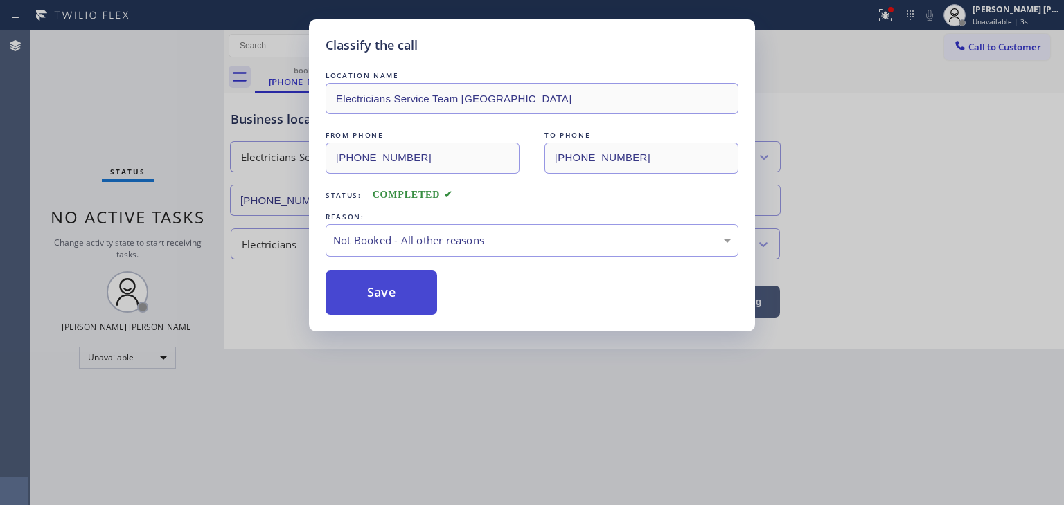
click at [402, 297] on button "Save" at bounding box center [380, 293] width 111 height 44
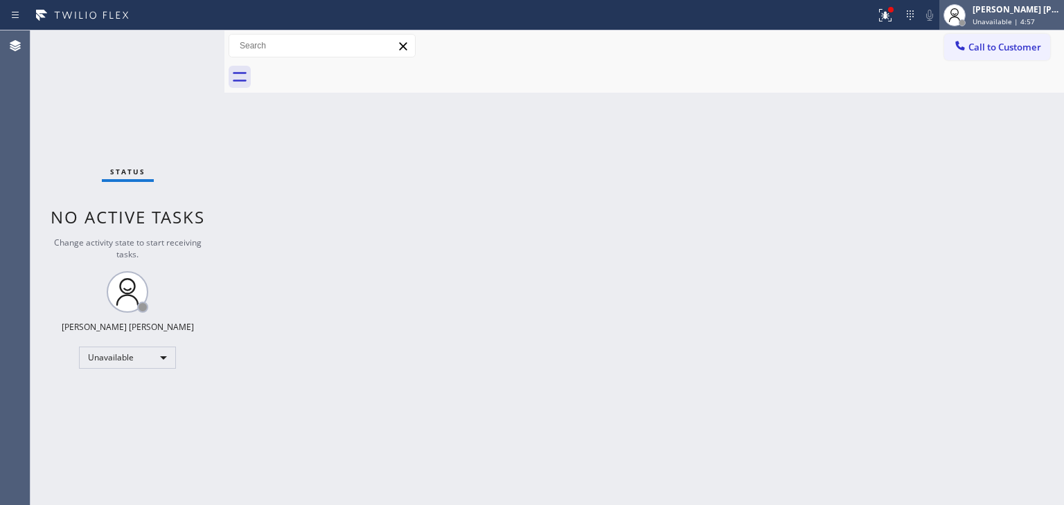
click at [1030, 20] on span "Unavailable | 4:57" at bounding box center [1003, 22] width 62 height 10
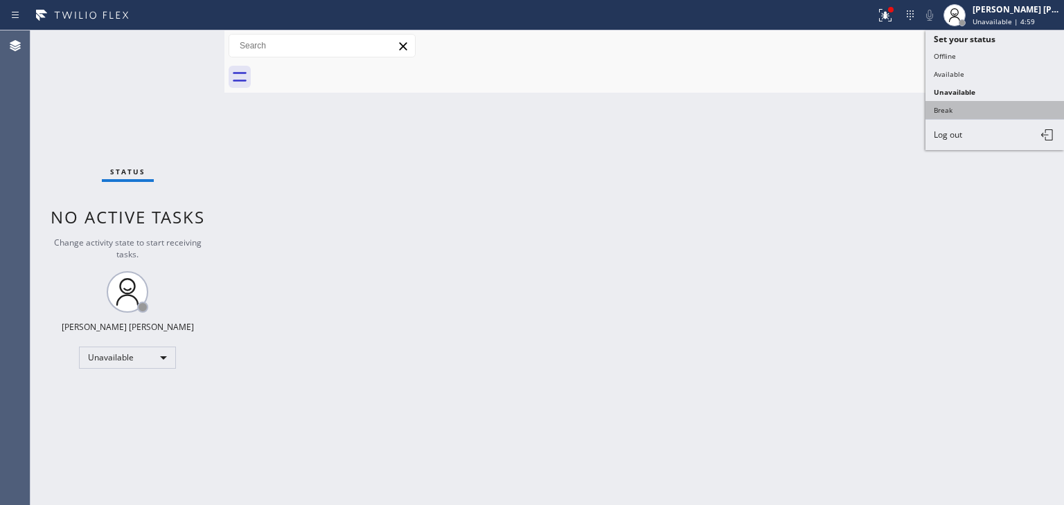
click at [958, 112] on button "Break" at bounding box center [994, 110] width 138 height 18
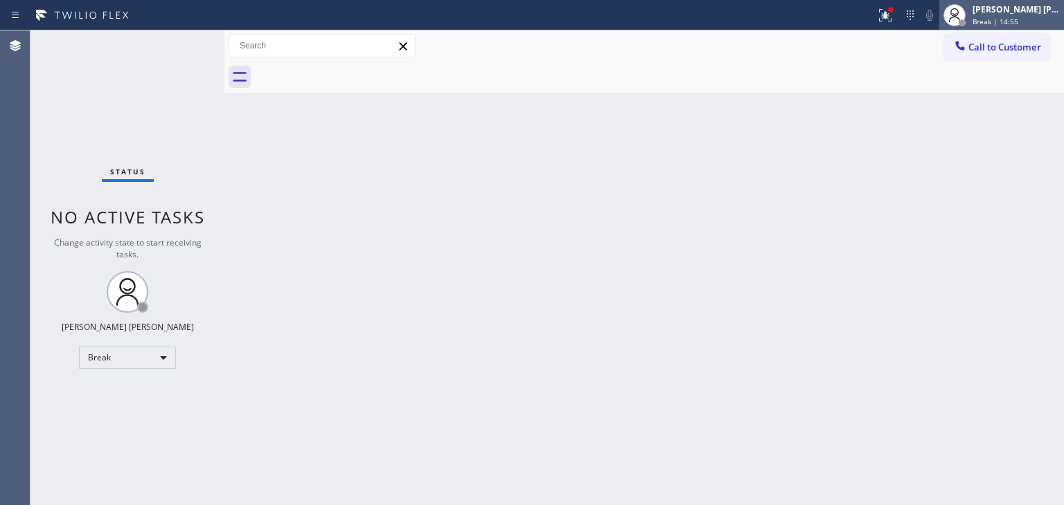
click at [1032, 9] on div "[PERSON_NAME] [PERSON_NAME]" at bounding box center [1015, 9] width 87 height 12
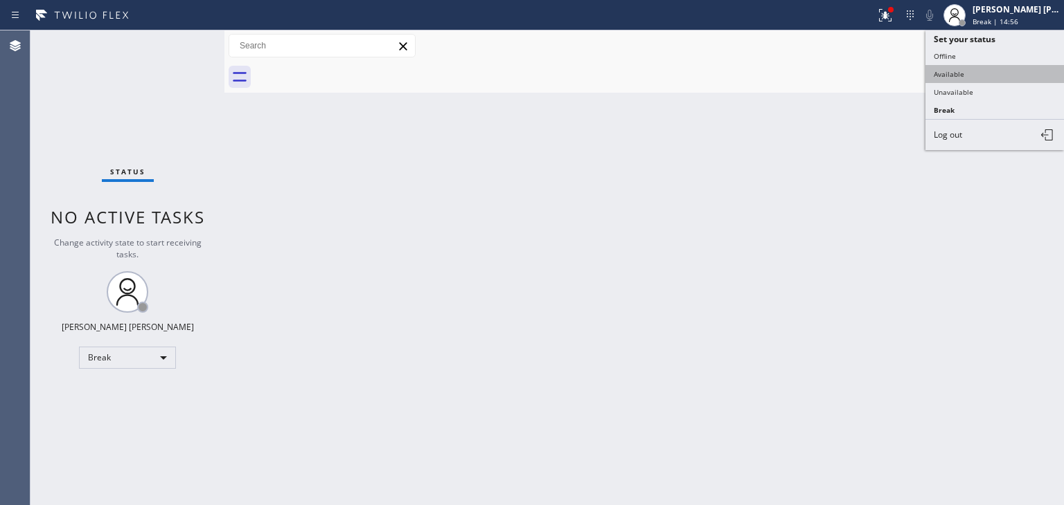
click at [940, 70] on button "Available" at bounding box center [994, 74] width 138 height 18
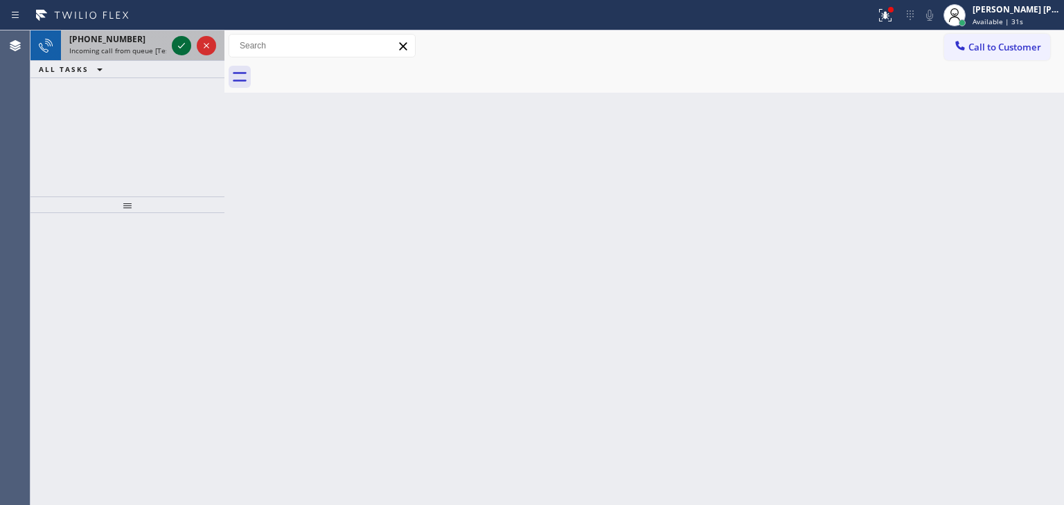
click at [181, 45] on icon at bounding box center [181, 45] width 17 height 17
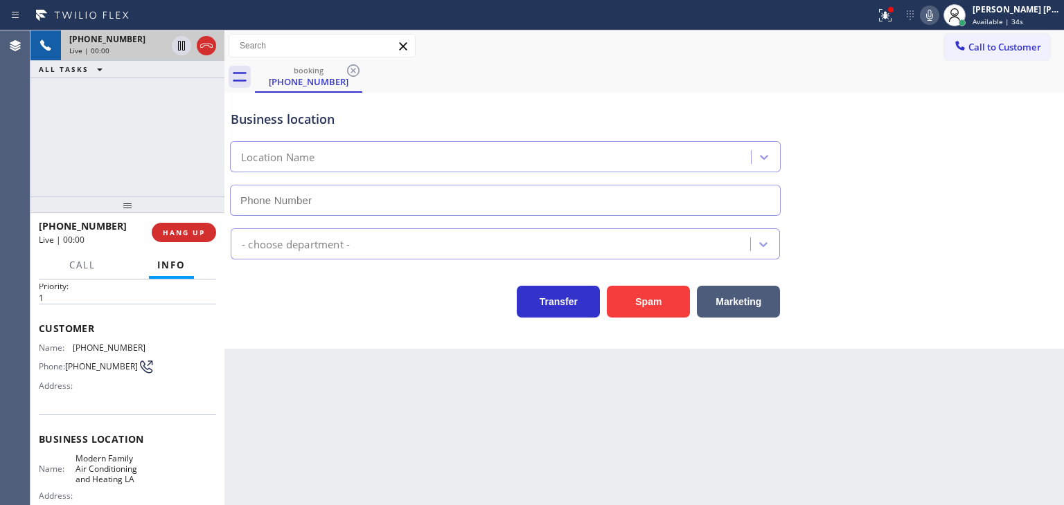
scroll to position [69, 0]
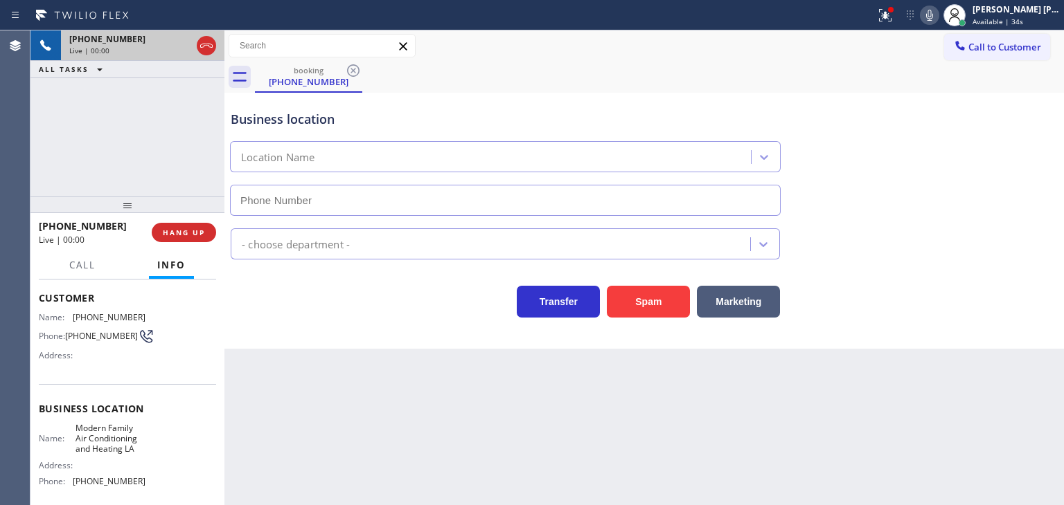
type input "[PHONE_NUMBER]"
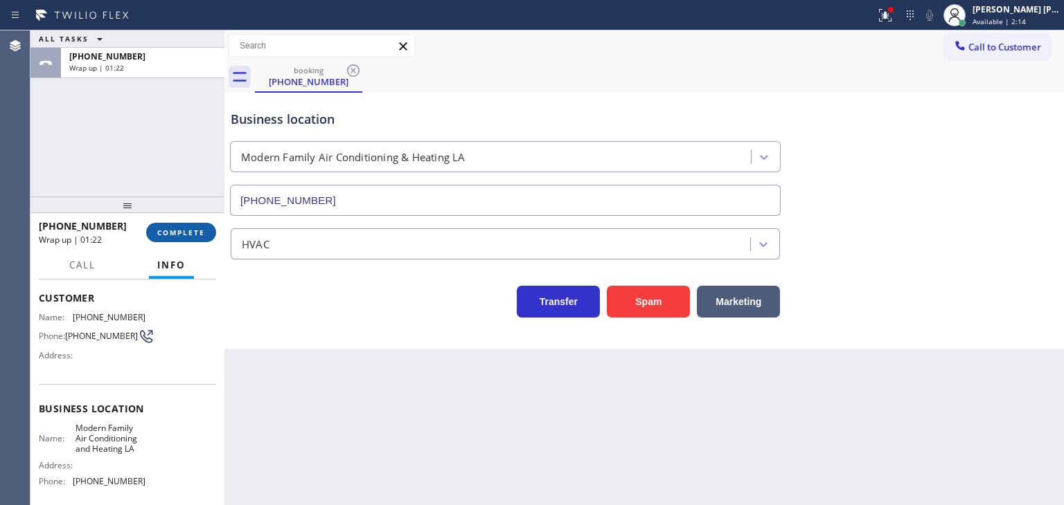
click at [177, 229] on span "COMPLETE" at bounding box center [181, 233] width 48 height 10
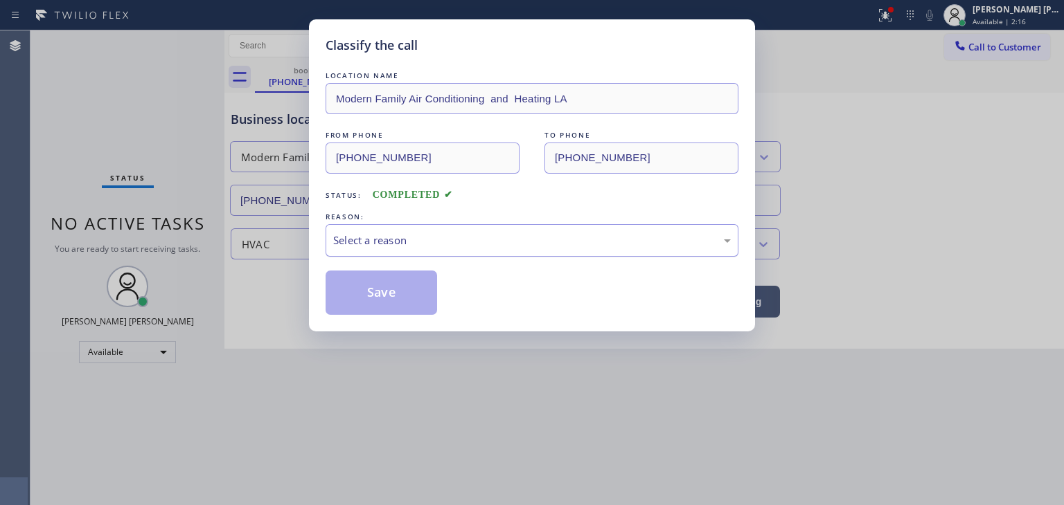
click at [393, 235] on div "Select a reason" at bounding box center [531, 241] width 397 height 16
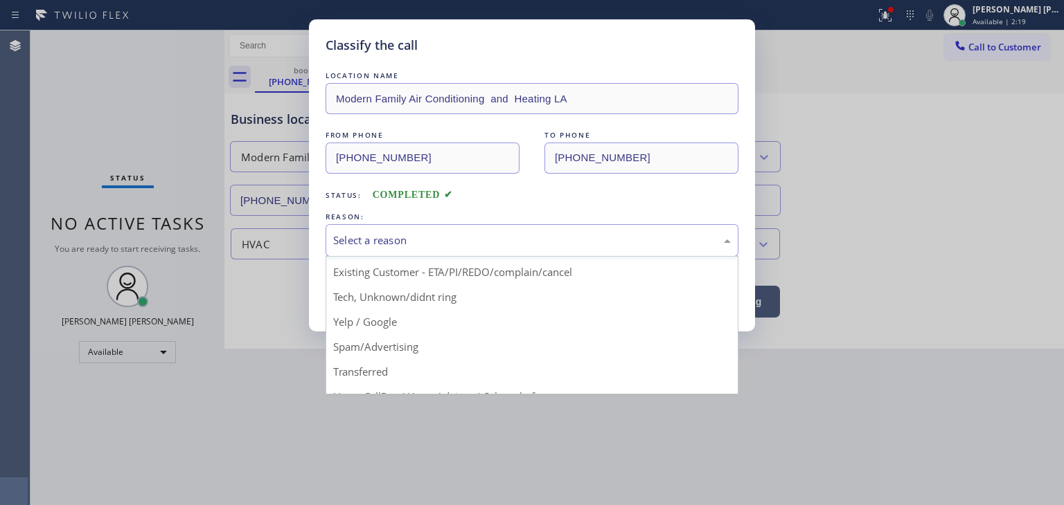
scroll to position [69, 0]
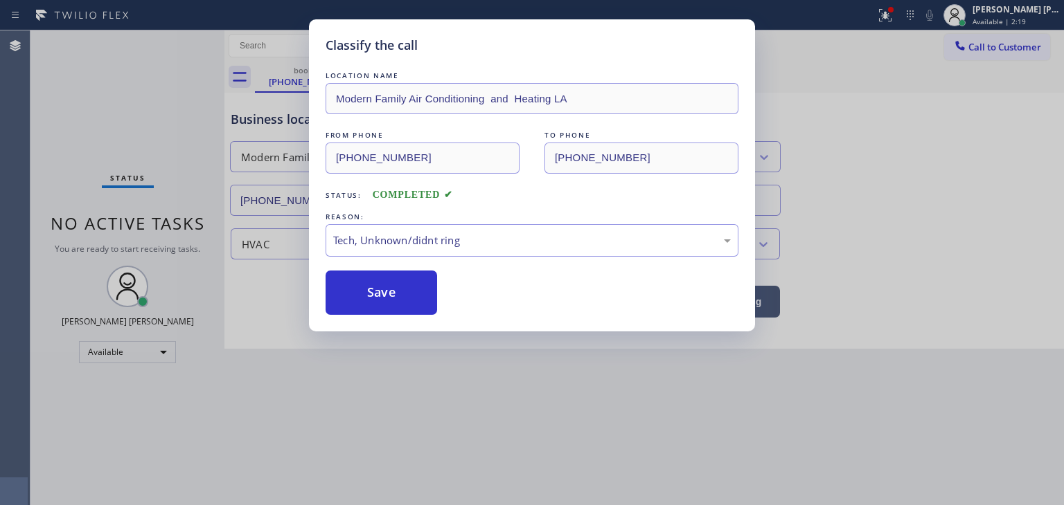
click at [402, 278] on button "Save" at bounding box center [380, 293] width 111 height 44
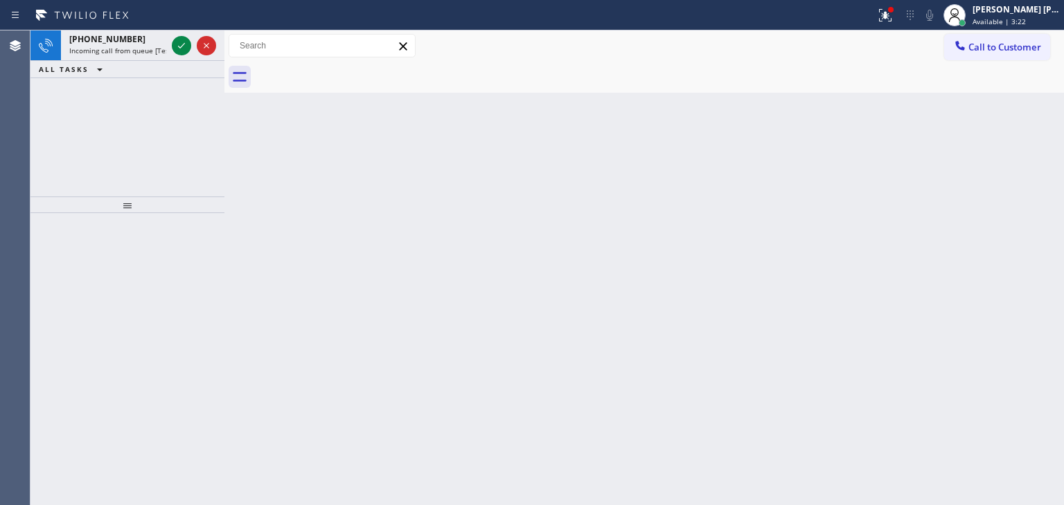
click at [177, 35] on div at bounding box center [194, 45] width 50 height 30
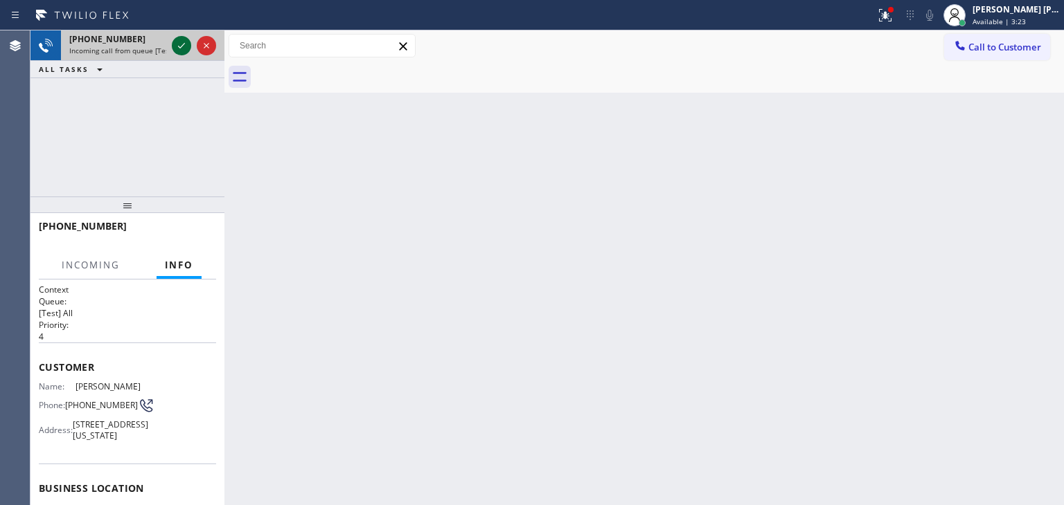
click at [177, 38] on icon at bounding box center [181, 45] width 17 height 17
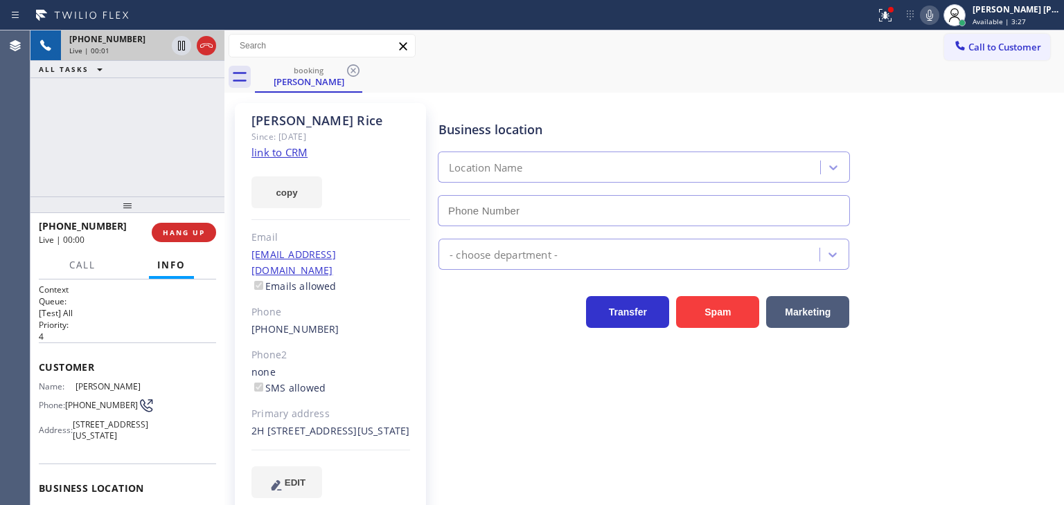
type input "[PHONE_NUMBER]"
click at [288, 153] on link "link to CRM" at bounding box center [279, 152] width 56 height 14
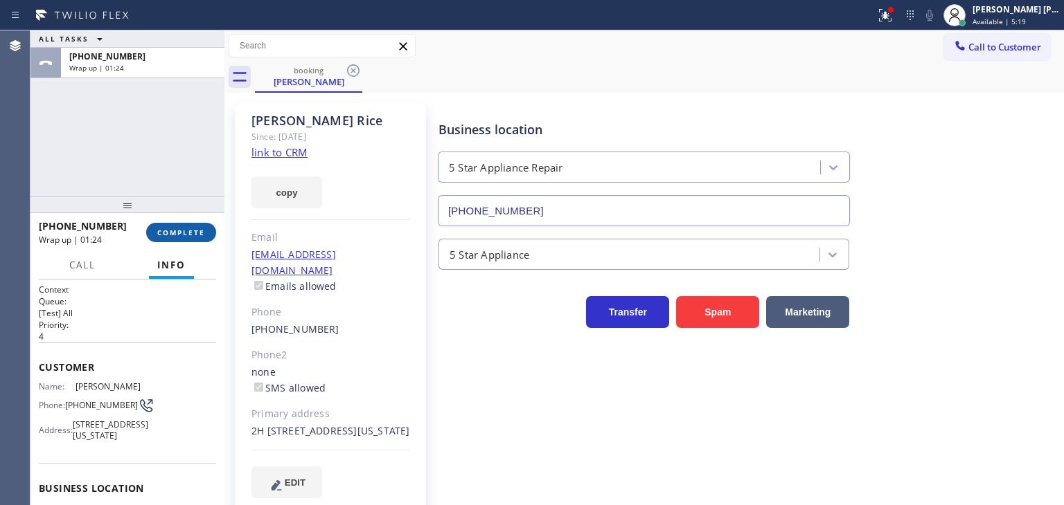
click at [202, 229] on span "COMPLETE" at bounding box center [181, 233] width 48 height 10
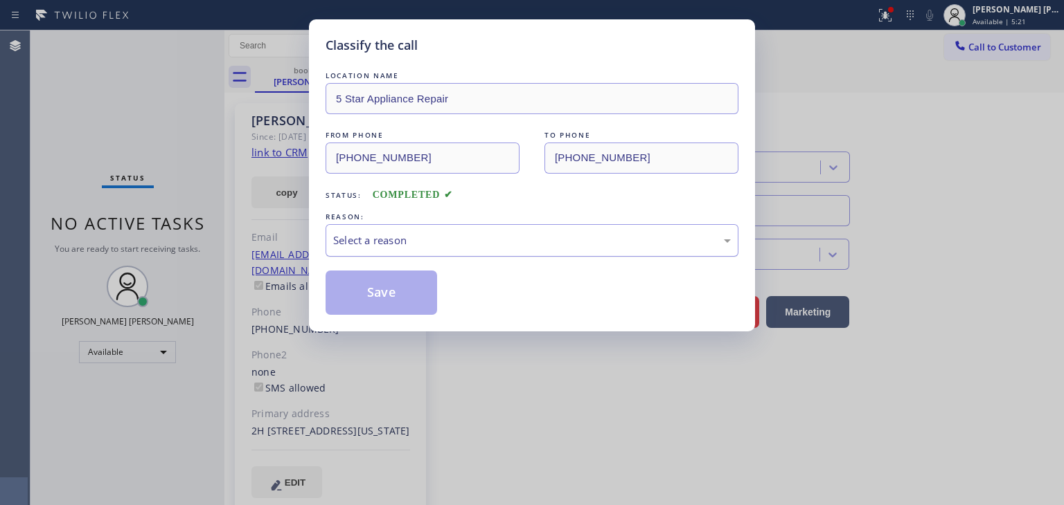
click at [349, 242] on div "Select a reason" at bounding box center [531, 241] width 397 height 16
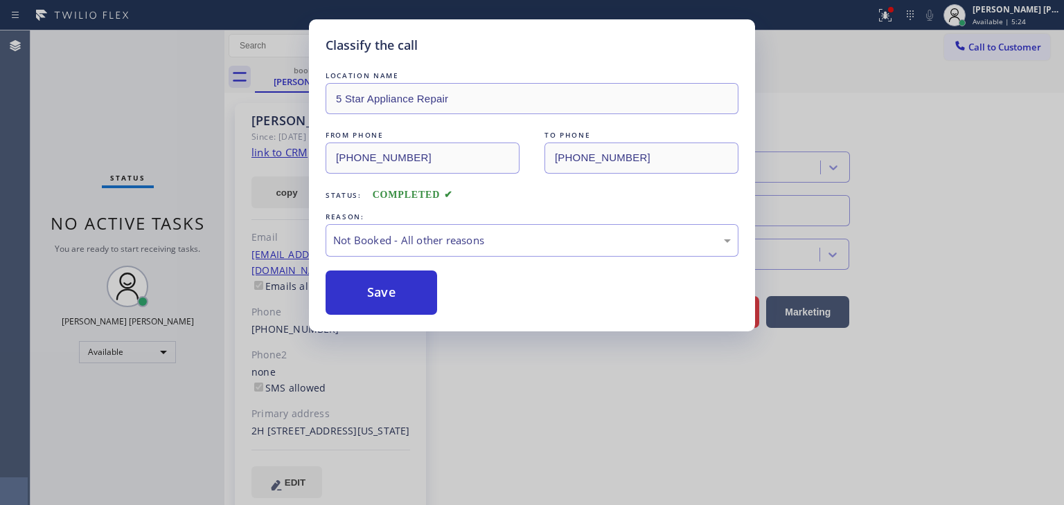
click at [370, 292] on button "Save" at bounding box center [380, 293] width 111 height 44
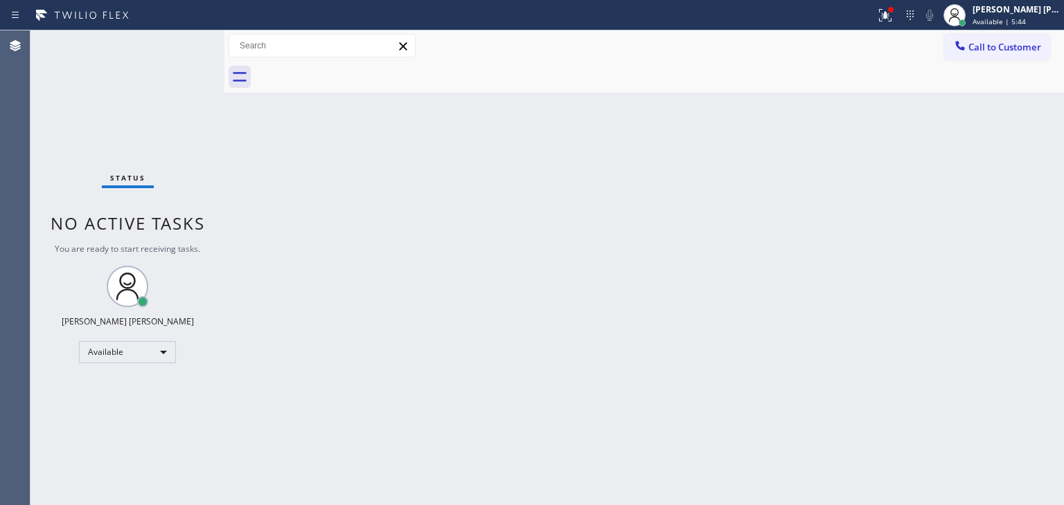
click at [179, 44] on div "Status No active tasks You are ready to start receiving tasks. [PERSON_NAME] [P…" at bounding box center [127, 267] width 194 height 475
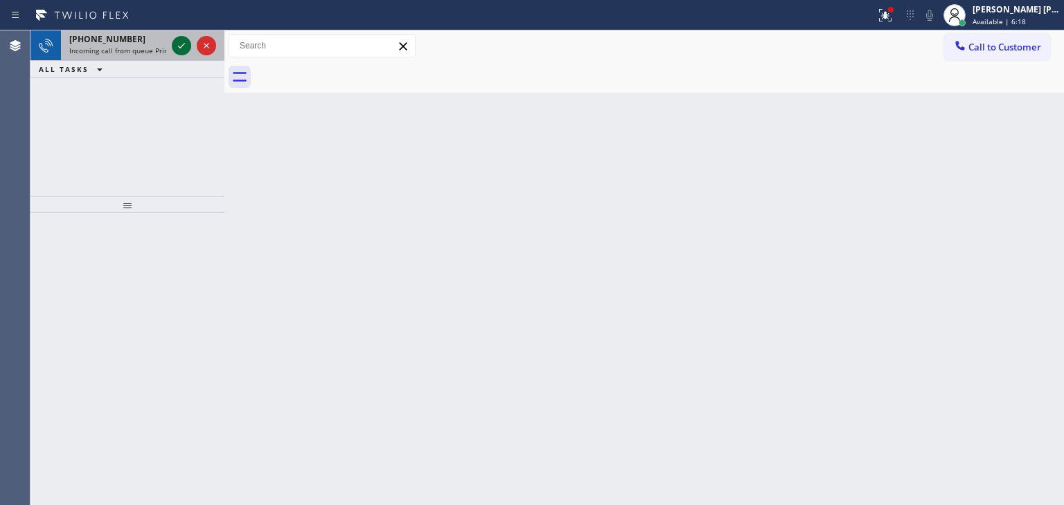
click at [183, 42] on icon at bounding box center [181, 45] width 17 height 17
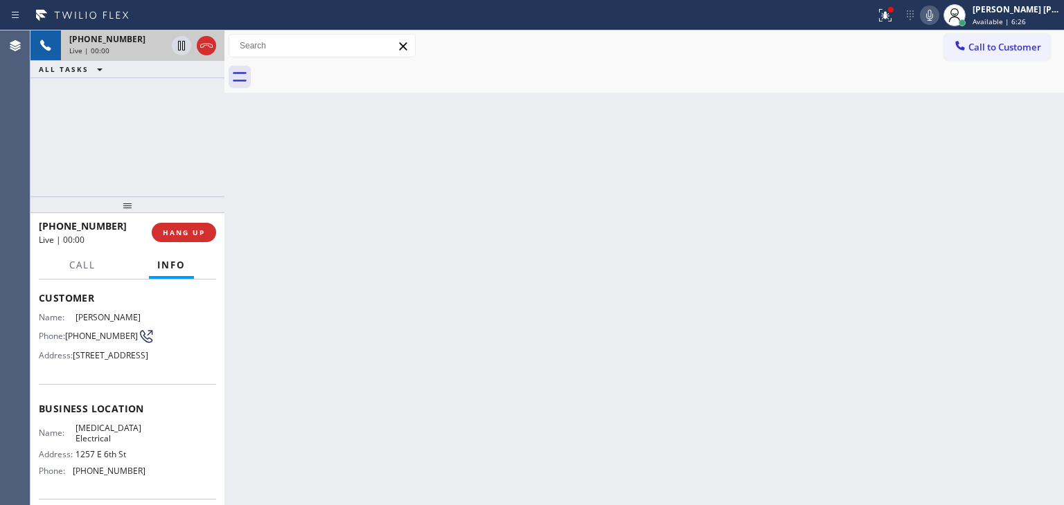
scroll to position [138, 0]
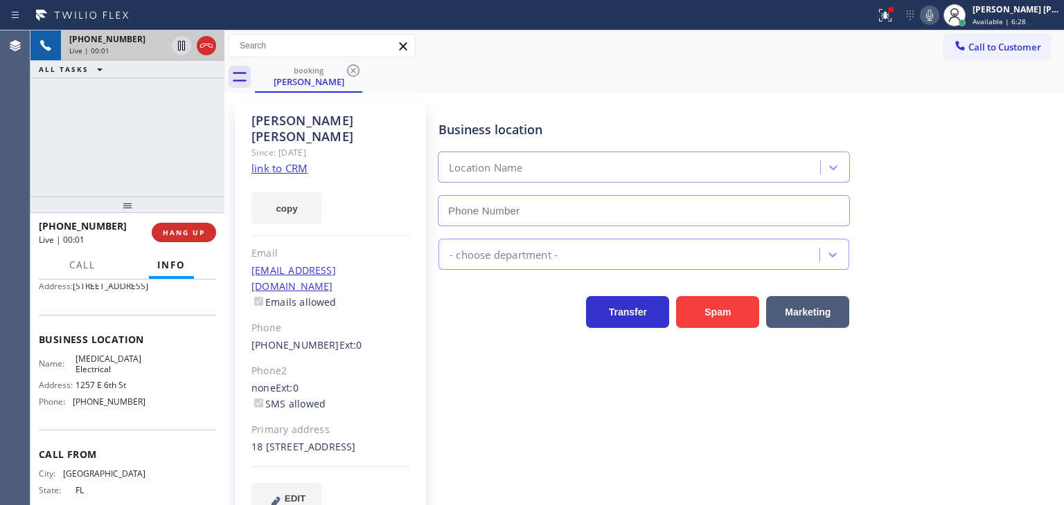
type input "[PHONE_NUMBER]"
click at [283, 161] on link "link to CRM" at bounding box center [279, 168] width 56 height 14
click at [938, 19] on icon at bounding box center [929, 15] width 17 height 17
click at [1063, 22] on div "[PERSON_NAME] [PERSON_NAME] Available | 7:41" at bounding box center [1016, 15] width 94 height 24
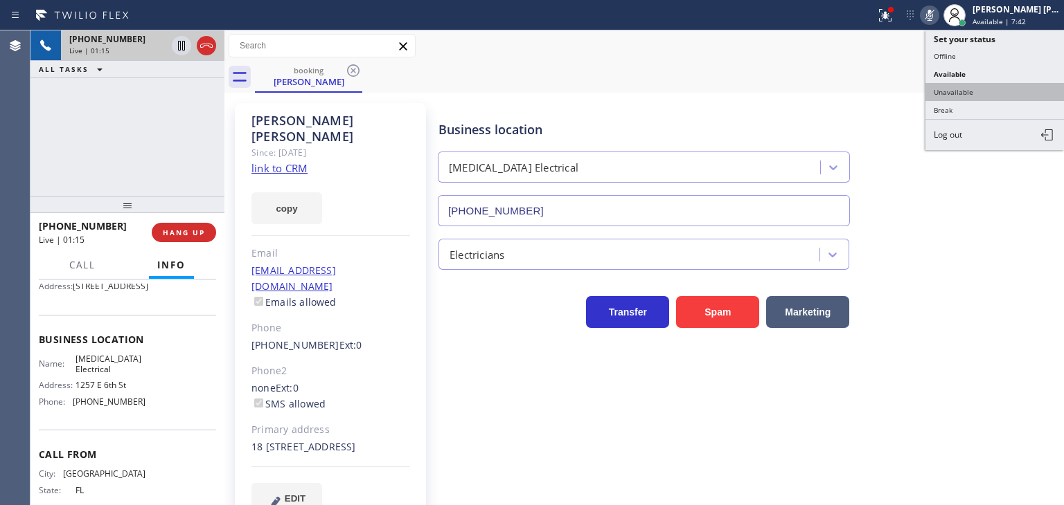
click at [1010, 84] on button "Unavailable" at bounding box center [994, 92] width 138 height 18
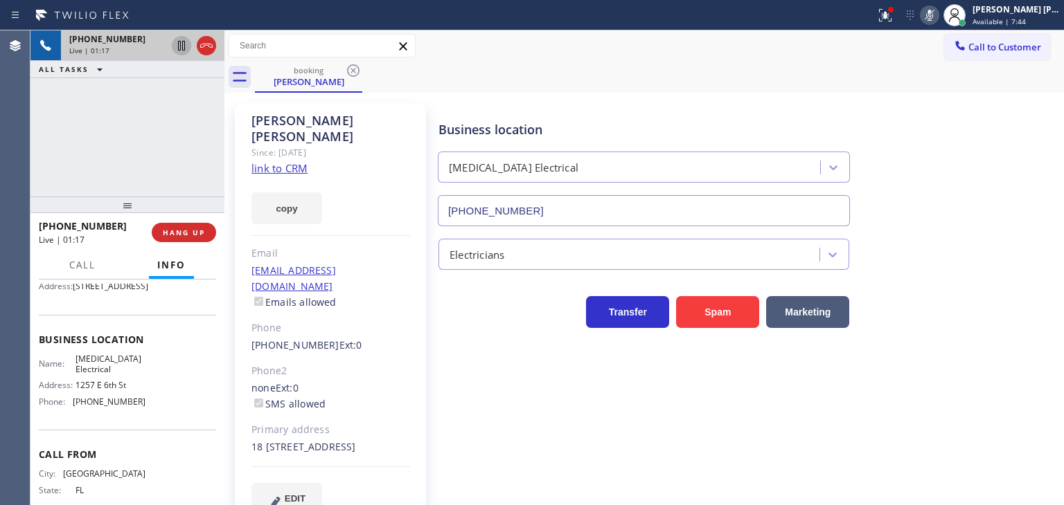
click at [182, 43] on icon at bounding box center [181, 46] width 7 height 10
drag, startPoint x: 952, startPoint y: 15, endPoint x: 841, endPoint y: 1, distance: 112.4
click at [933, 15] on icon at bounding box center [929, 15] width 7 height 11
click at [181, 42] on icon at bounding box center [181, 45] width 17 height 17
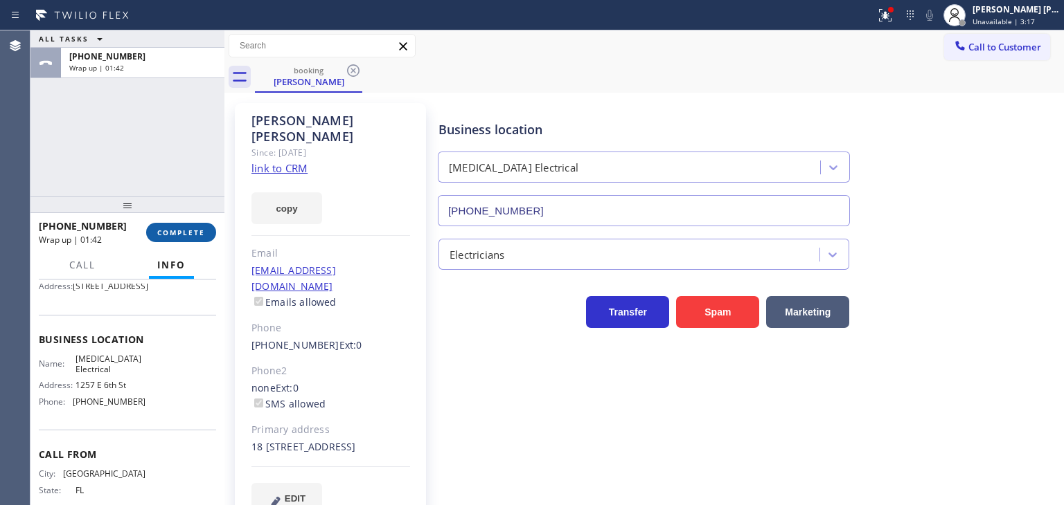
click at [190, 236] on span "COMPLETE" at bounding box center [181, 233] width 48 height 10
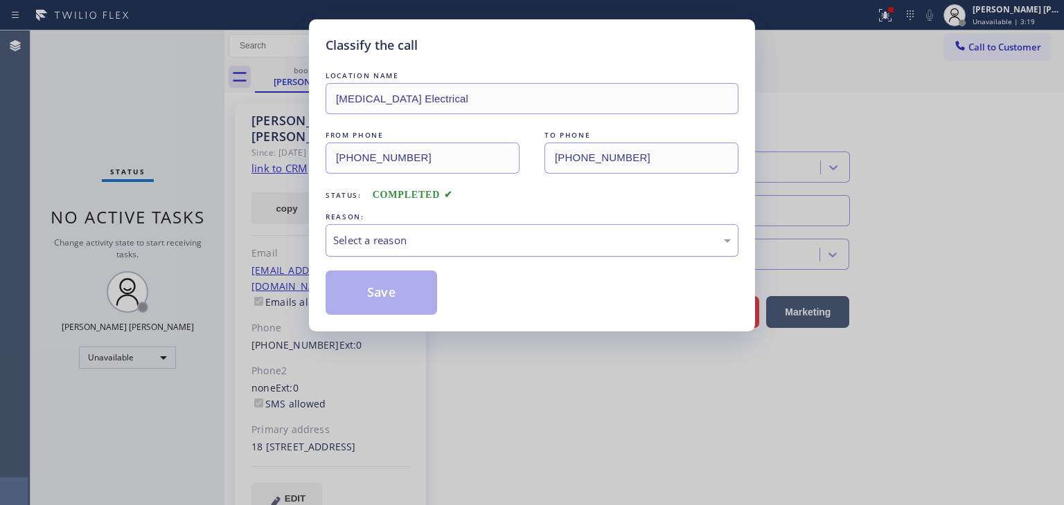
click at [407, 237] on div "Select a reason" at bounding box center [531, 241] width 397 height 16
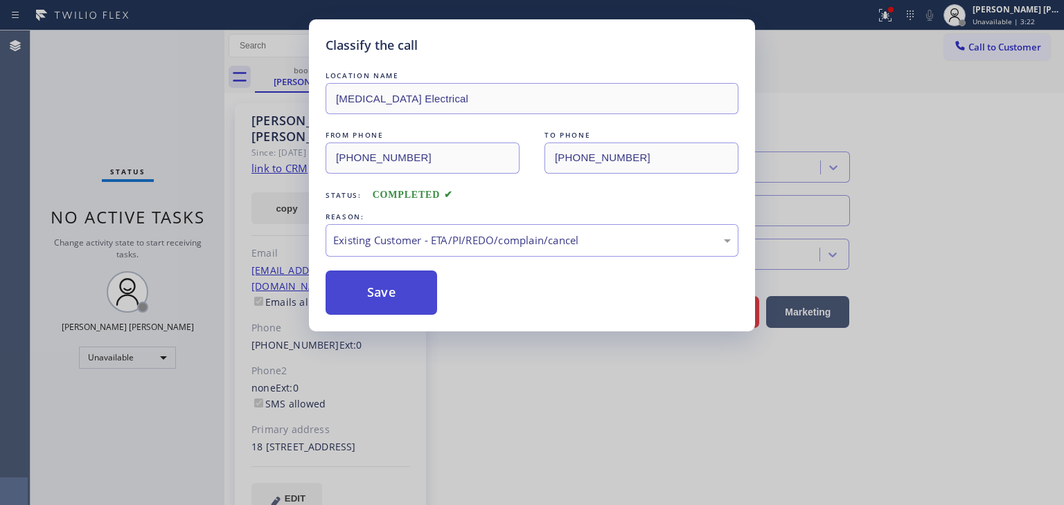
click at [381, 303] on button "Save" at bounding box center [380, 293] width 111 height 44
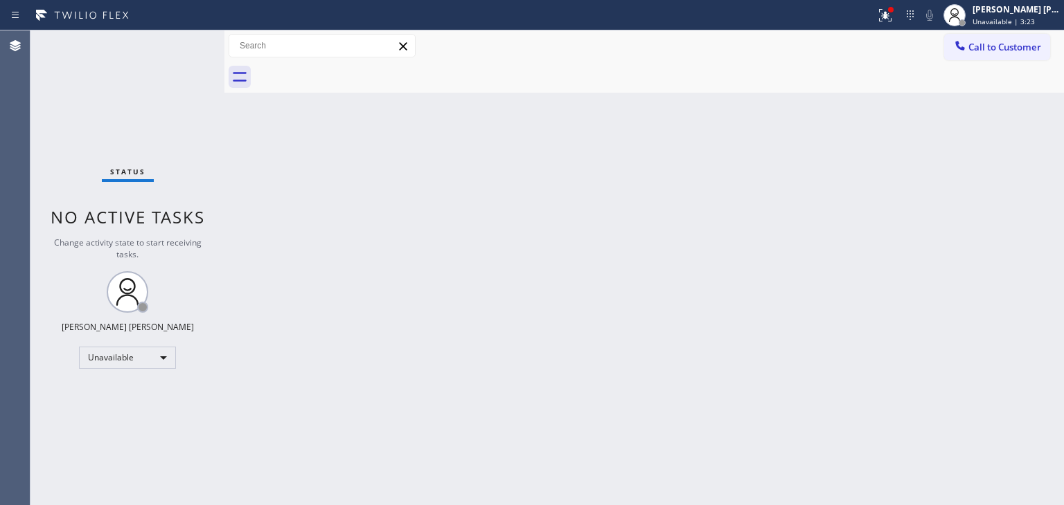
click at [1035, 17] on span "Unavailable | 3:23" at bounding box center [1003, 22] width 62 height 10
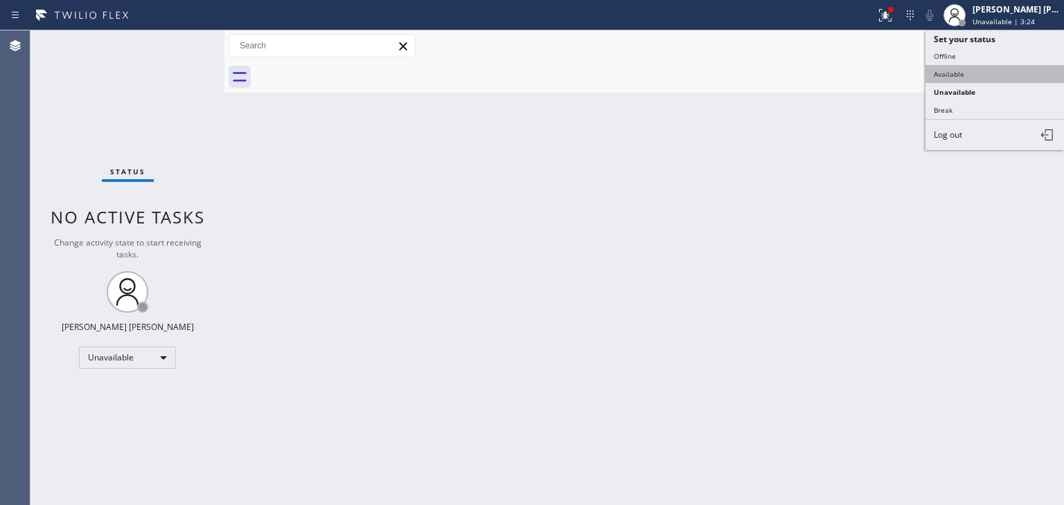
click at [969, 67] on button "Available" at bounding box center [994, 74] width 138 height 18
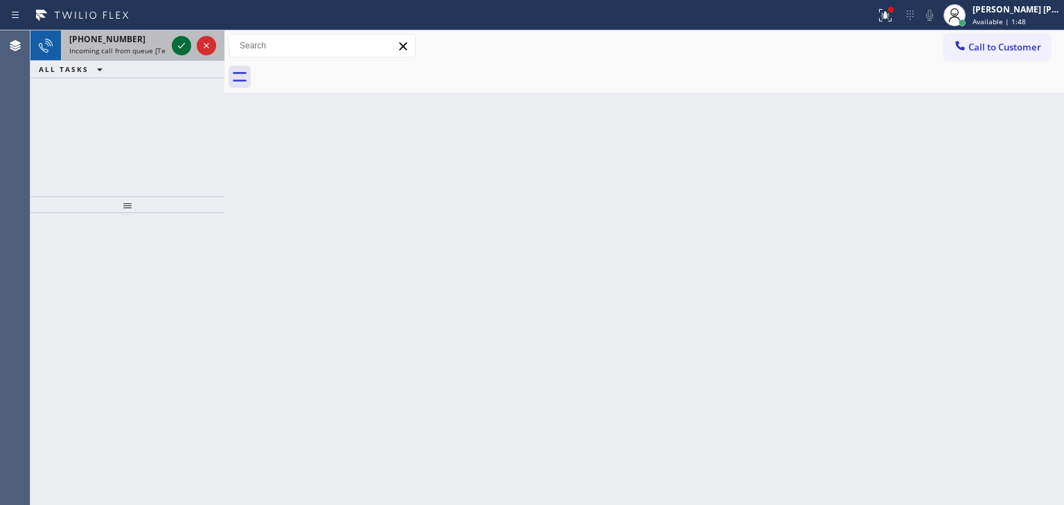
click at [183, 47] on icon at bounding box center [181, 45] width 17 height 17
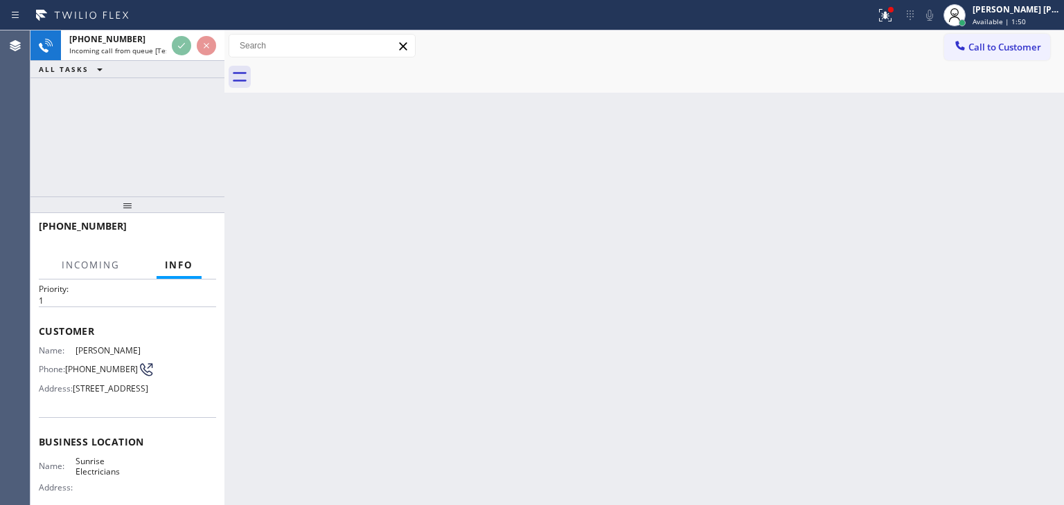
scroll to position [69, 0]
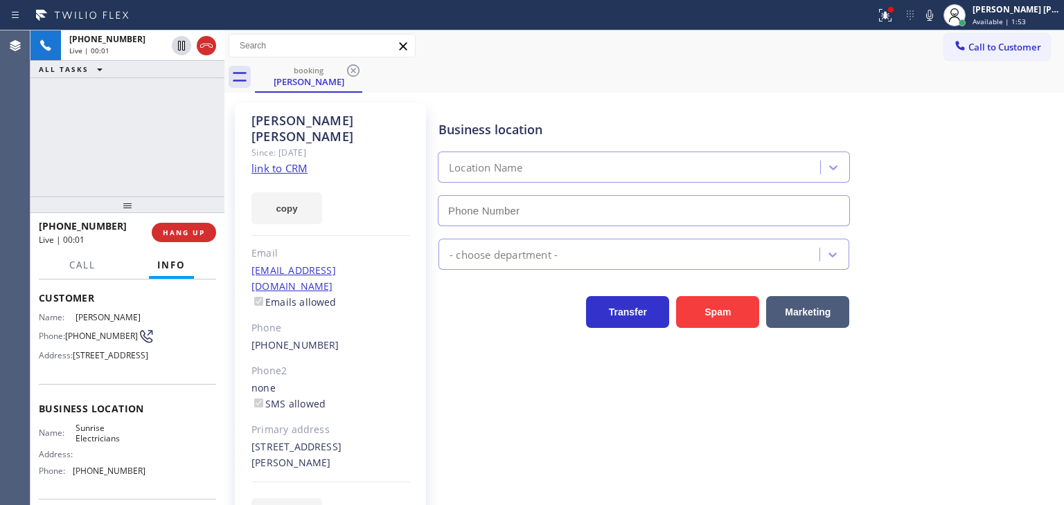
type input "[PHONE_NUMBER]"
drag, startPoint x: 119, startPoint y: 147, endPoint x: 231, endPoint y: 123, distance: 114.9
click at [125, 147] on div "[PHONE_NUMBER] Live | 00:07 ALL TASKS ALL TASKS ACTIVE TASKS TASKS IN WRAP UP" at bounding box center [127, 113] width 194 height 166
click at [262, 161] on link "link to CRM" at bounding box center [279, 168] width 56 height 14
click at [284, 161] on link "link to CRM" at bounding box center [279, 168] width 56 height 14
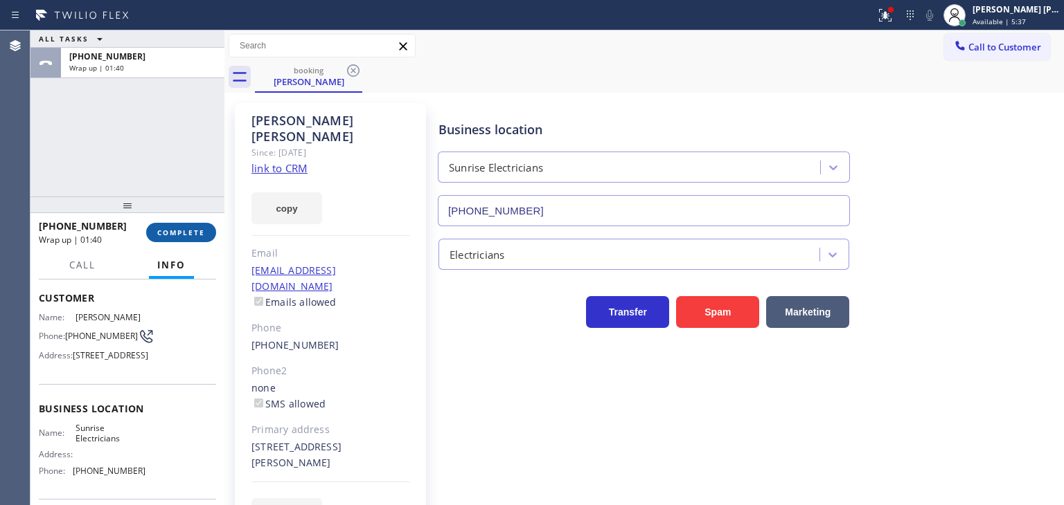
click at [193, 227] on button "COMPLETE" at bounding box center [181, 232] width 70 height 19
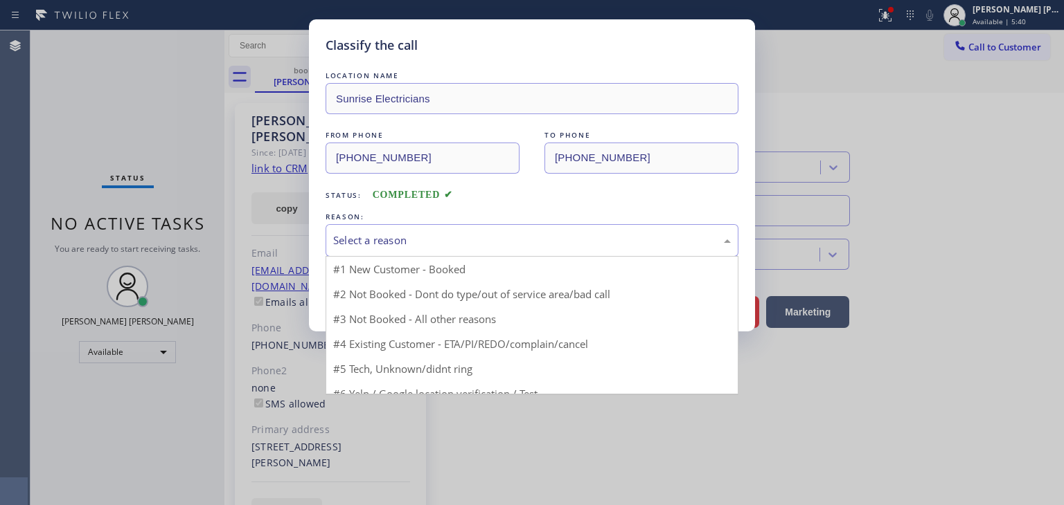
click at [367, 246] on div "Select a reason" at bounding box center [531, 241] width 397 height 16
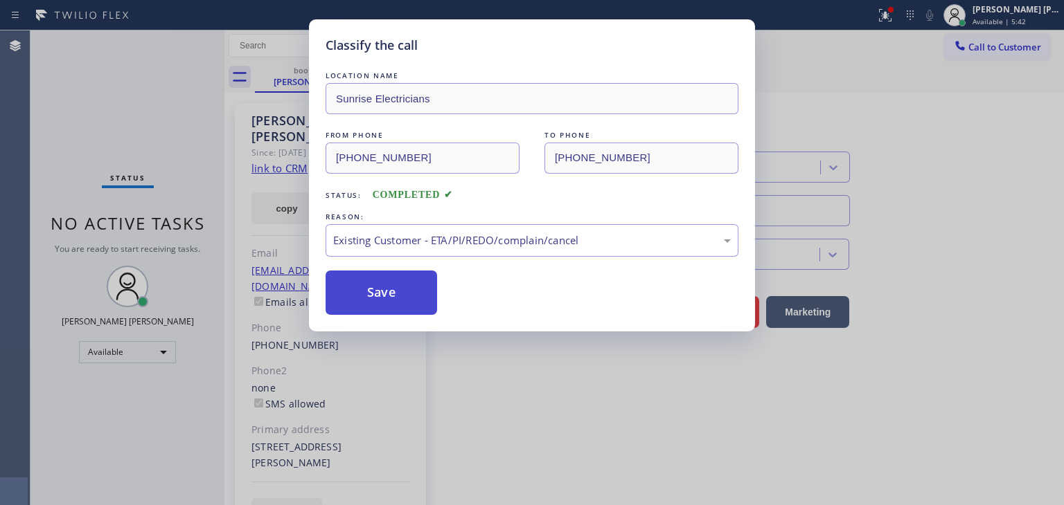
click at [375, 292] on button "Save" at bounding box center [380, 293] width 111 height 44
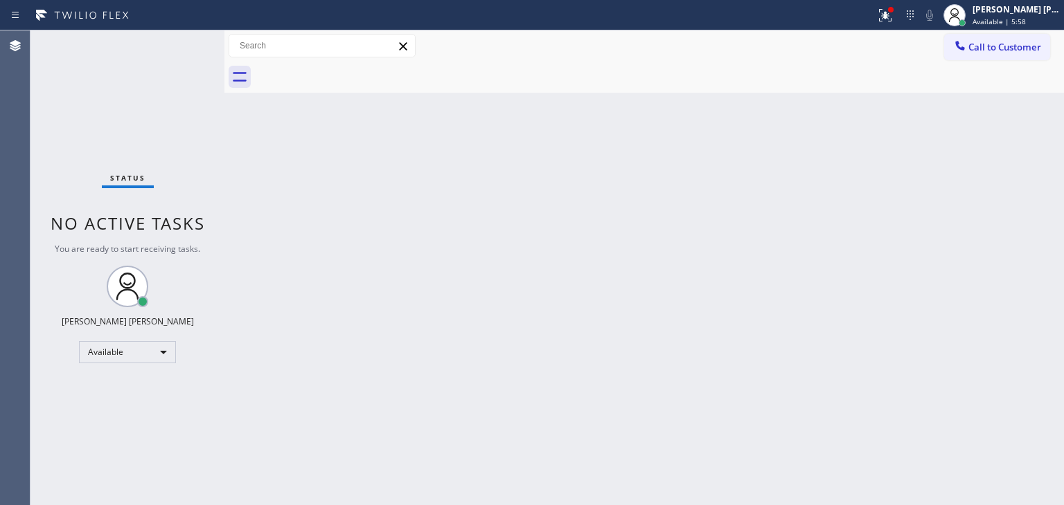
drag, startPoint x: 161, startPoint y: 69, endPoint x: 176, endPoint y: 69, distance: 14.6
click at [161, 69] on div "Status No active tasks You are ready to start receiving tasks. [PERSON_NAME] [P…" at bounding box center [127, 267] width 194 height 475
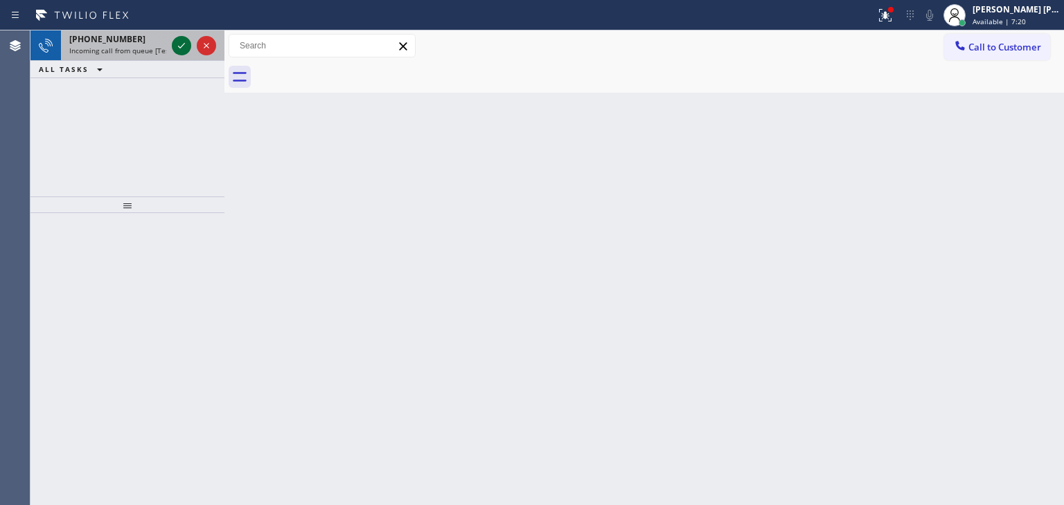
click at [181, 45] on icon at bounding box center [181, 45] width 17 height 17
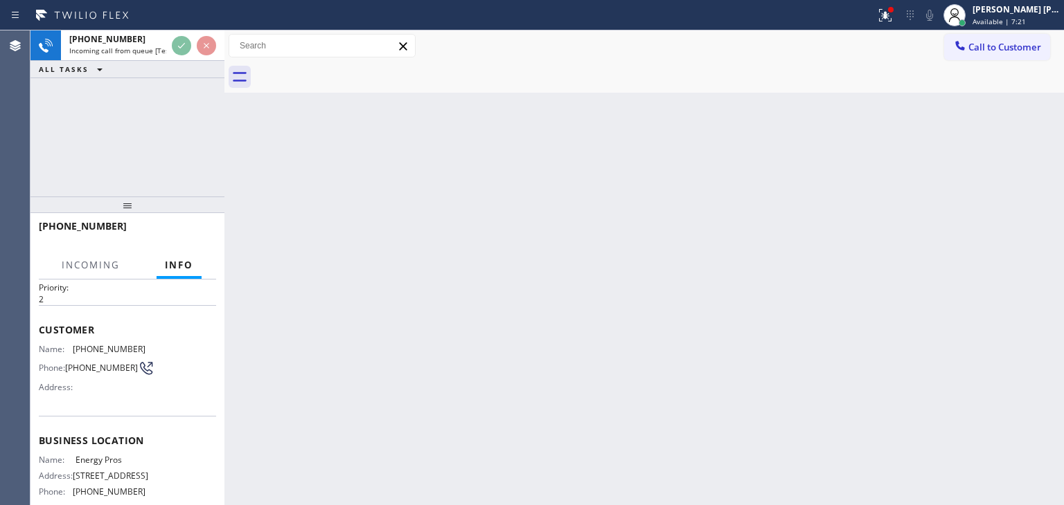
scroll to position [69, 0]
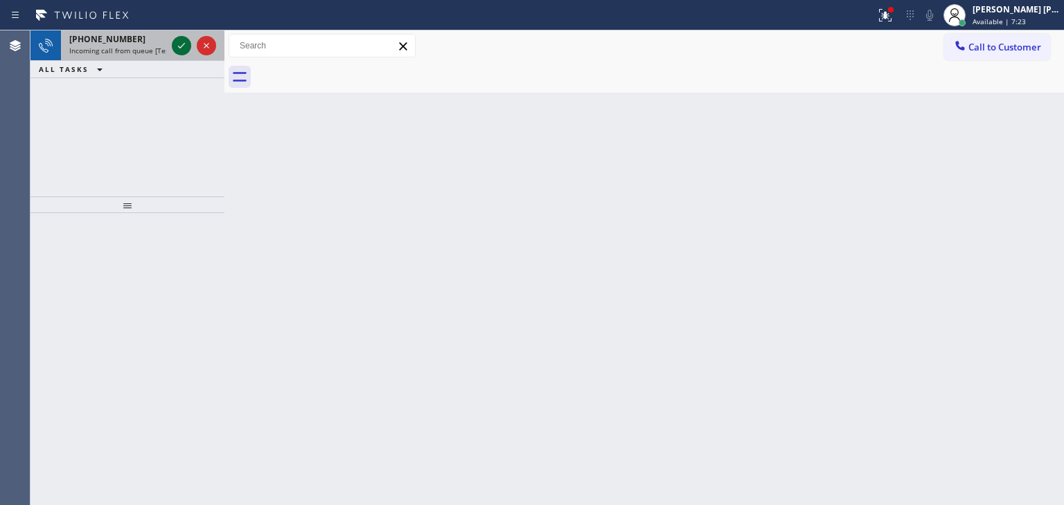
click at [186, 42] on icon at bounding box center [181, 45] width 17 height 17
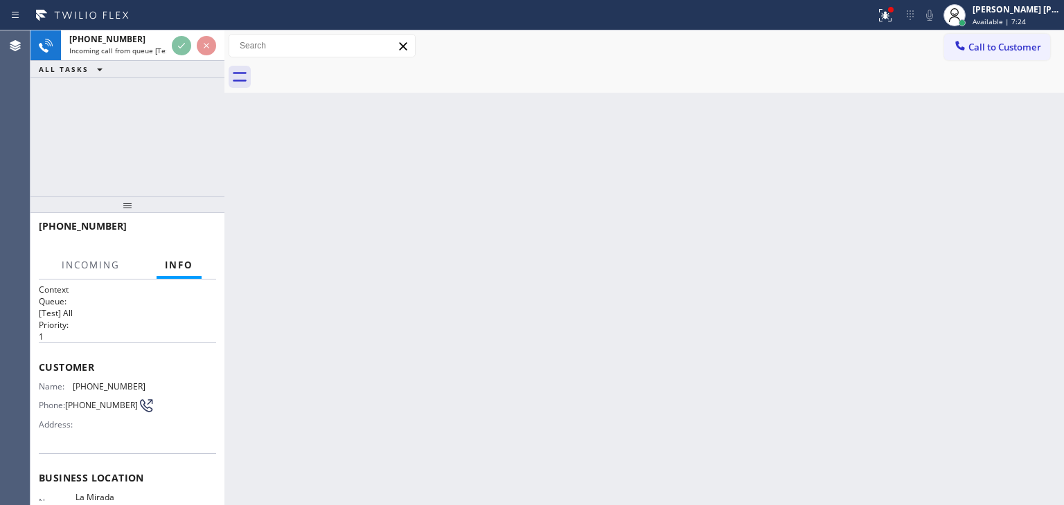
scroll to position [69, 0]
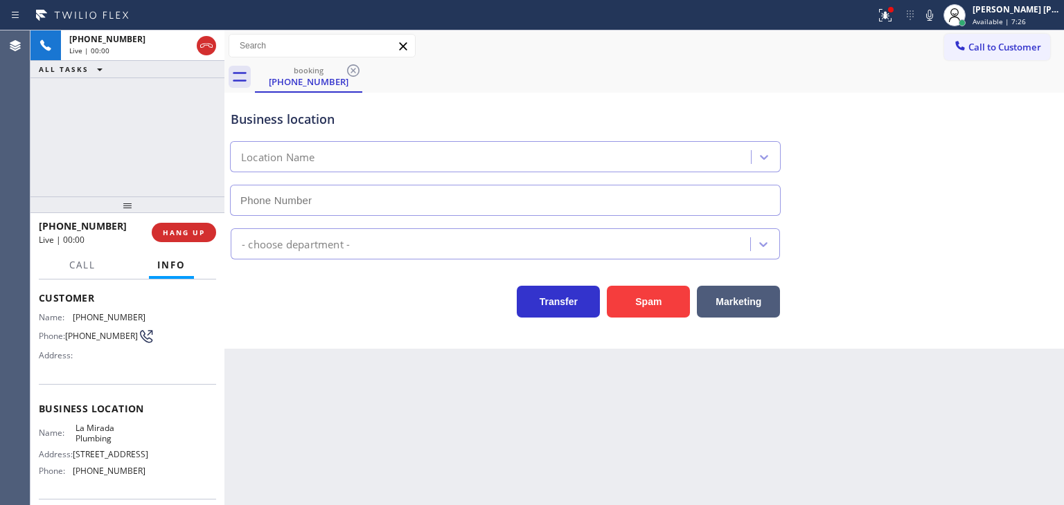
type input "[PHONE_NUMBER]"
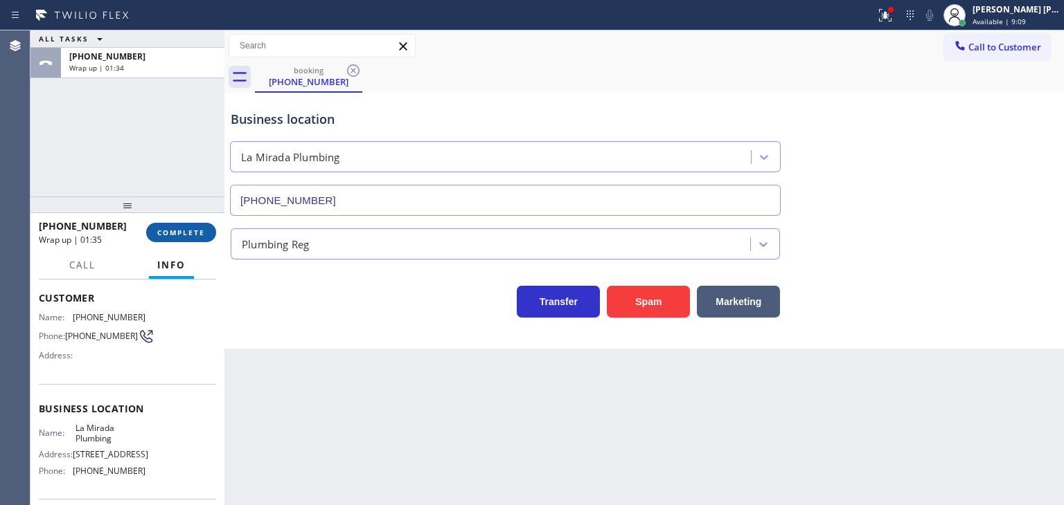
click at [179, 226] on button "COMPLETE" at bounding box center [181, 232] width 70 height 19
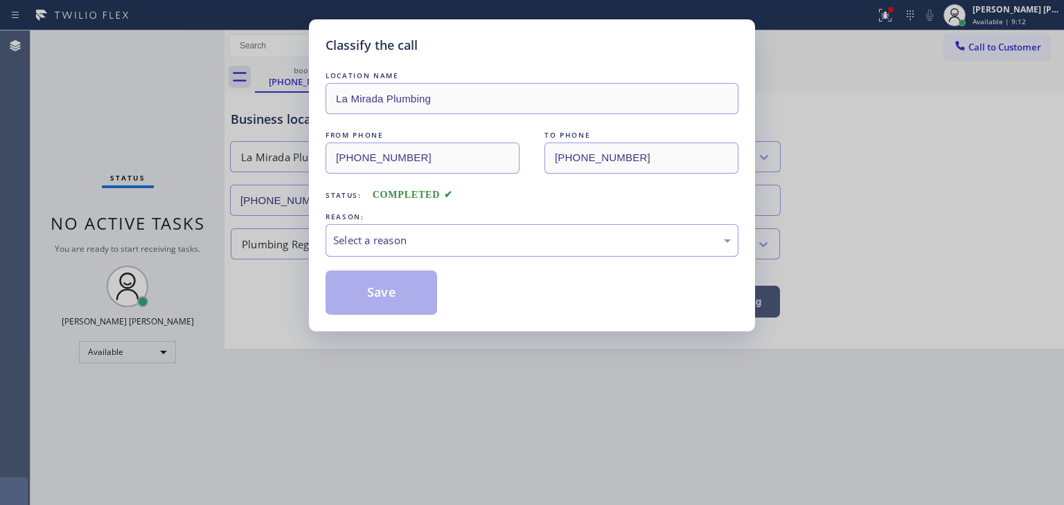
click at [393, 244] on div "Select a reason" at bounding box center [531, 241] width 397 height 16
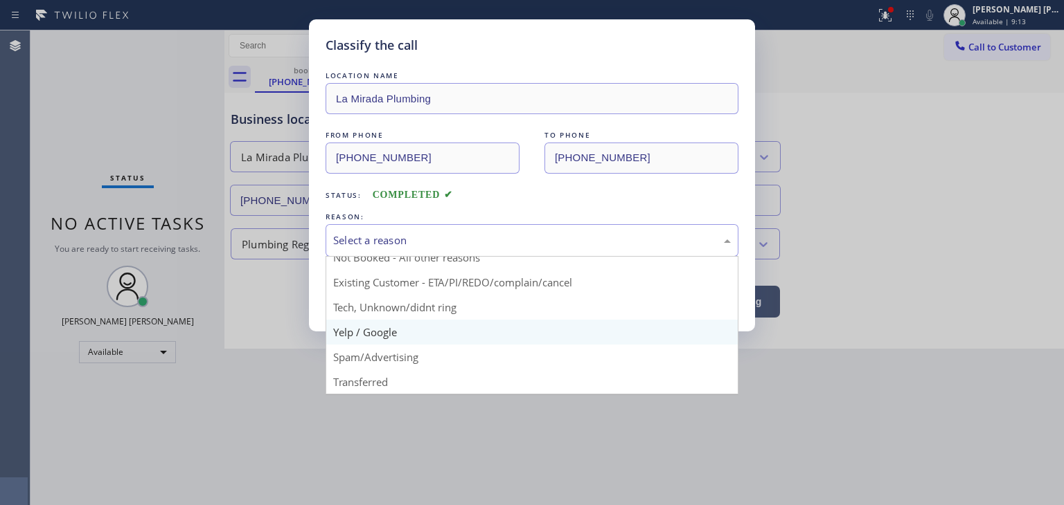
scroll to position [12, 0]
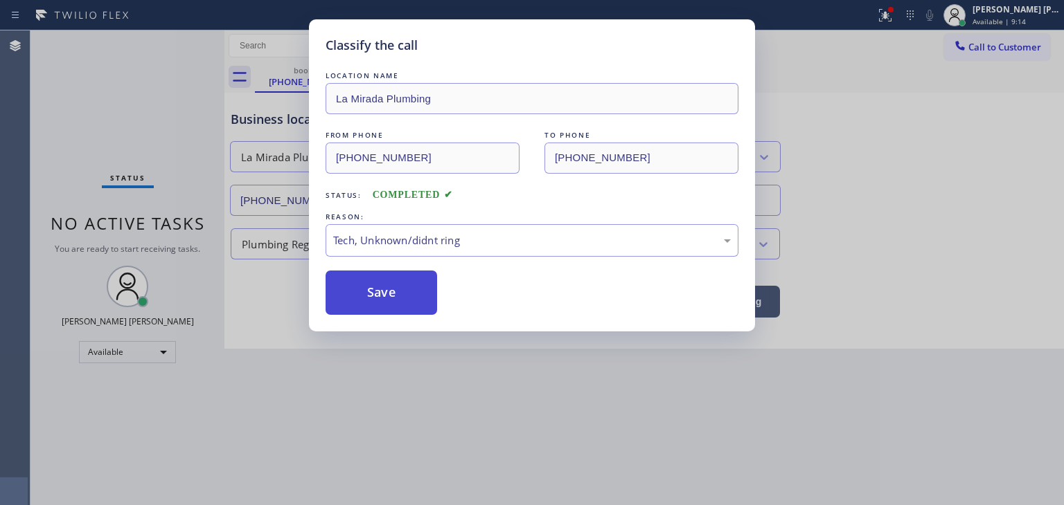
click at [381, 305] on button "Save" at bounding box center [380, 293] width 111 height 44
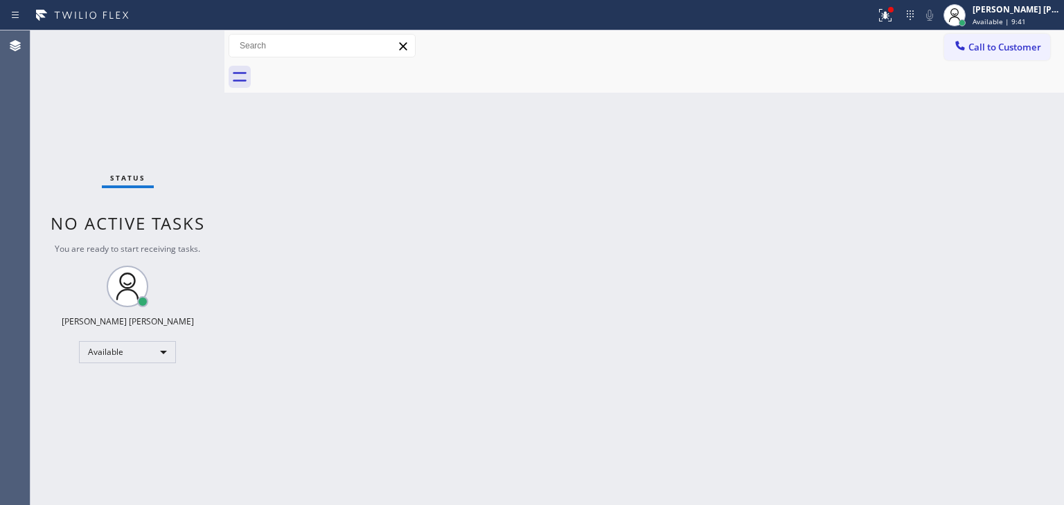
click at [169, 62] on div "Status No active tasks You are ready to start receiving tasks. [PERSON_NAME] [P…" at bounding box center [127, 267] width 194 height 475
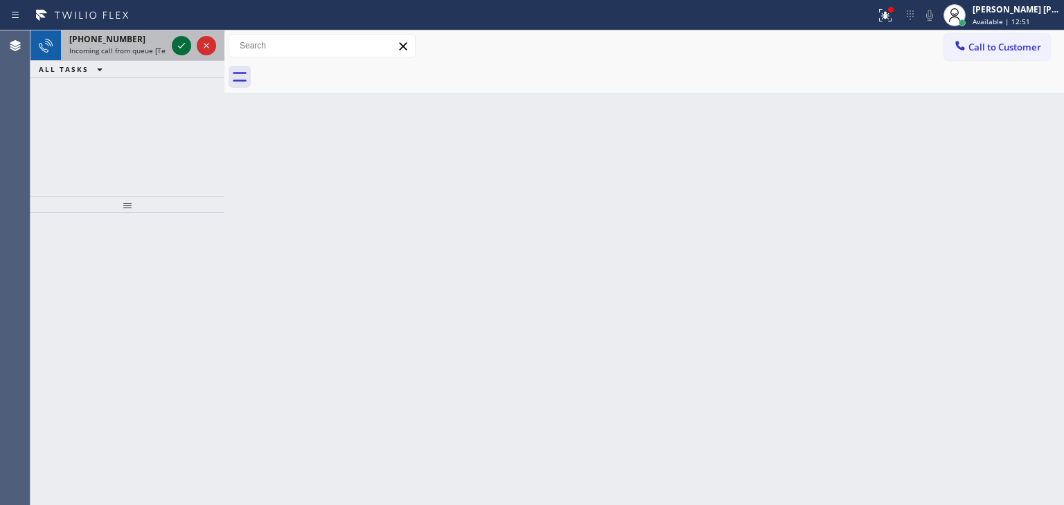
click at [176, 41] on icon at bounding box center [181, 45] width 17 height 17
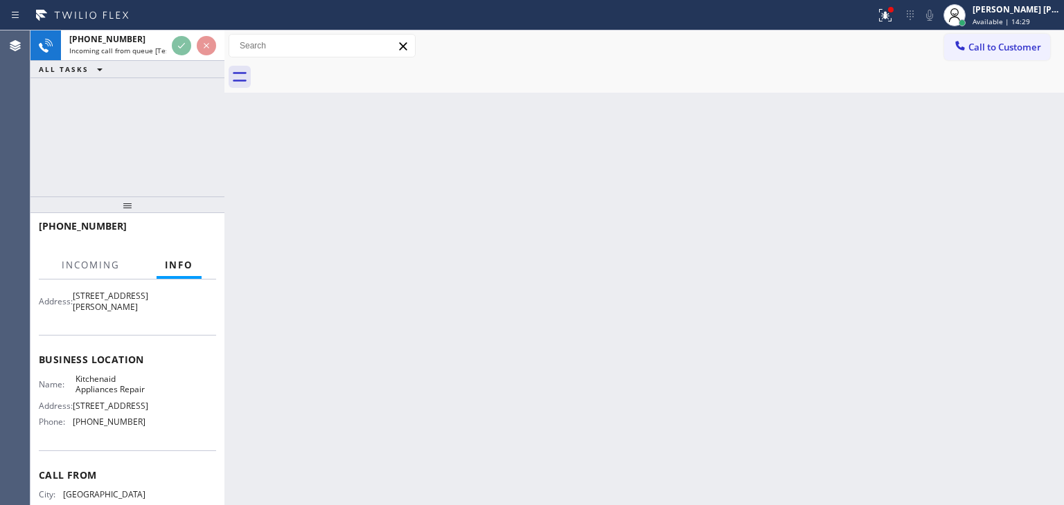
scroll to position [138, 0]
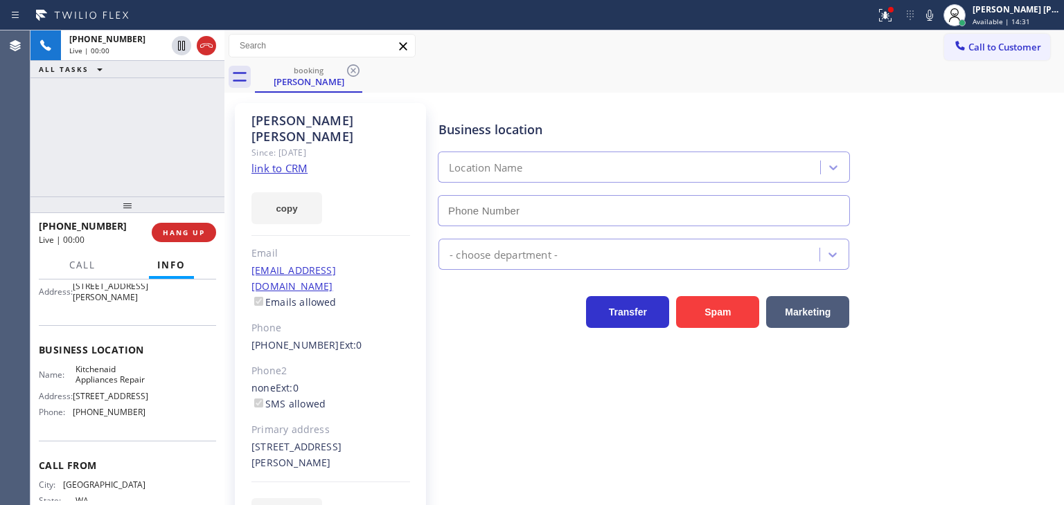
type input "[PHONE_NUMBER]"
click at [289, 161] on link "link to CRM" at bounding box center [279, 168] width 56 height 14
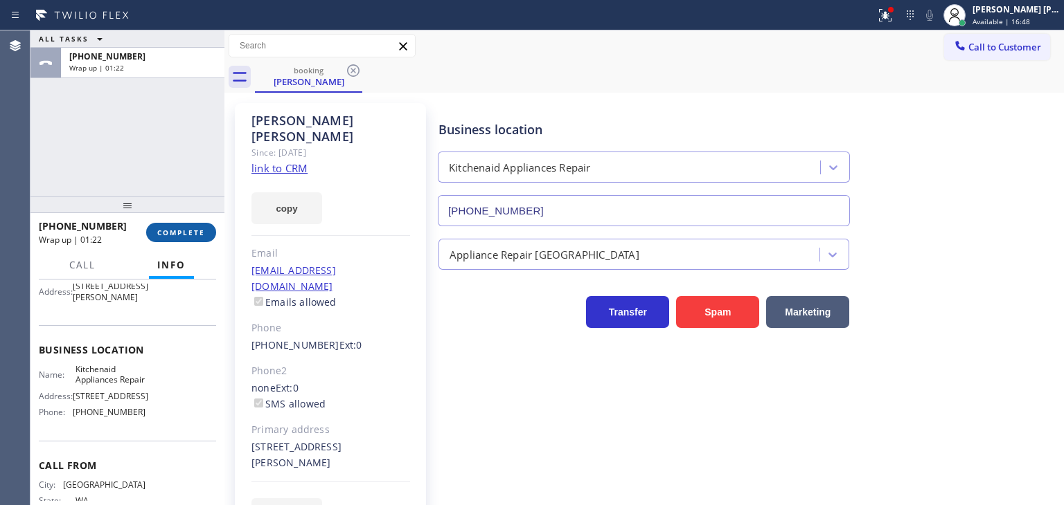
click at [176, 230] on span "COMPLETE" at bounding box center [181, 233] width 48 height 10
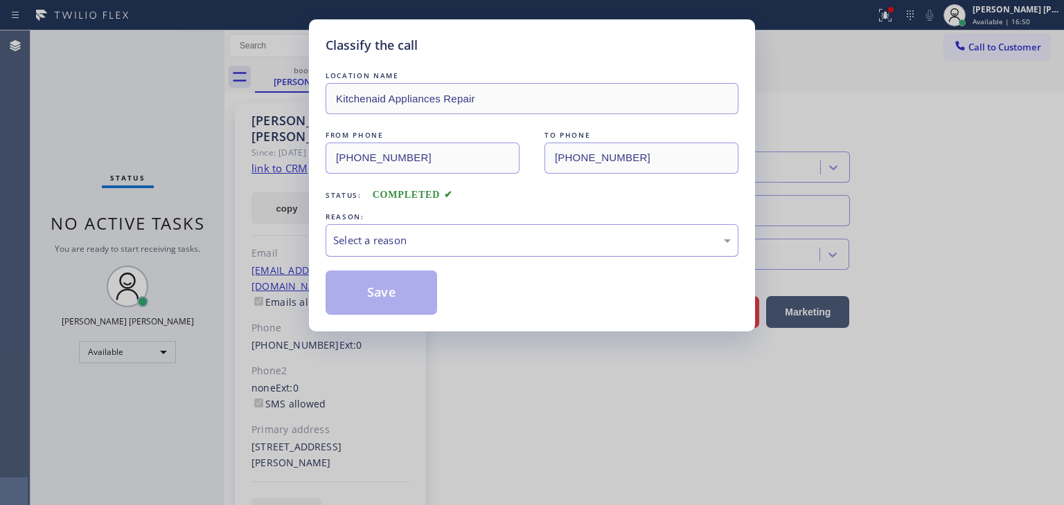
click at [414, 242] on div "Select a reason" at bounding box center [531, 241] width 397 height 16
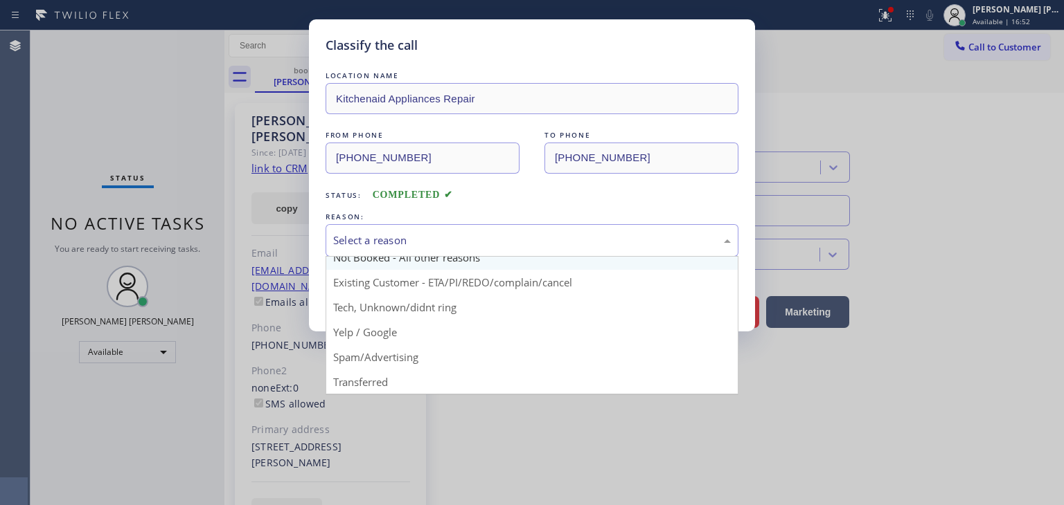
scroll to position [12, 0]
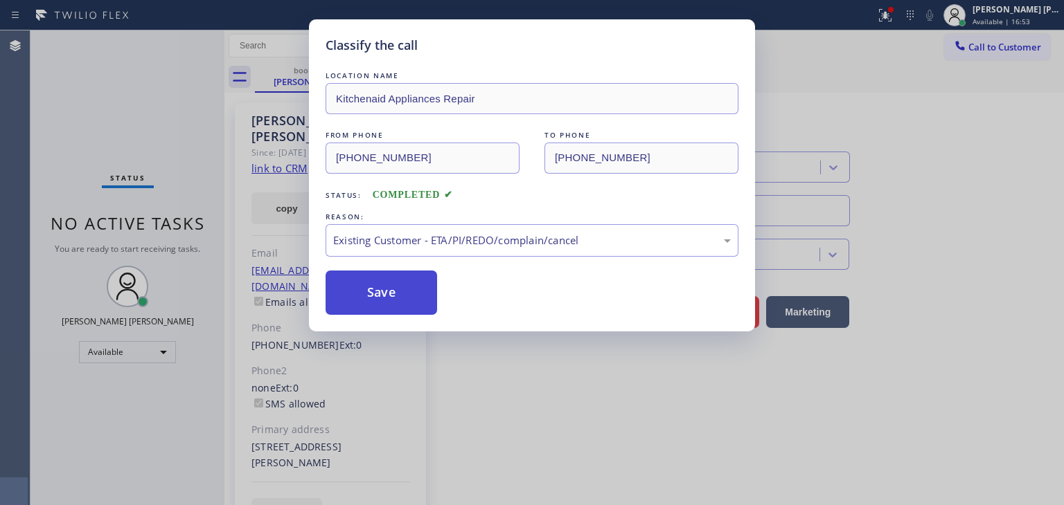
click at [391, 298] on button "Save" at bounding box center [380, 293] width 111 height 44
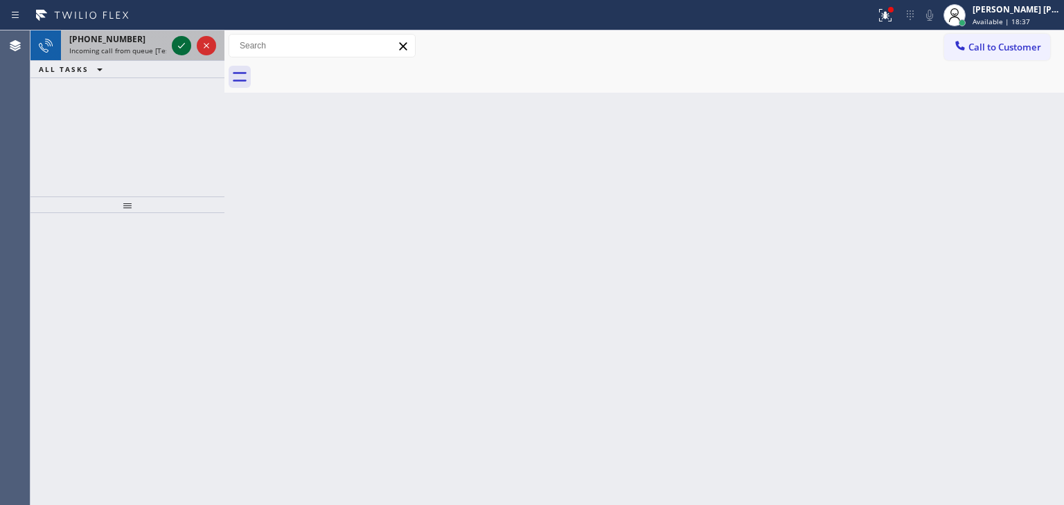
click at [183, 45] on icon at bounding box center [181, 45] width 17 height 17
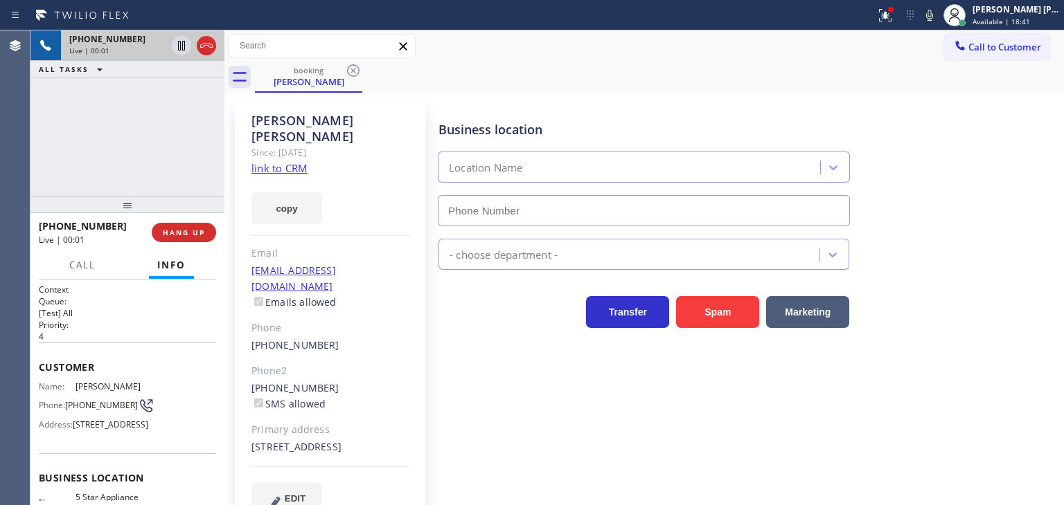
type input "[PHONE_NUMBER]"
click at [1021, 22] on span "Available | 18:47" at bounding box center [1000, 22] width 57 height 10
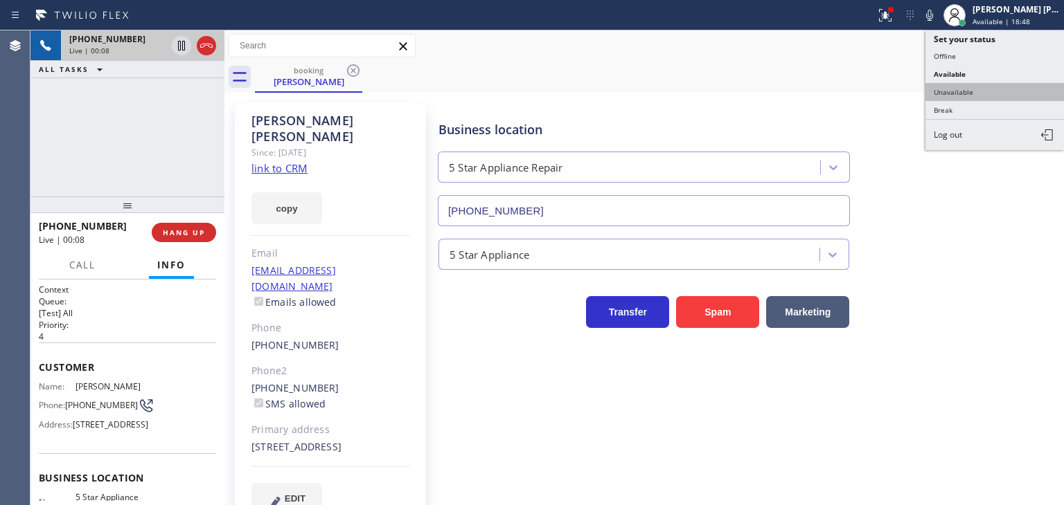
click at [983, 84] on button "Unavailable" at bounding box center [994, 92] width 138 height 18
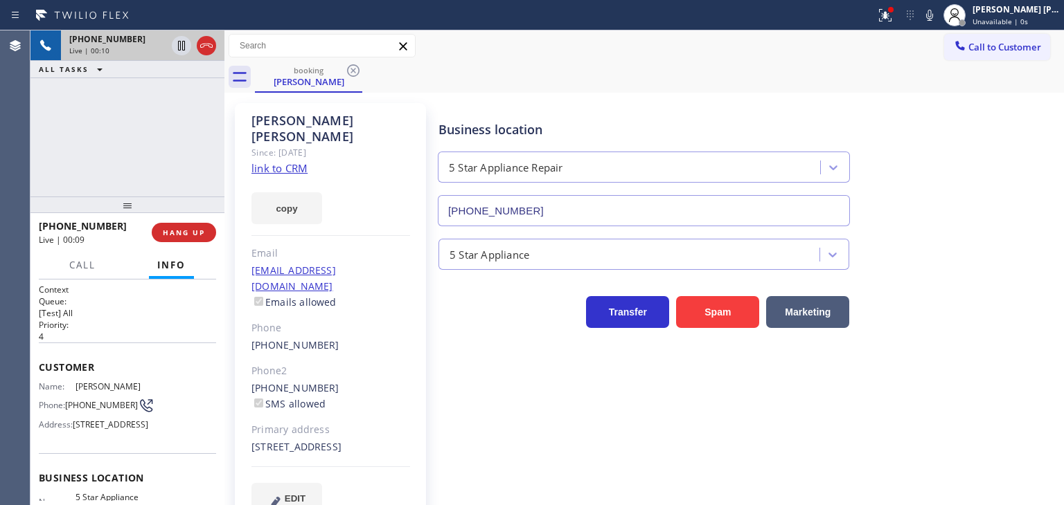
click at [281, 161] on link "link to CRM" at bounding box center [279, 168] width 56 height 14
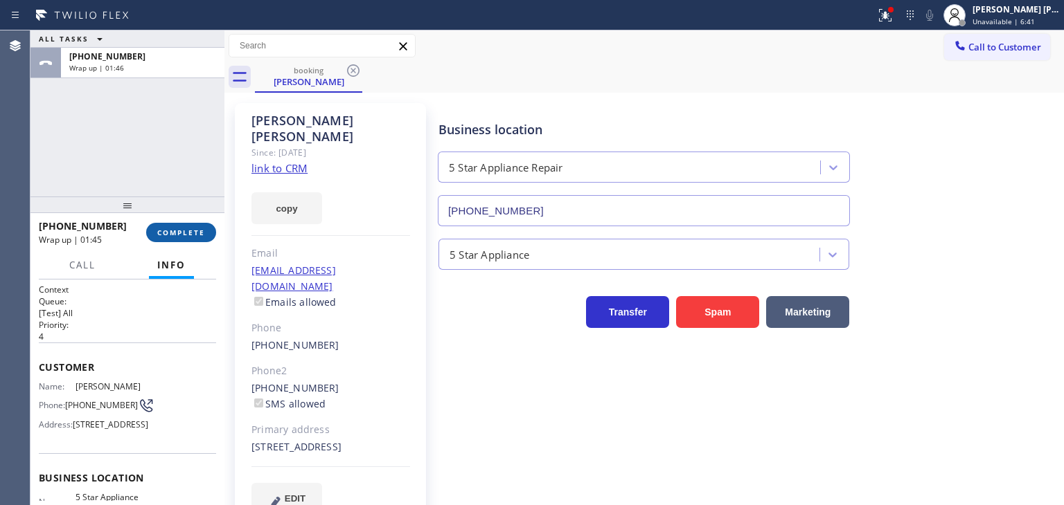
click at [179, 227] on button "COMPLETE" at bounding box center [181, 232] width 70 height 19
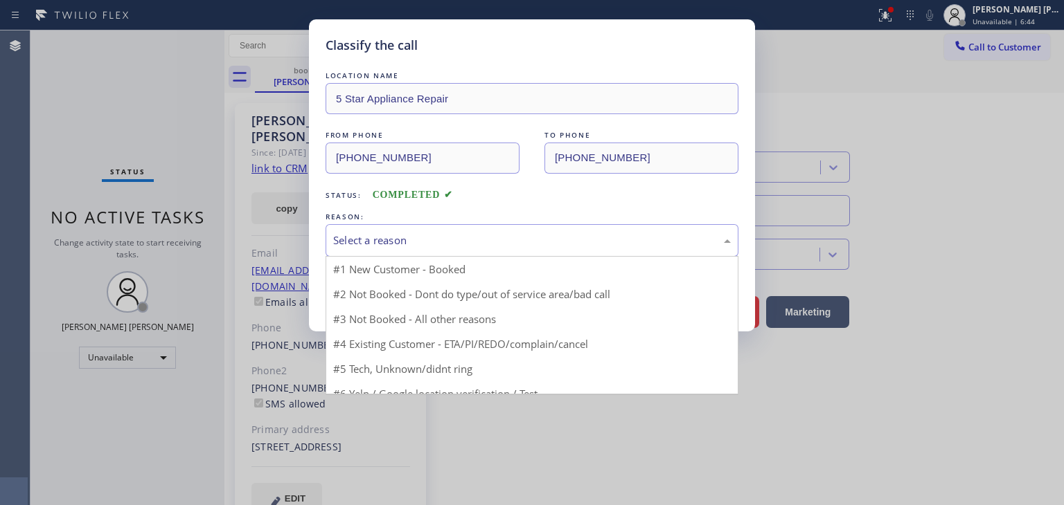
click at [407, 230] on div "Select a reason" at bounding box center [531, 240] width 413 height 33
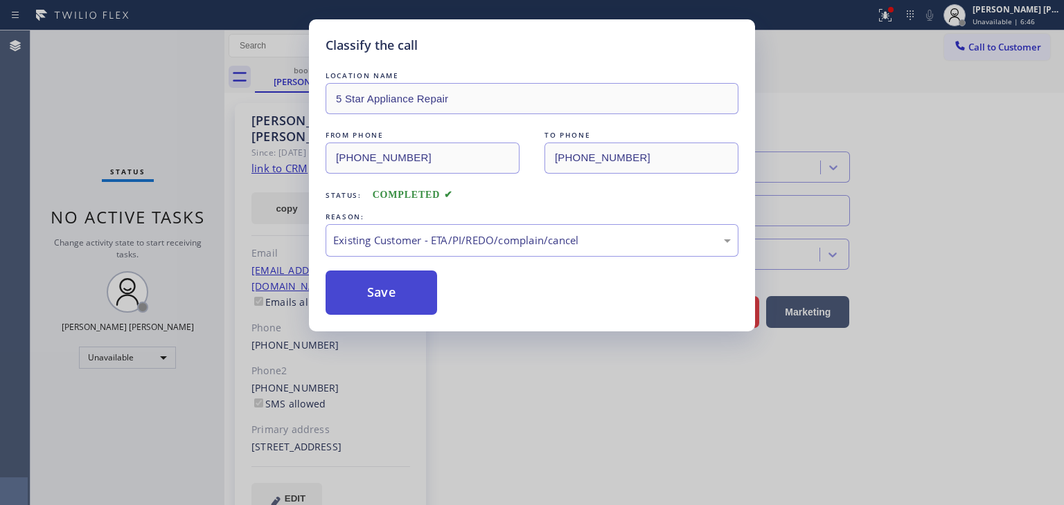
click at [392, 294] on button "Save" at bounding box center [380, 293] width 111 height 44
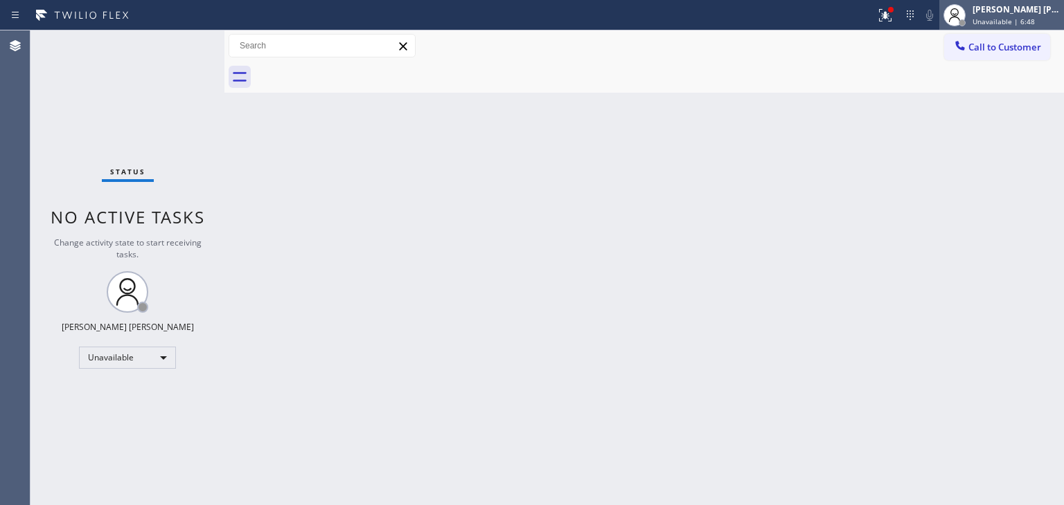
click at [1025, 17] on span "Unavailable | 6:48" at bounding box center [1003, 22] width 62 height 10
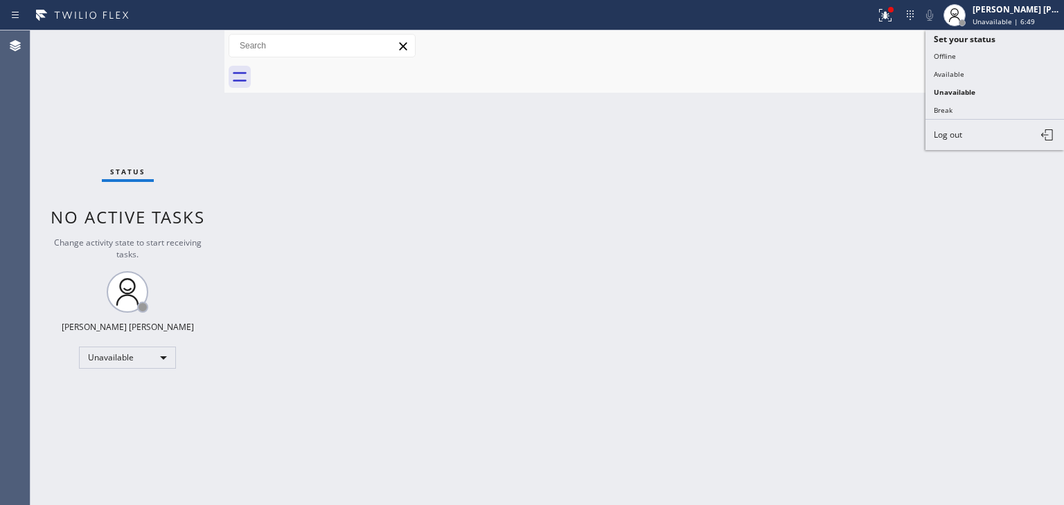
click at [941, 73] on button "Available" at bounding box center [994, 74] width 138 height 18
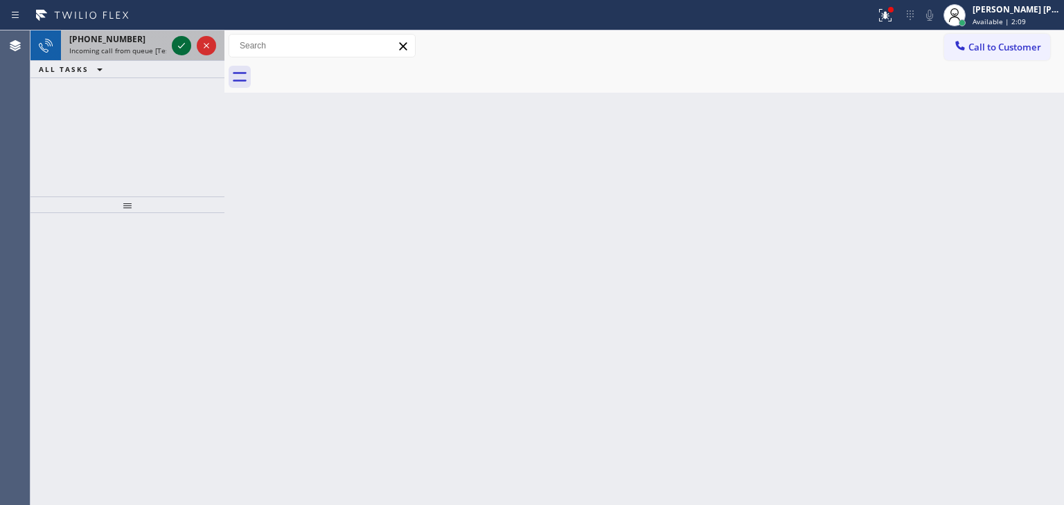
click at [186, 41] on icon at bounding box center [181, 45] width 17 height 17
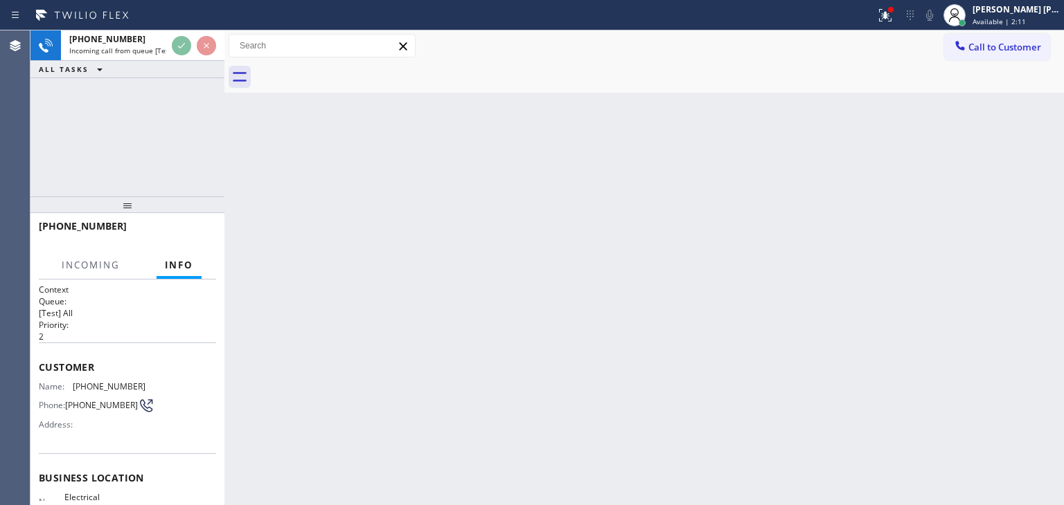
scroll to position [69, 0]
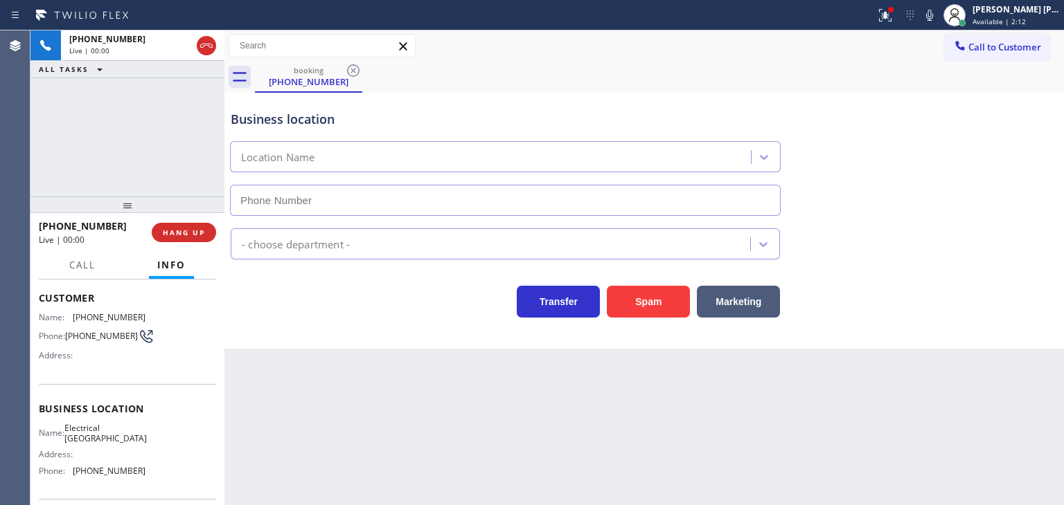
type input "[PHONE_NUMBER]"
click at [938, 15] on icon at bounding box center [929, 15] width 17 height 17
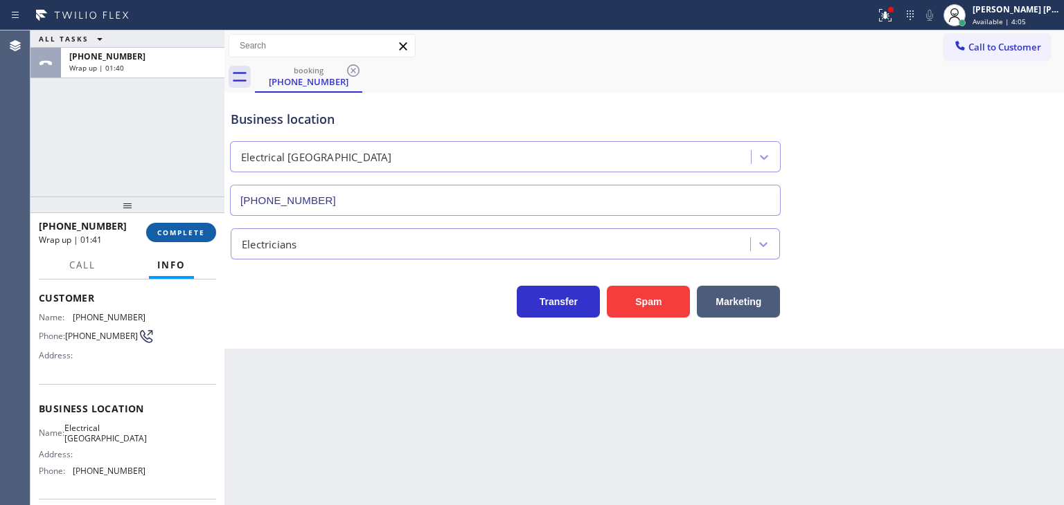
click at [161, 236] on span "COMPLETE" at bounding box center [181, 233] width 48 height 10
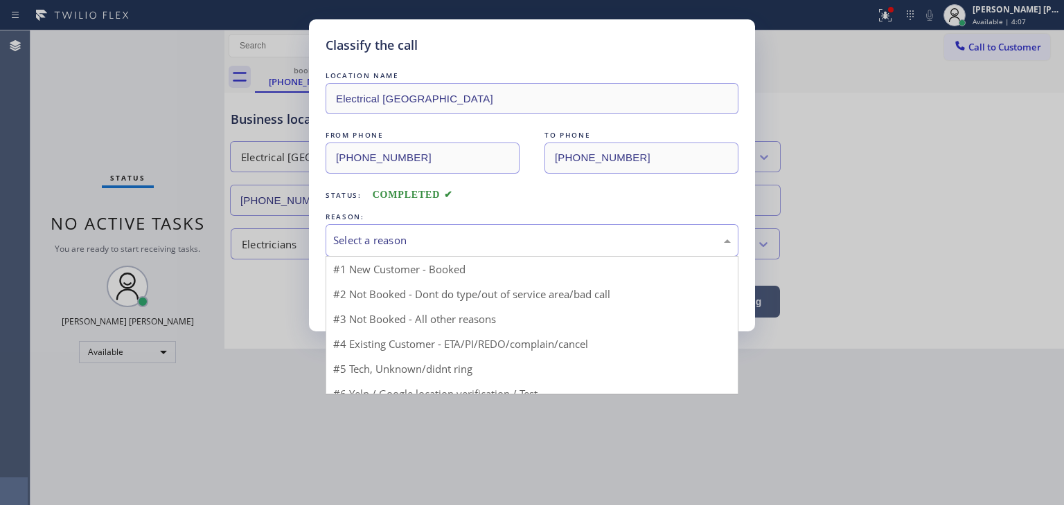
click at [433, 236] on div "Select a reason" at bounding box center [531, 241] width 397 height 16
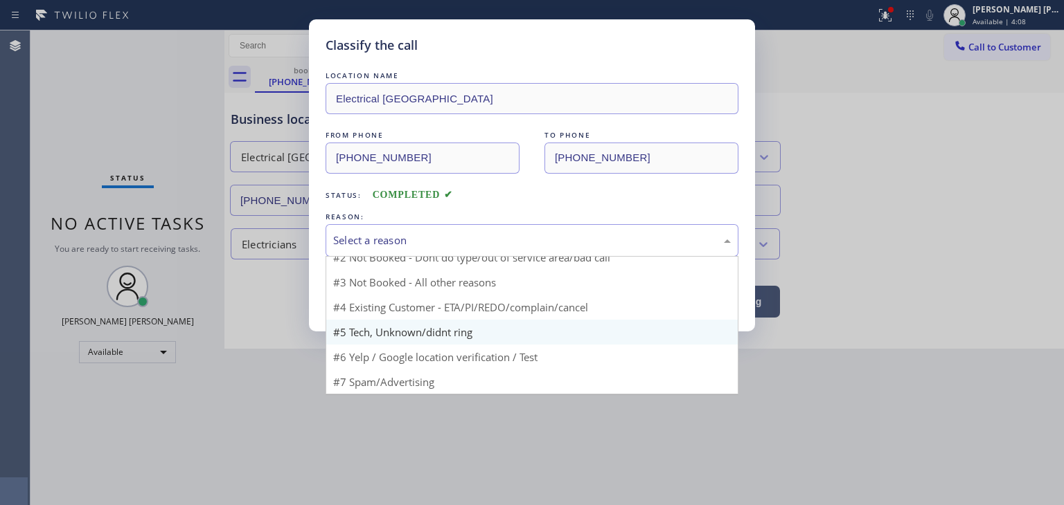
scroll to position [12, 0]
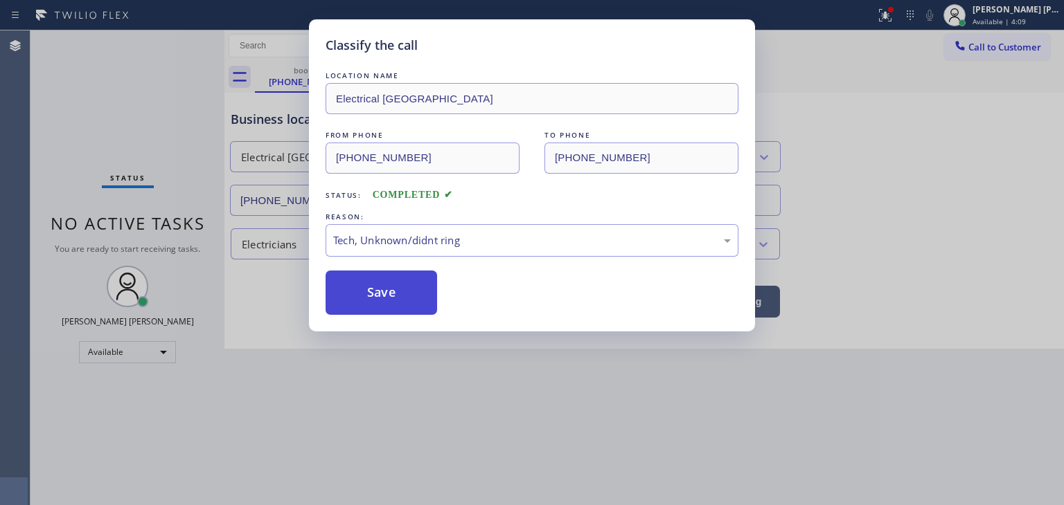
click at [393, 278] on button "Save" at bounding box center [380, 293] width 111 height 44
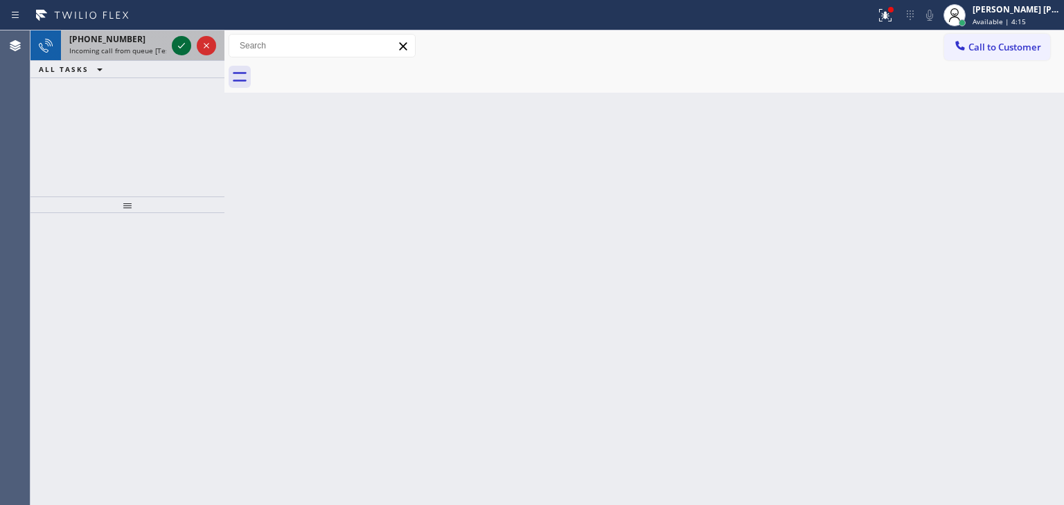
click at [183, 44] on icon at bounding box center [181, 45] width 17 height 17
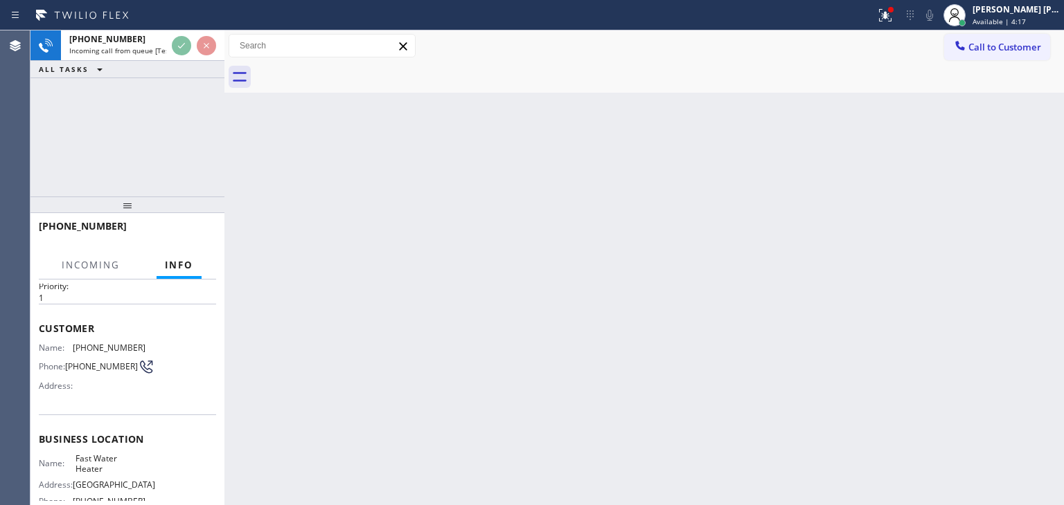
scroll to position [69, 0]
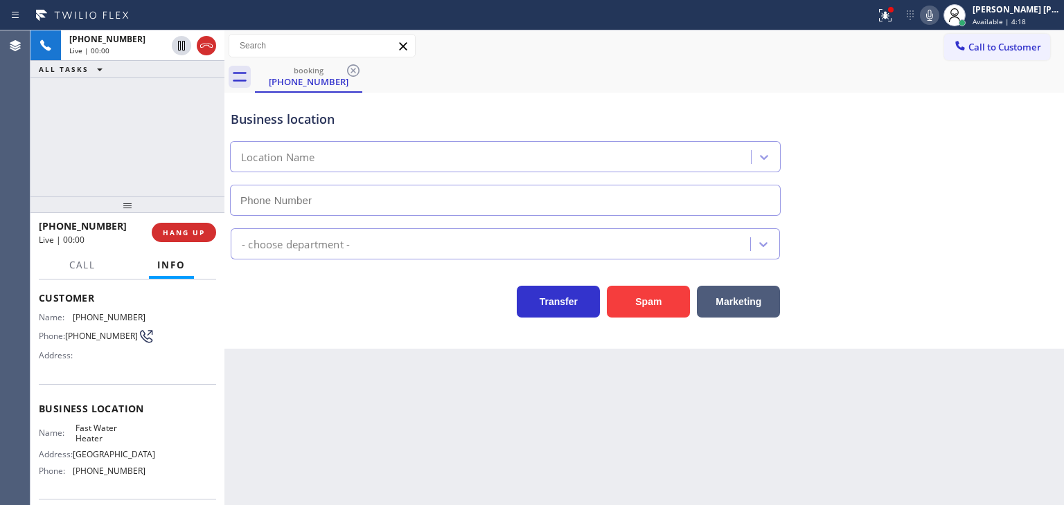
type input "[PHONE_NUMBER]"
click at [938, 12] on icon at bounding box center [929, 15] width 17 height 17
click at [934, 12] on rect at bounding box center [929, 14] width 10 height 10
click at [938, 12] on icon at bounding box center [929, 15] width 17 height 17
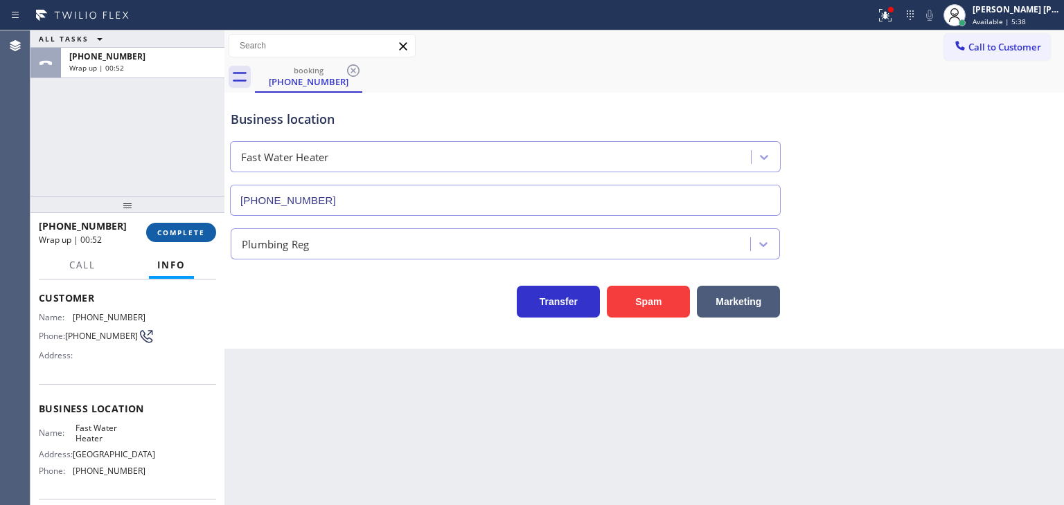
click at [193, 234] on span "COMPLETE" at bounding box center [181, 233] width 48 height 10
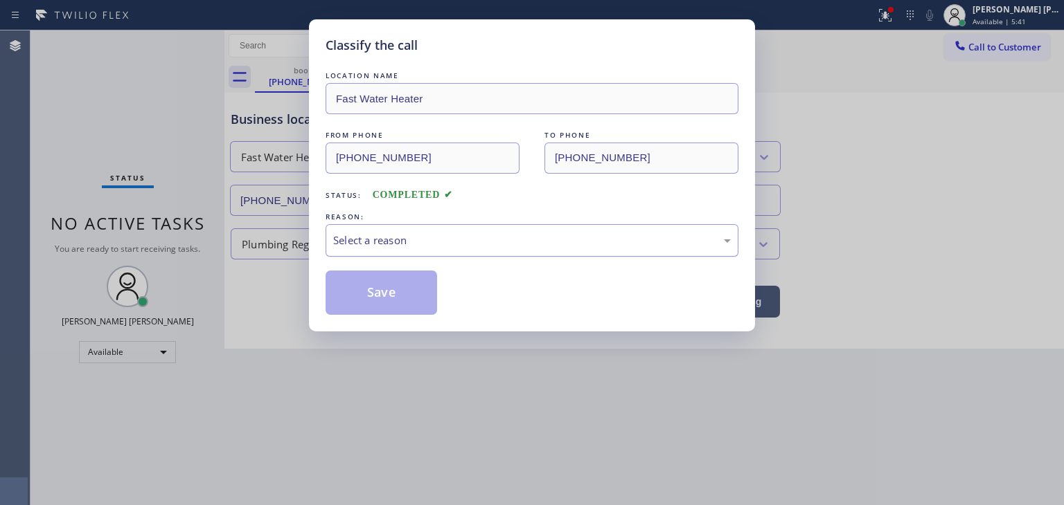
click at [428, 236] on div "Select a reason" at bounding box center [531, 241] width 397 height 16
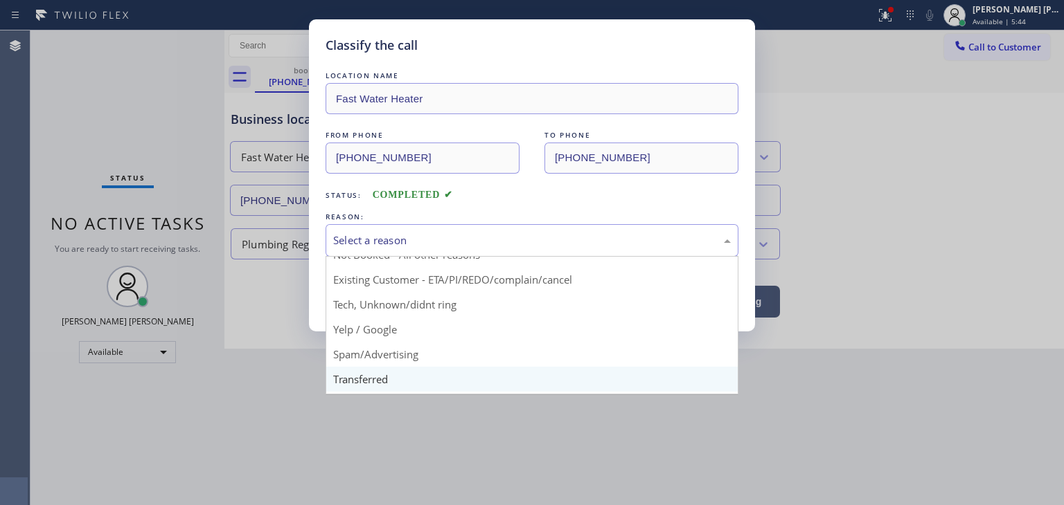
scroll to position [17, 0]
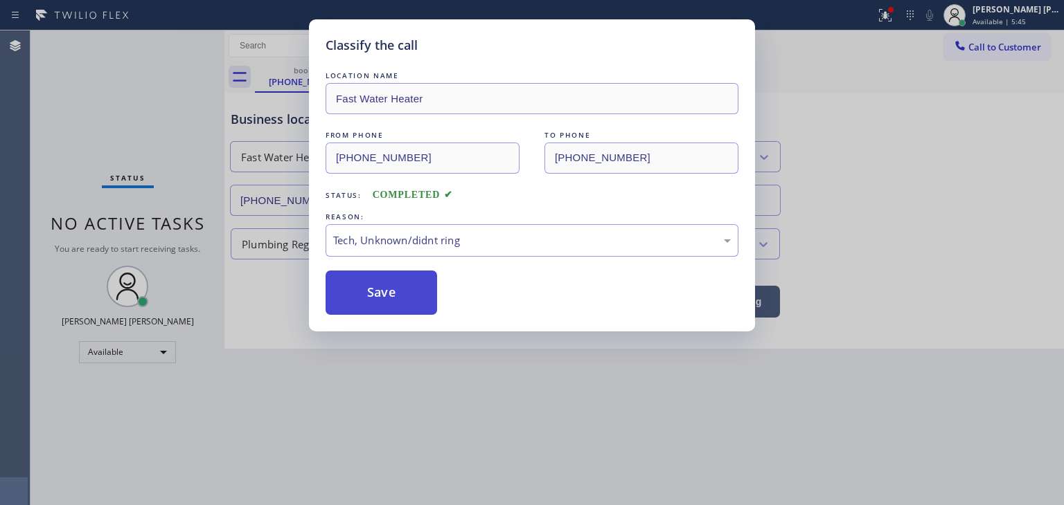
drag, startPoint x: 380, startPoint y: 292, endPoint x: 350, endPoint y: 280, distance: 32.0
click at [379, 292] on button "Save" at bounding box center [380, 293] width 111 height 44
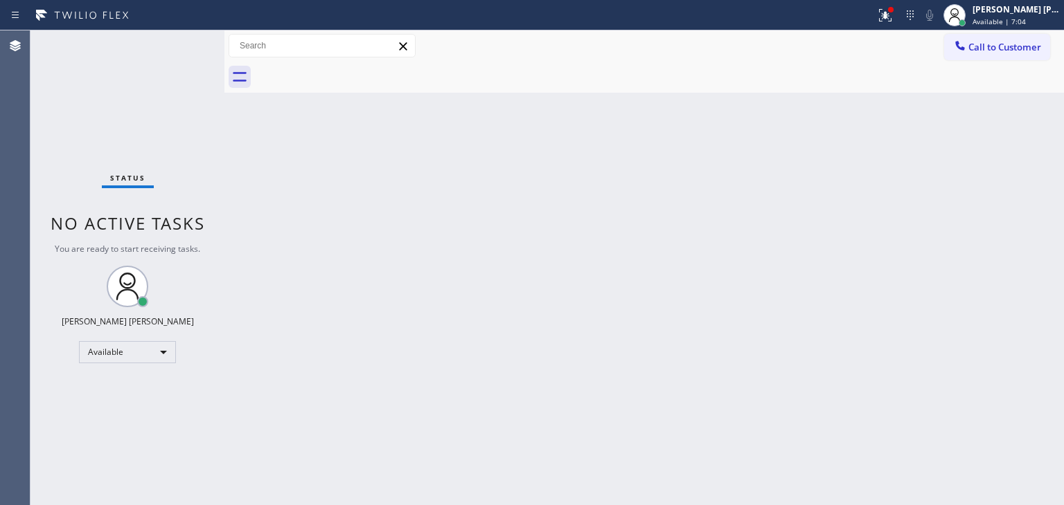
drag, startPoint x: 158, startPoint y: 60, endPoint x: 165, endPoint y: 61, distance: 7.0
click at [158, 61] on div "Status No active tasks You are ready to start receiving tasks. [PERSON_NAME] [P…" at bounding box center [127, 267] width 194 height 475
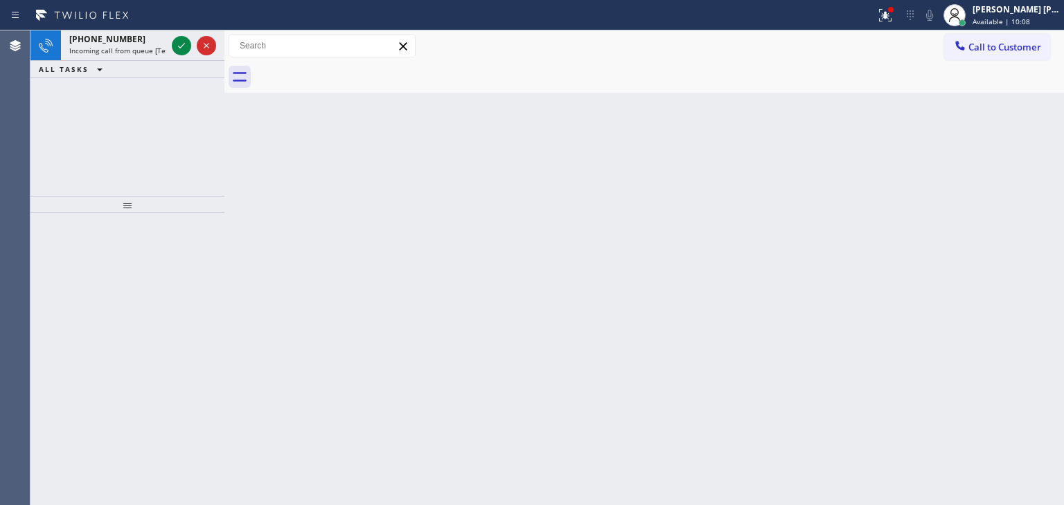
click at [181, 33] on div at bounding box center [194, 45] width 50 height 30
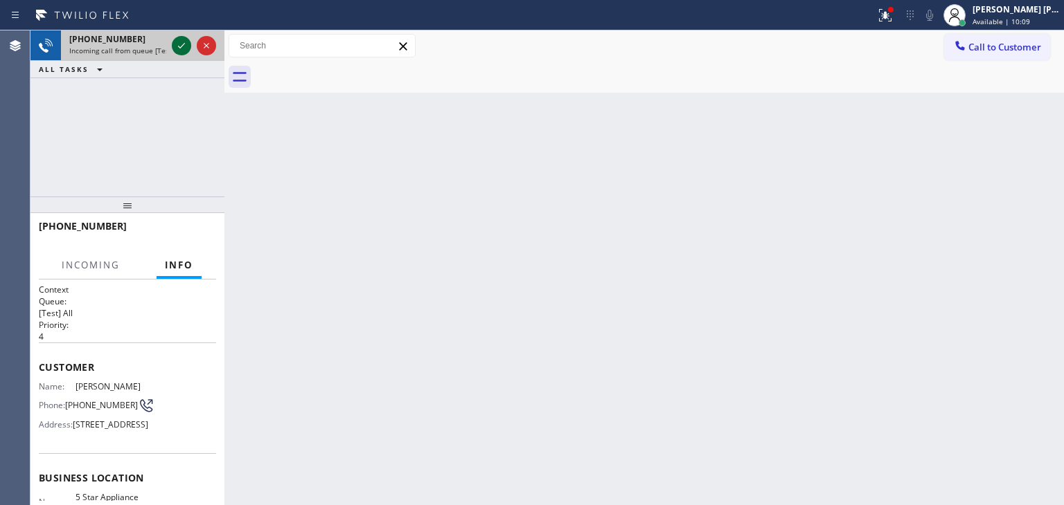
click at [186, 39] on icon at bounding box center [181, 45] width 17 height 17
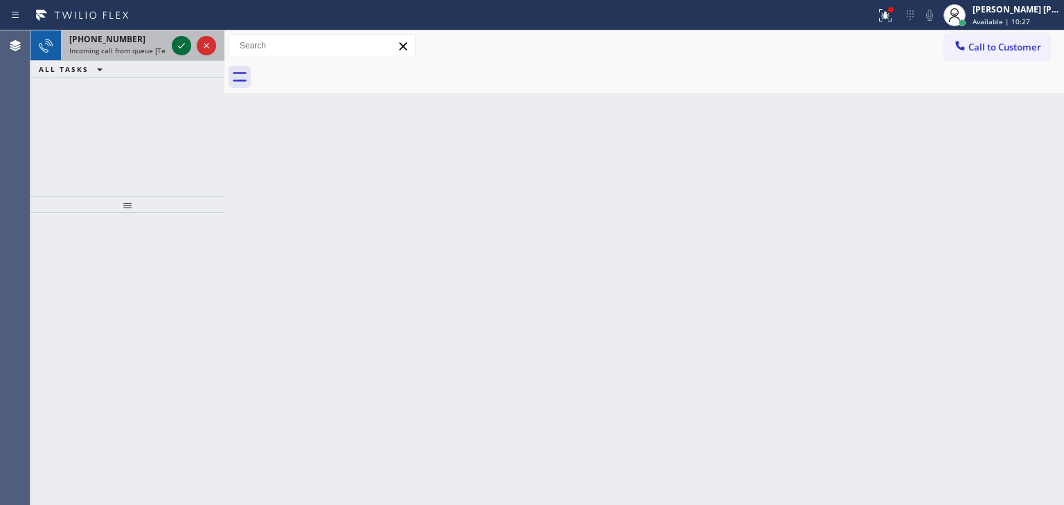
click at [176, 43] on icon at bounding box center [181, 45] width 17 height 17
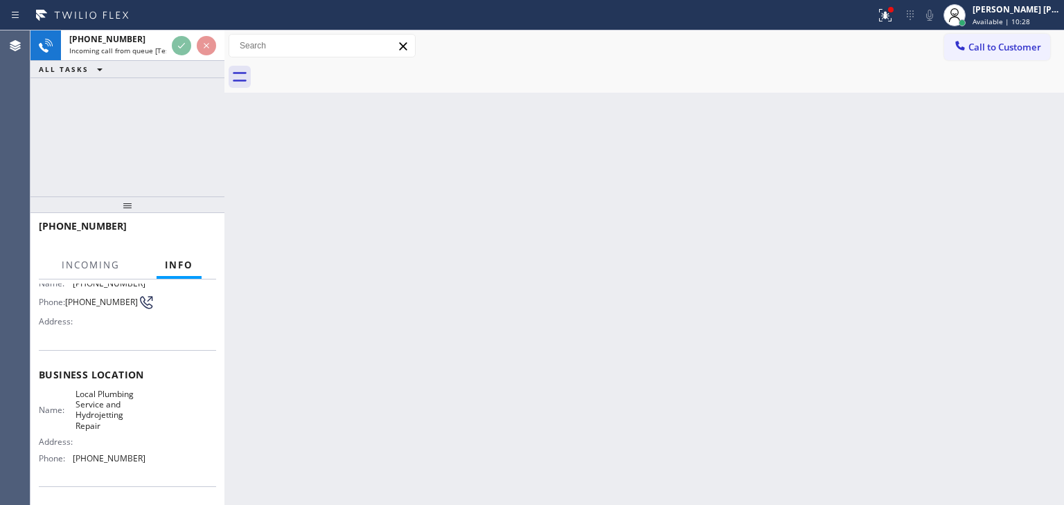
scroll to position [138, 0]
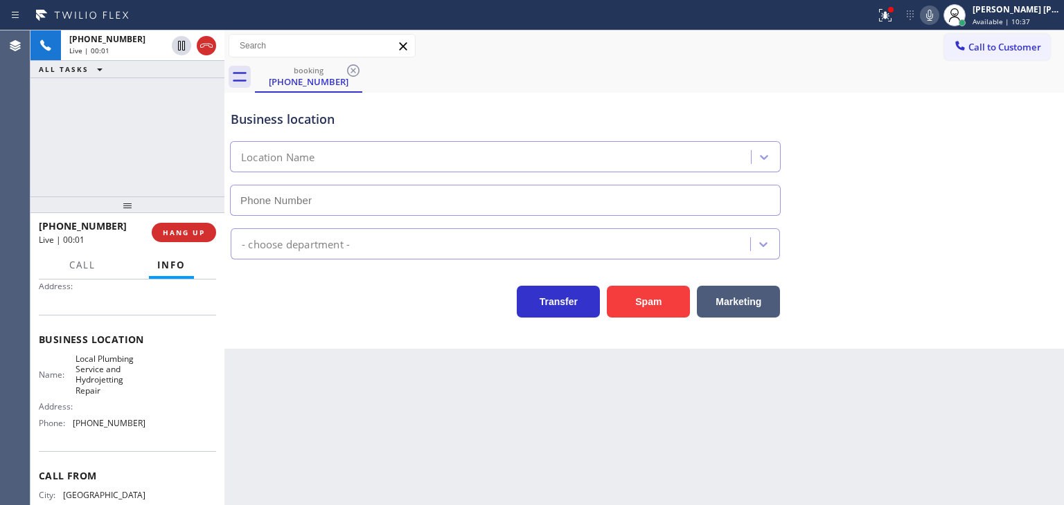
type input "[PHONE_NUMBER]"
click at [938, 16] on icon at bounding box center [929, 15] width 17 height 17
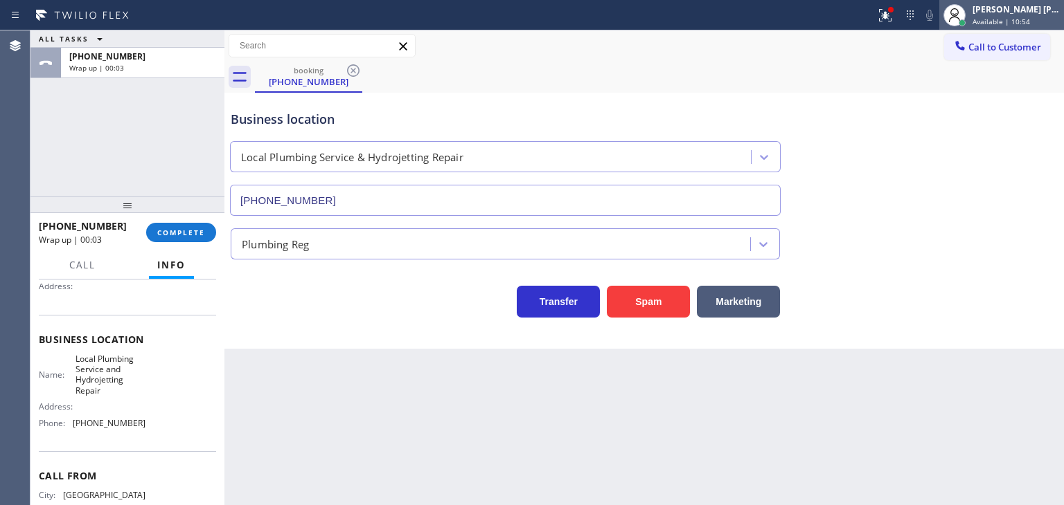
click at [1012, 17] on span "Available | 10:54" at bounding box center [1000, 22] width 57 height 10
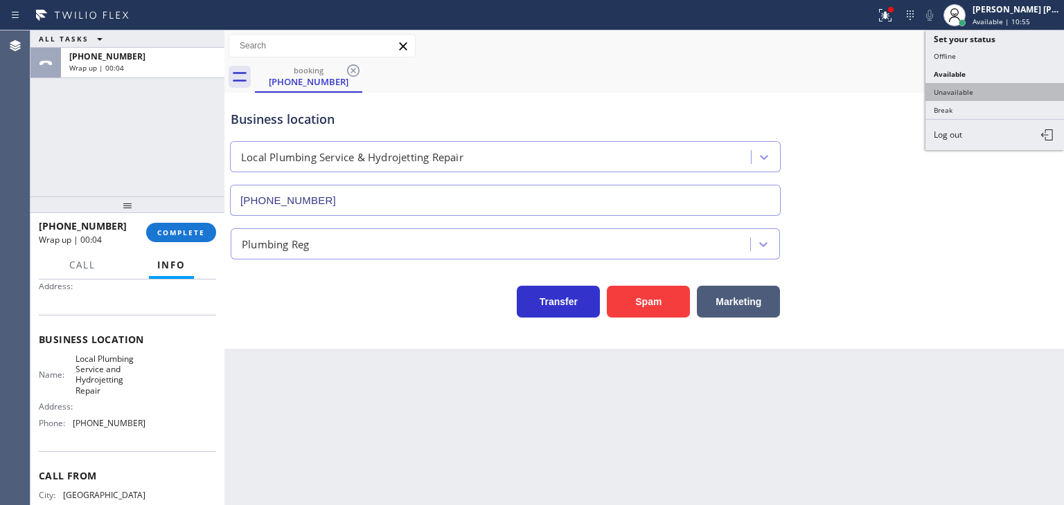
click at [997, 88] on button "Unavailable" at bounding box center [994, 92] width 138 height 18
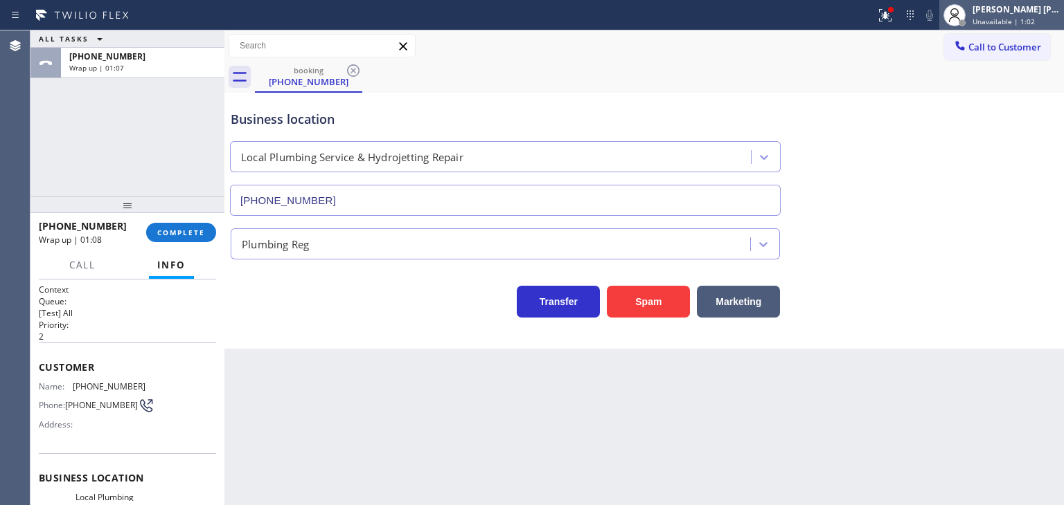
scroll to position [138, 0]
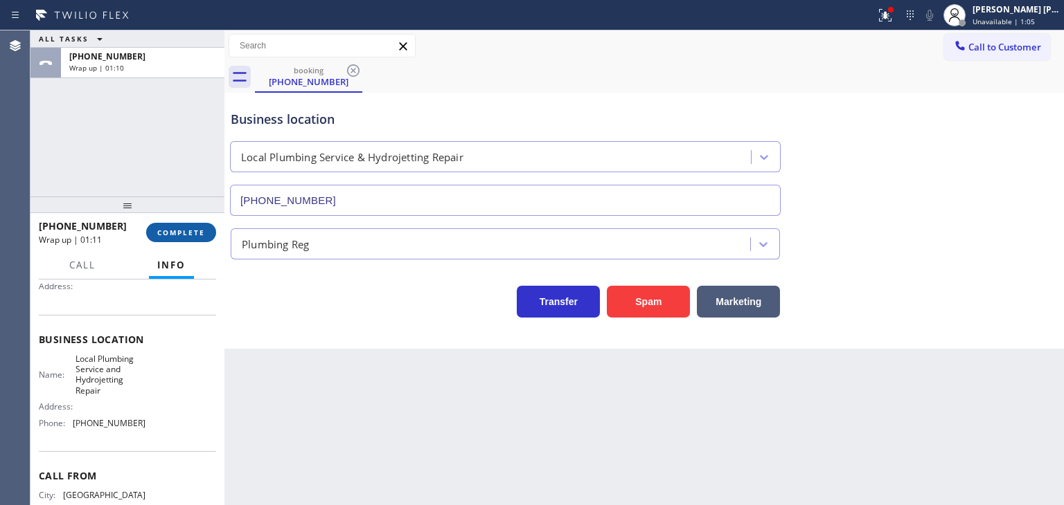
click at [162, 230] on span "COMPLETE" at bounding box center [181, 233] width 48 height 10
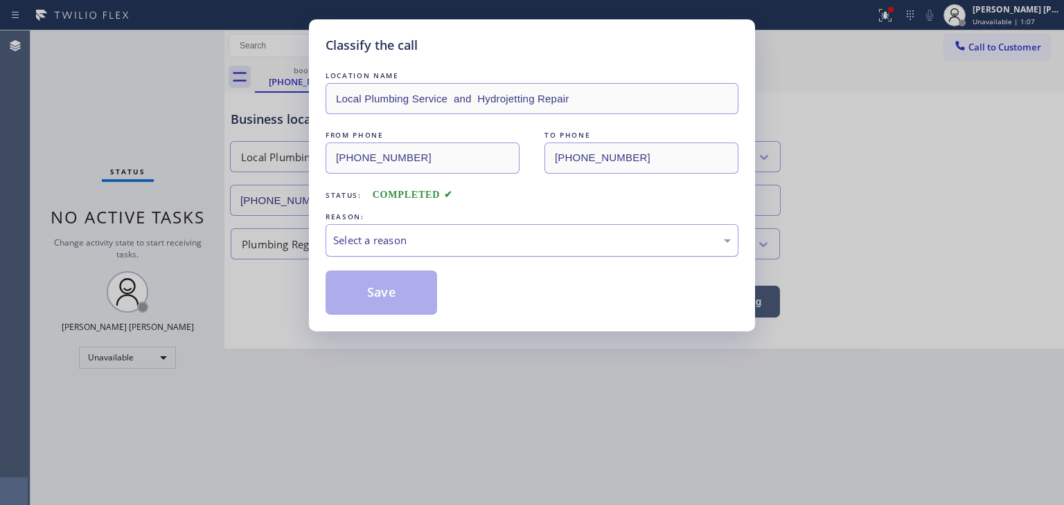
click at [428, 235] on div "Select a reason" at bounding box center [531, 241] width 397 height 16
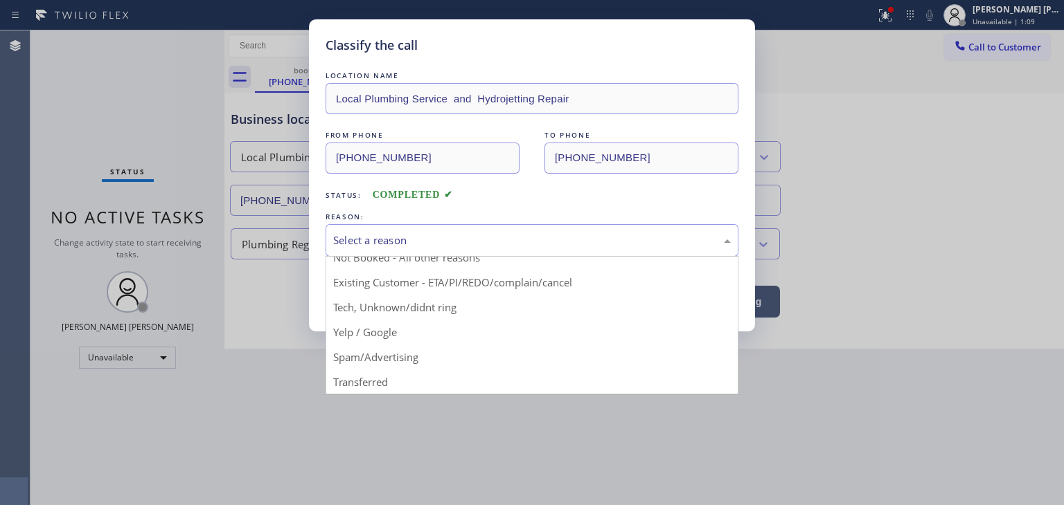
scroll to position [69, 0]
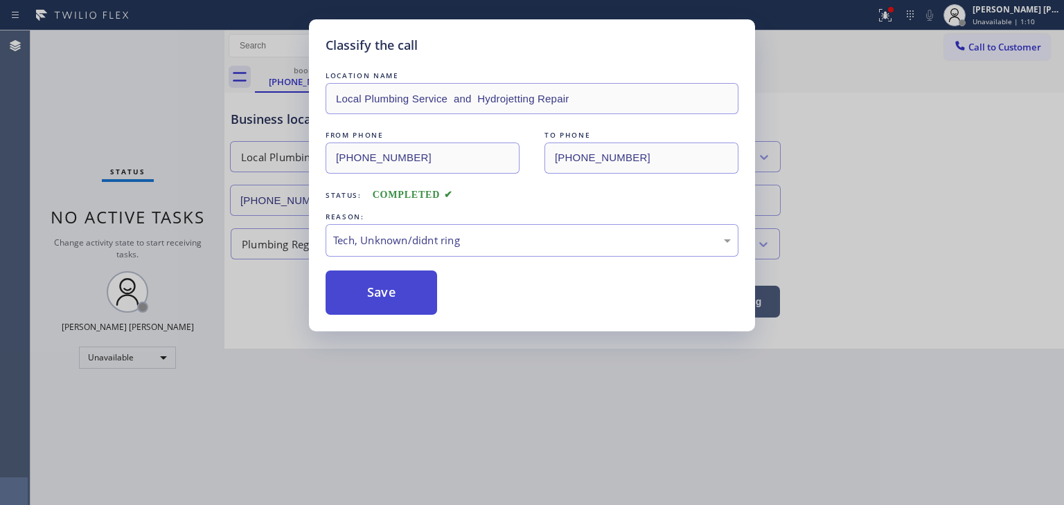
click at [393, 282] on button "Save" at bounding box center [380, 293] width 111 height 44
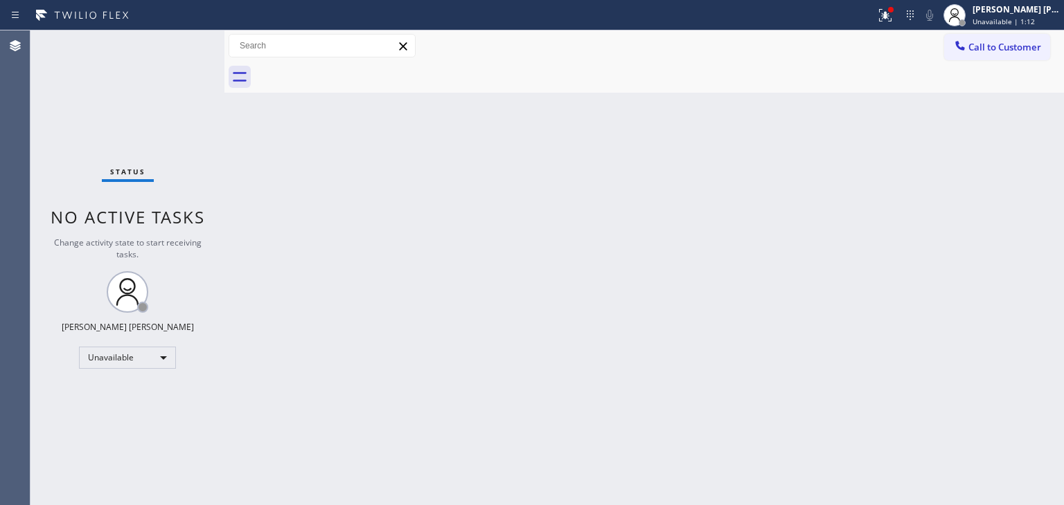
click at [1021, 21] on span "Unavailable | 1:12" at bounding box center [1003, 22] width 62 height 10
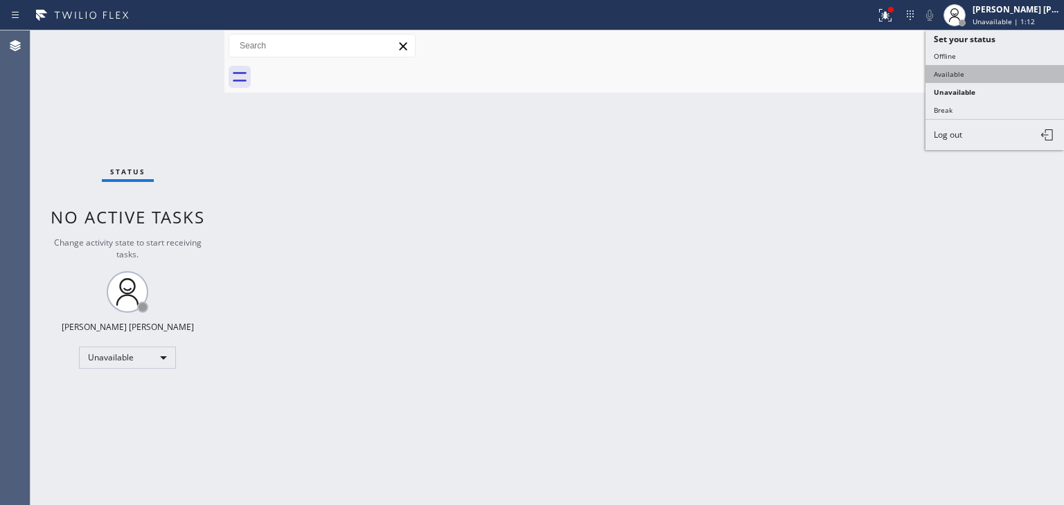
click at [973, 67] on button "Available" at bounding box center [994, 74] width 138 height 18
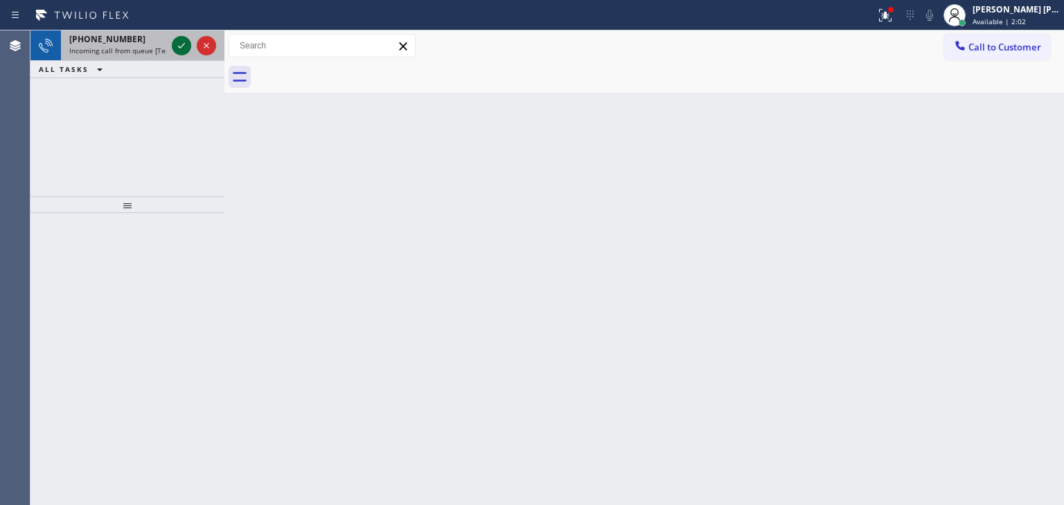
click at [174, 43] on icon at bounding box center [181, 45] width 17 height 17
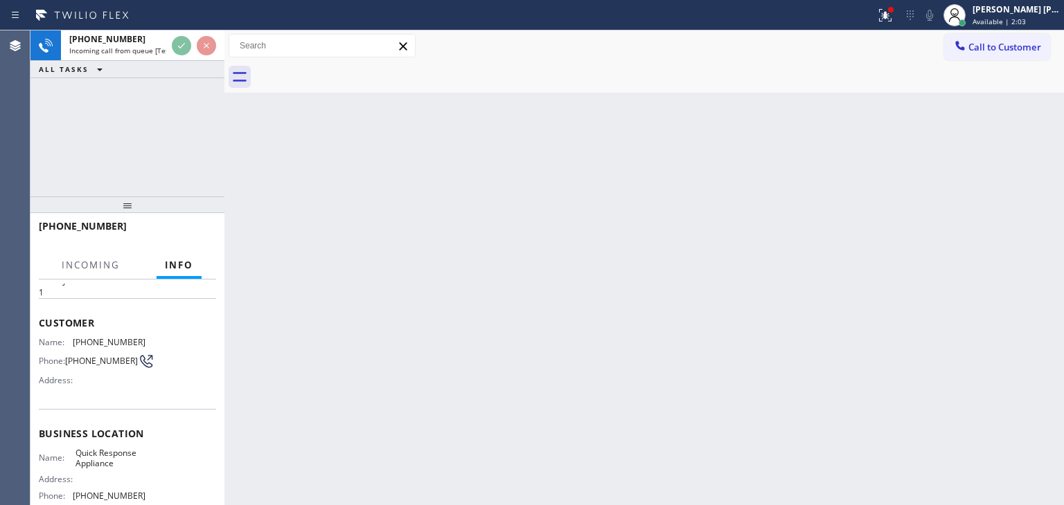
scroll to position [69, 0]
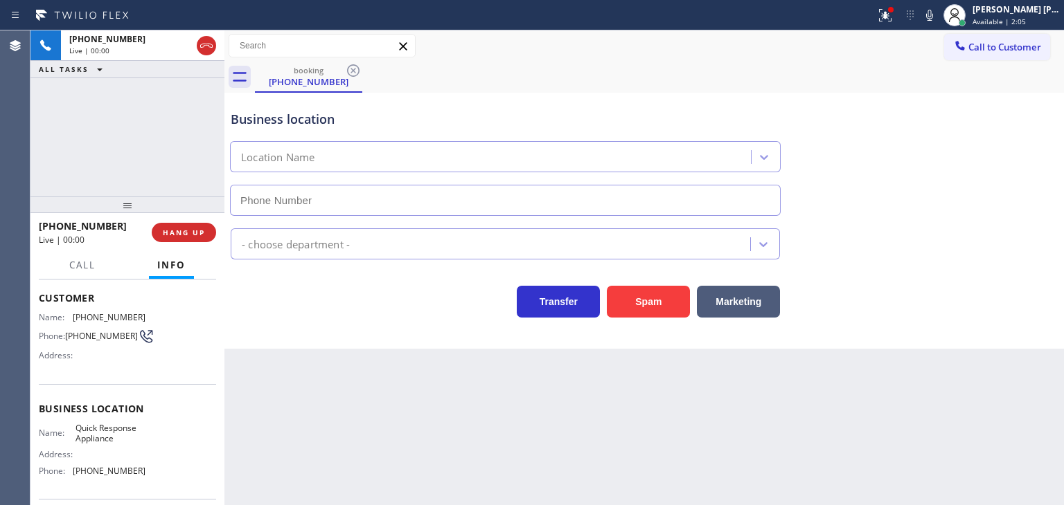
type input "(760) 332-0528"
click at [938, 15] on icon at bounding box center [929, 15] width 17 height 17
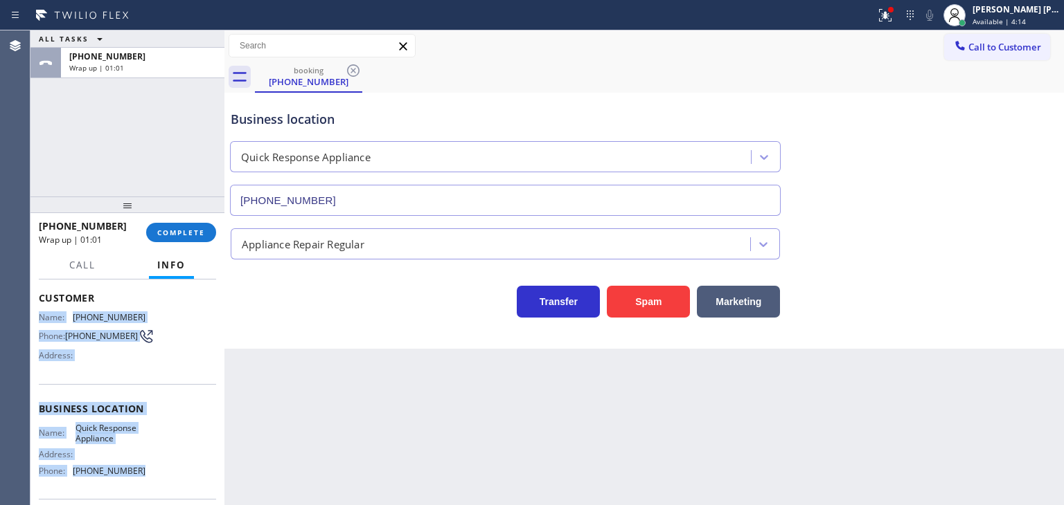
drag, startPoint x: 140, startPoint y: 477, endPoint x: 39, endPoint y: 307, distance: 197.5
click at [39, 307] on div "Context Queue: [Test] All Priority: 1 Customer Name: (845) 612-6088 Phone: (845…" at bounding box center [127, 410] width 177 height 390
copy div "Name: (845) 612-6088 Phone: (845) 612-6088 Address: Business location Name: Qui…"
click at [172, 233] on span "COMPLETE" at bounding box center [181, 233] width 48 height 10
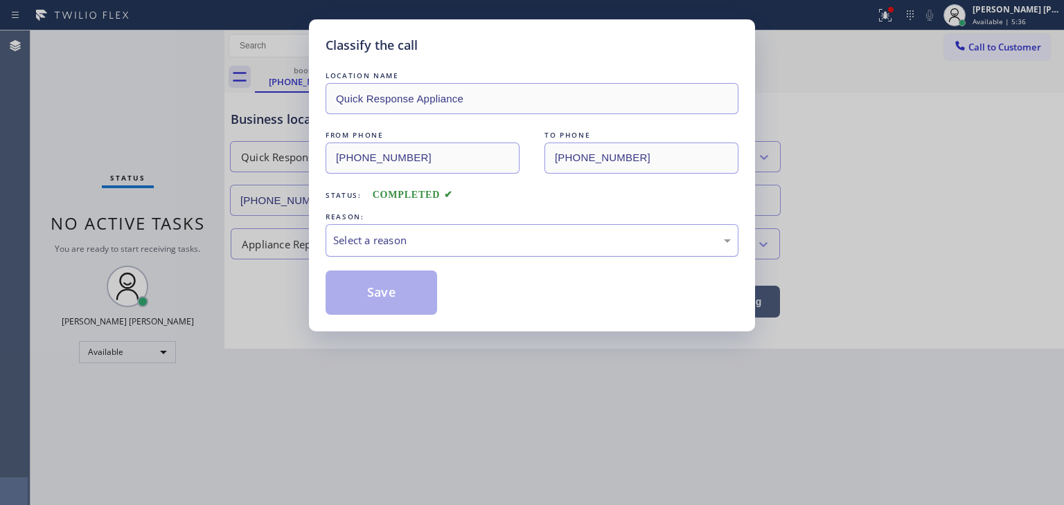
click at [357, 243] on div "Select a reason" at bounding box center [531, 241] width 397 height 16
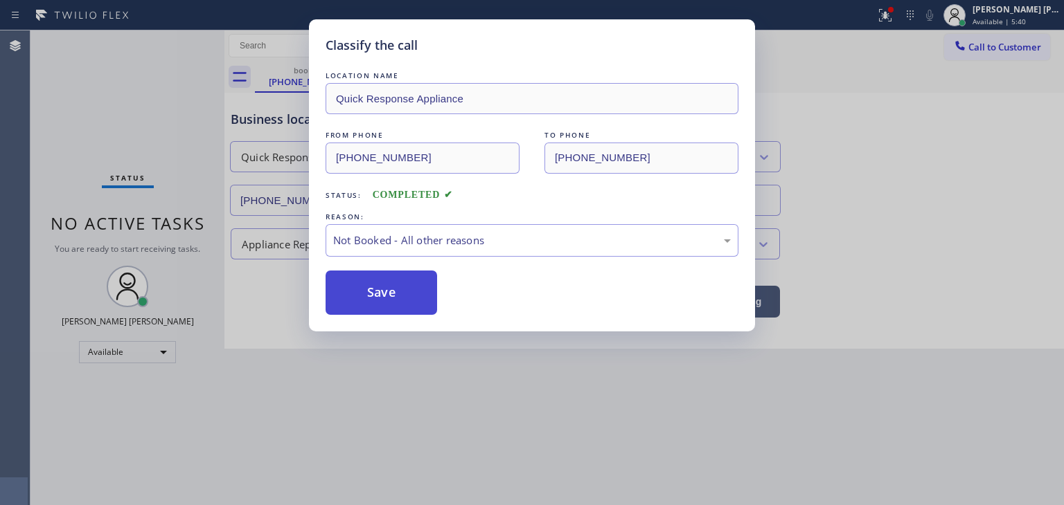
click at [408, 300] on button "Save" at bounding box center [380, 293] width 111 height 44
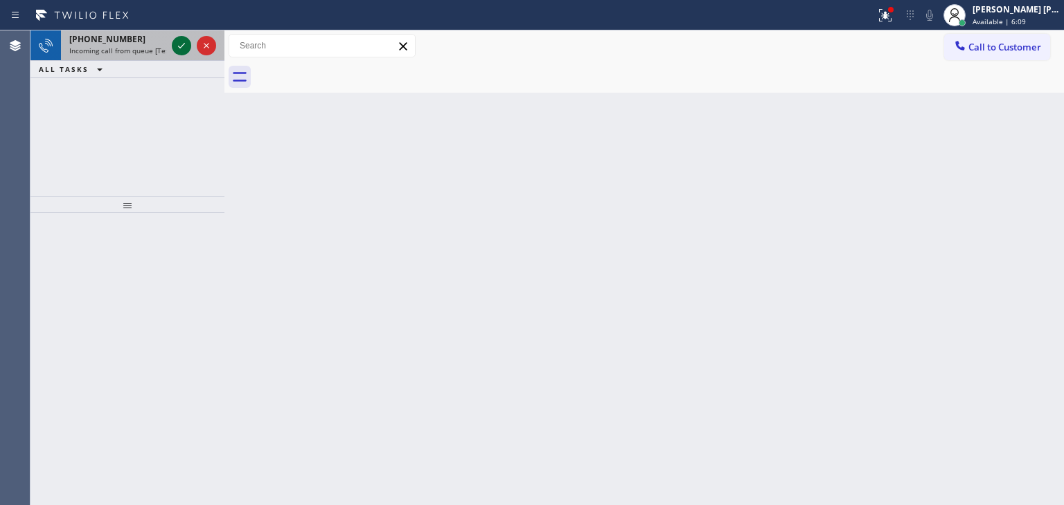
click at [183, 44] on icon at bounding box center [181, 46] width 7 height 6
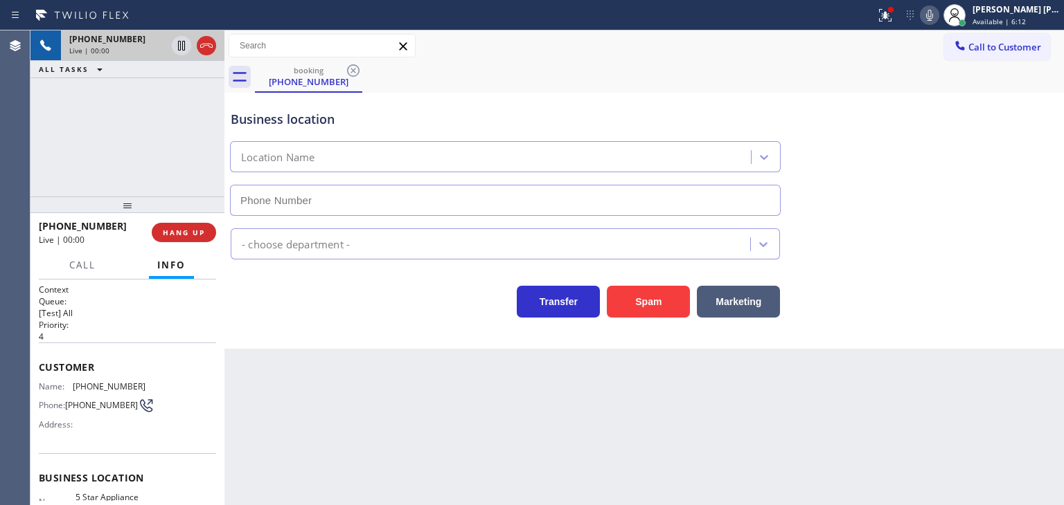
type input "[PHONE_NUMBER]"
click at [938, 15] on icon at bounding box center [929, 15] width 17 height 17
click at [933, 15] on icon at bounding box center [929, 15] width 7 height 11
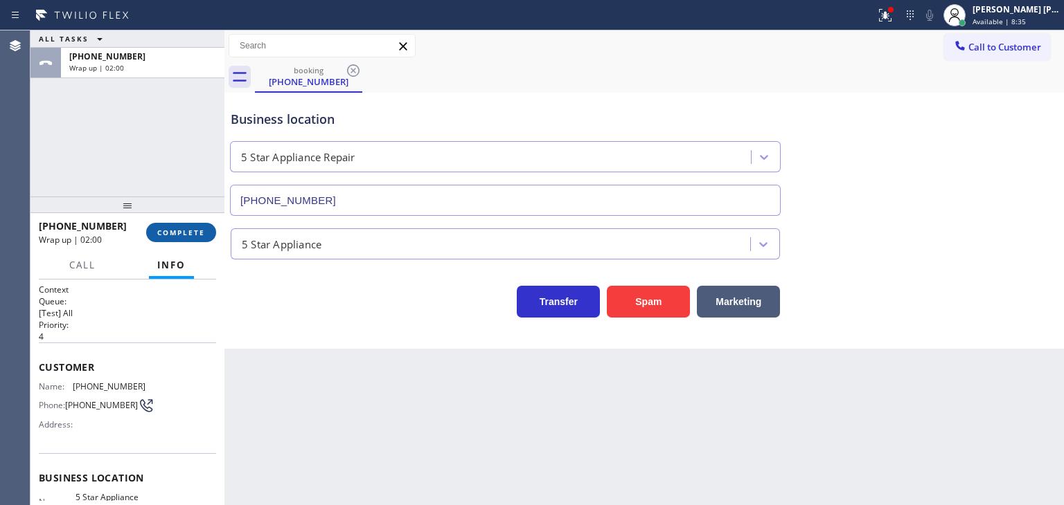
click at [189, 228] on span "COMPLETE" at bounding box center [181, 233] width 48 height 10
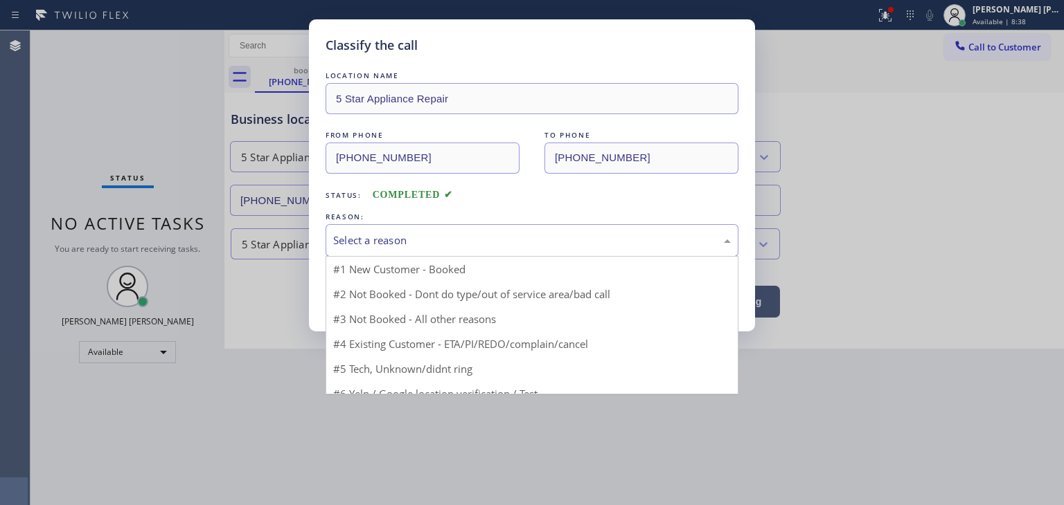
click at [407, 243] on div "Select a reason" at bounding box center [531, 241] width 397 height 16
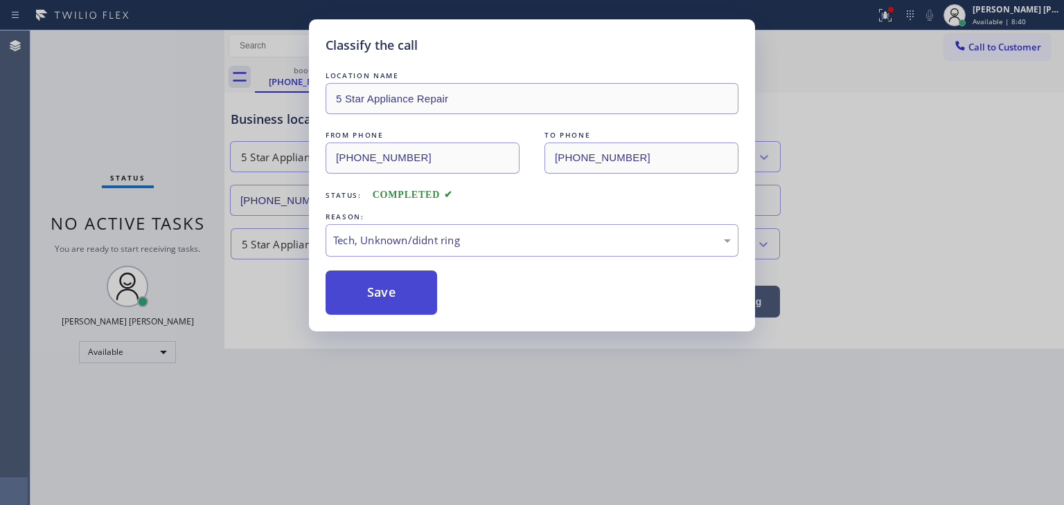
click at [399, 296] on button "Save" at bounding box center [380, 293] width 111 height 44
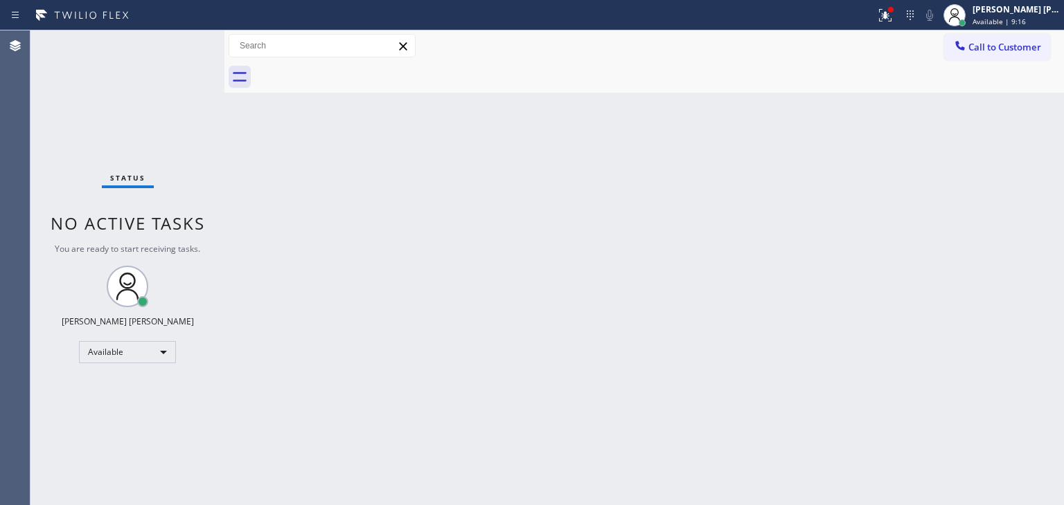
click at [153, 76] on div "Status No active tasks You are ready to start receiving tasks. [PERSON_NAME] [P…" at bounding box center [127, 267] width 194 height 475
click at [1024, 13] on div "[PERSON_NAME] [PERSON_NAME]" at bounding box center [1015, 9] width 87 height 12
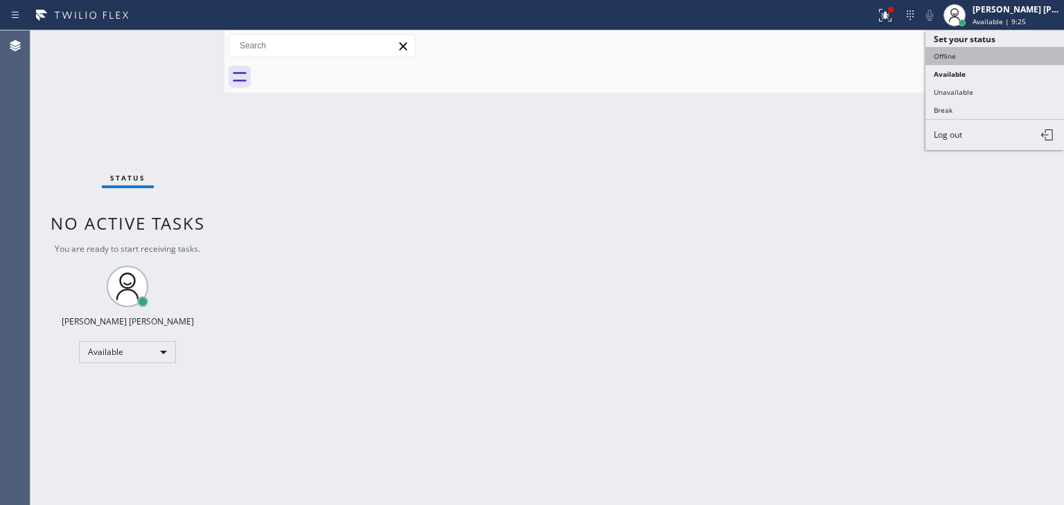
click at [965, 58] on button "Offline" at bounding box center [994, 56] width 138 height 18
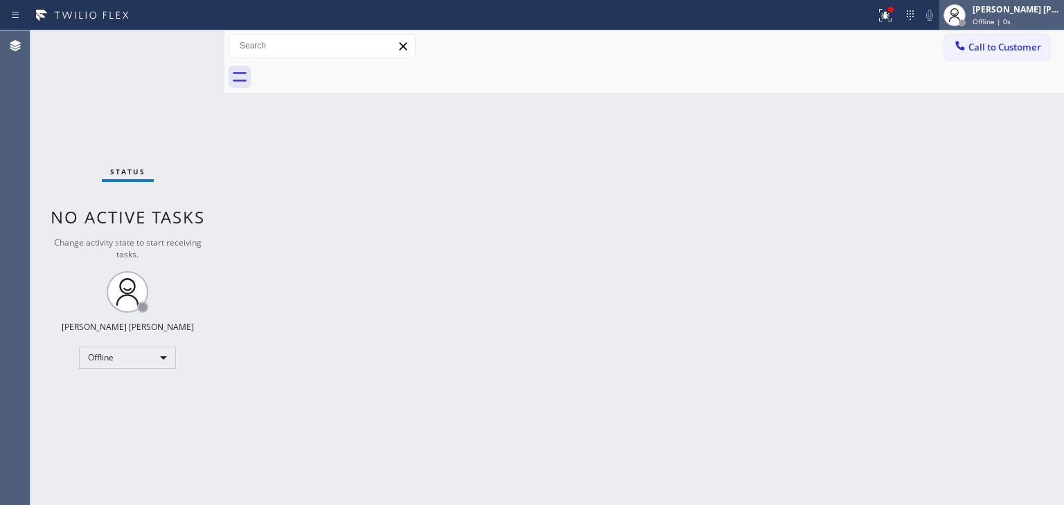
click at [1035, 19] on div "Offline | 0s" at bounding box center [1015, 22] width 87 height 10
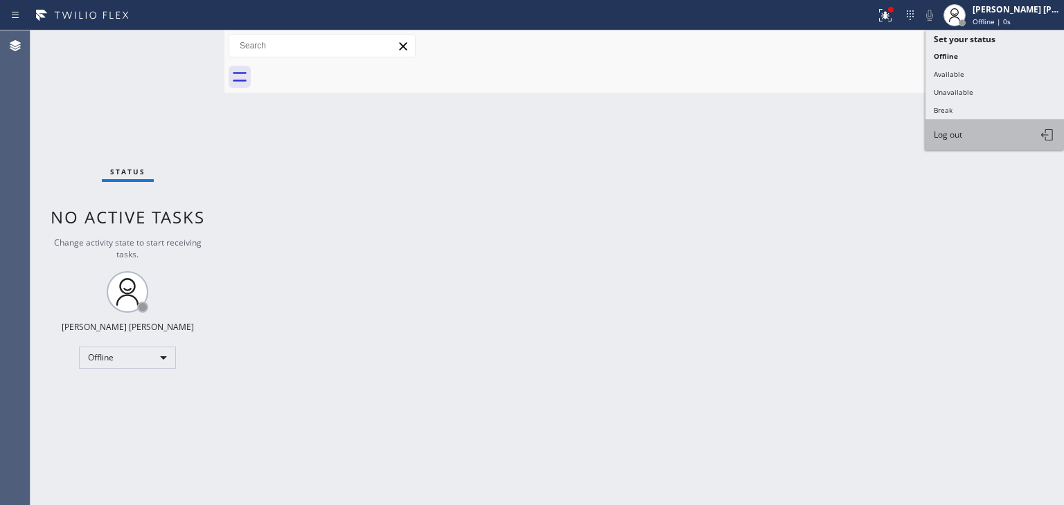
click at [956, 136] on span "Log out" at bounding box center [947, 135] width 28 height 12
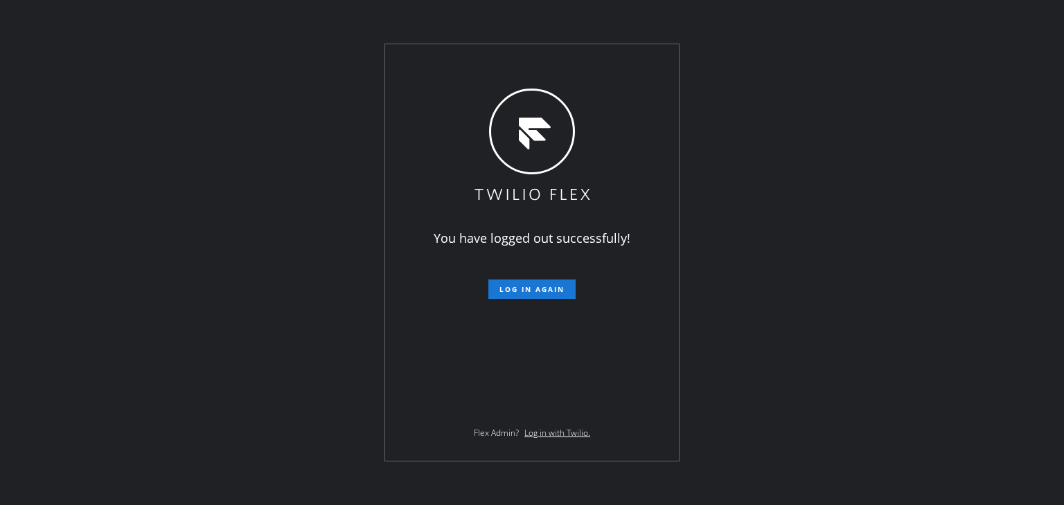
click at [912, 215] on div "You have logged out successfully! Log in again Flex Admin? Log in with Twilio." at bounding box center [532, 252] width 1064 height 505
click at [987, 222] on div "You have logged out successfully! Log in again Flex Admin? Log in with Twilio." at bounding box center [532, 252] width 1064 height 505
click at [144, 120] on div "You have logged out successfully! Log in again Flex Admin? Log in with Twilio." at bounding box center [532, 252] width 1064 height 505
click at [58, 161] on div "You have logged out successfully! Log in again Flex Admin? Log in with Twilio." at bounding box center [532, 252] width 1064 height 505
click at [174, 159] on div "You have logged out successfully! Log in again Flex Admin? Log in with Twilio." at bounding box center [532, 252] width 1064 height 505
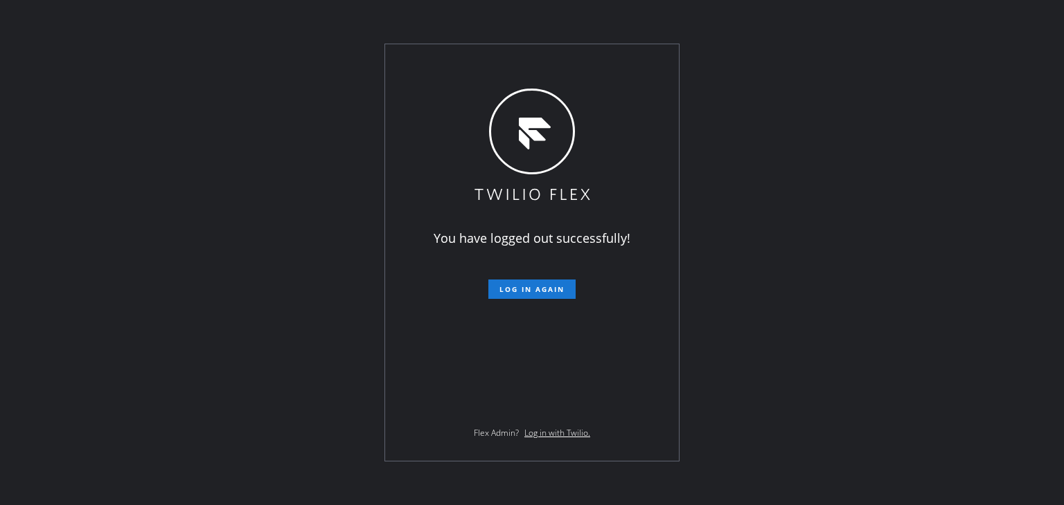
drag, startPoint x: 986, startPoint y: 159, endPoint x: 906, endPoint y: 200, distance: 90.4
click at [987, 161] on div "You have logged out successfully! Log in again Flex Admin? Log in with Twilio." at bounding box center [532, 252] width 1064 height 505
